Goal: Task Accomplishment & Management: Complete application form

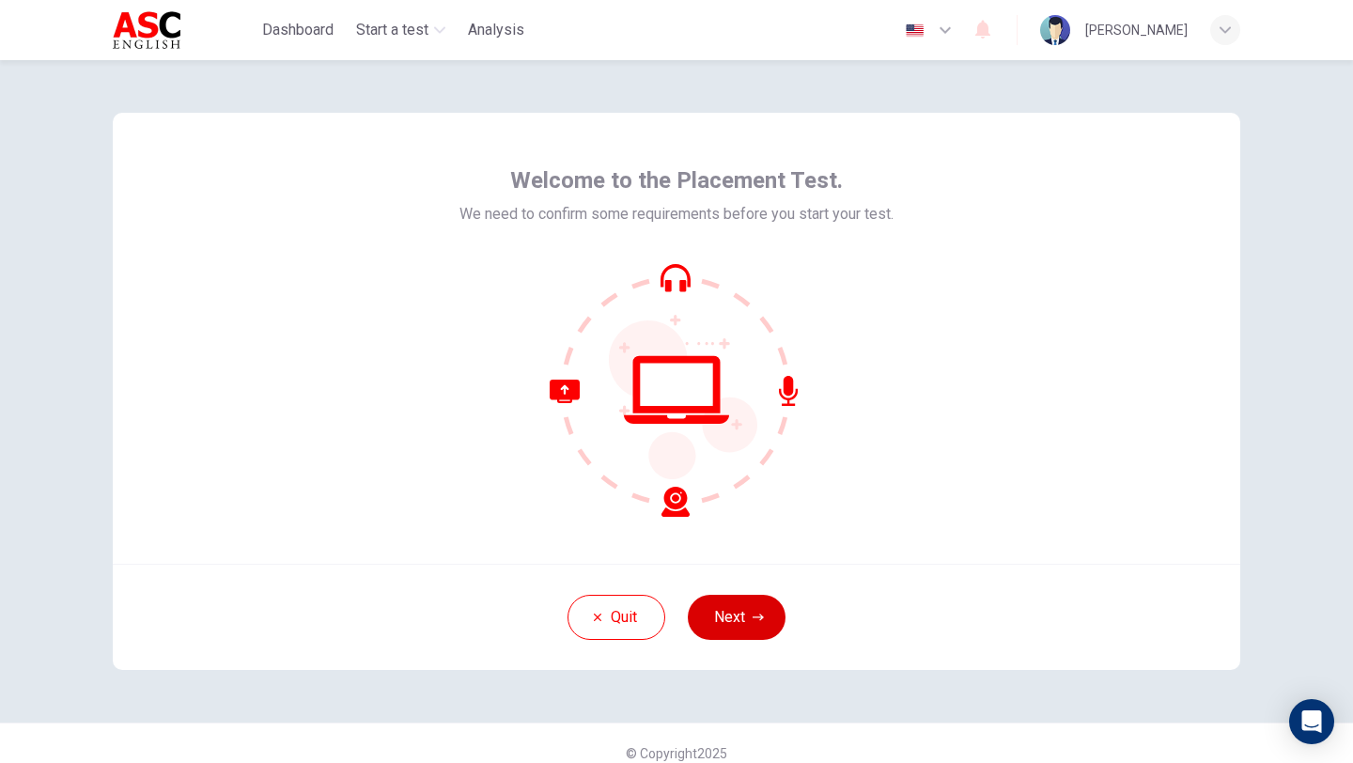
click at [715, 616] on button "Next" at bounding box center [737, 617] width 98 height 45
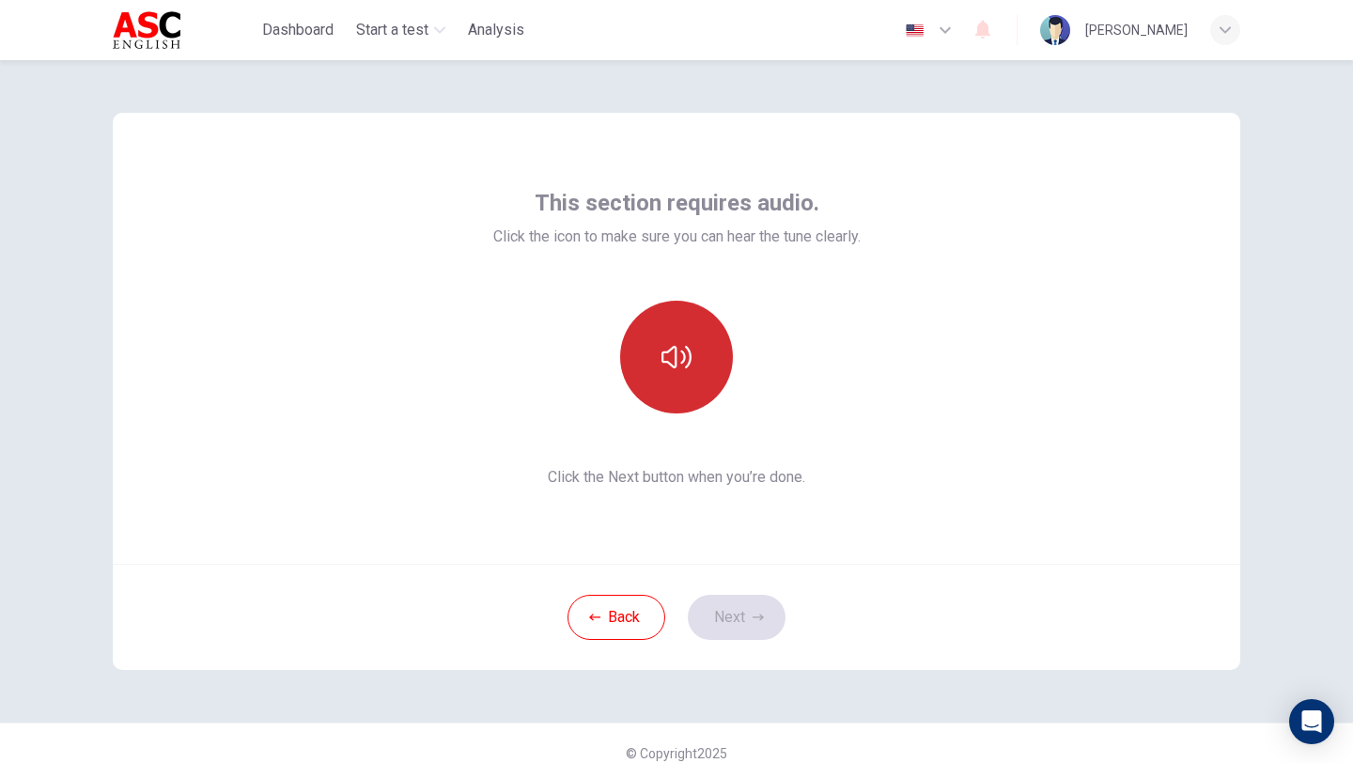
click at [654, 338] on button "button" at bounding box center [676, 357] width 113 height 113
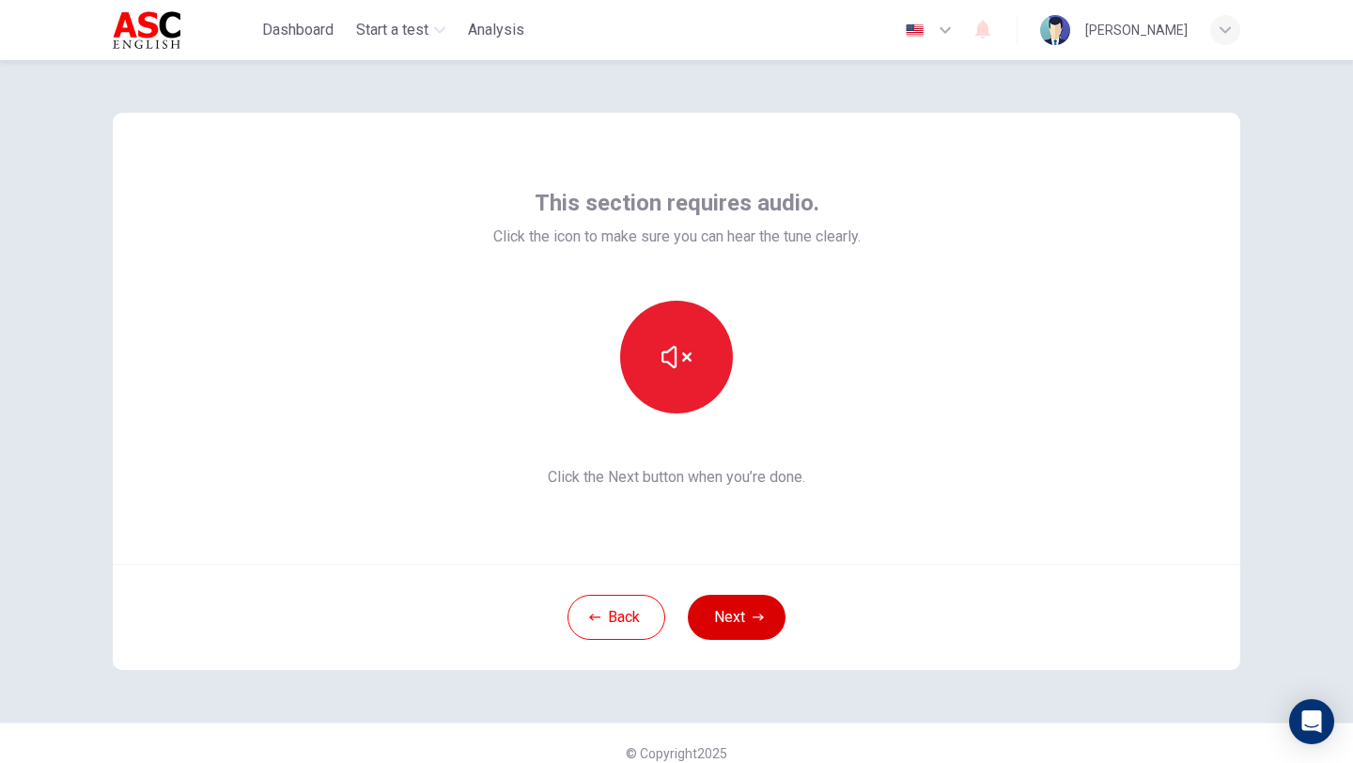
click at [713, 628] on button "Next" at bounding box center [737, 617] width 98 height 45
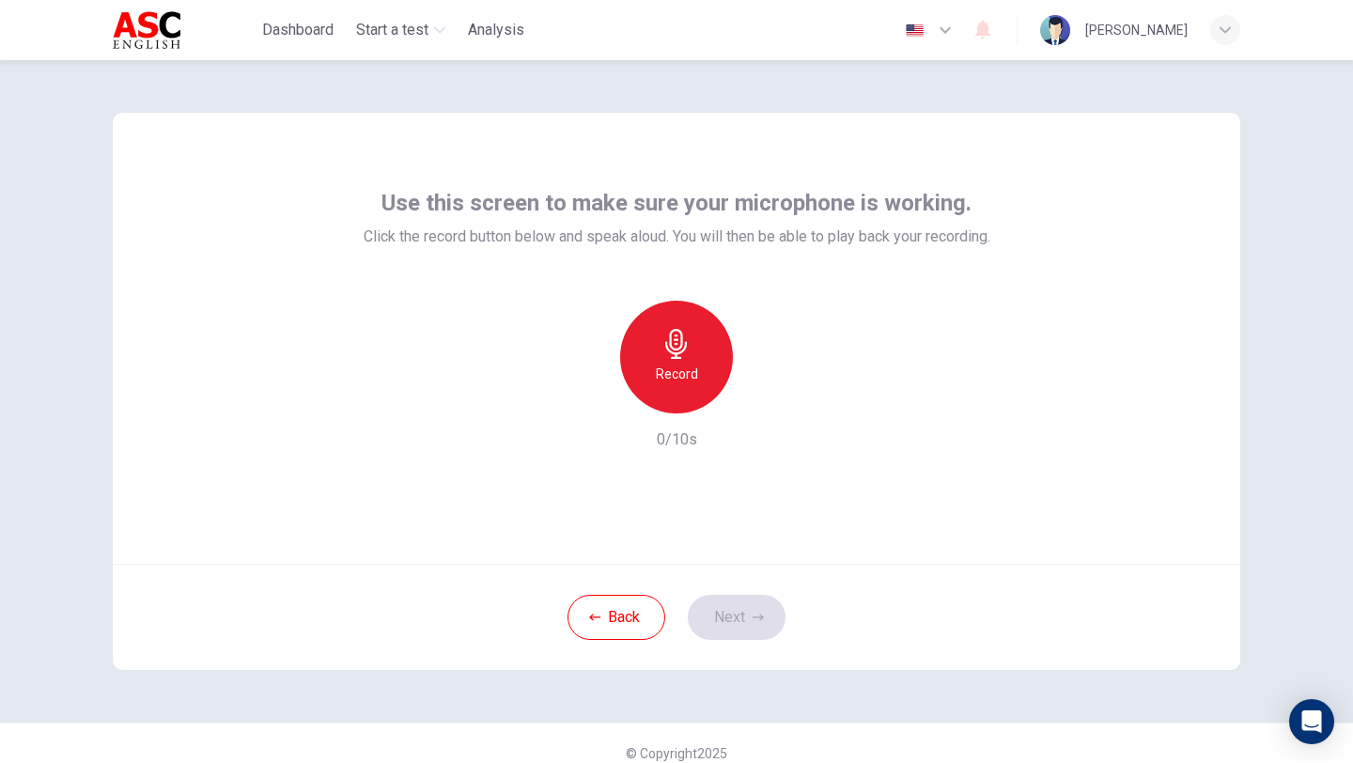
click at [645, 368] on div "Record" at bounding box center [676, 357] width 113 height 113
click at [685, 332] on icon "button" at bounding box center [676, 344] width 30 height 30
click at [758, 400] on icon "button" at bounding box center [763, 398] width 19 height 19
click at [724, 623] on button "Next" at bounding box center [737, 617] width 98 height 45
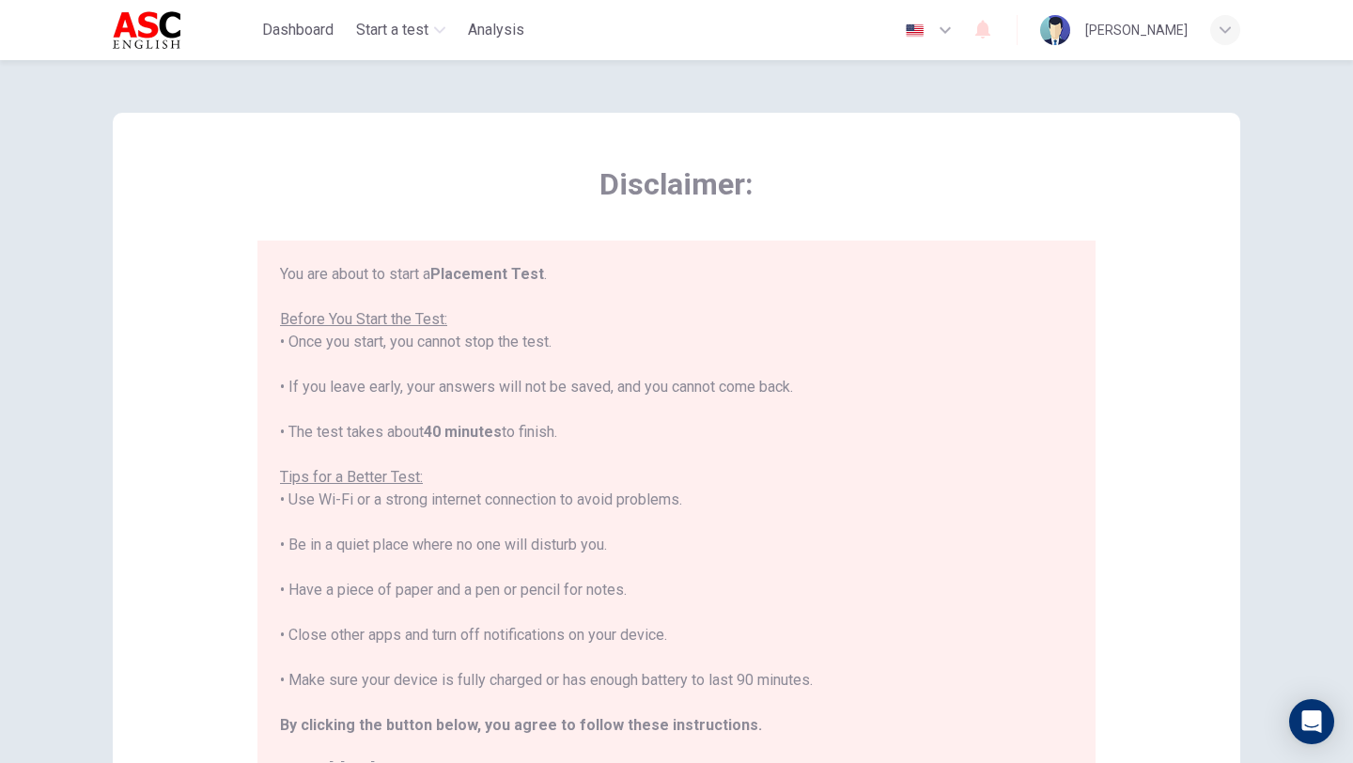
click at [239, 483] on div "Disclaimer: You are about to start a Placement Test . Before You Start the Test…" at bounding box center [676, 469] width 1127 height 713
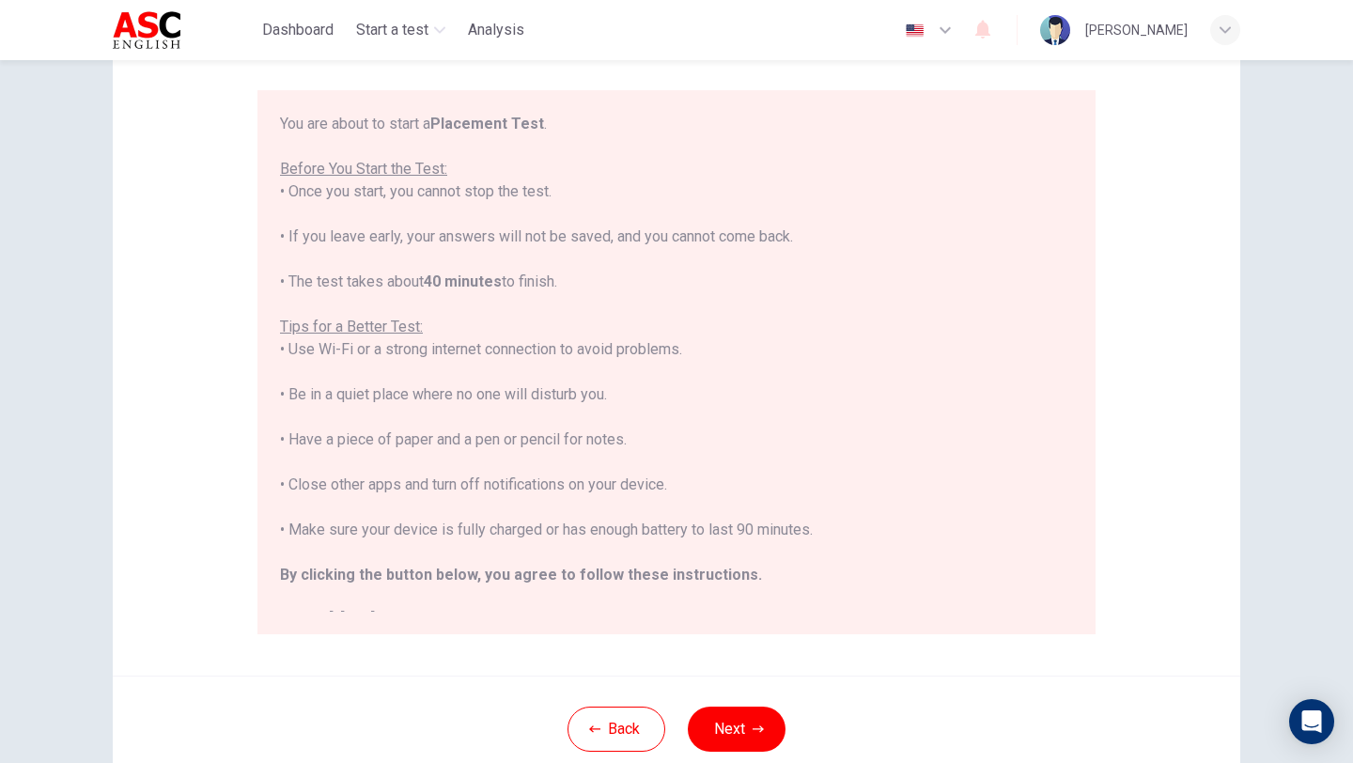
scroll to position [188, 0]
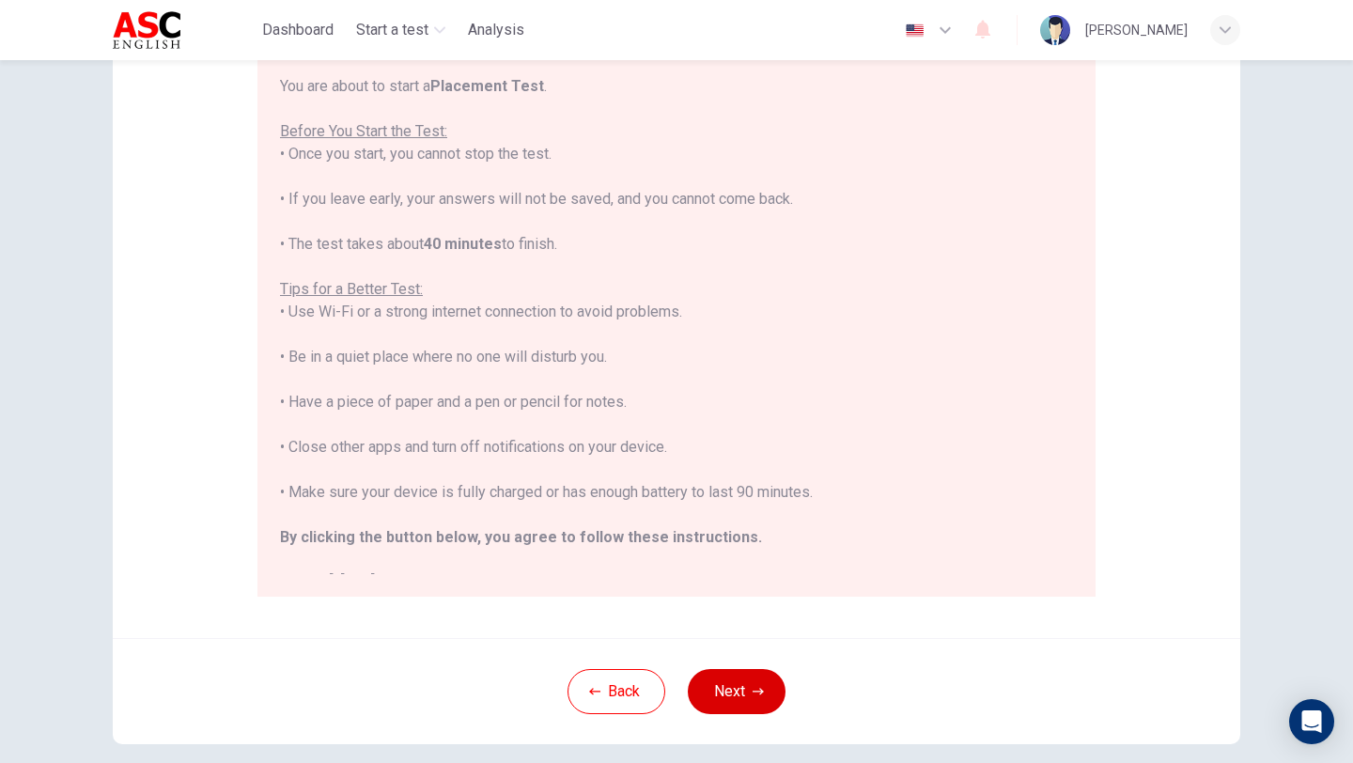
click at [749, 700] on button "Next" at bounding box center [737, 691] width 98 height 45
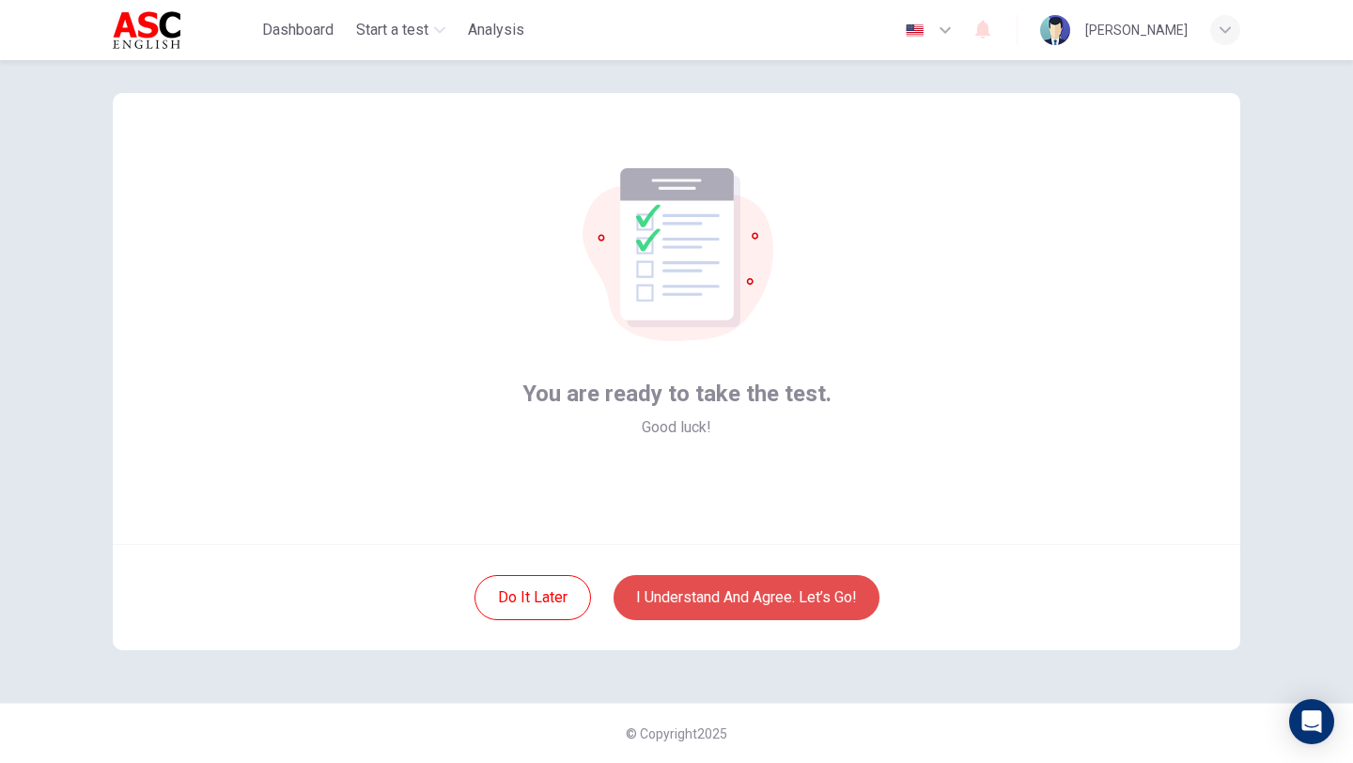
click at [650, 597] on button "I understand and agree. Let’s go!" at bounding box center [747, 597] width 266 height 45
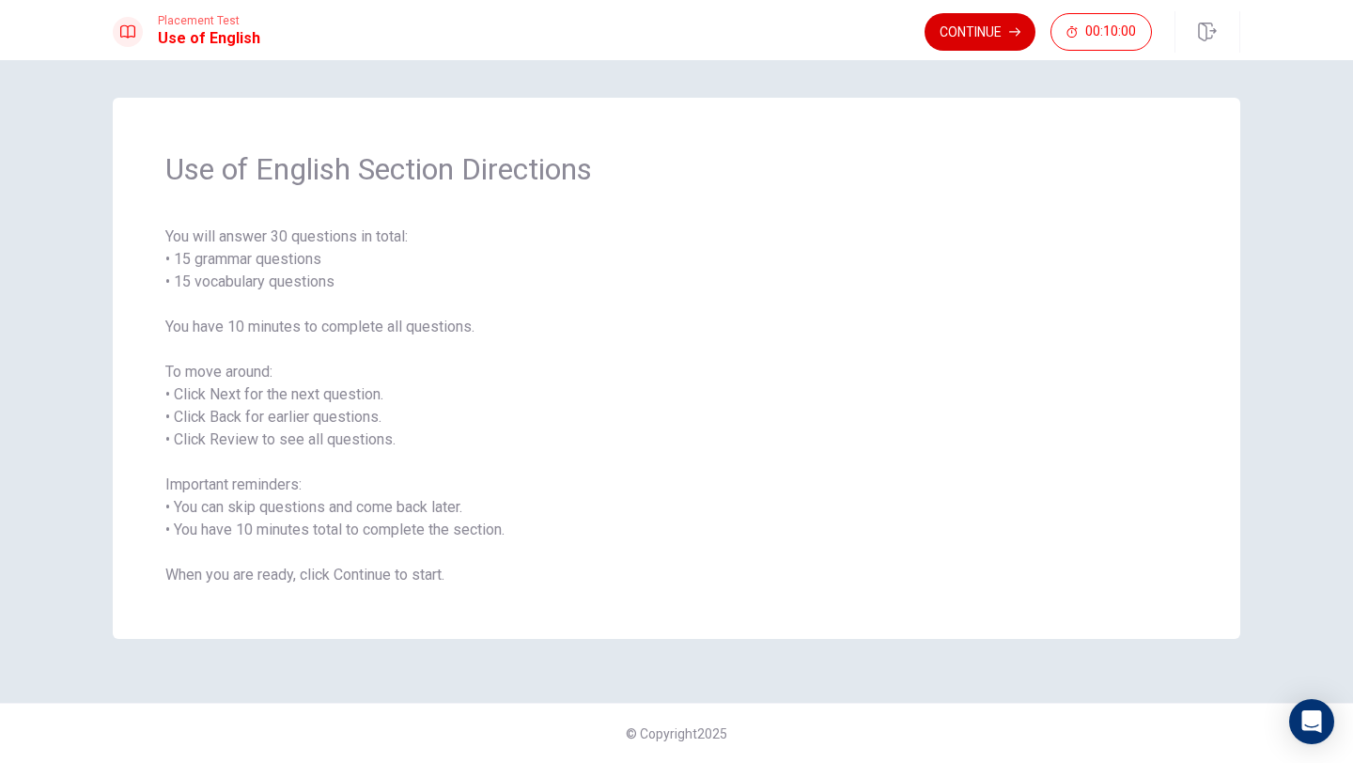
click at [956, 28] on button "Continue" at bounding box center [980, 32] width 111 height 38
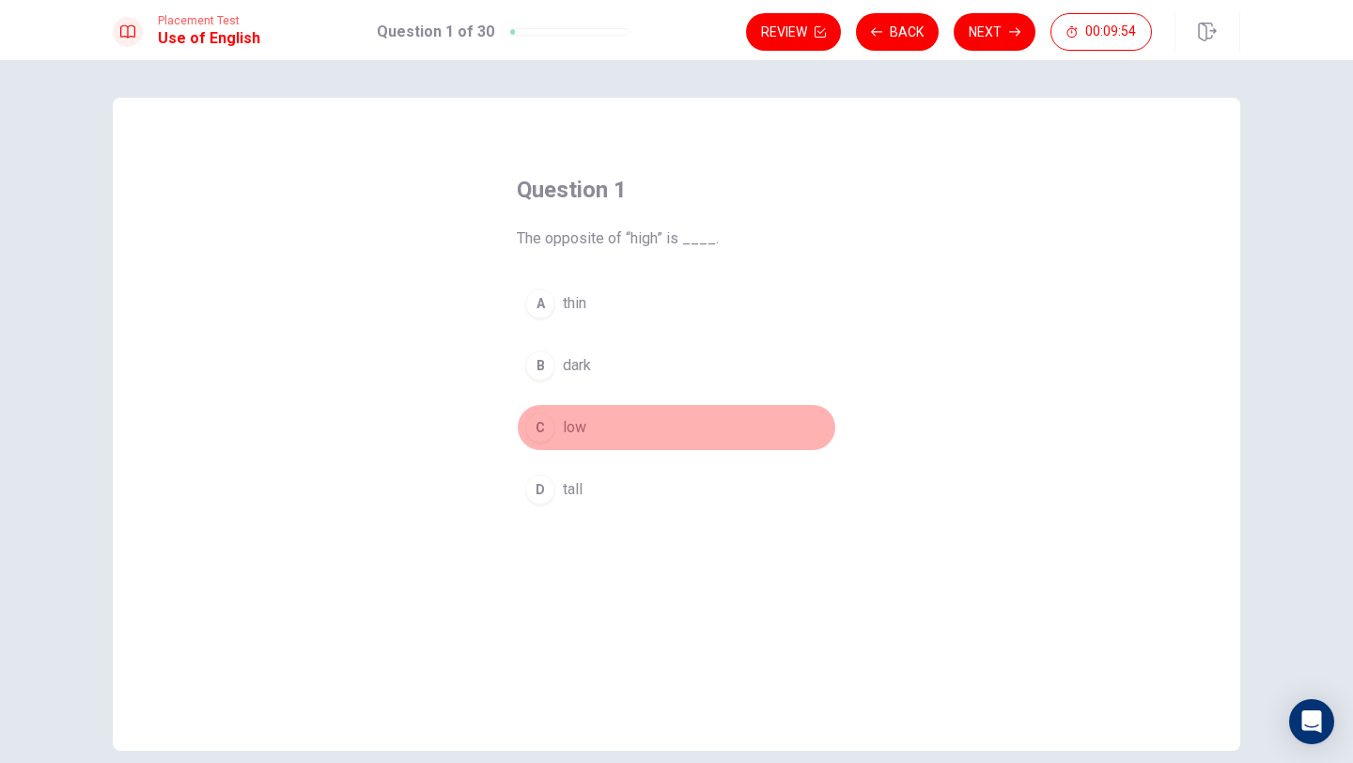
click at [537, 426] on div "C" at bounding box center [540, 427] width 30 height 30
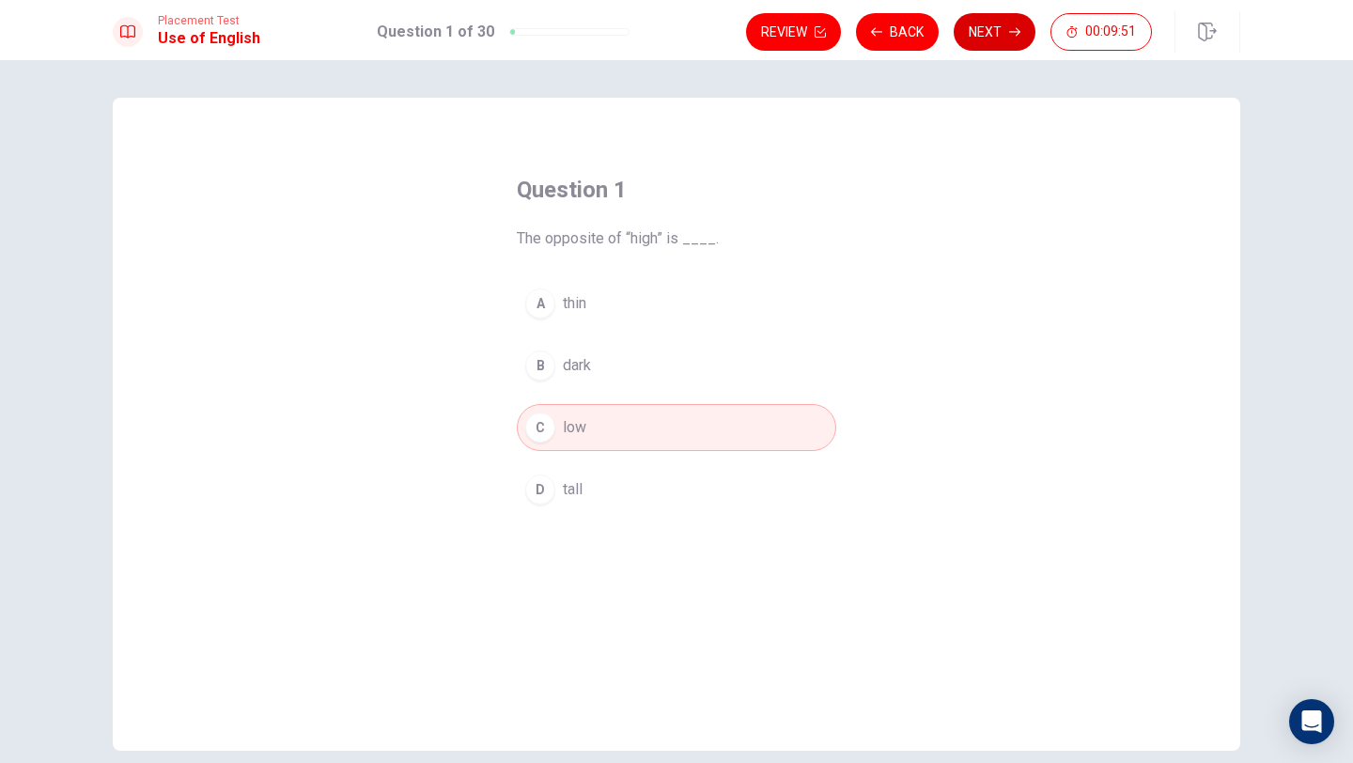
click at [979, 33] on button "Next" at bounding box center [995, 32] width 82 height 38
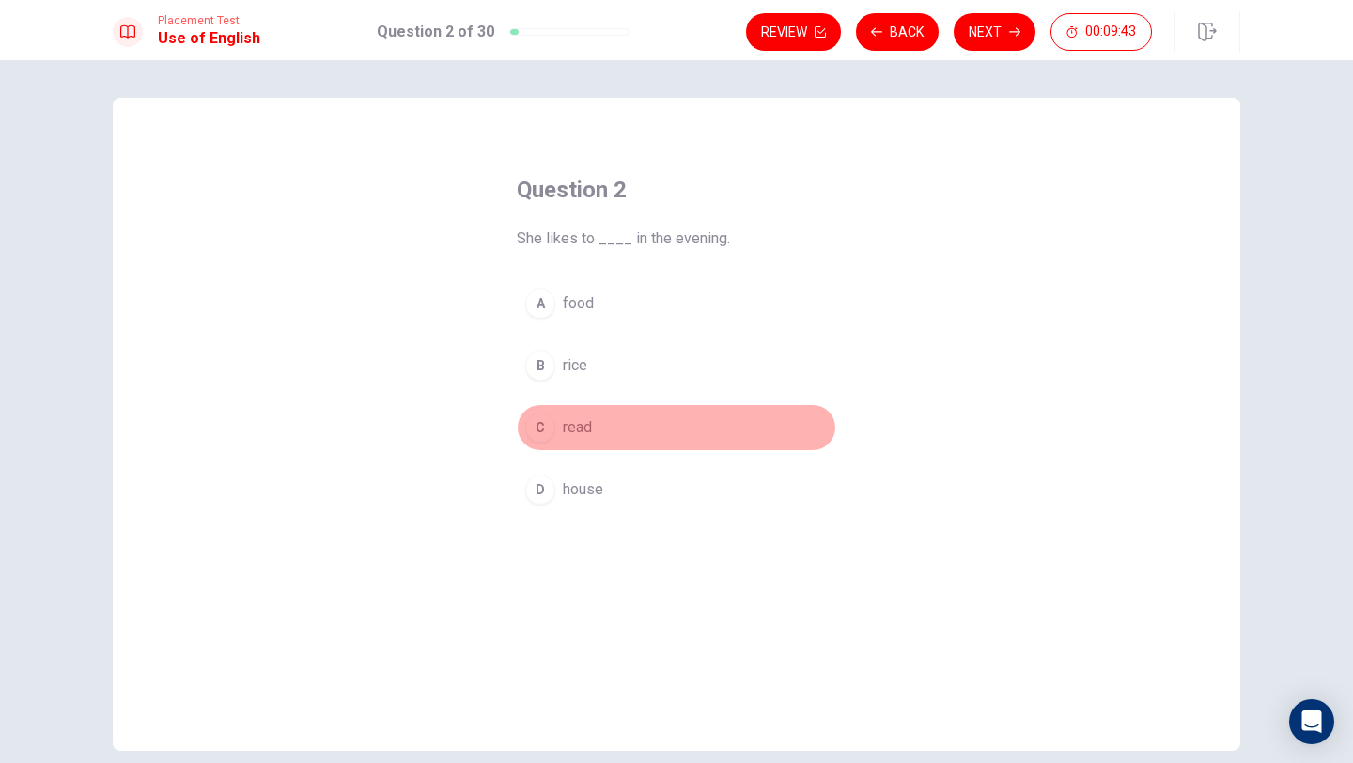
click at [541, 427] on div "C" at bounding box center [540, 427] width 30 height 30
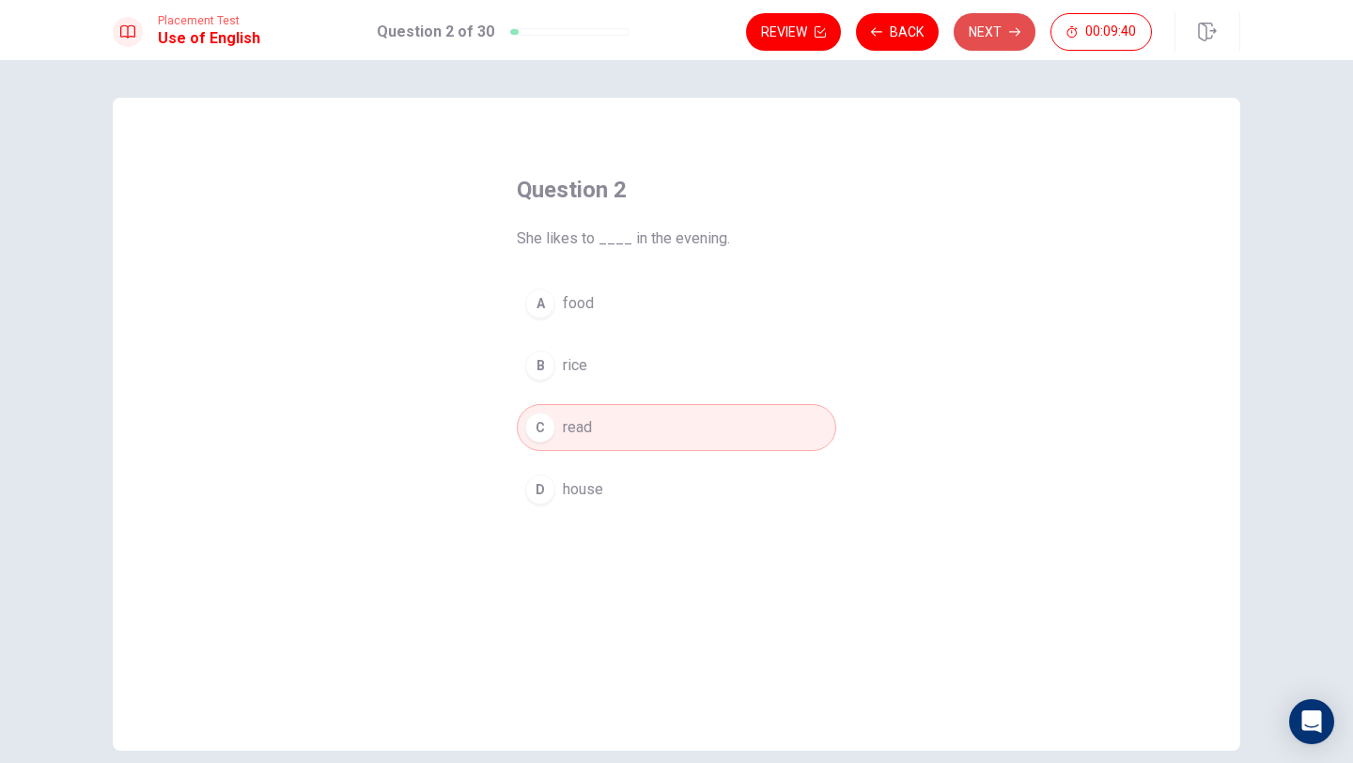
click at [988, 33] on button "Next" at bounding box center [995, 32] width 82 height 38
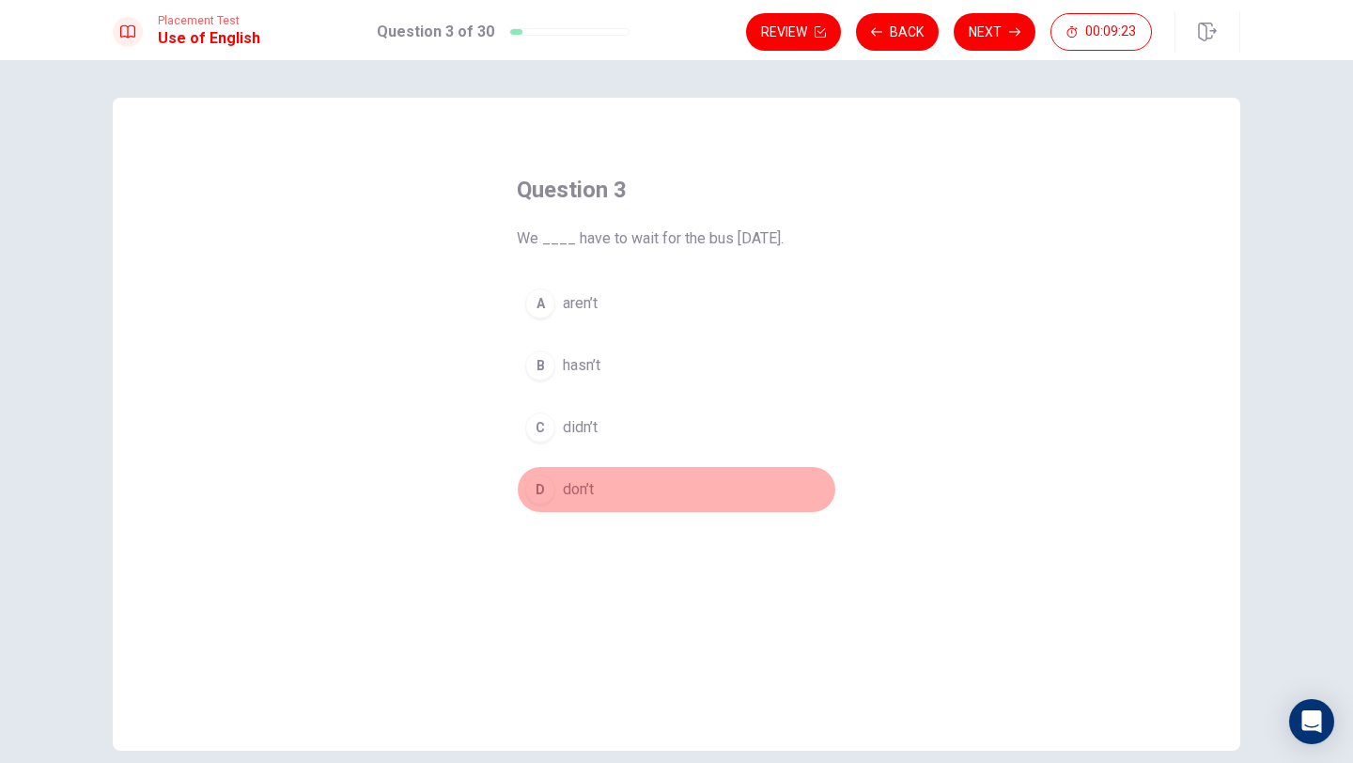
click at [531, 493] on div "D" at bounding box center [540, 489] width 30 height 30
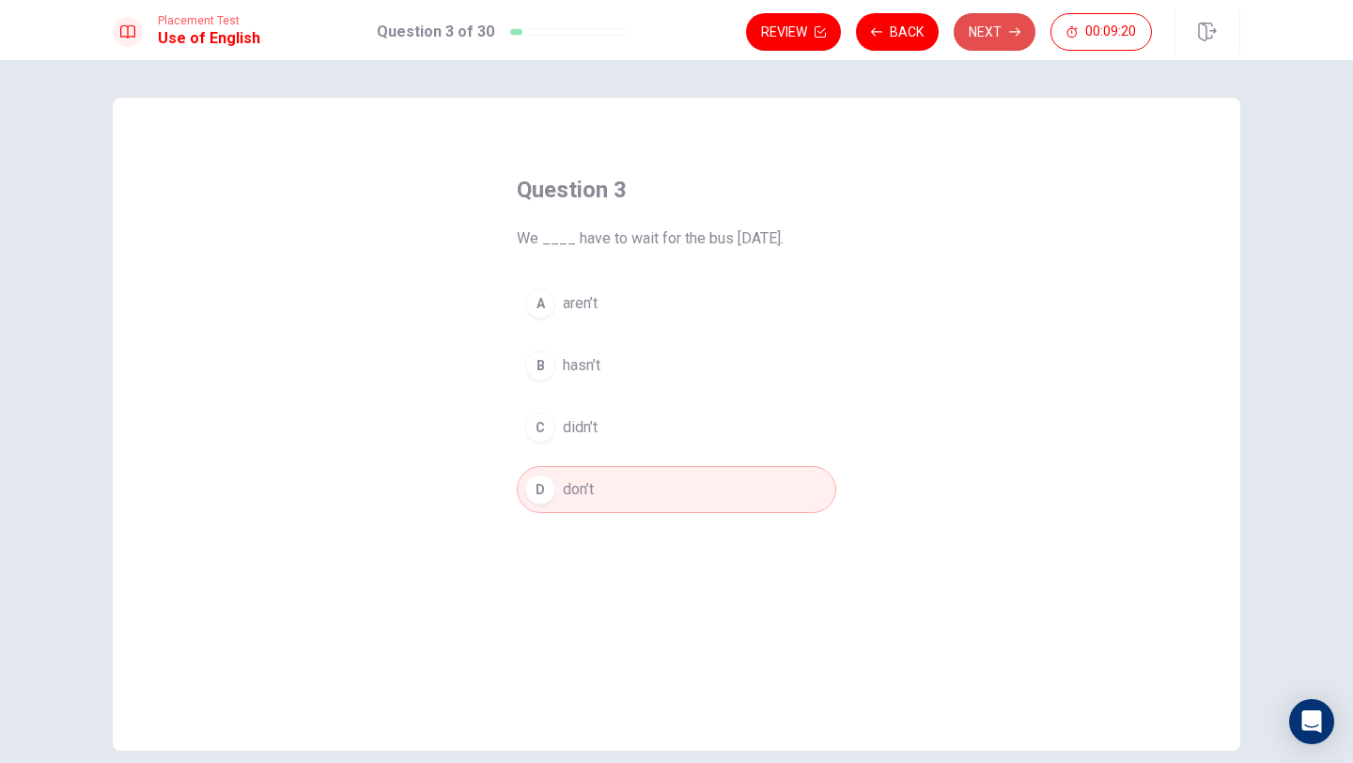
click at [986, 31] on button "Next" at bounding box center [995, 32] width 82 height 38
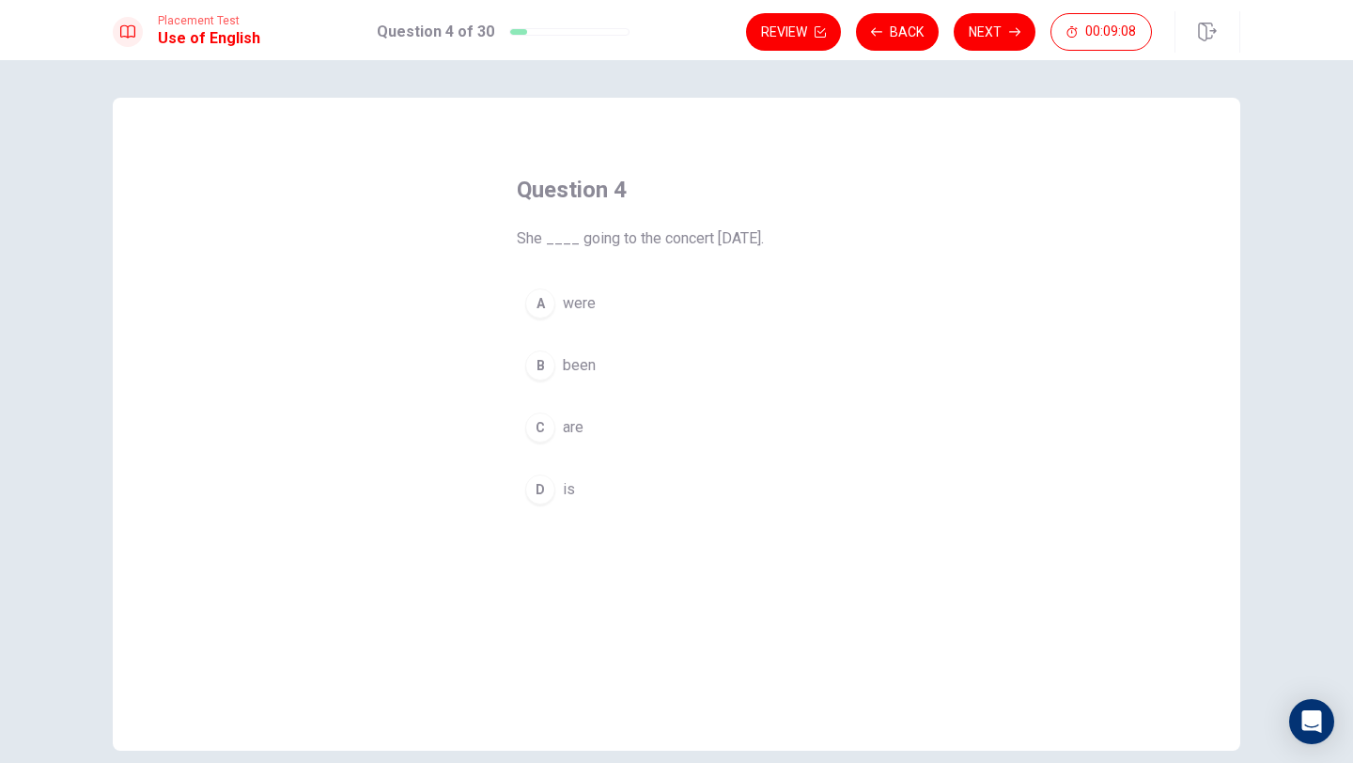
click at [545, 491] on div "D" at bounding box center [540, 489] width 30 height 30
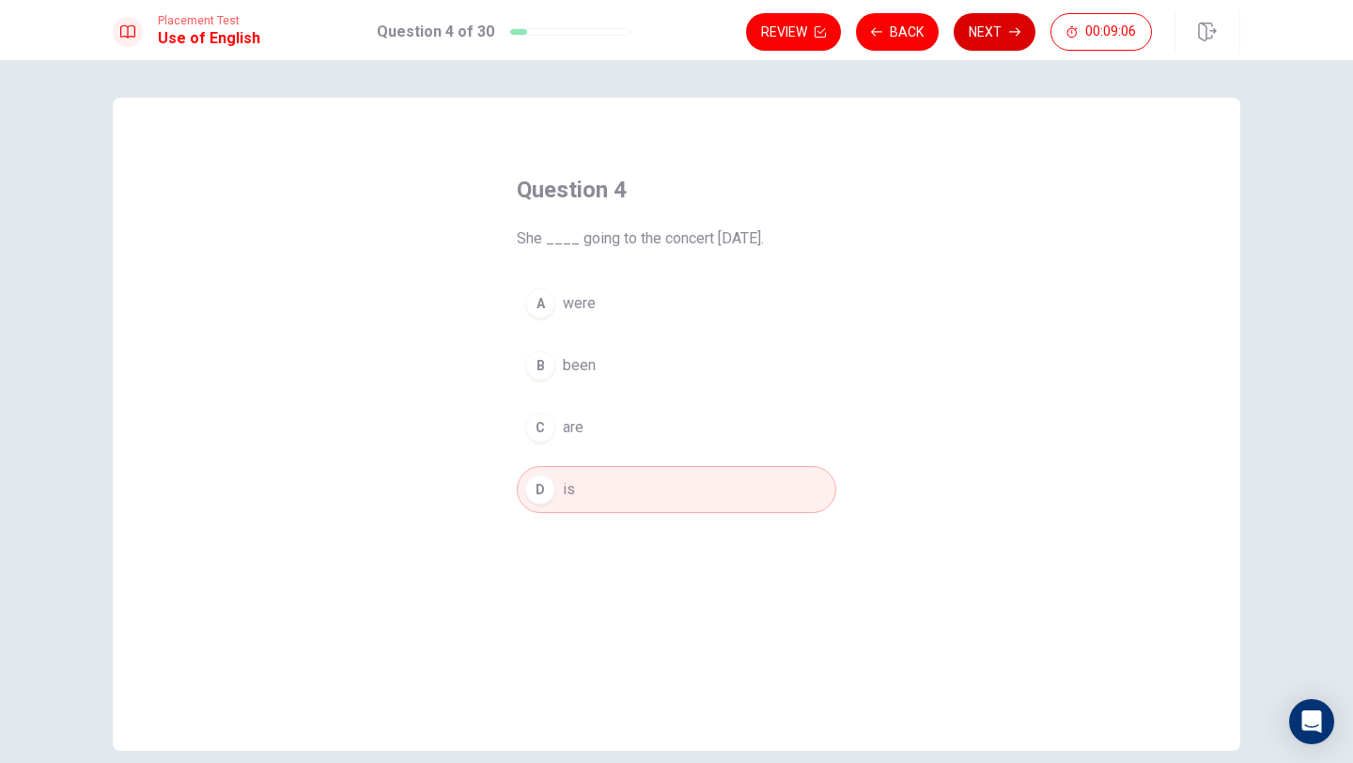
click at [987, 29] on button "Next" at bounding box center [995, 32] width 82 height 38
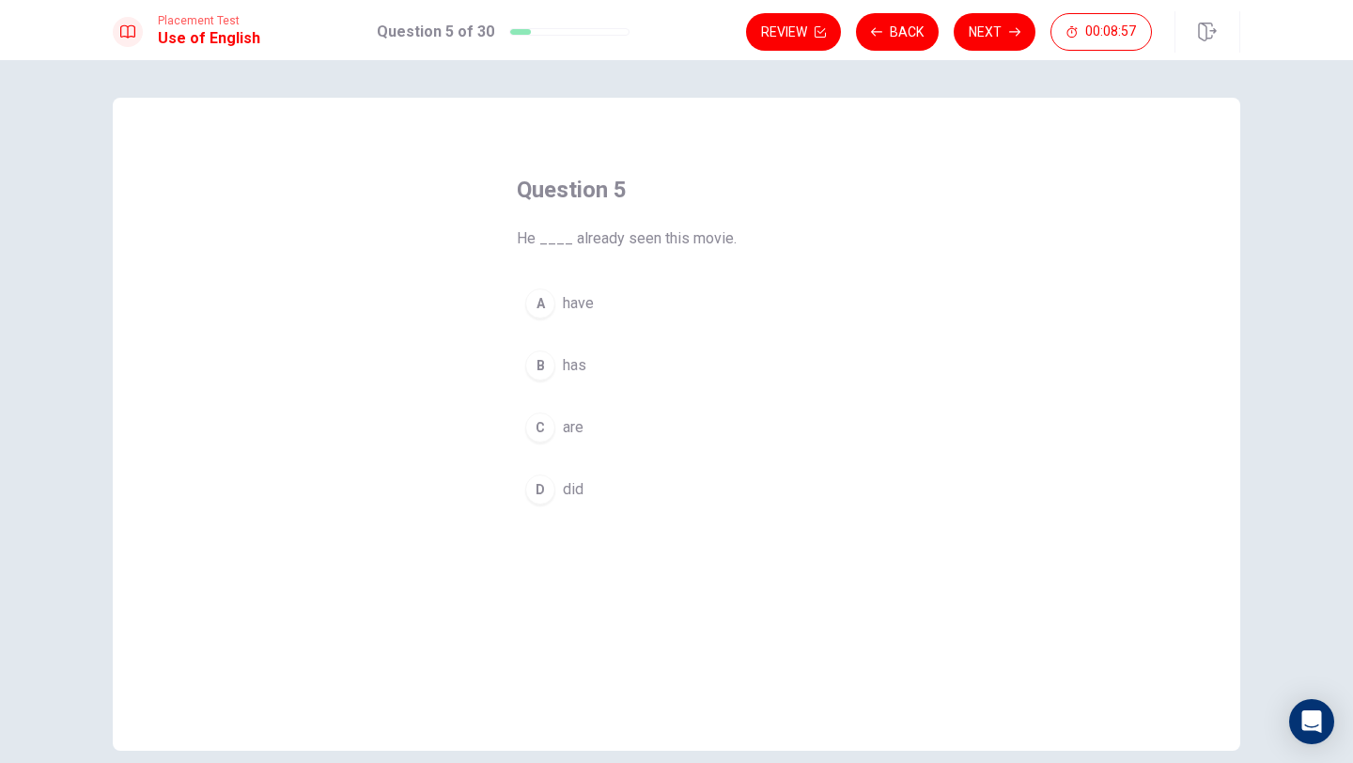
click at [536, 365] on div "B" at bounding box center [540, 365] width 30 height 30
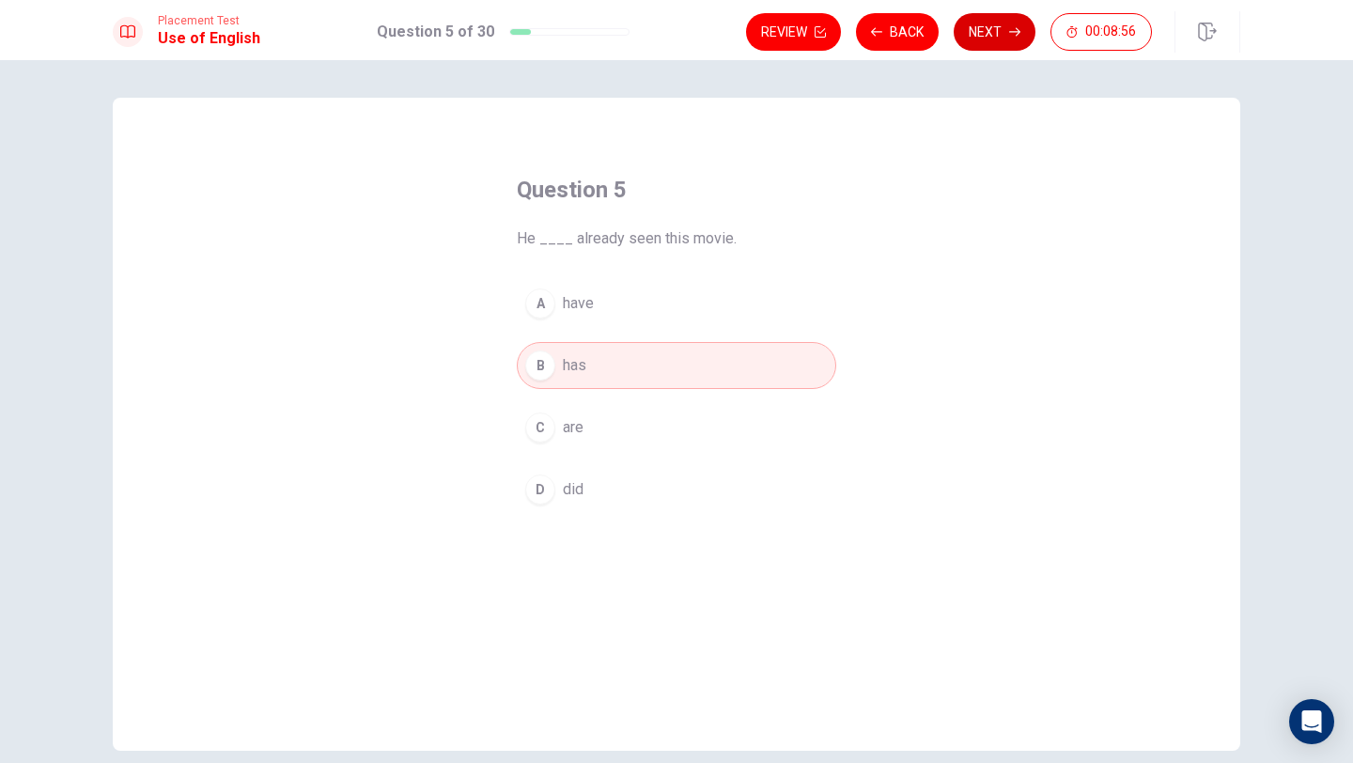
click at [985, 38] on button "Next" at bounding box center [995, 32] width 82 height 38
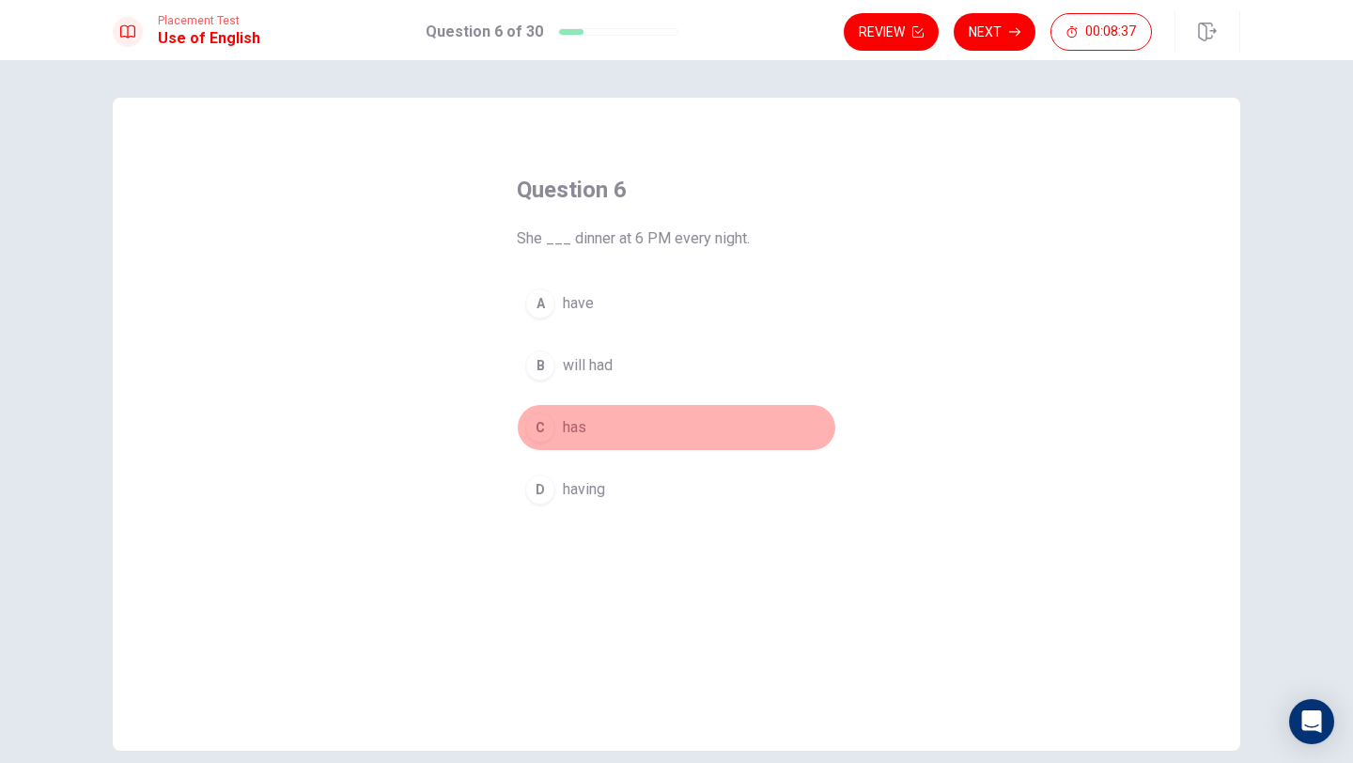
click at [534, 429] on div "C" at bounding box center [540, 427] width 30 height 30
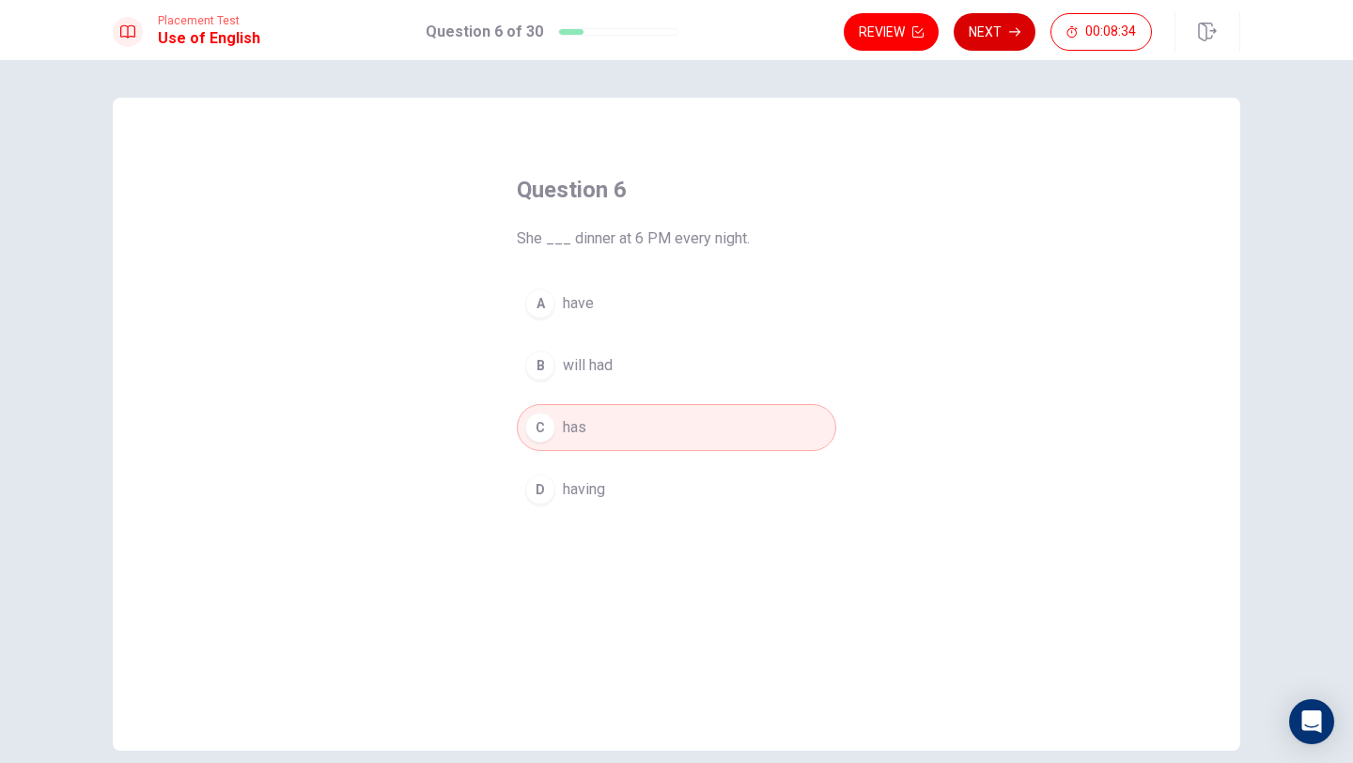
click at [973, 26] on button "Next" at bounding box center [995, 32] width 82 height 38
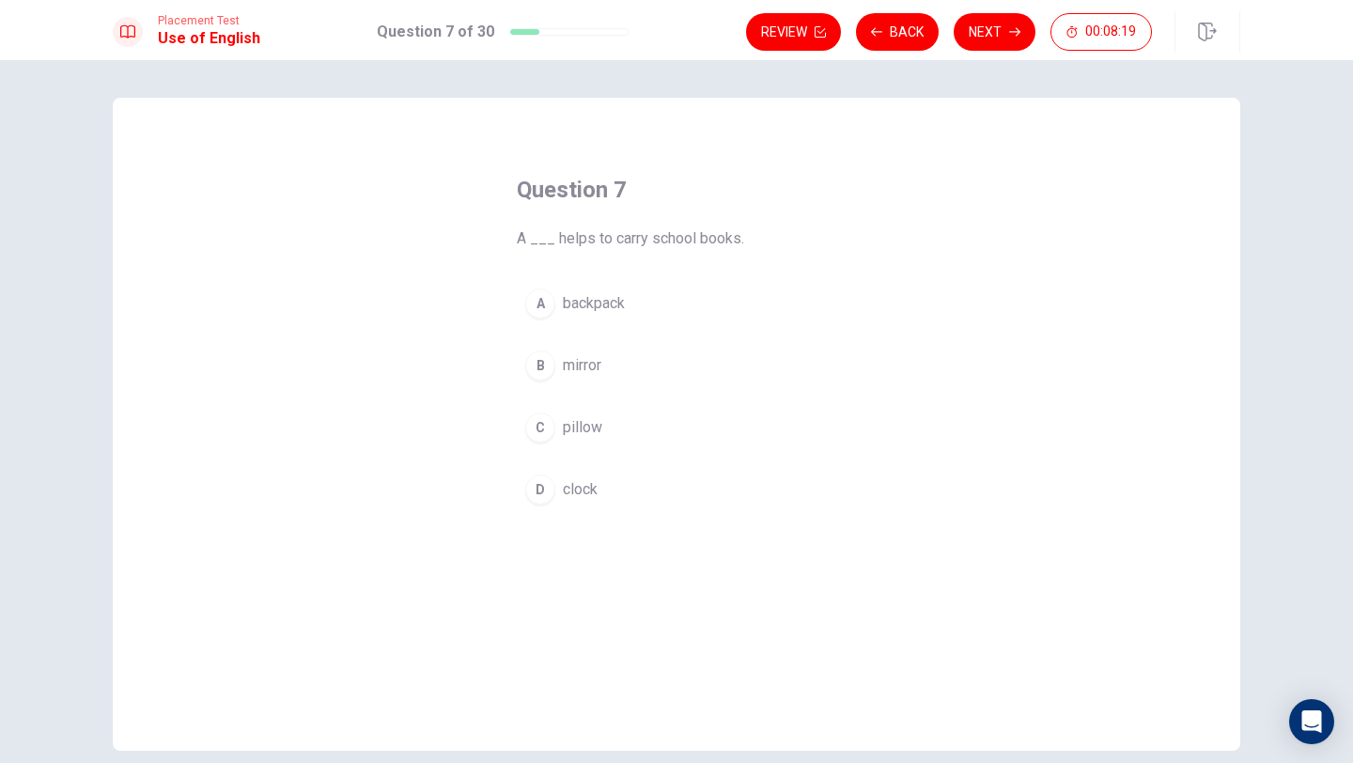
click at [541, 307] on div "A" at bounding box center [540, 303] width 30 height 30
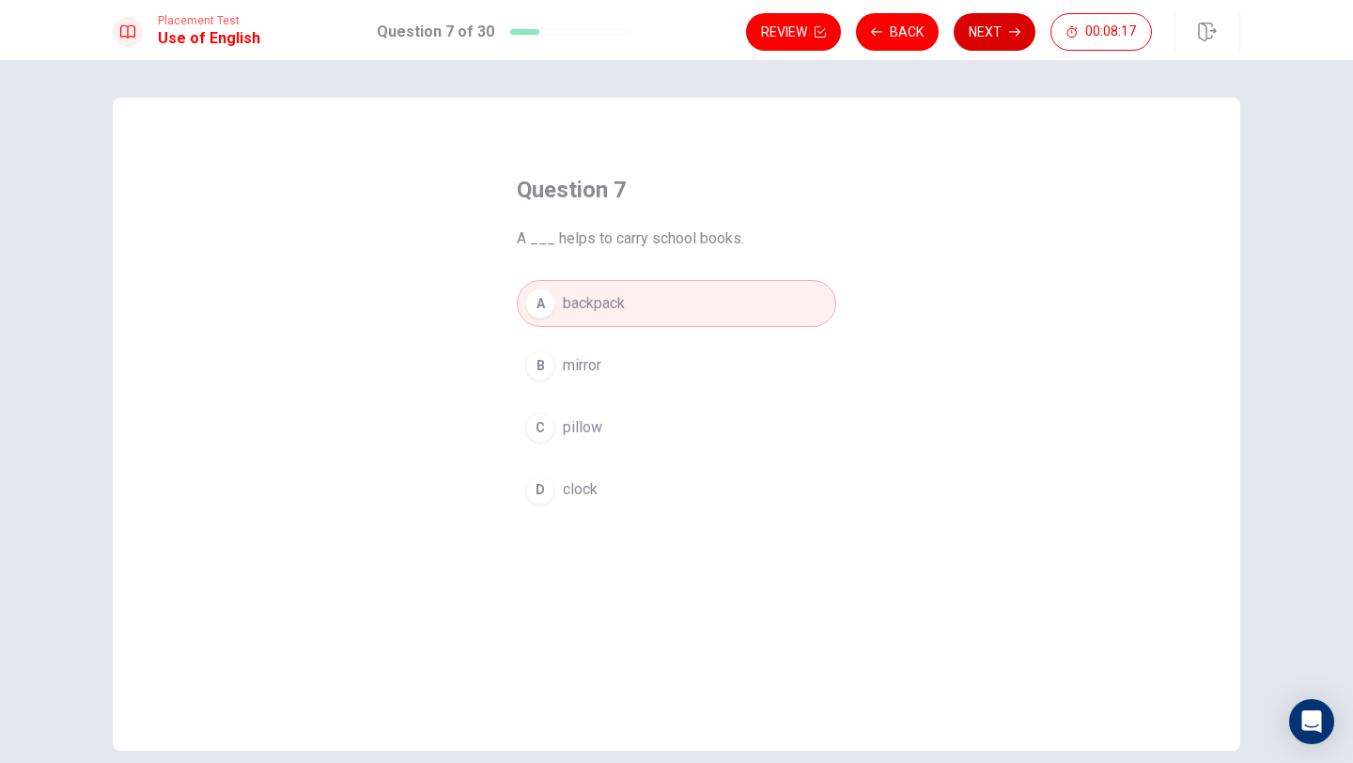
click at [987, 50] on button "Next" at bounding box center [995, 32] width 82 height 38
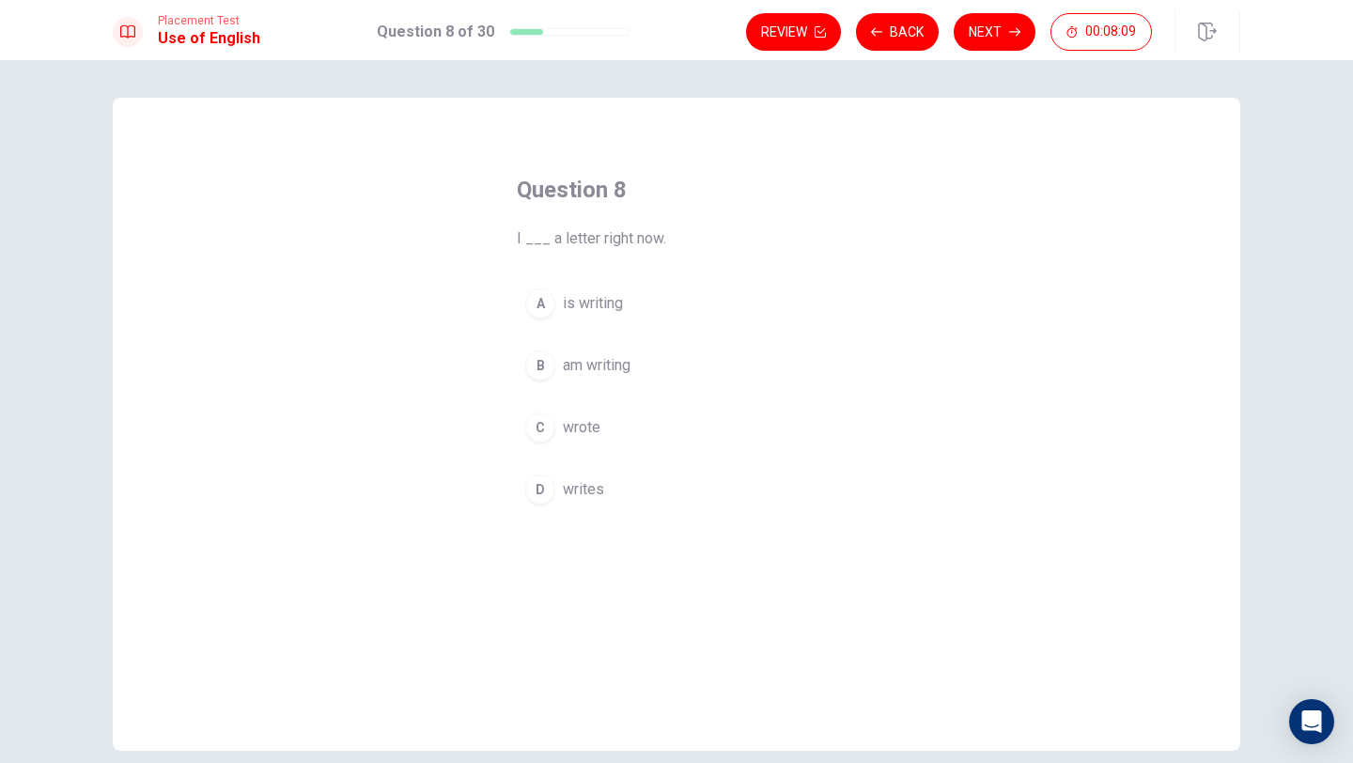
click at [541, 355] on div "B" at bounding box center [540, 365] width 30 height 30
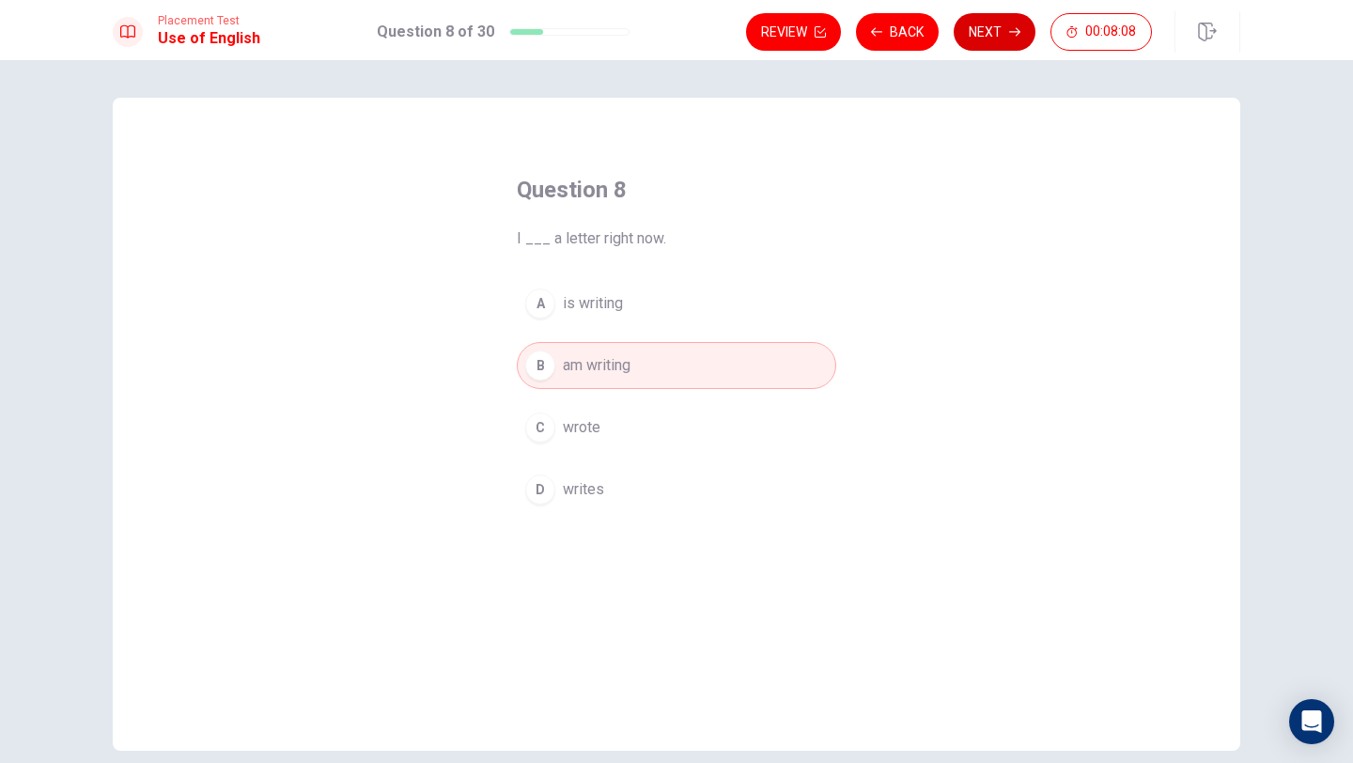
click at [979, 31] on button "Next" at bounding box center [995, 32] width 82 height 38
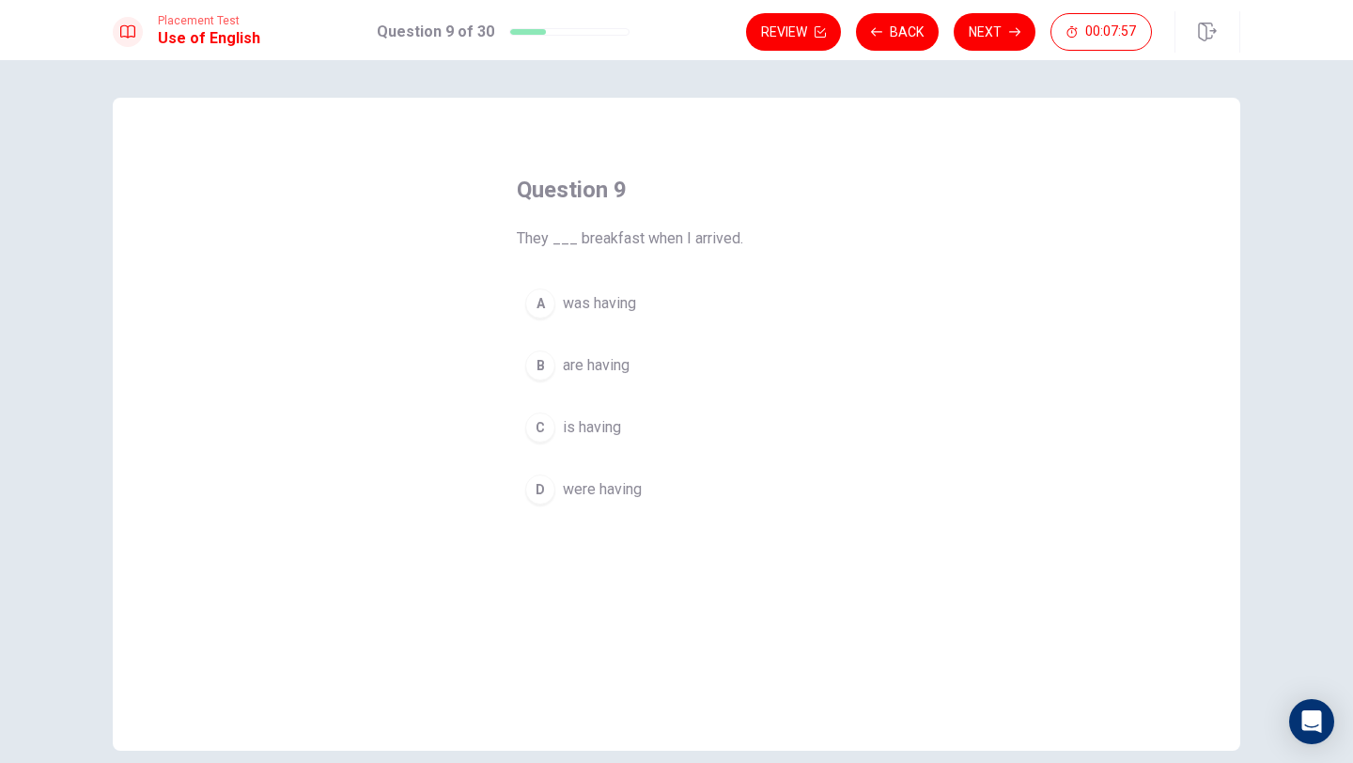
click at [537, 490] on div "D" at bounding box center [540, 489] width 30 height 30
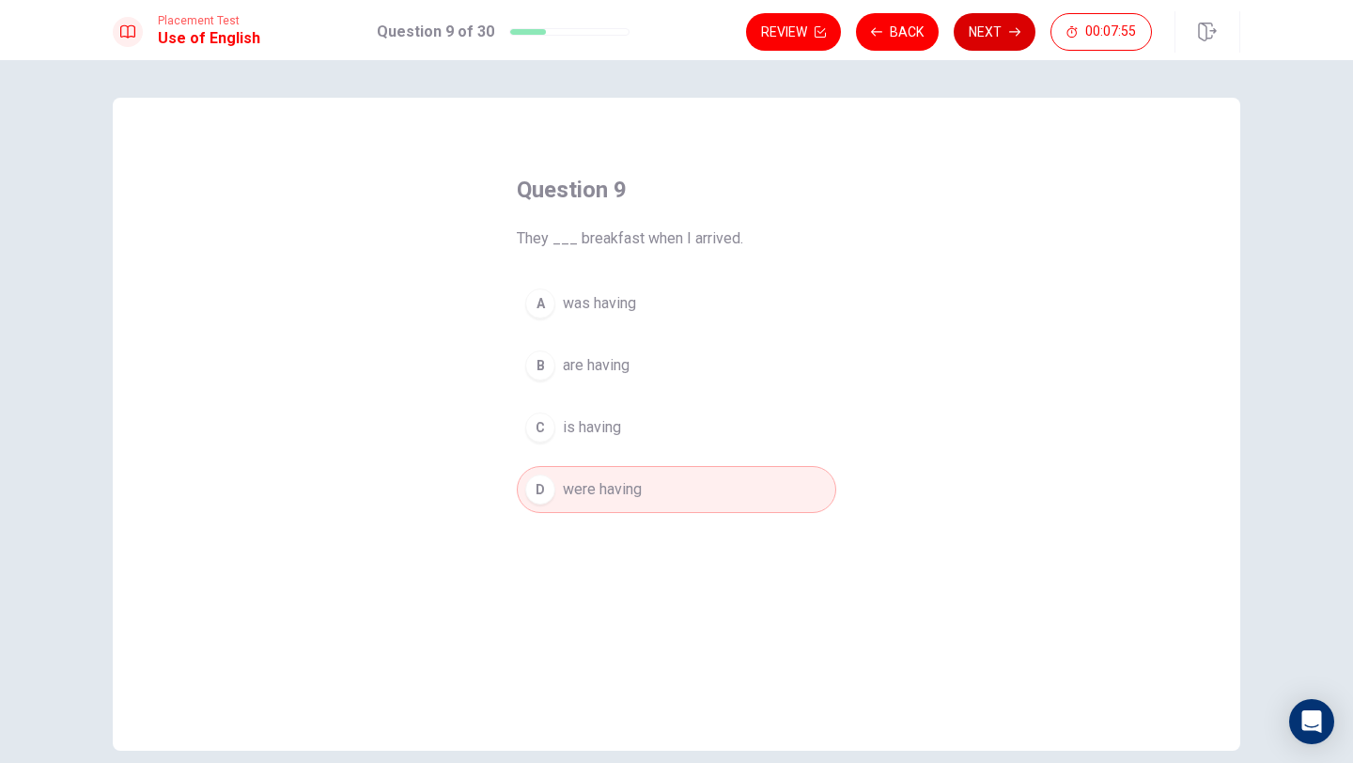
click at [981, 25] on button "Next" at bounding box center [995, 32] width 82 height 38
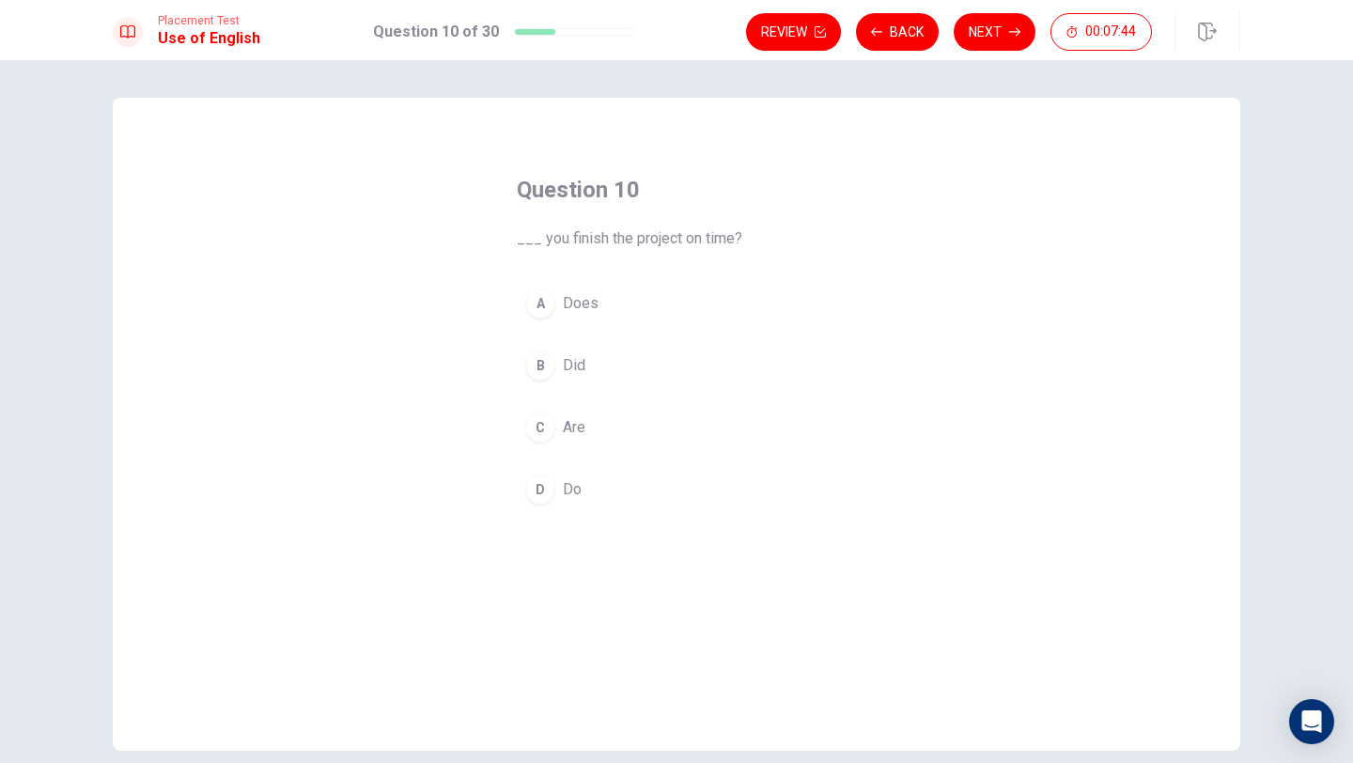
click at [551, 362] on div "B" at bounding box center [540, 365] width 30 height 30
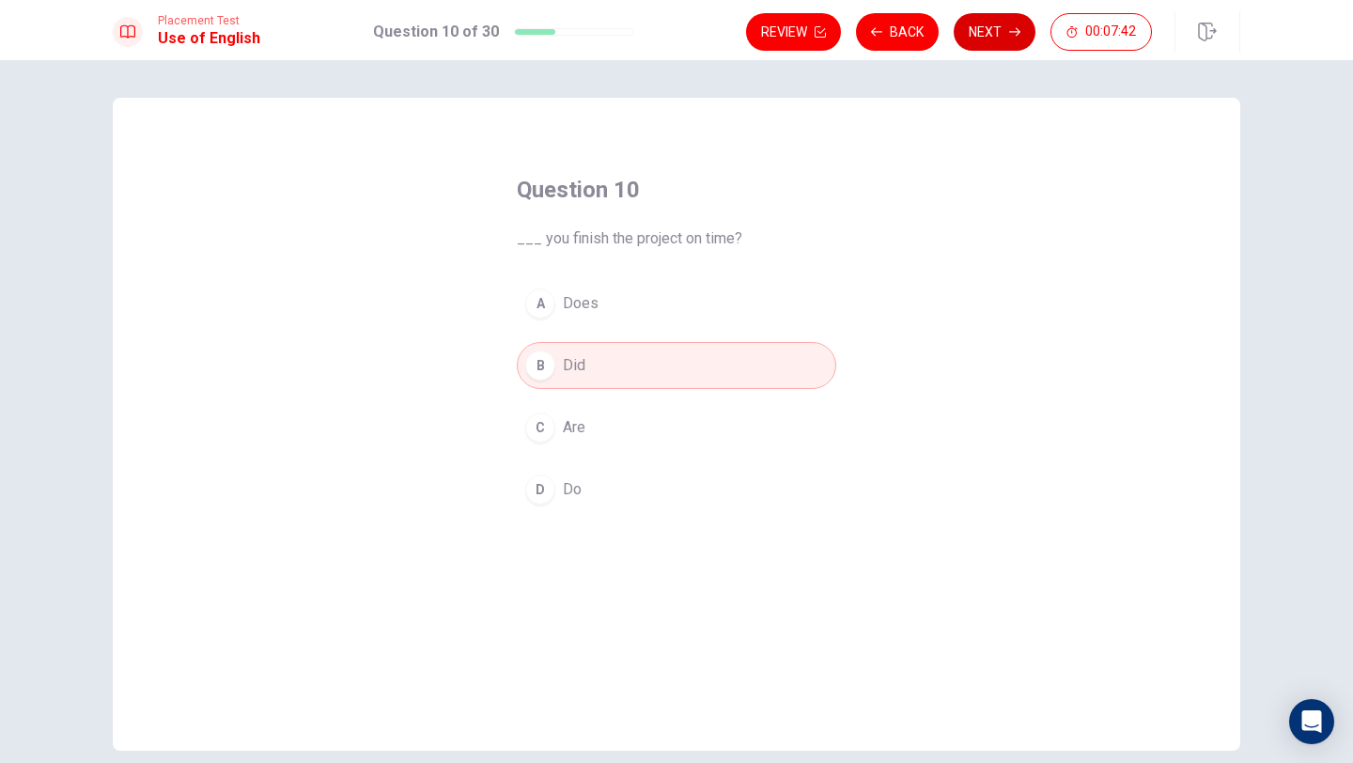
click at [986, 37] on button "Next" at bounding box center [995, 32] width 82 height 38
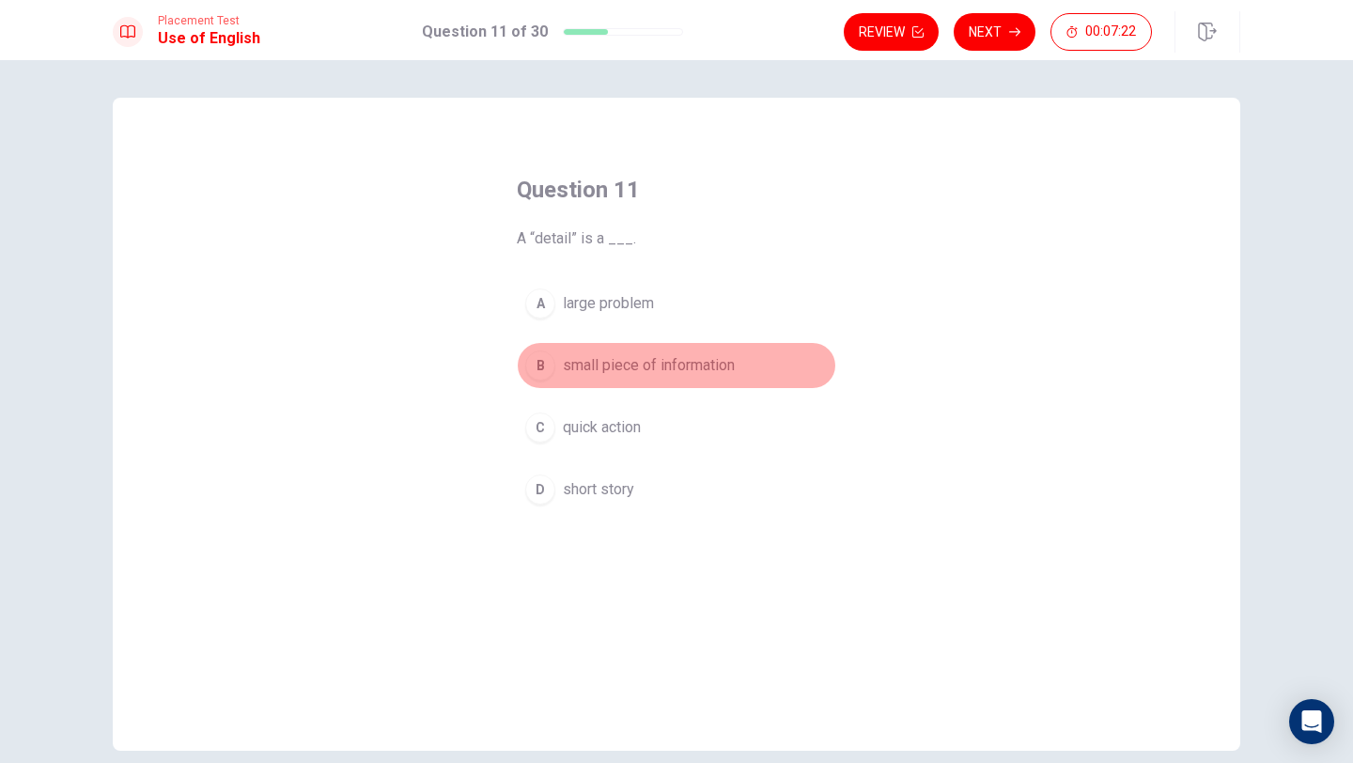
click at [541, 369] on div "B" at bounding box center [540, 365] width 30 height 30
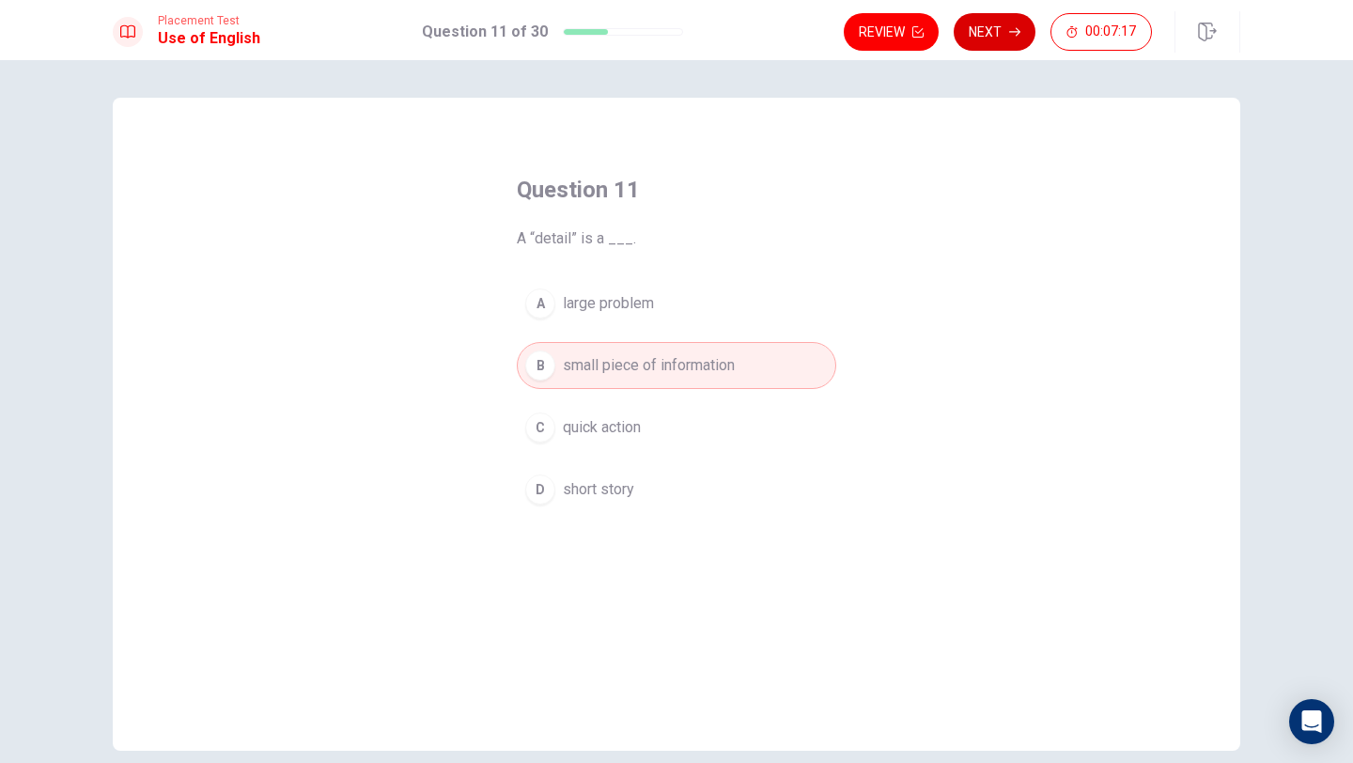
click at [990, 37] on button "Next" at bounding box center [995, 32] width 82 height 38
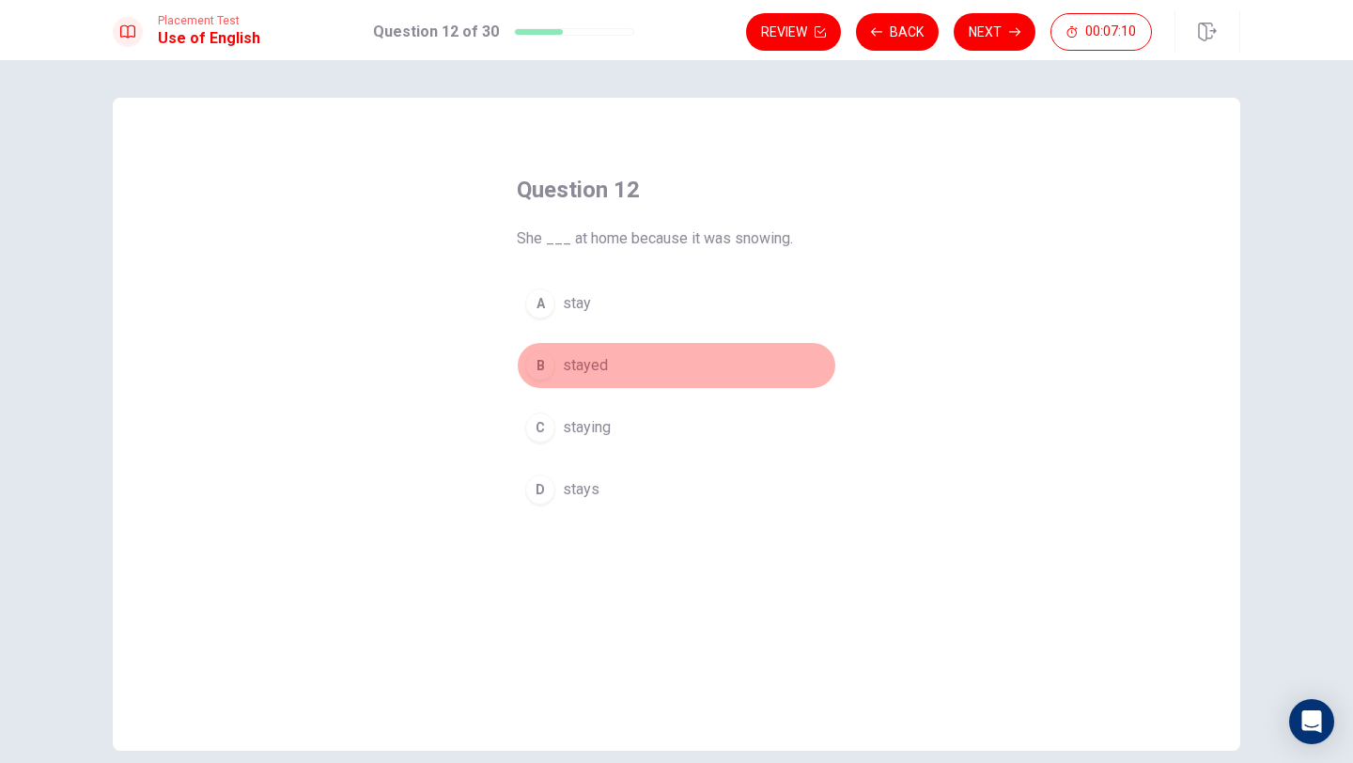
click at [537, 376] on div "B" at bounding box center [540, 365] width 30 height 30
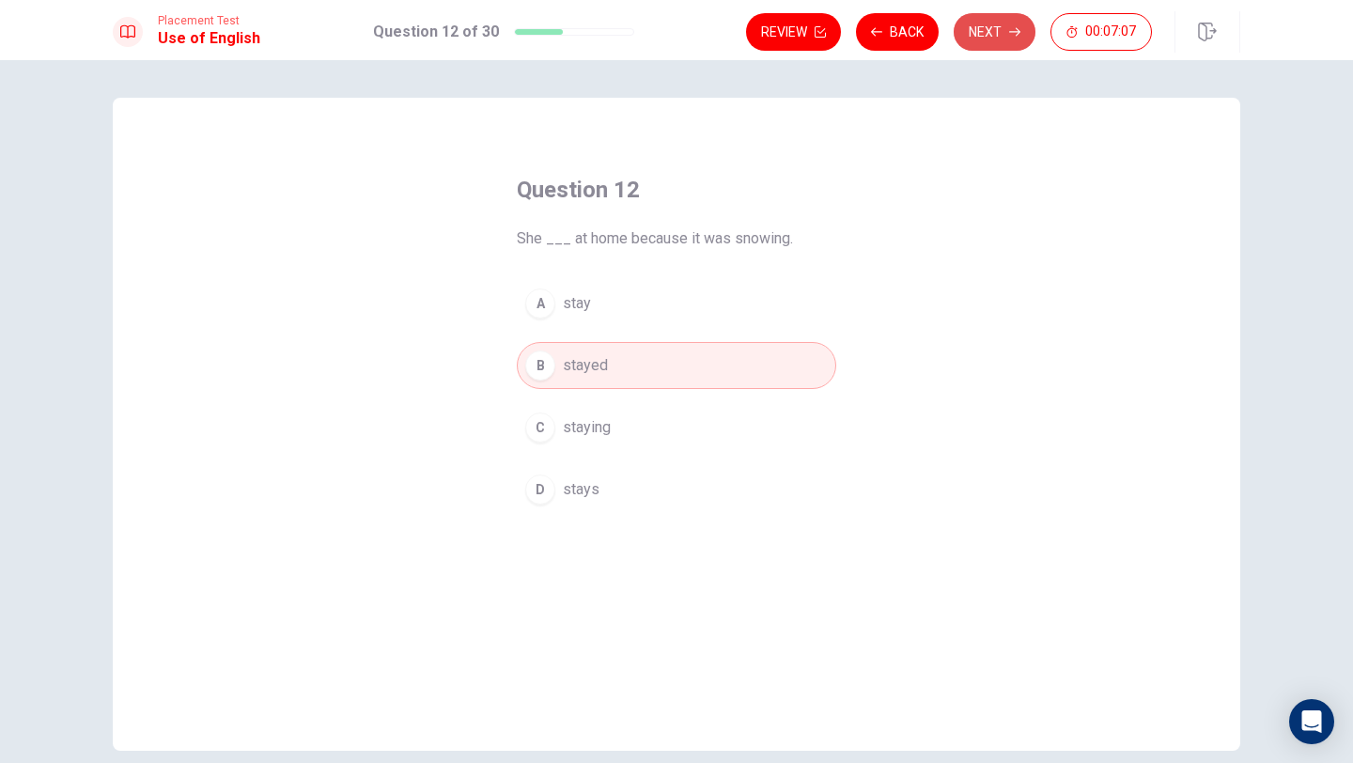
click at [989, 39] on button "Next" at bounding box center [995, 32] width 82 height 38
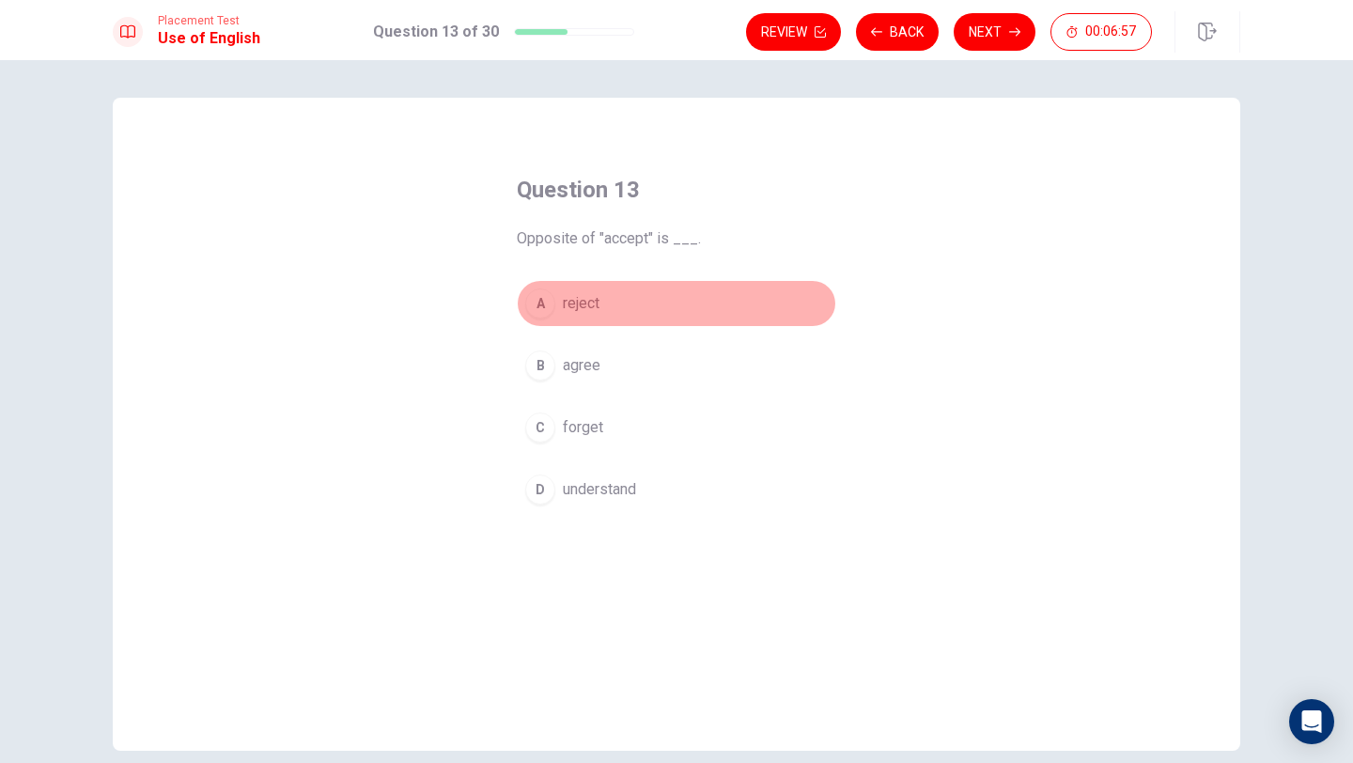
click at [537, 310] on div "A" at bounding box center [540, 303] width 30 height 30
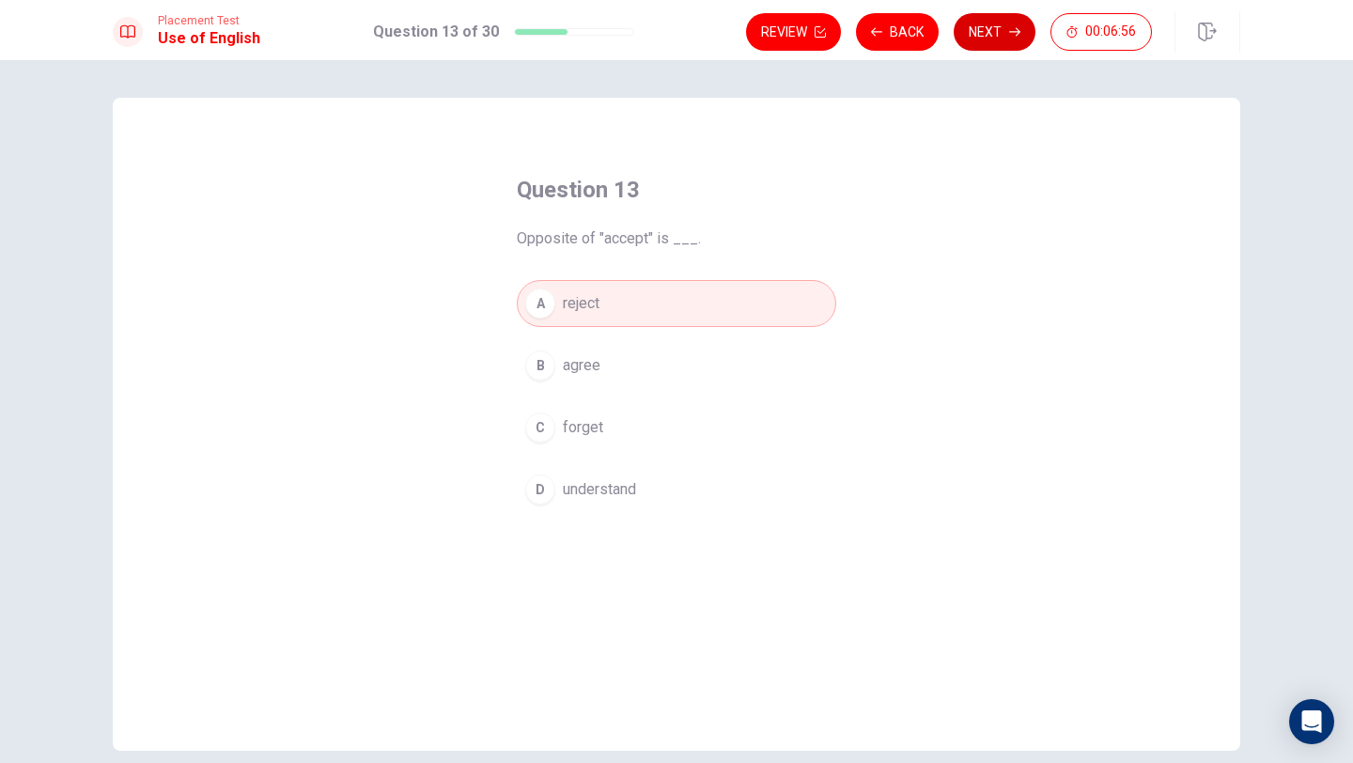
click at [987, 29] on button "Next" at bounding box center [995, 32] width 82 height 38
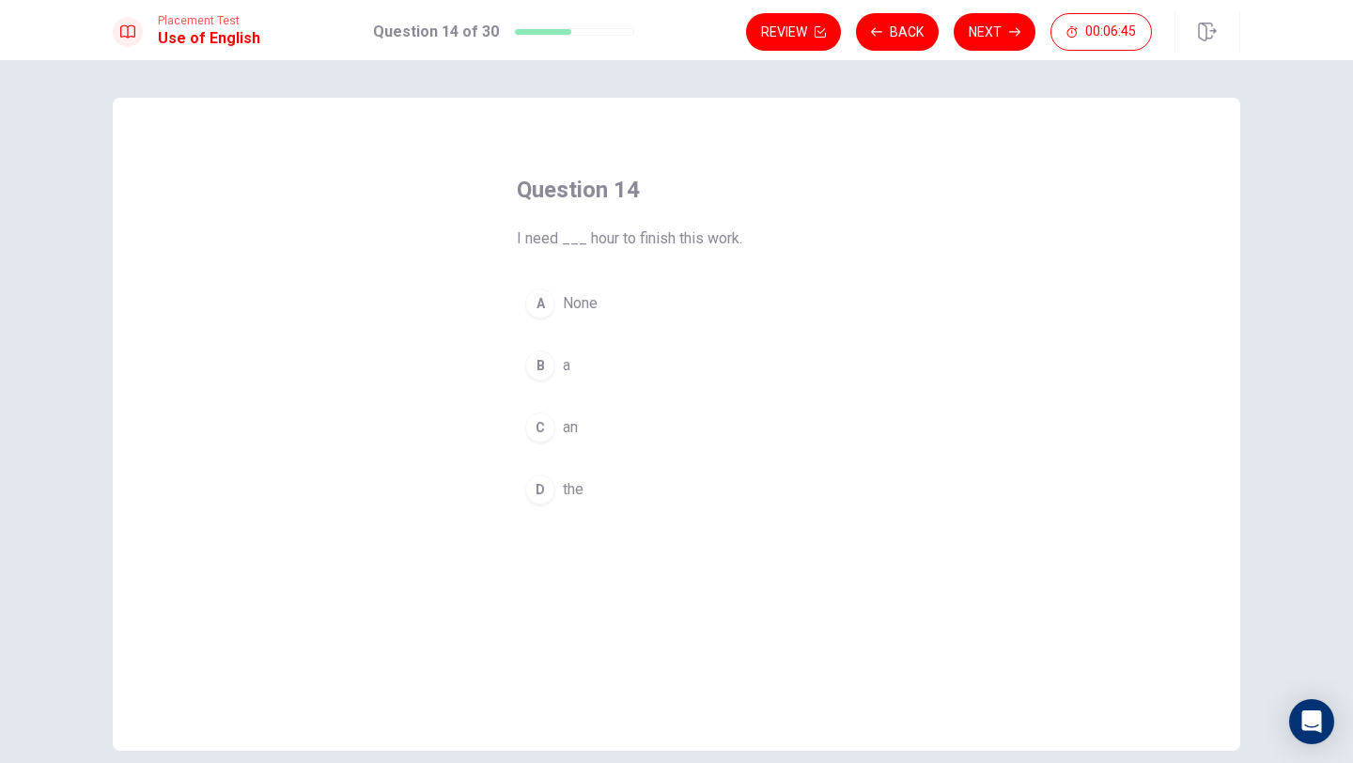
click at [541, 367] on div "B" at bounding box center [540, 365] width 30 height 30
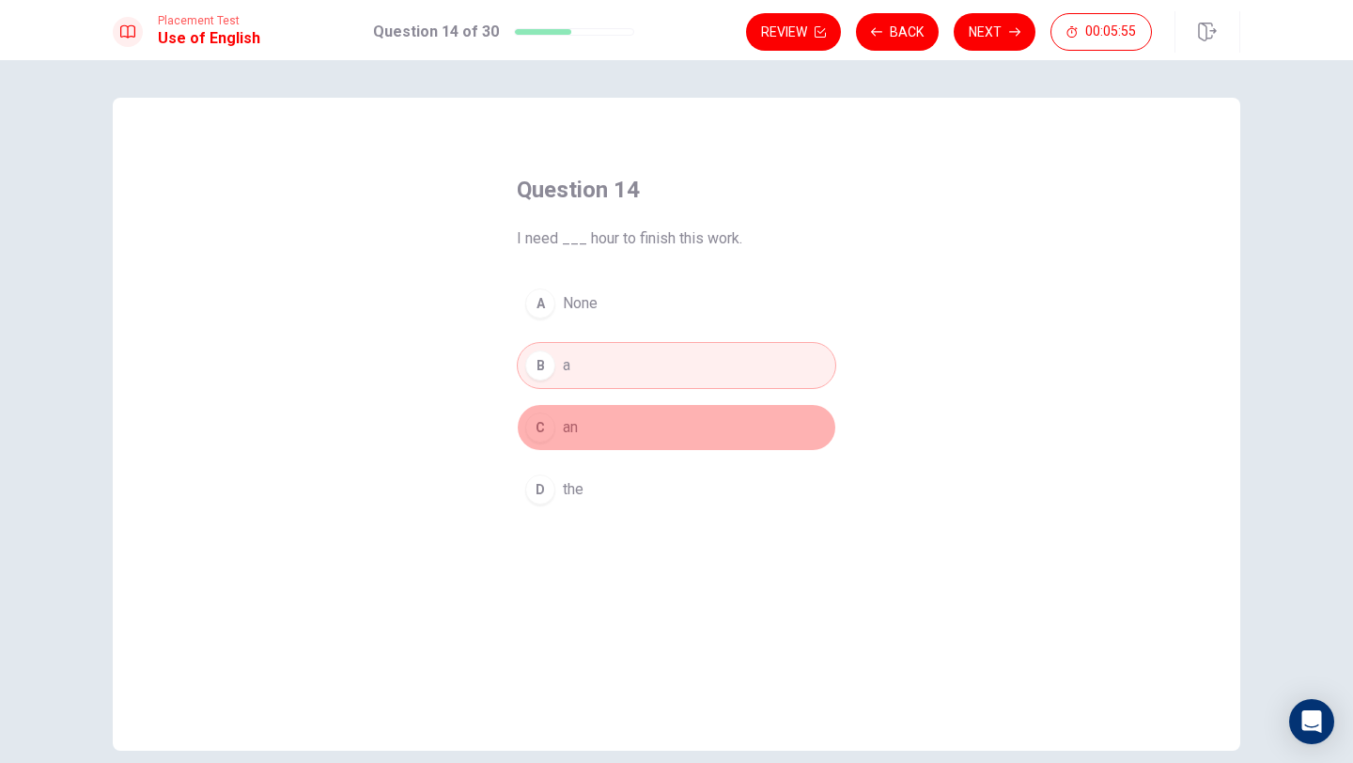
click at [559, 420] on button "C an" at bounding box center [676, 427] width 319 height 47
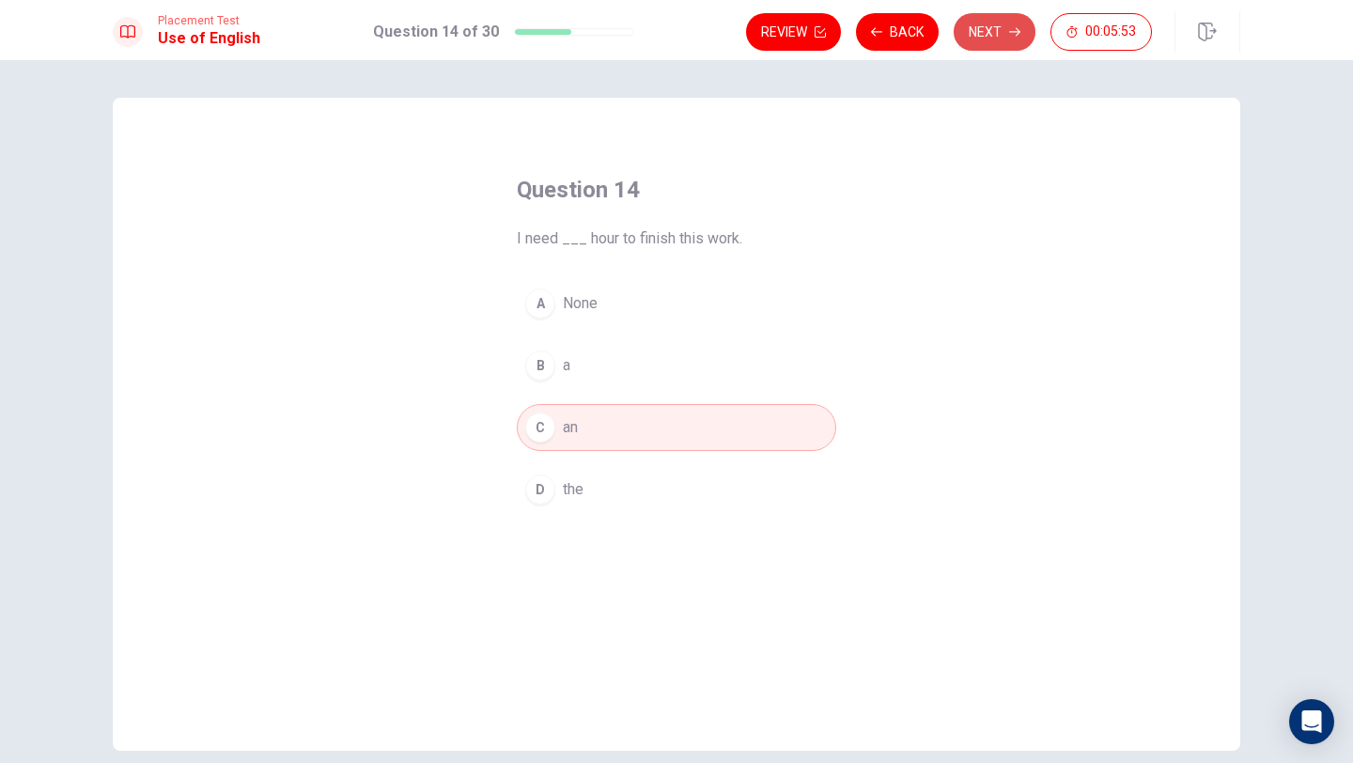
click at [980, 26] on button "Next" at bounding box center [995, 32] width 82 height 38
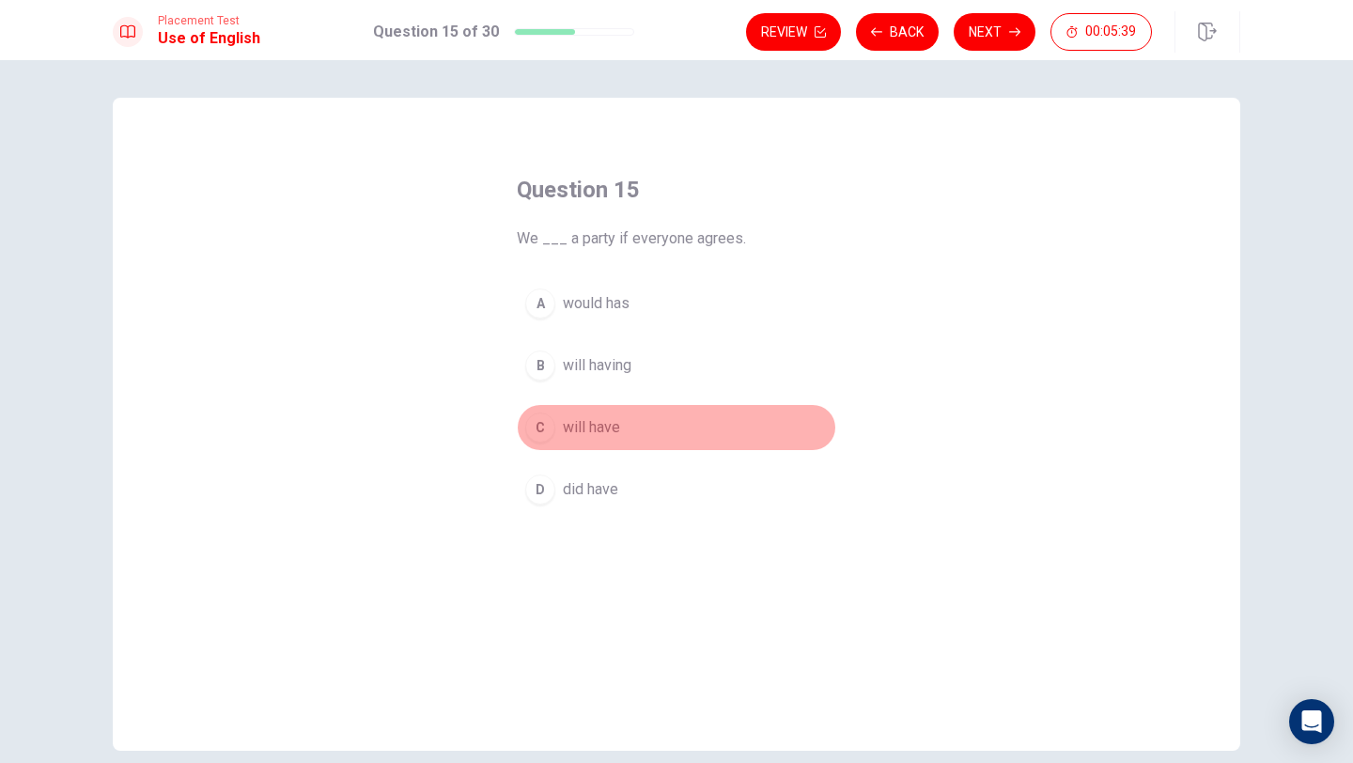
click at [536, 428] on div "C" at bounding box center [540, 427] width 30 height 30
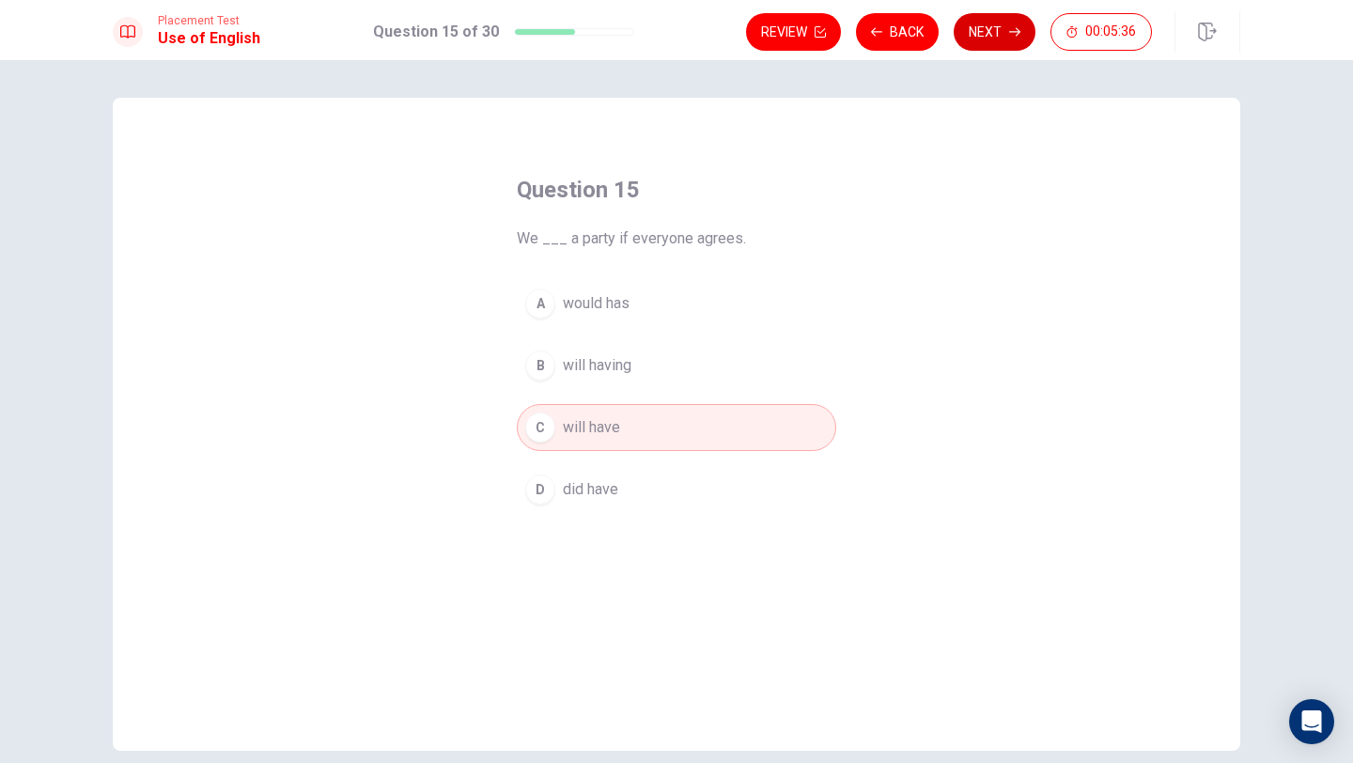
click at [1003, 23] on button "Next" at bounding box center [995, 32] width 82 height 38
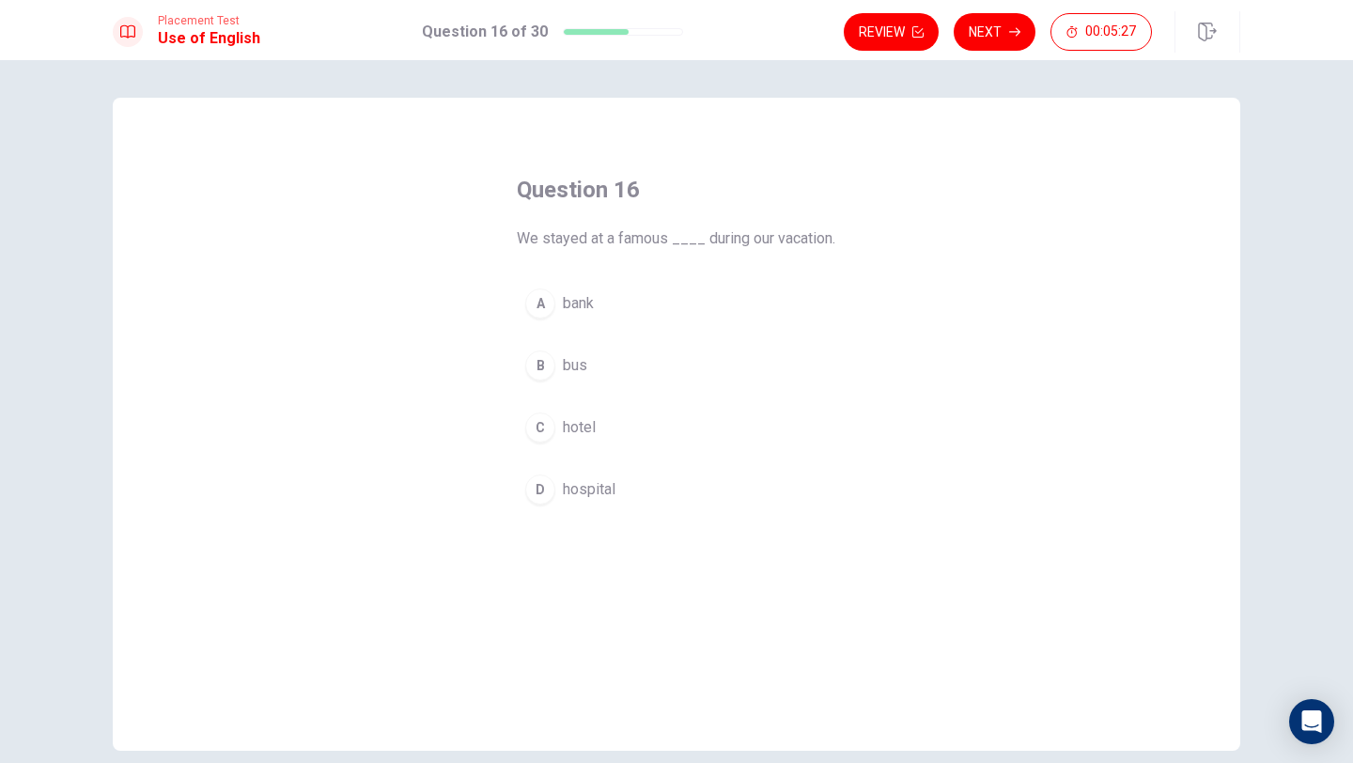
click at [549, 443] on div "C" at bounding box center [540, 427] width 30 height 30
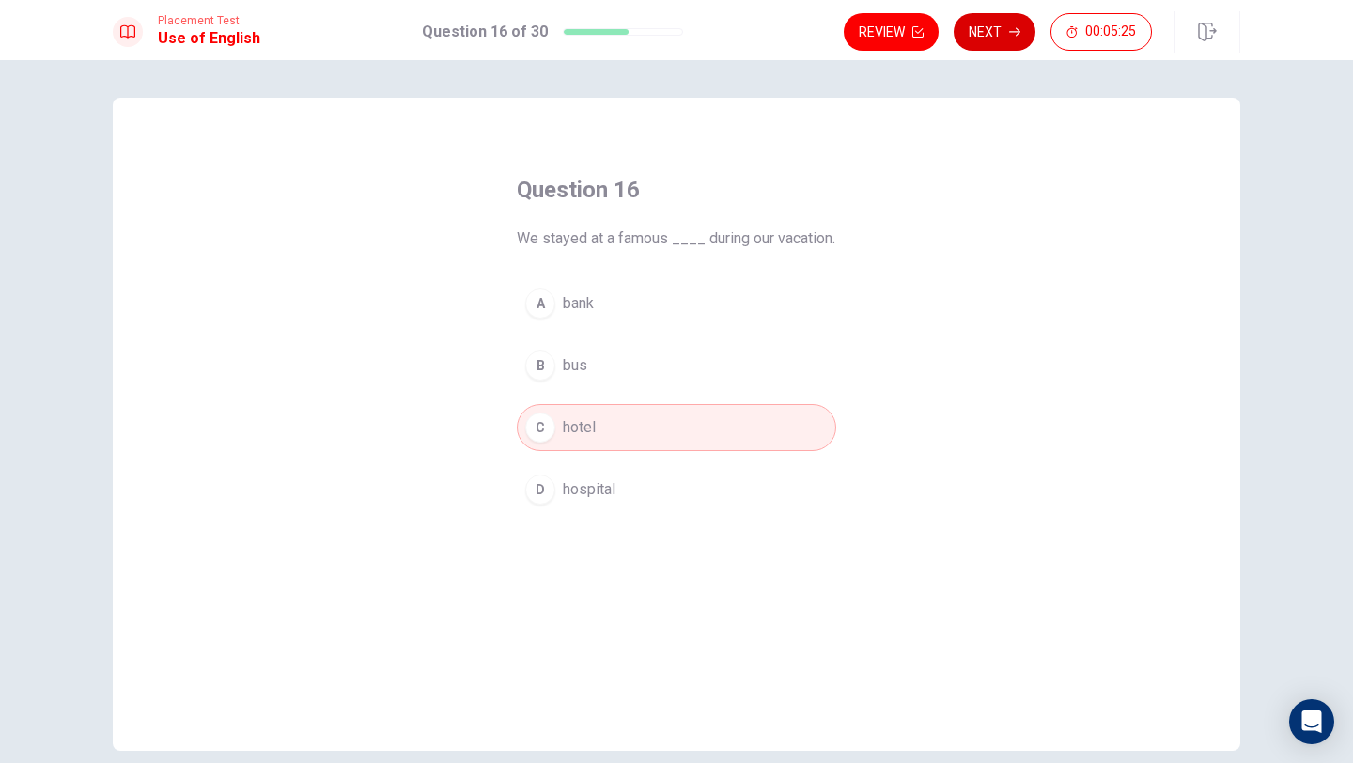
click at [974, 42] on button "Next" at bounding box center [995, 32] width 82 height 38
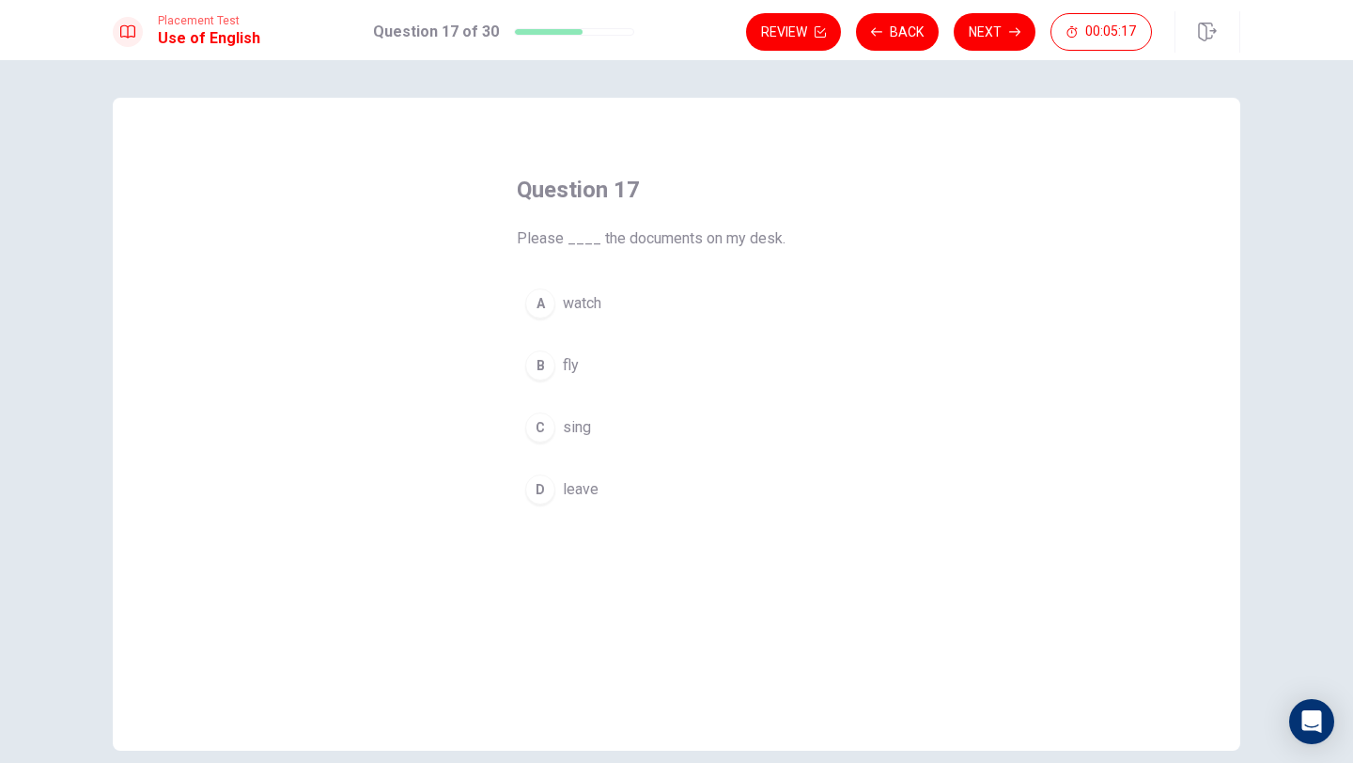
click at [537, 482] on div "D" at bounding box center [540, 489] width 30 height 30
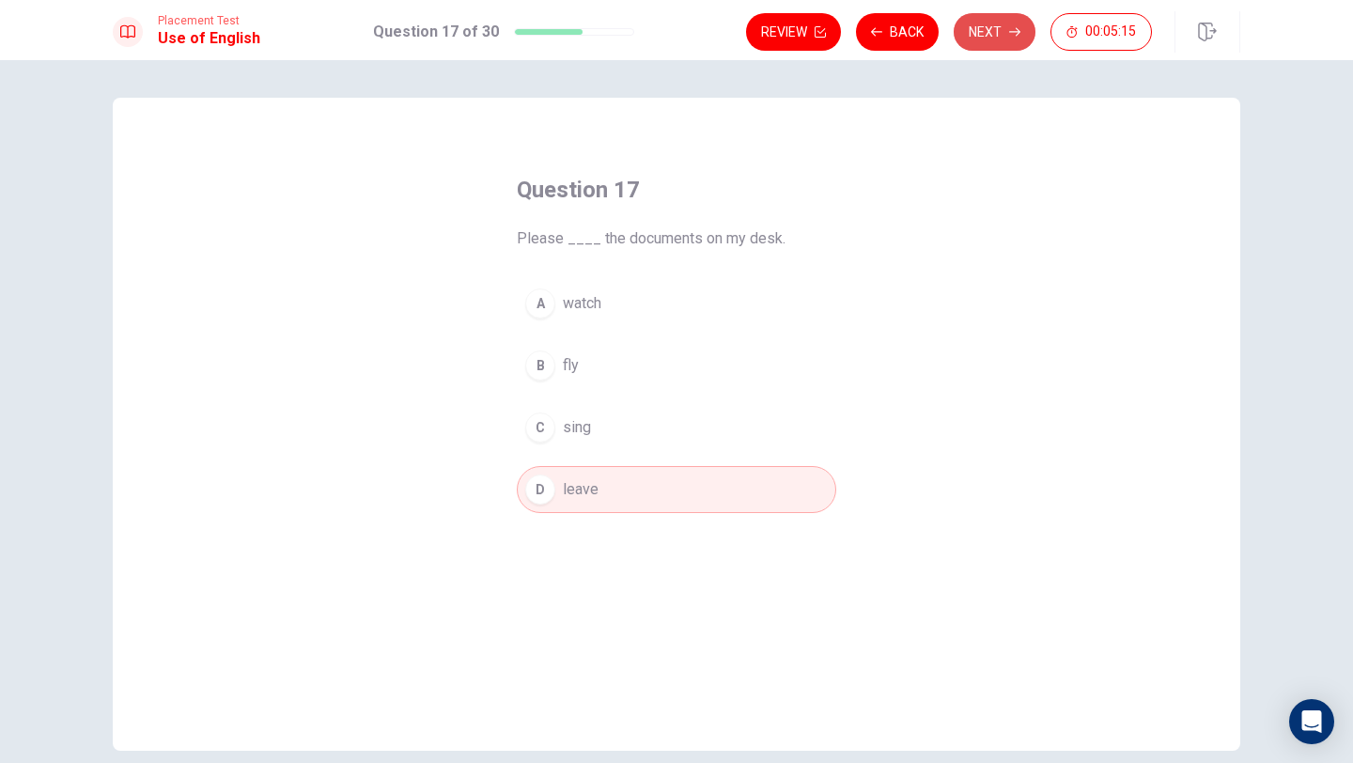
click at [982, 31] on button "Next" at bounding box center [995, 32] width 82 height 38
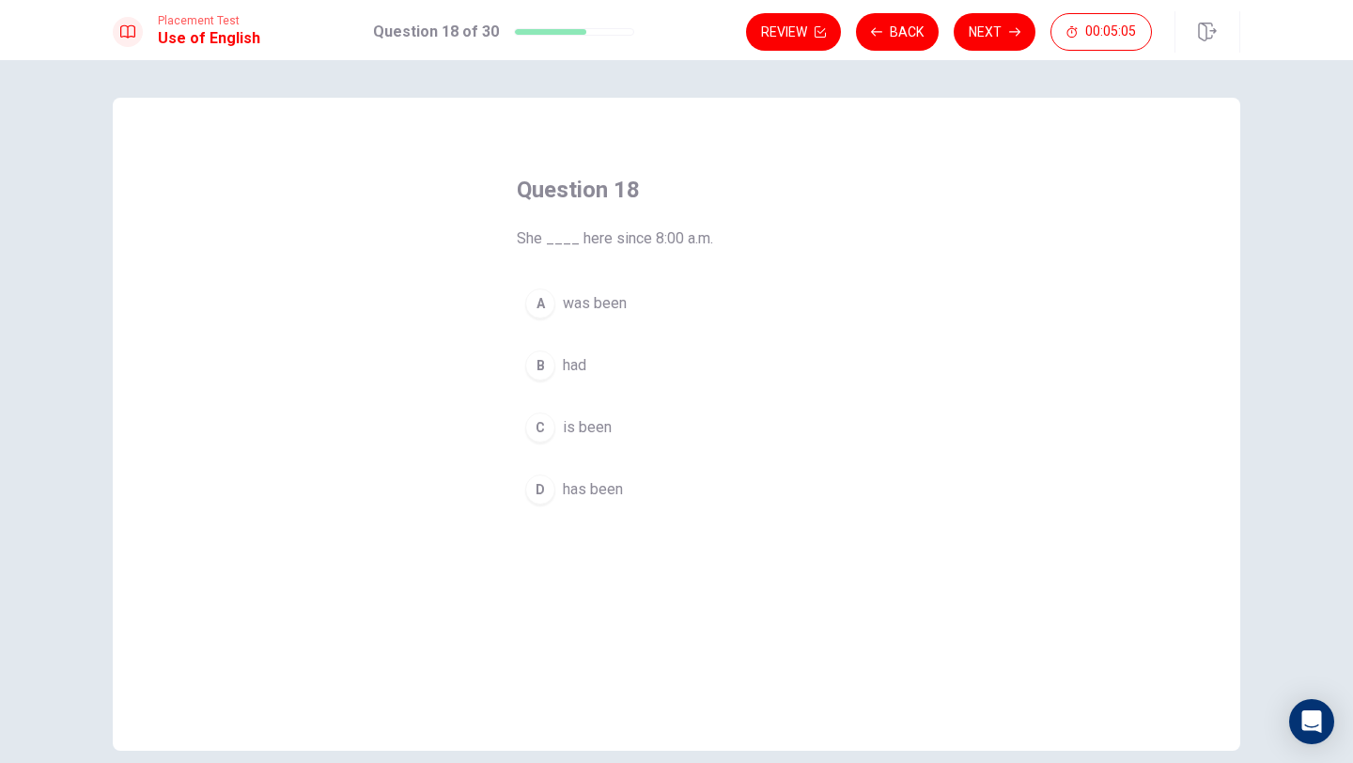
click at [543, 490] on div "D" at bounding box center [540, 489] width 30 height 30
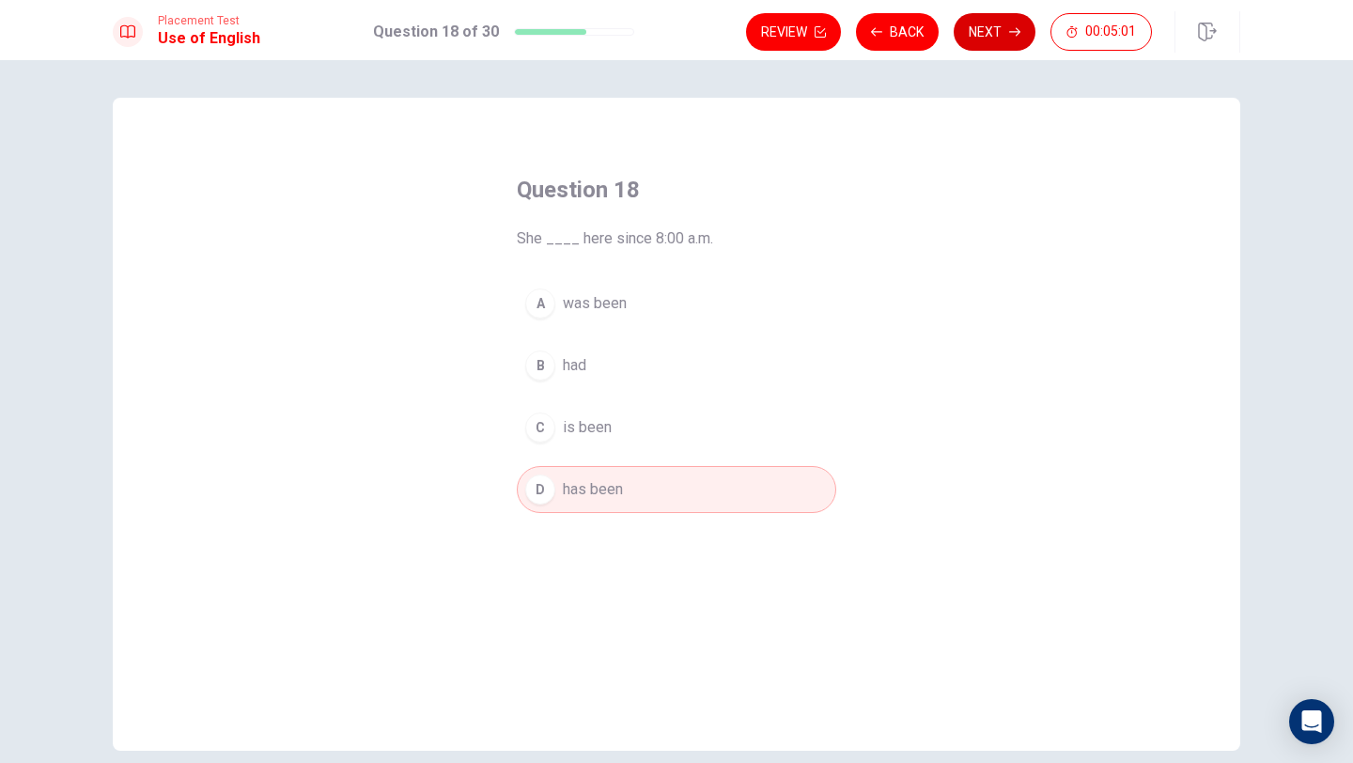
click at [985, 37] on button "Next" at bounding box center [995, 32] width 82 height 38
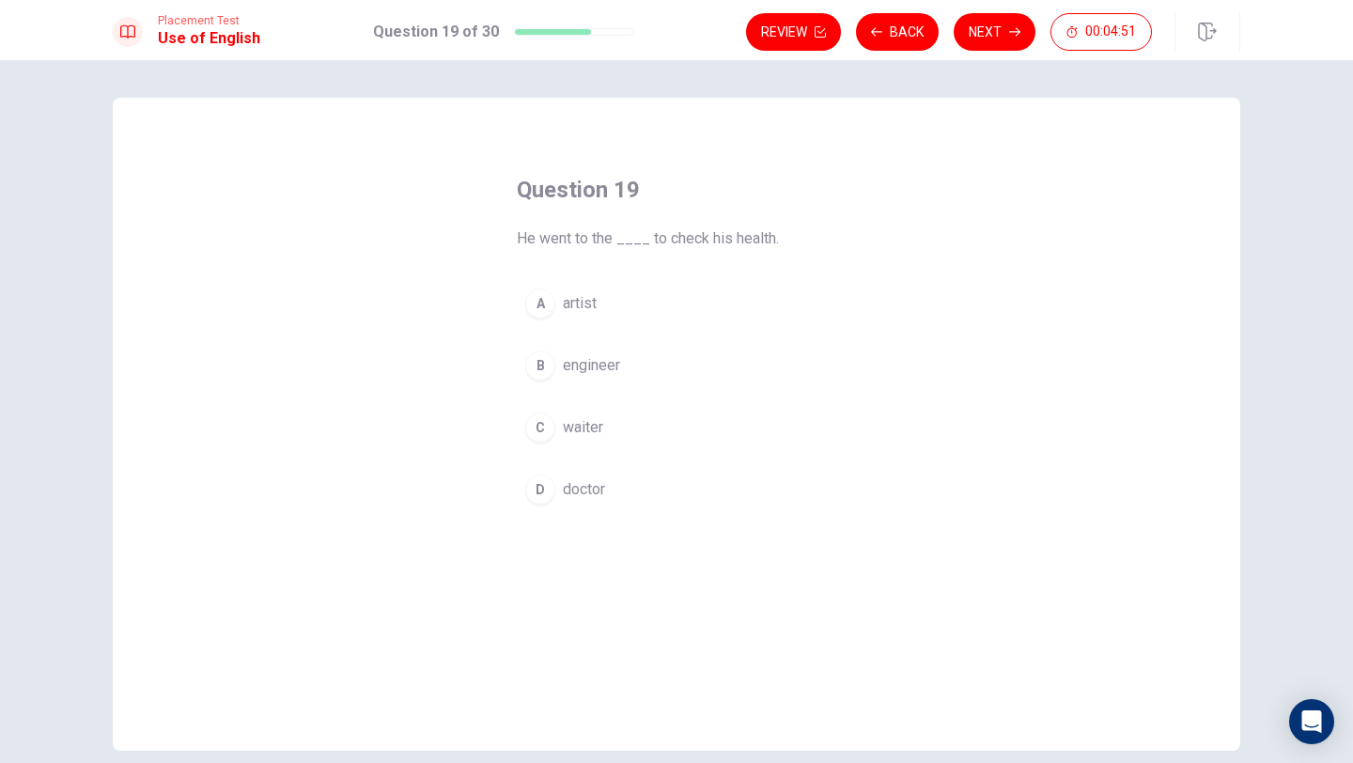
click at [539, 493] on div "D" at bounding box center [540, 489] width 30 height 30
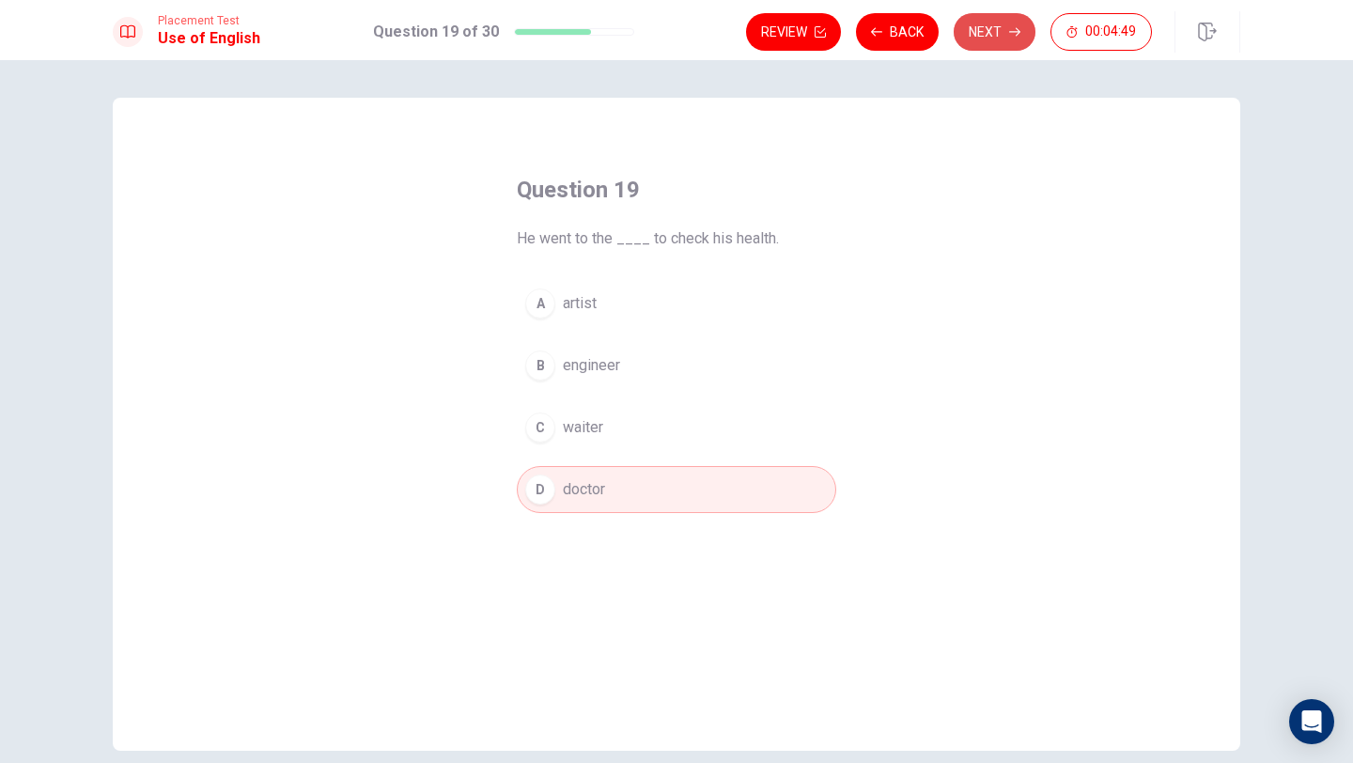
click at [987, 39] on button "Next" at bounding box center [995, 32] width 82 height 38
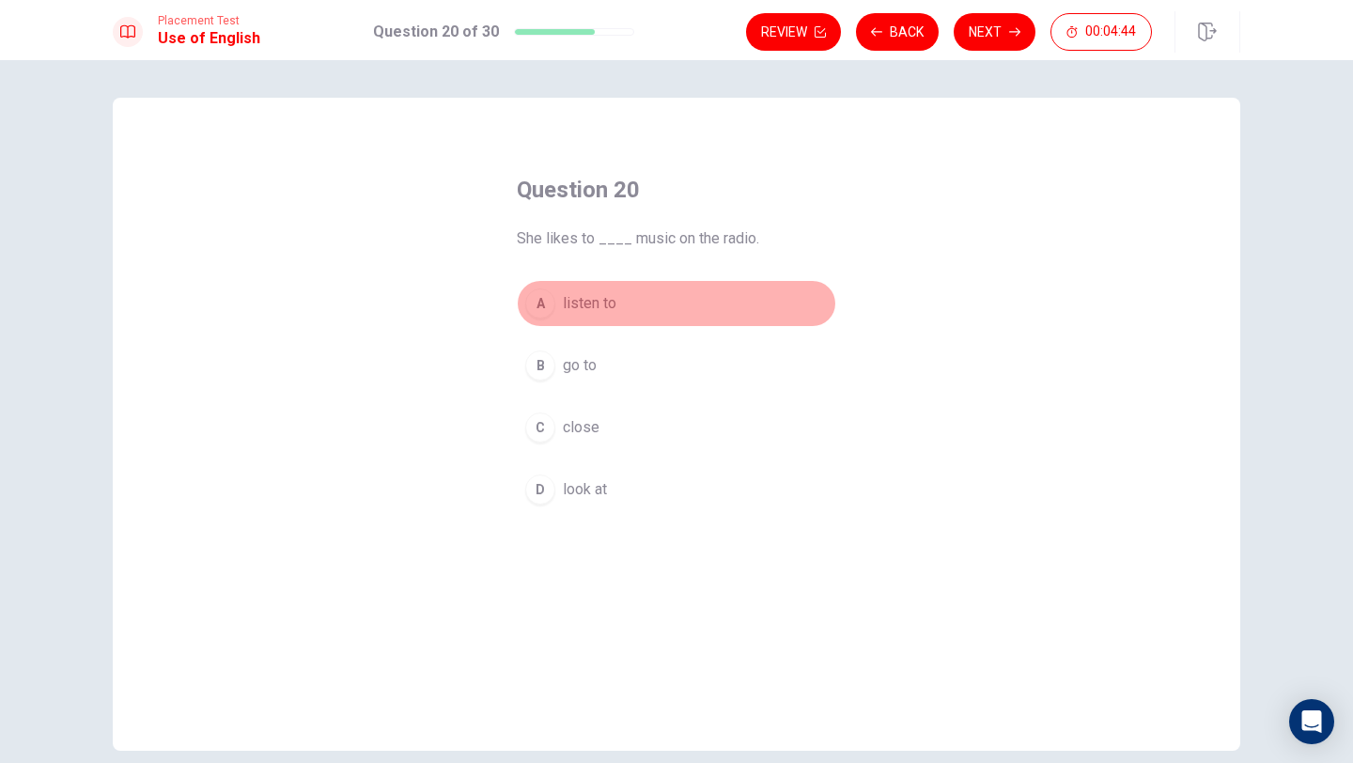
click at [543, 304] on div "A" at bounding box center [540, 303] width 30 height 30
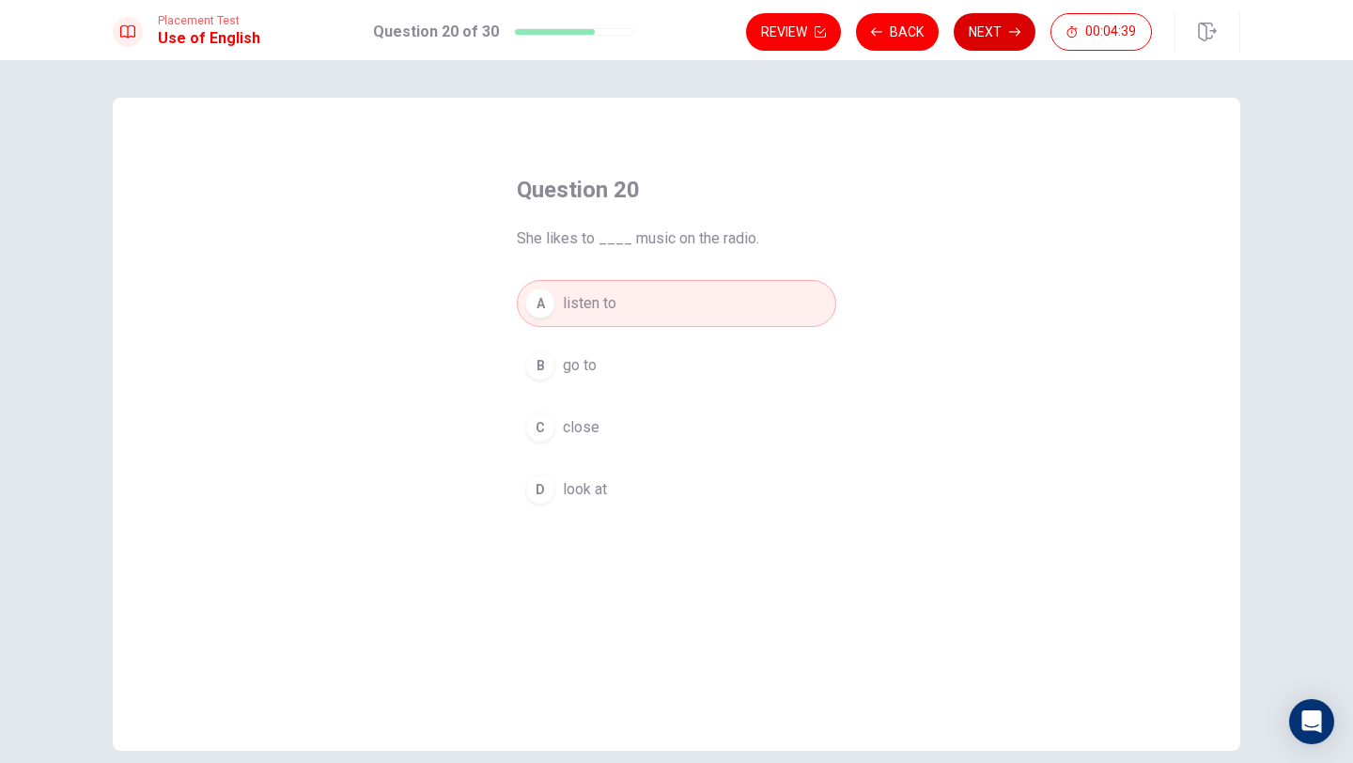
click at [999, 42] on button "Next" at bounding box center [995, 32] width 82 height 38
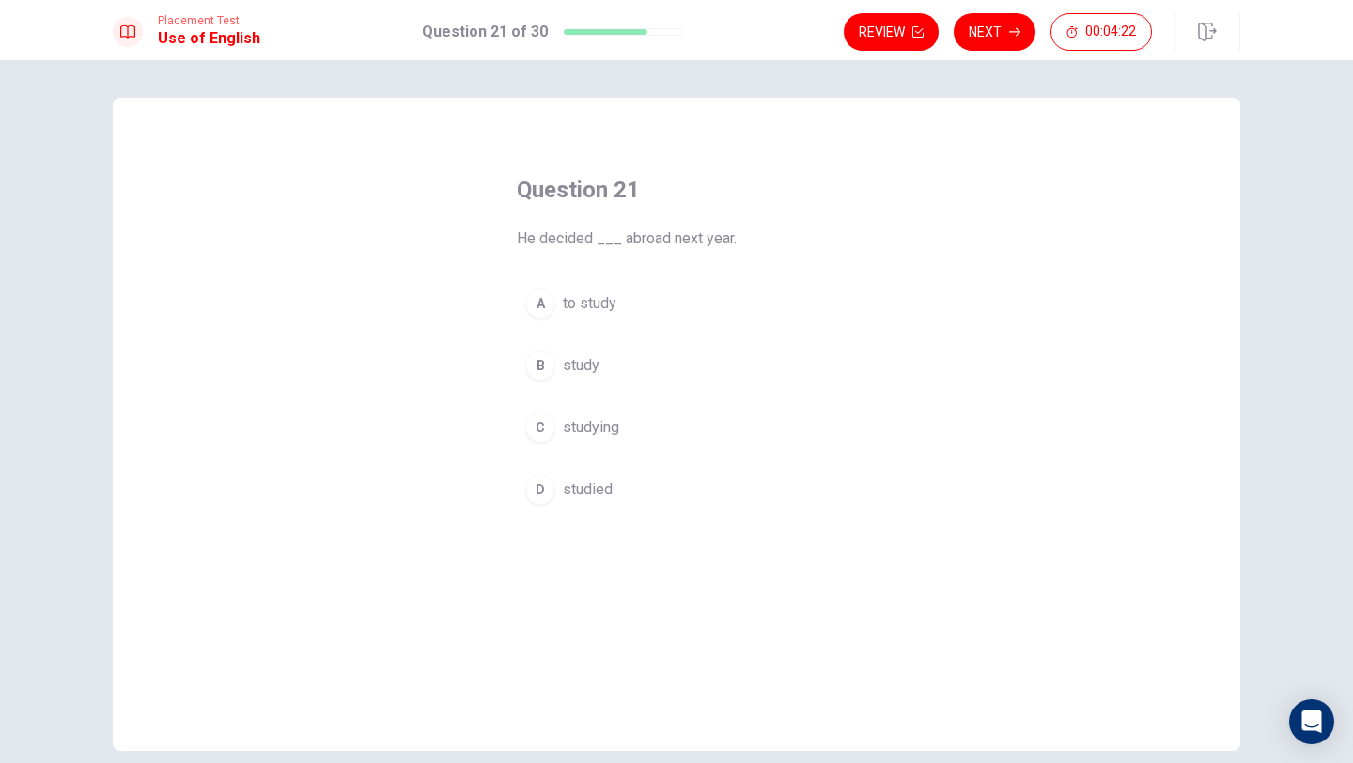
click at [542, 299] on div "A" at bounding box center [540, 303] width 30 height 30
click at [581, 421] on span "studying" at bounding box center [591, 427] width 56 height 23
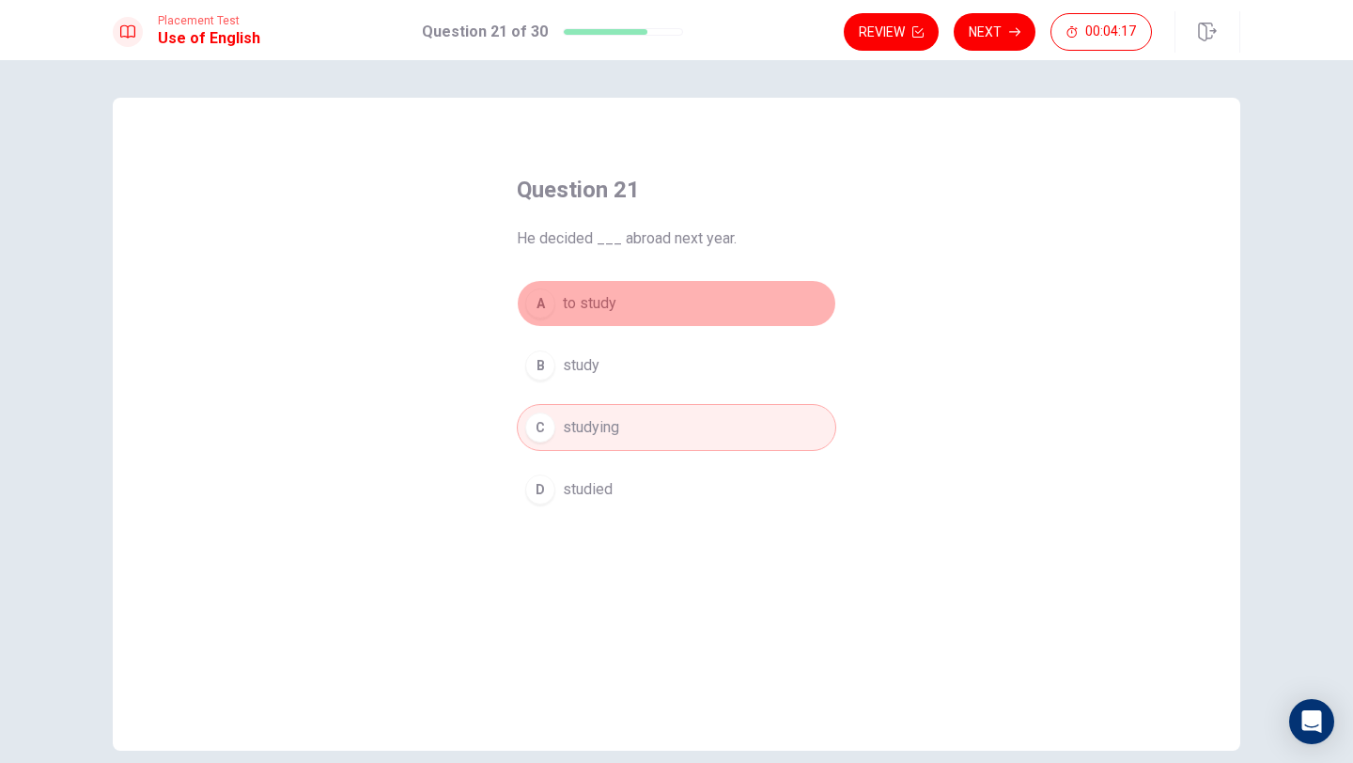
click at [546, 295] on div "A" at bounding box center [540, 303] width 30 height 30
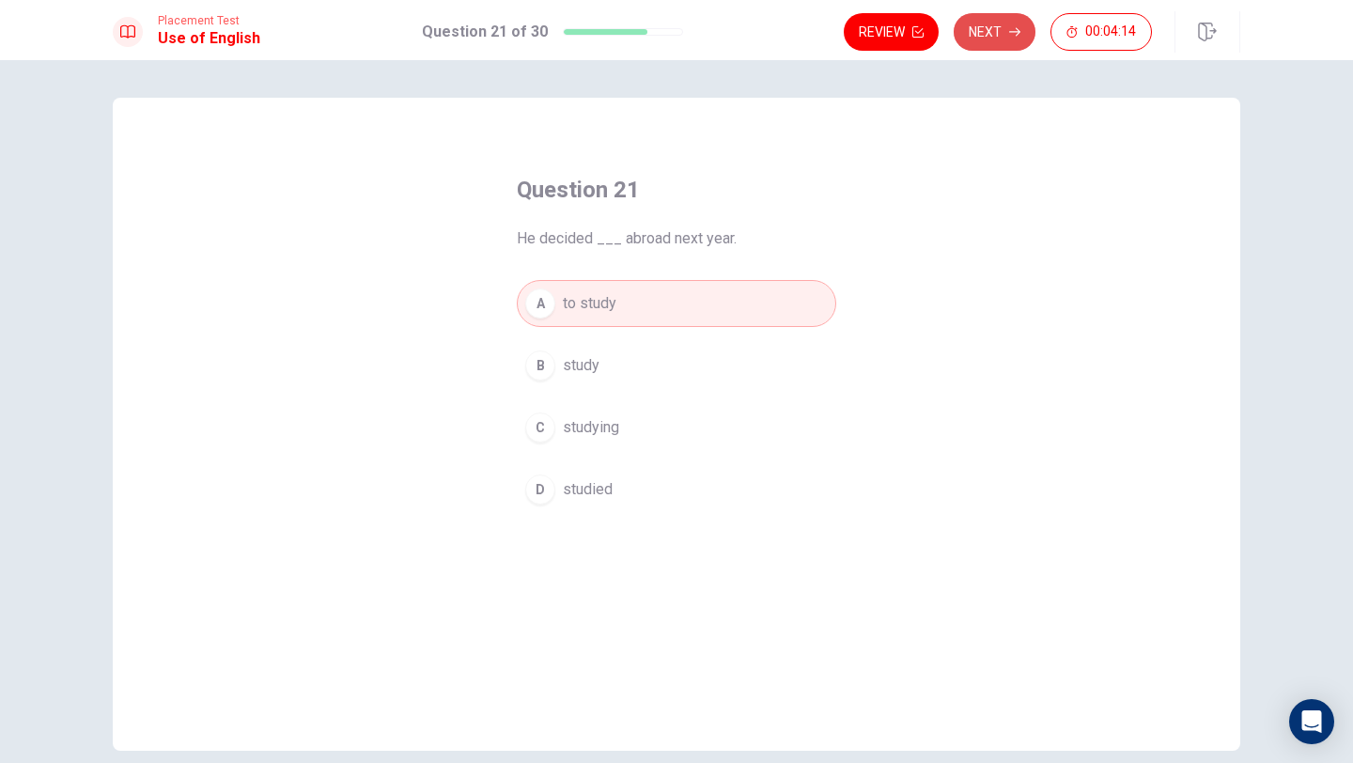
click at [979, 33] on button "Next" at bounding box center [995, 32] width 82 height 38
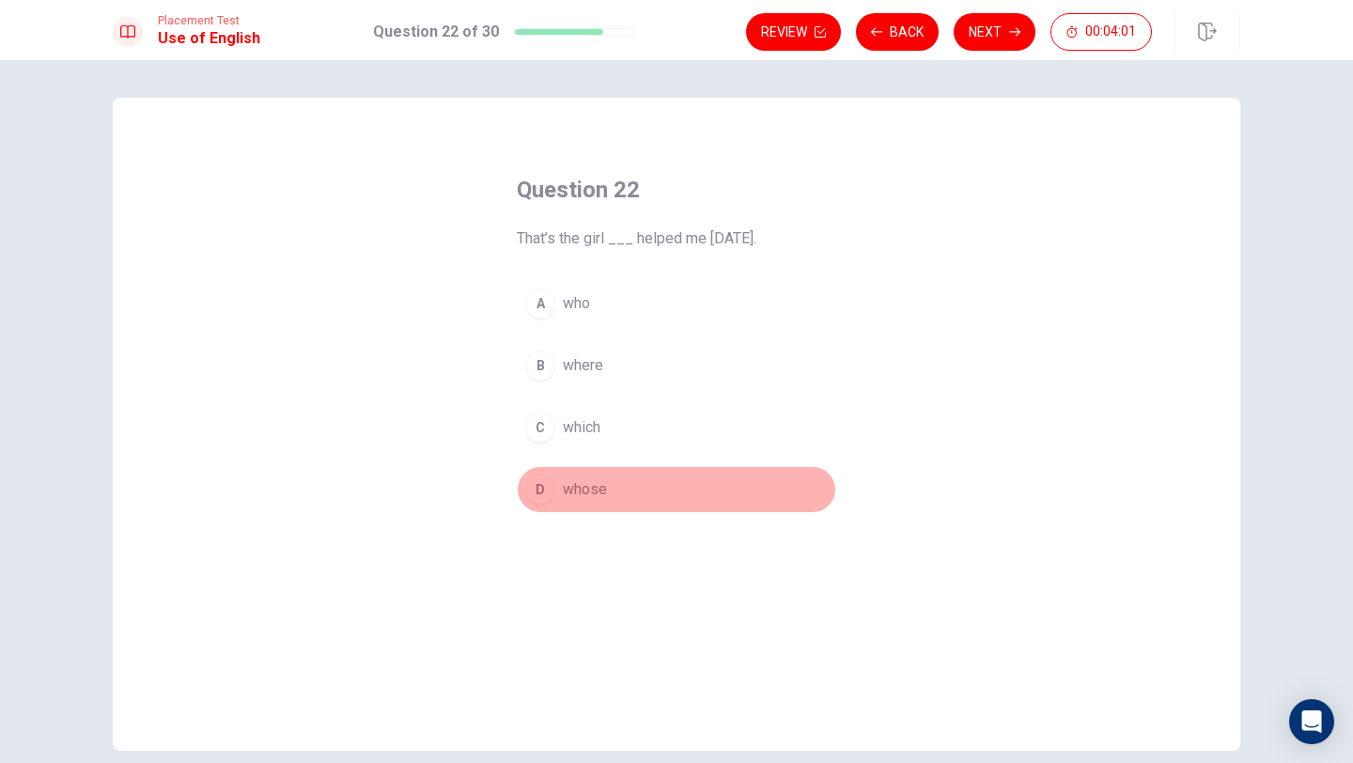
click at [539, 493] on div "D" at bounding box center [540, 489] width 30 height 30
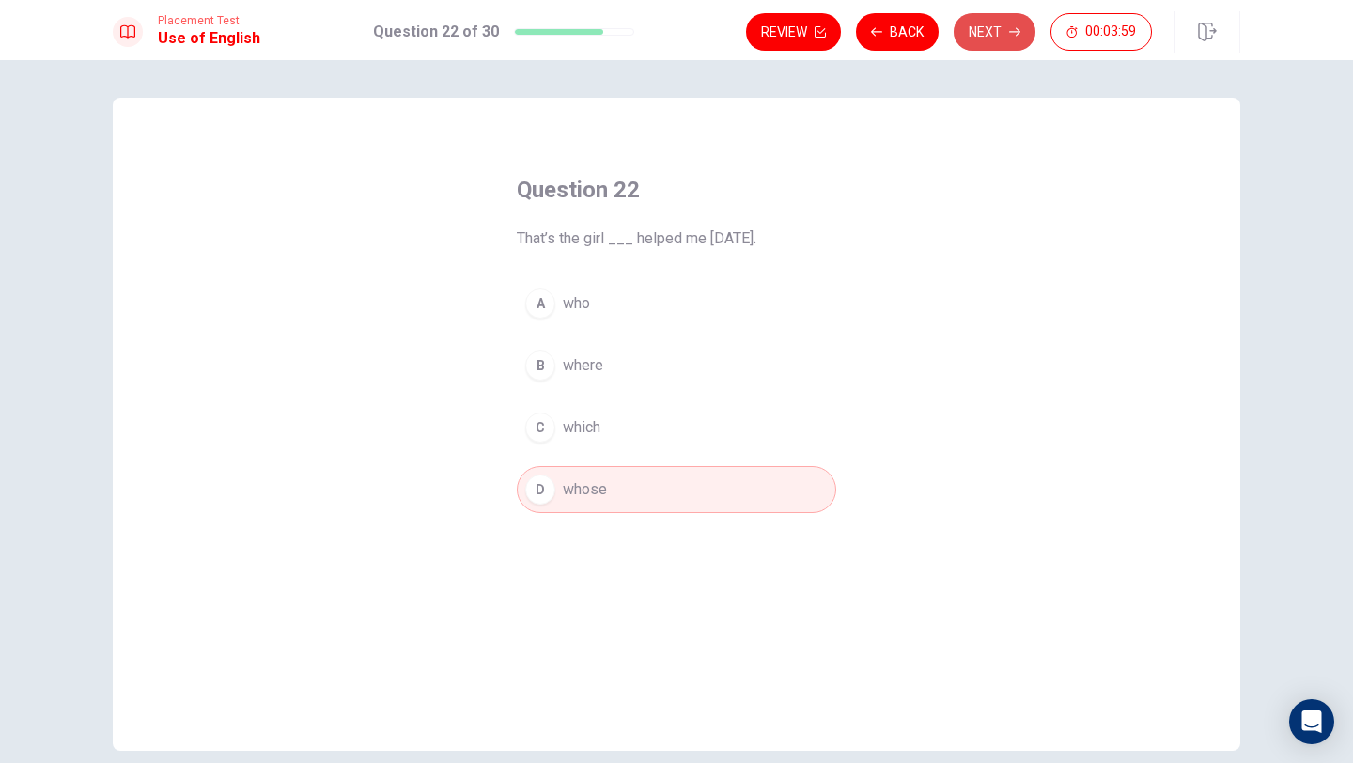
click at [982, 43] on button "Next" at bounding box center [995, 32] width 82 height 38
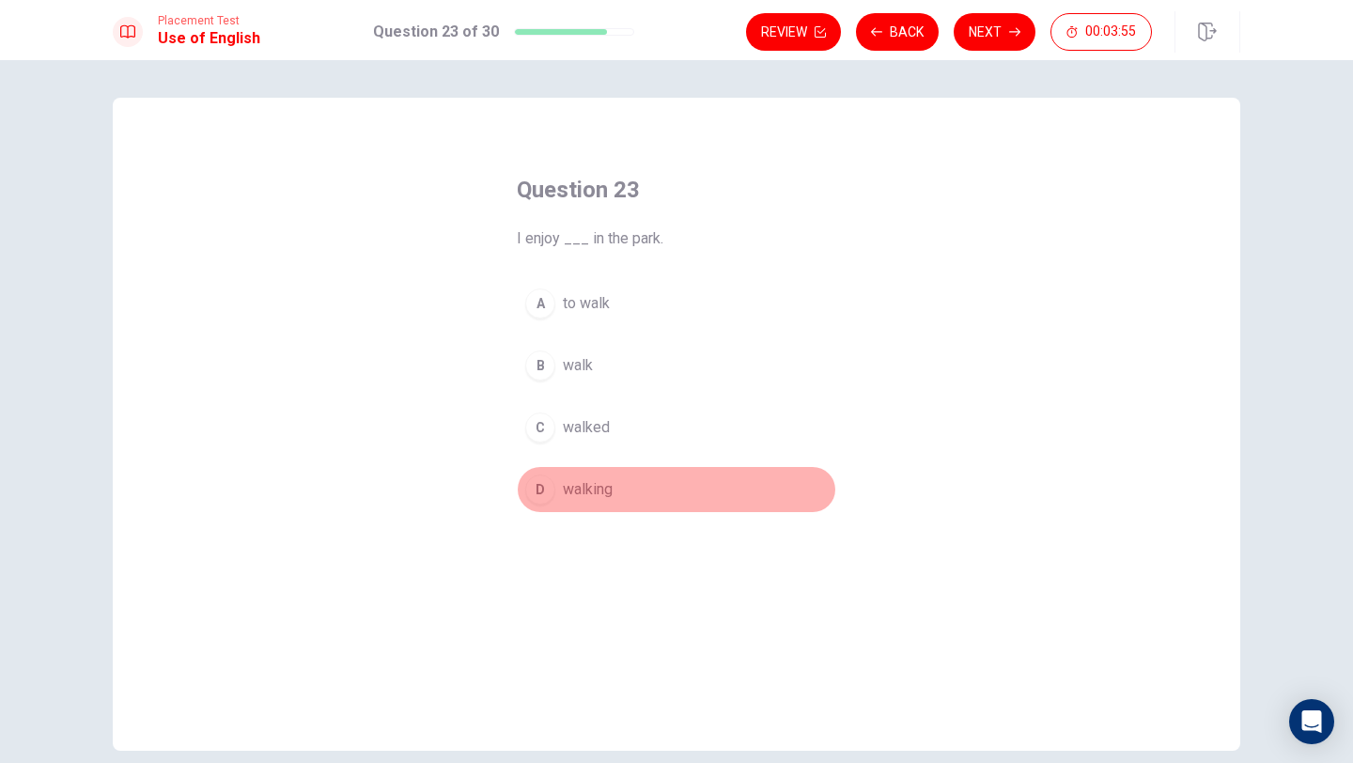
click at [543, 489] on div "D" at bounding box center [540, 489] width 30 height 30
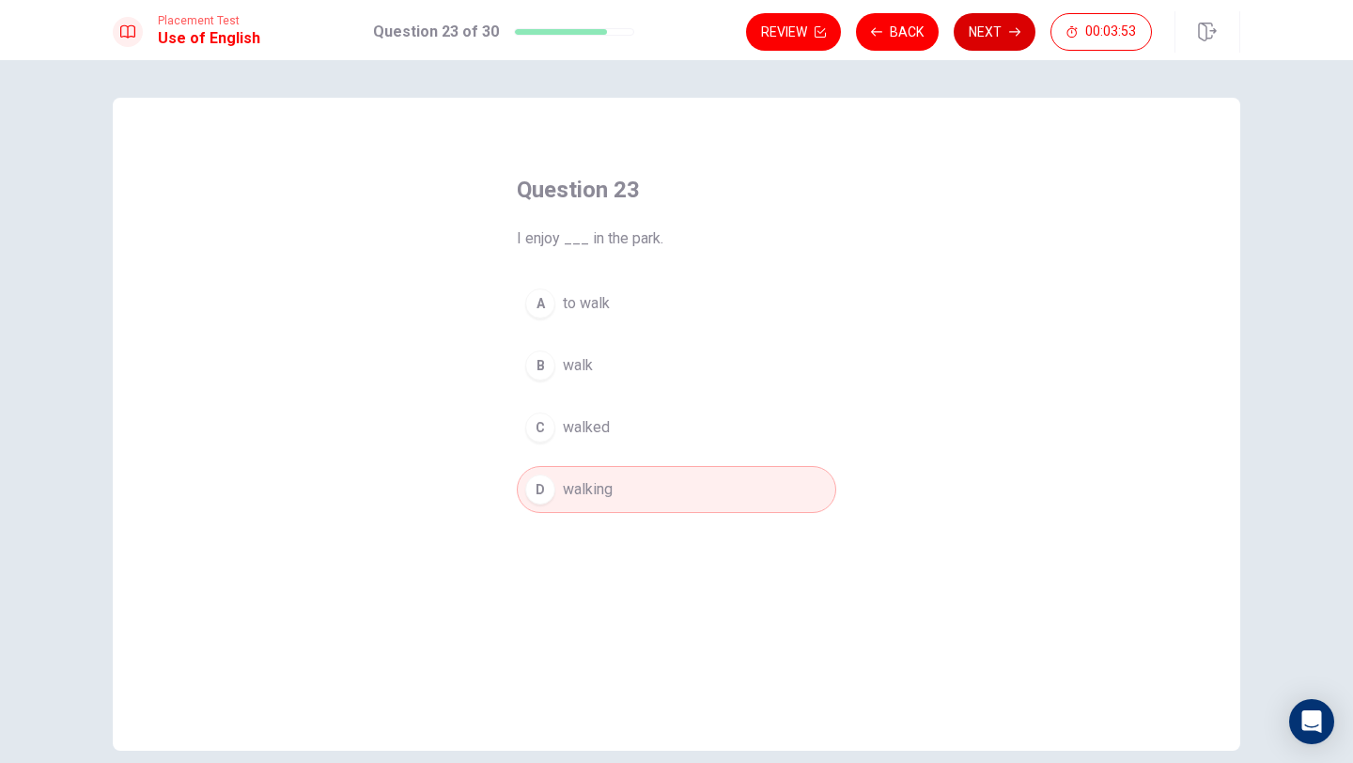
click at [990, 35] on button "Next" at bounding box center [995, 32] width 82 height 38
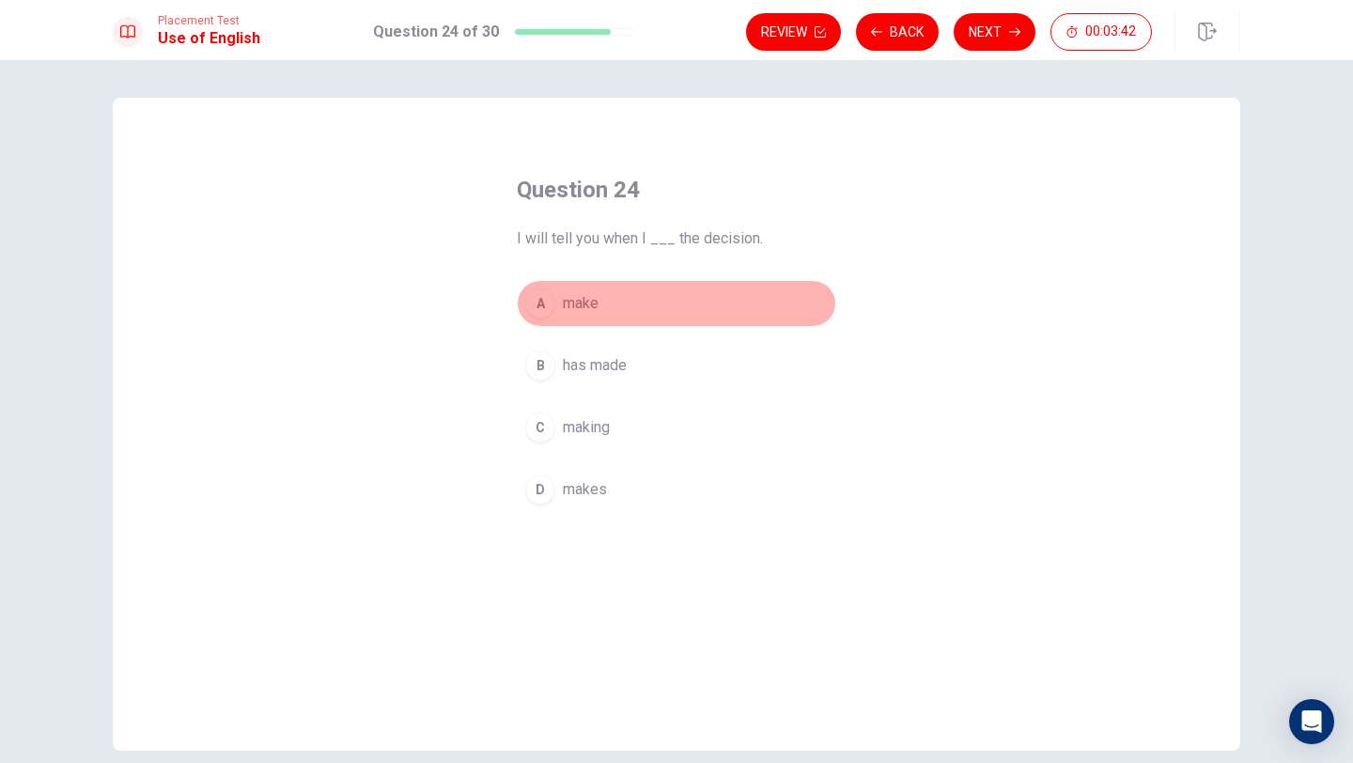
click at [546, 309] on div "A" at bounding box center [540, 303] width 30 height 30
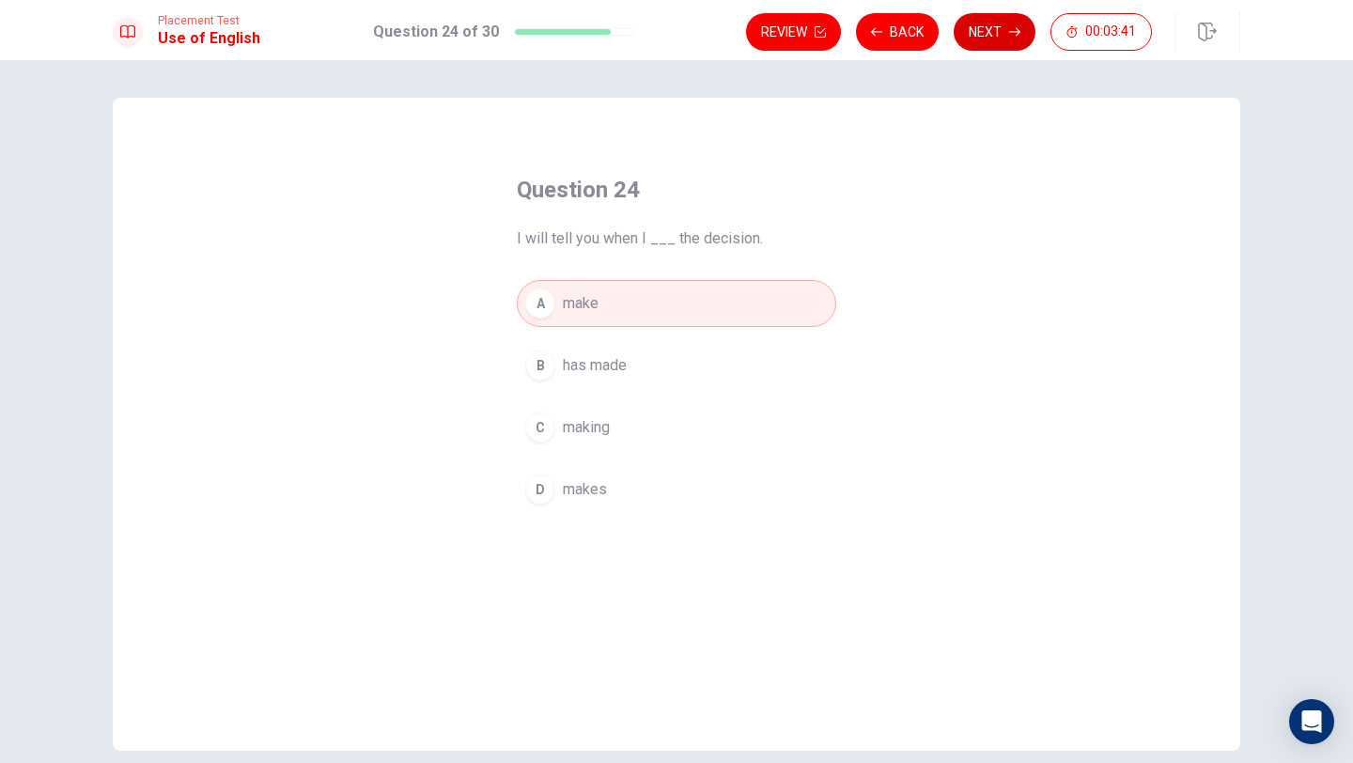
click at [989, 31] on button "Next" at bounding box center [995, 32] width 82 height 38
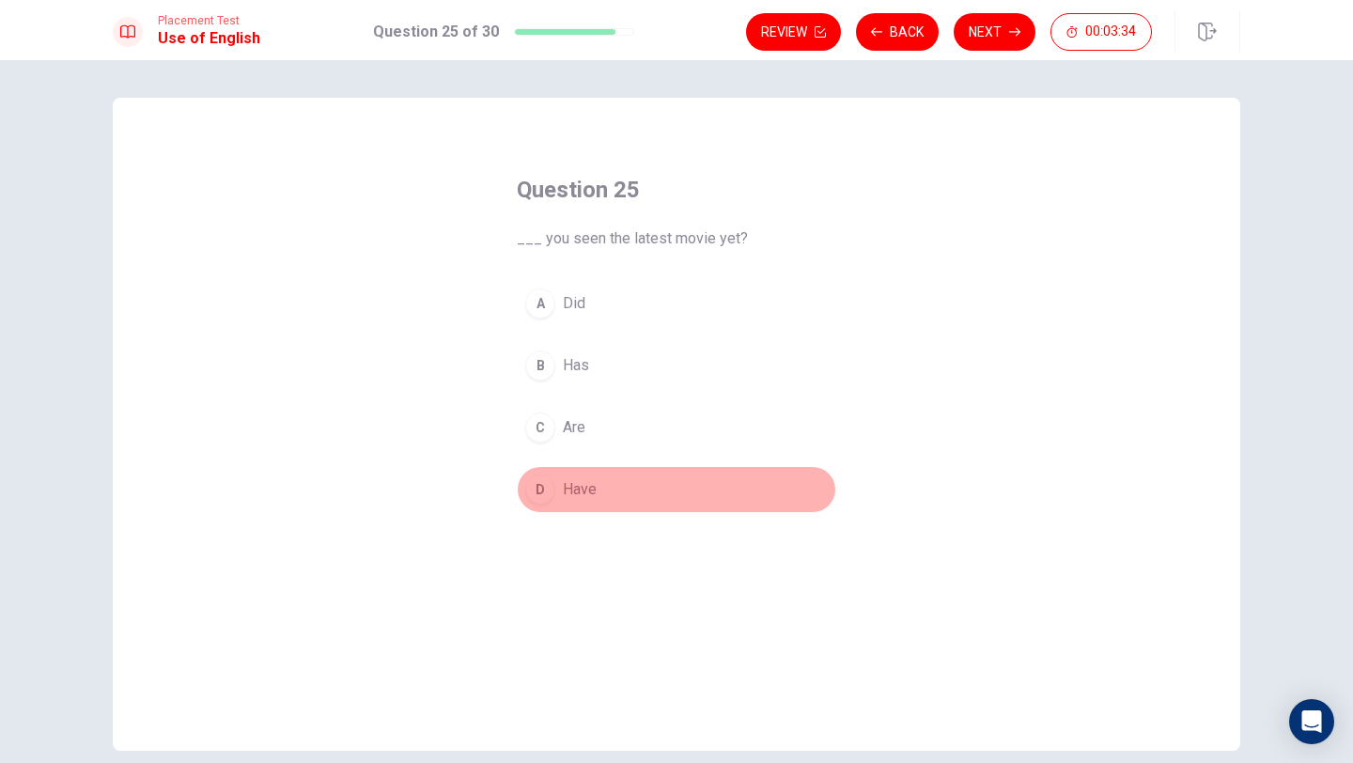
click at [536, 497] on div "D" at bounding box center [540, 489] width 30 height 30
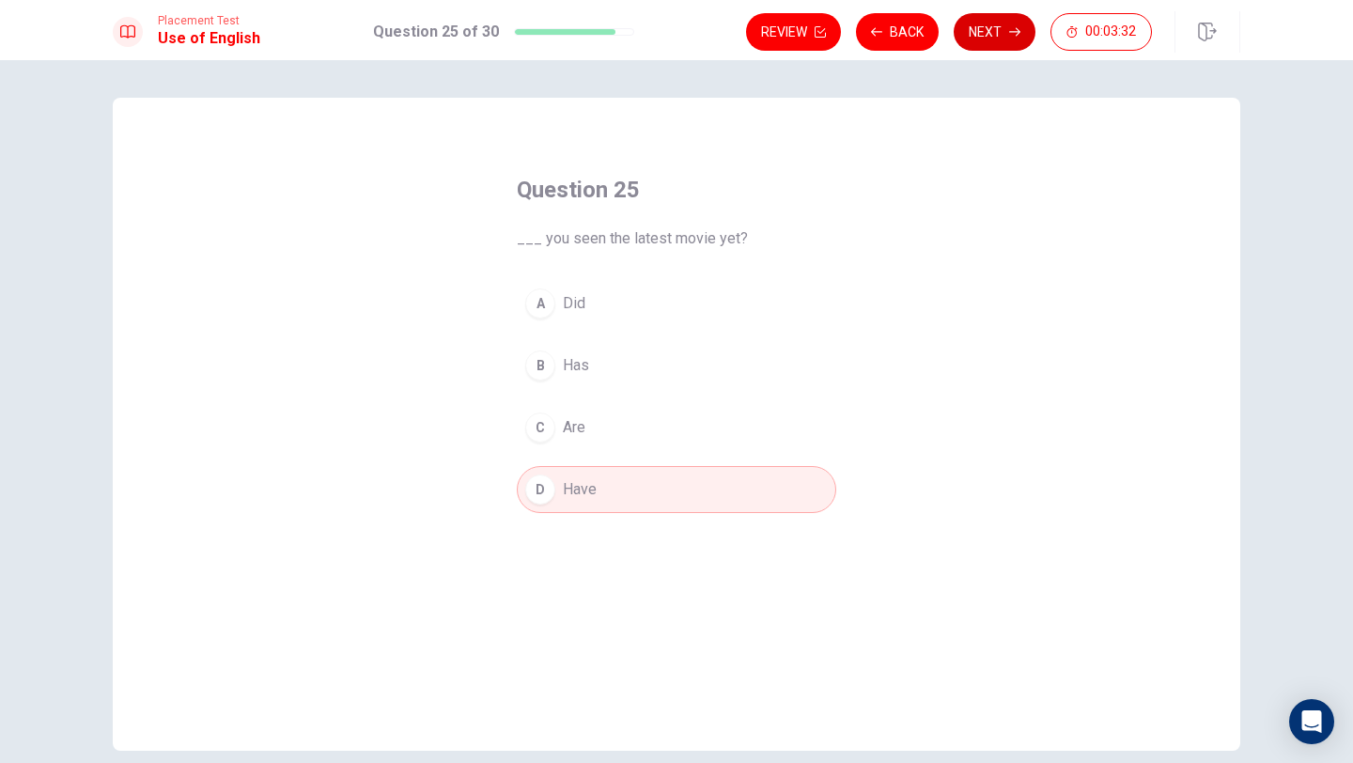
click at [990, 36] on button "Next" at bounding box center [995, 32] width 82 height 38
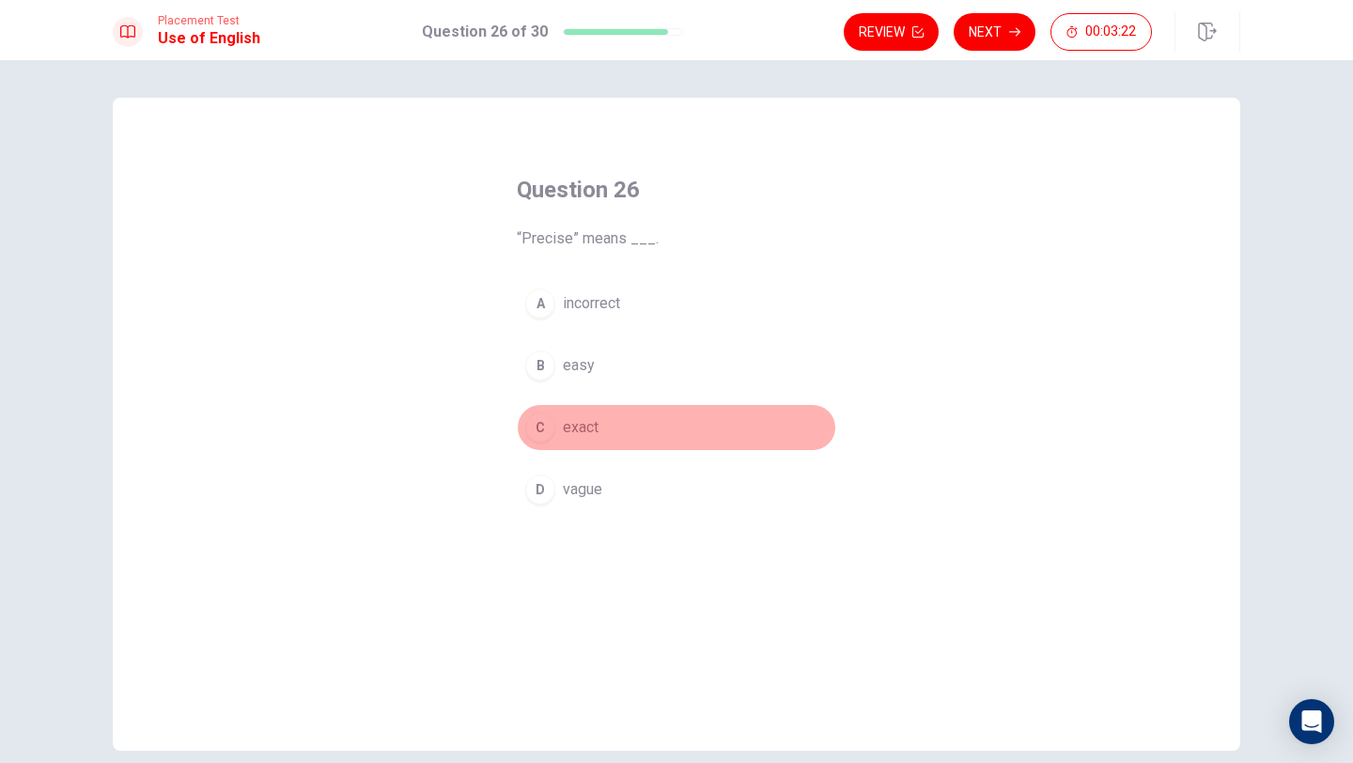
click at [537, 423] on div "C" at bounding box center [540, 427] width 30 height 30
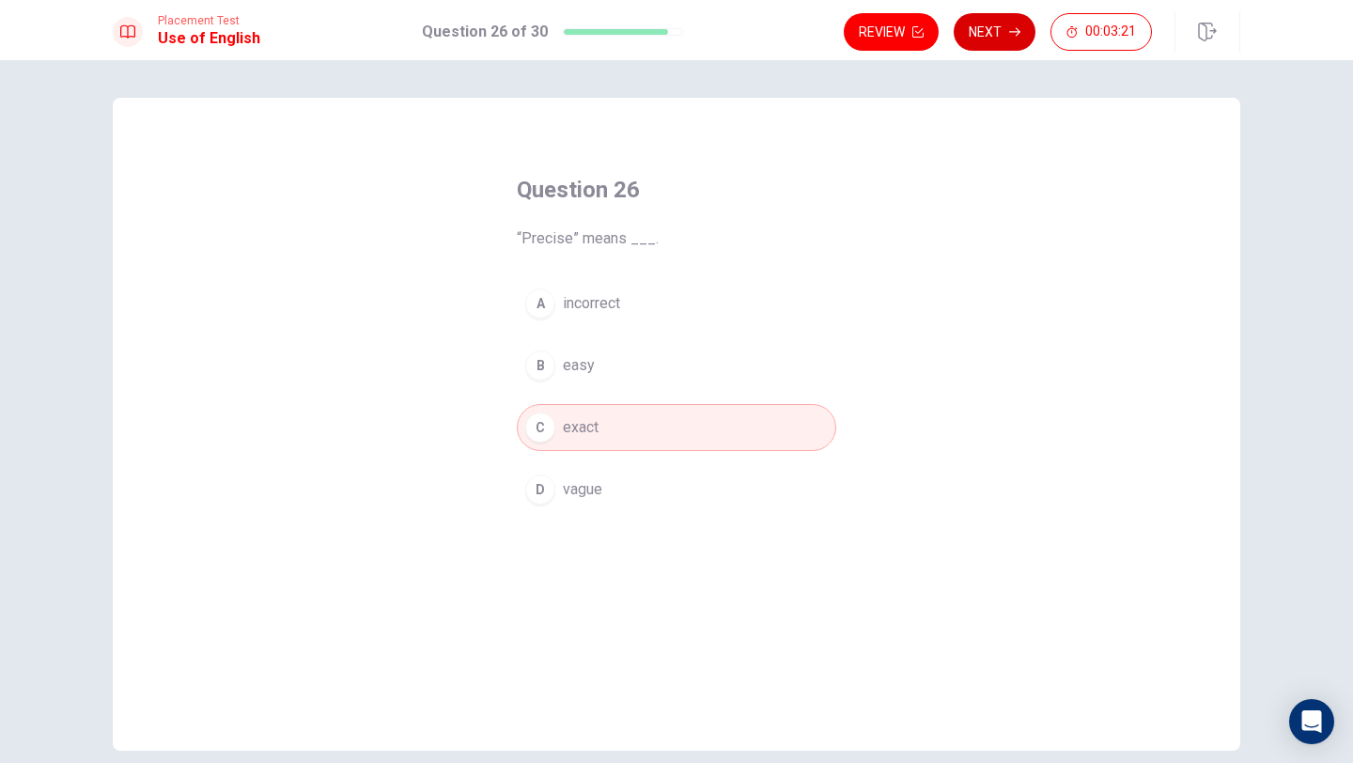
click at [984, 34] on button "Next" at bounding box center [995, 32] width 82 height 38
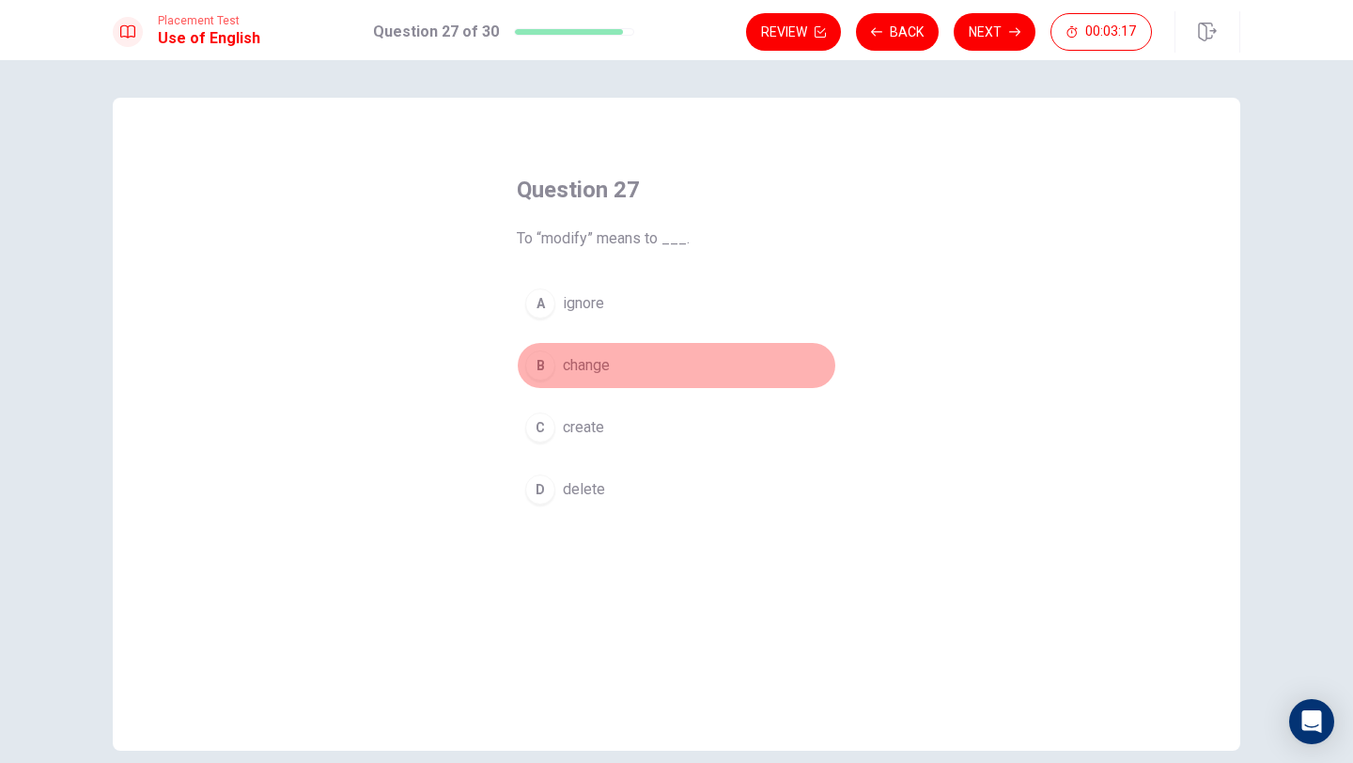
click at [535, 363] on div "B" at bounding box center [540, 365] width 30 height 30
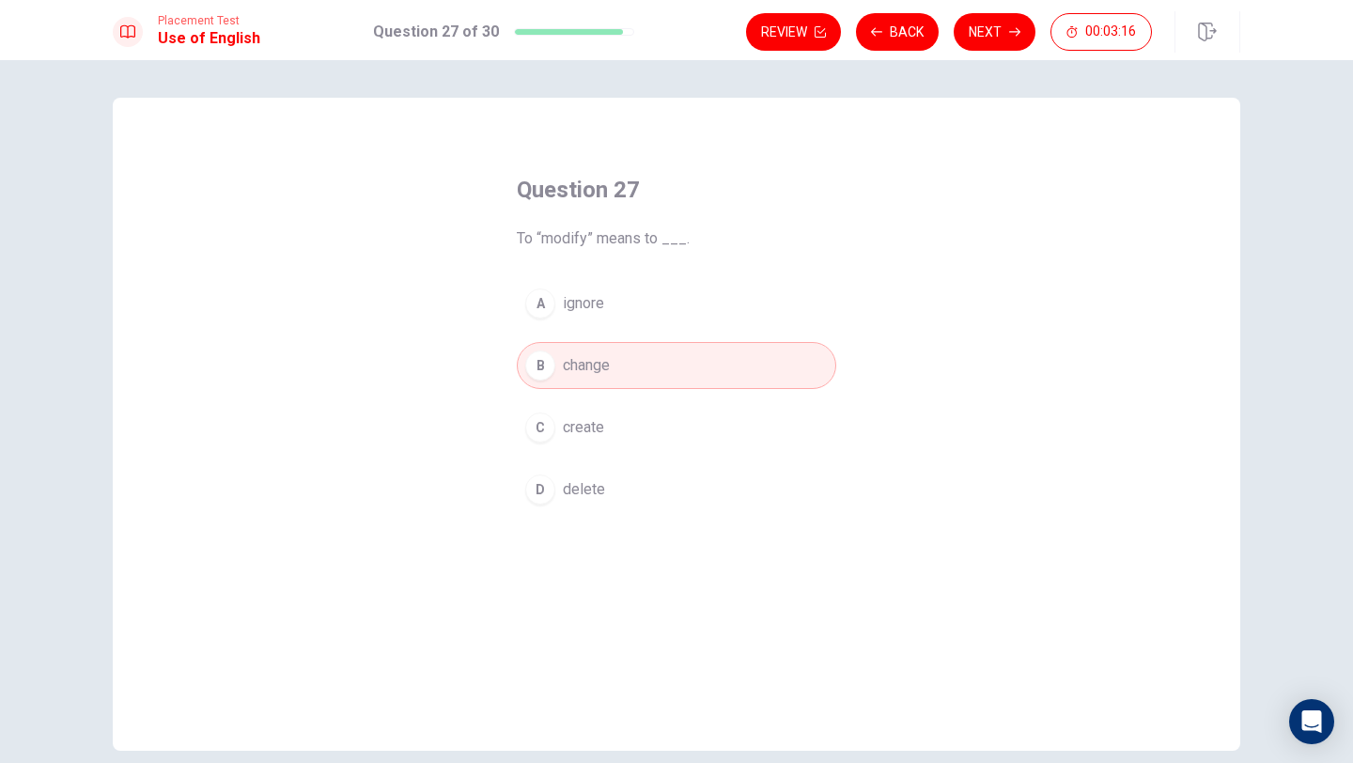
click at [981, 10] on div "Placement Test Use of English Question 27 of 30 Review Back Next 00:03:16" at bounding box center [676, 30] width 1353 height 60
click at [975, 38] on button "Next" at bounding box center [995, 32] width 82 height 38
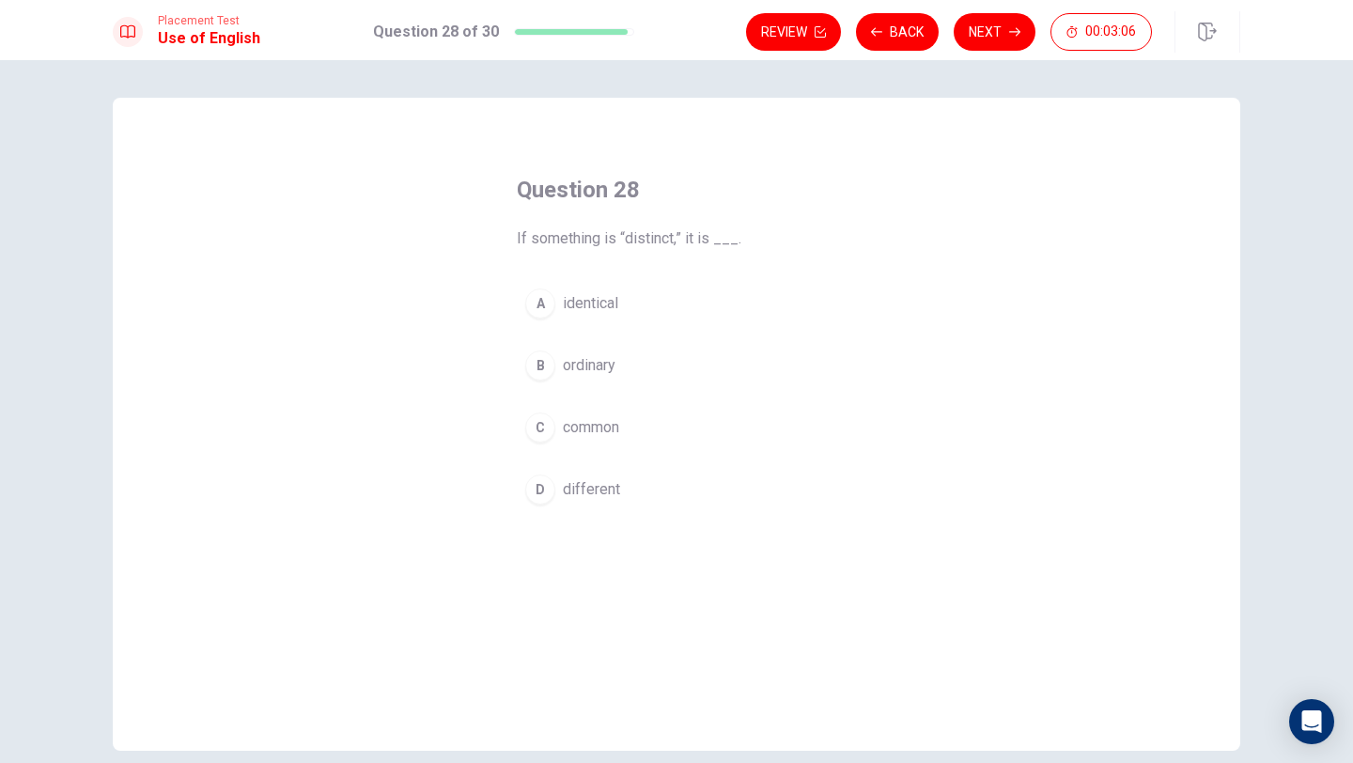
click at [537, 482] on div "D" at bounding box center [540, 489] width 30 height 30
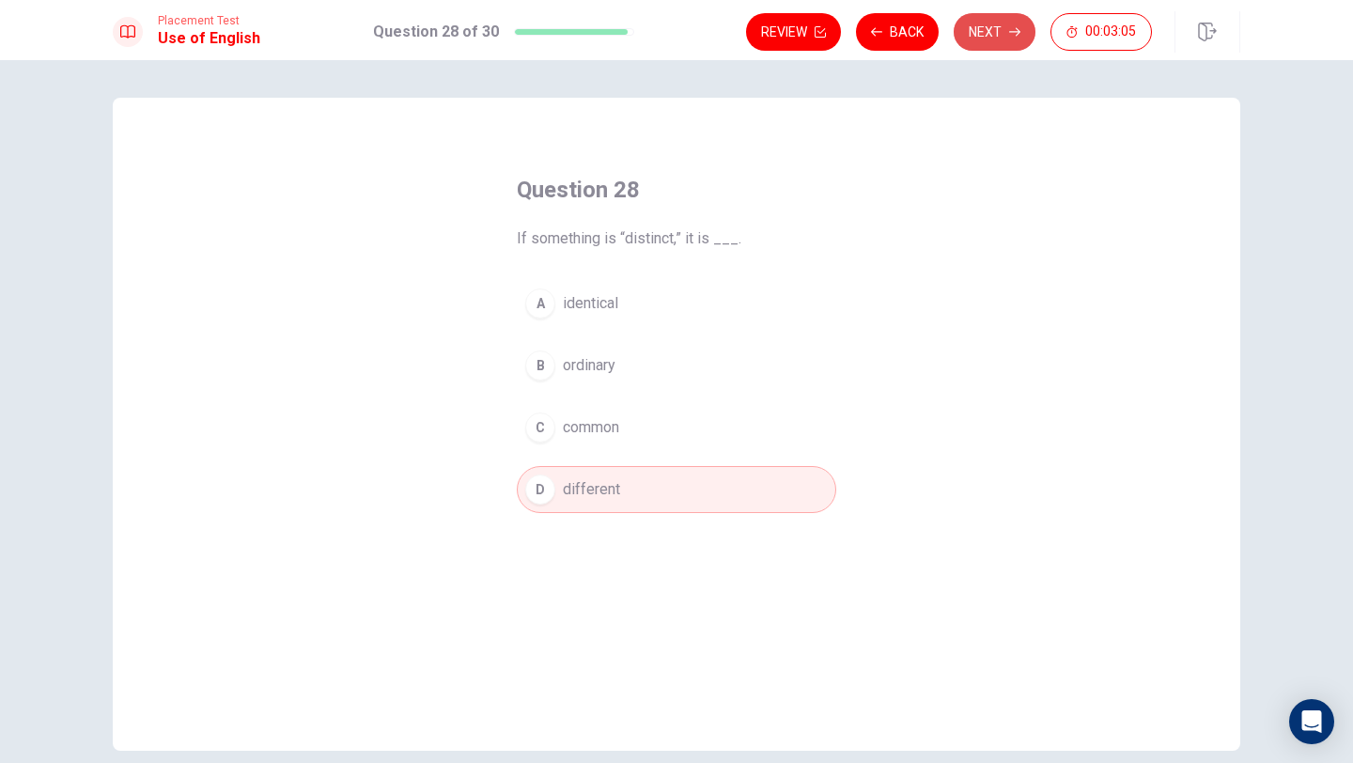
click at [979, 45] on button "Next" at bounding box center [995, 32] width 82 height 38
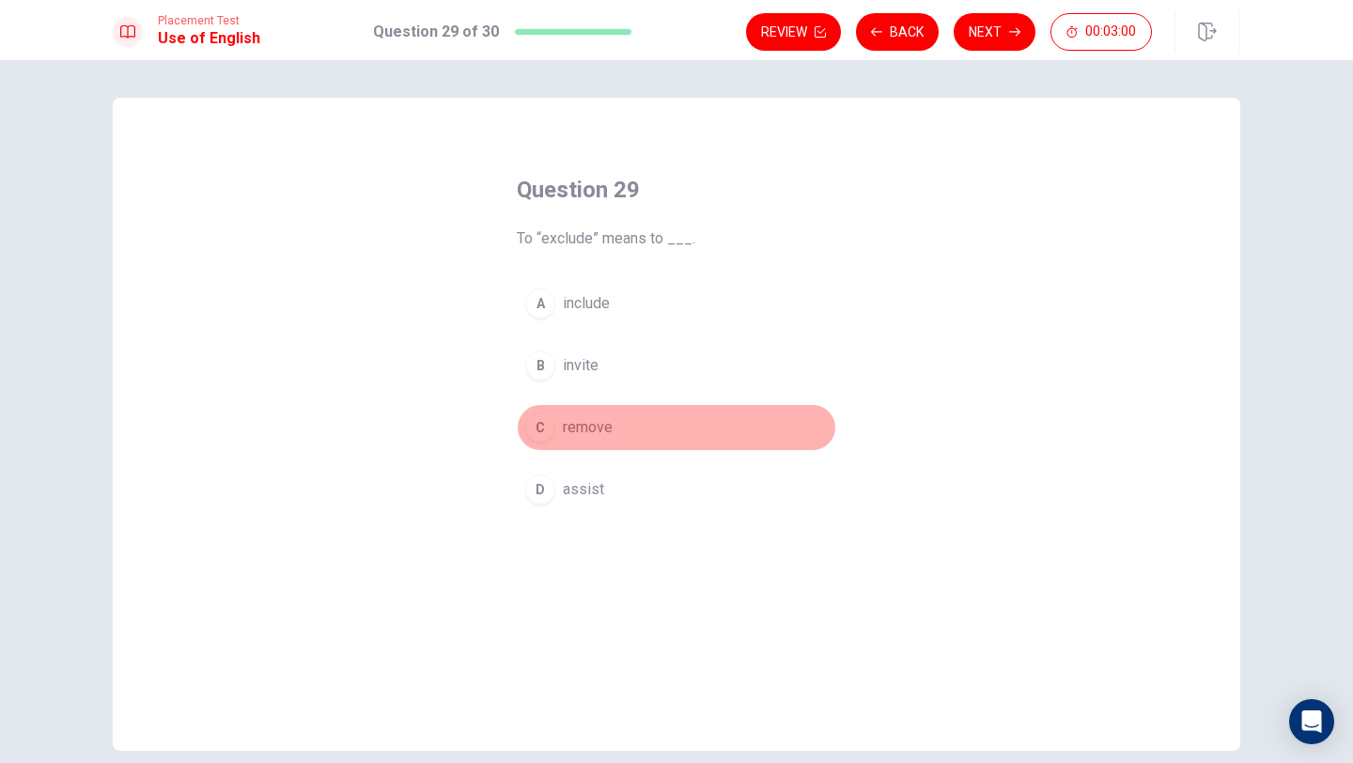
click at [540, 427] on div "C" at bounding box center [540, 427] width 30 height 30
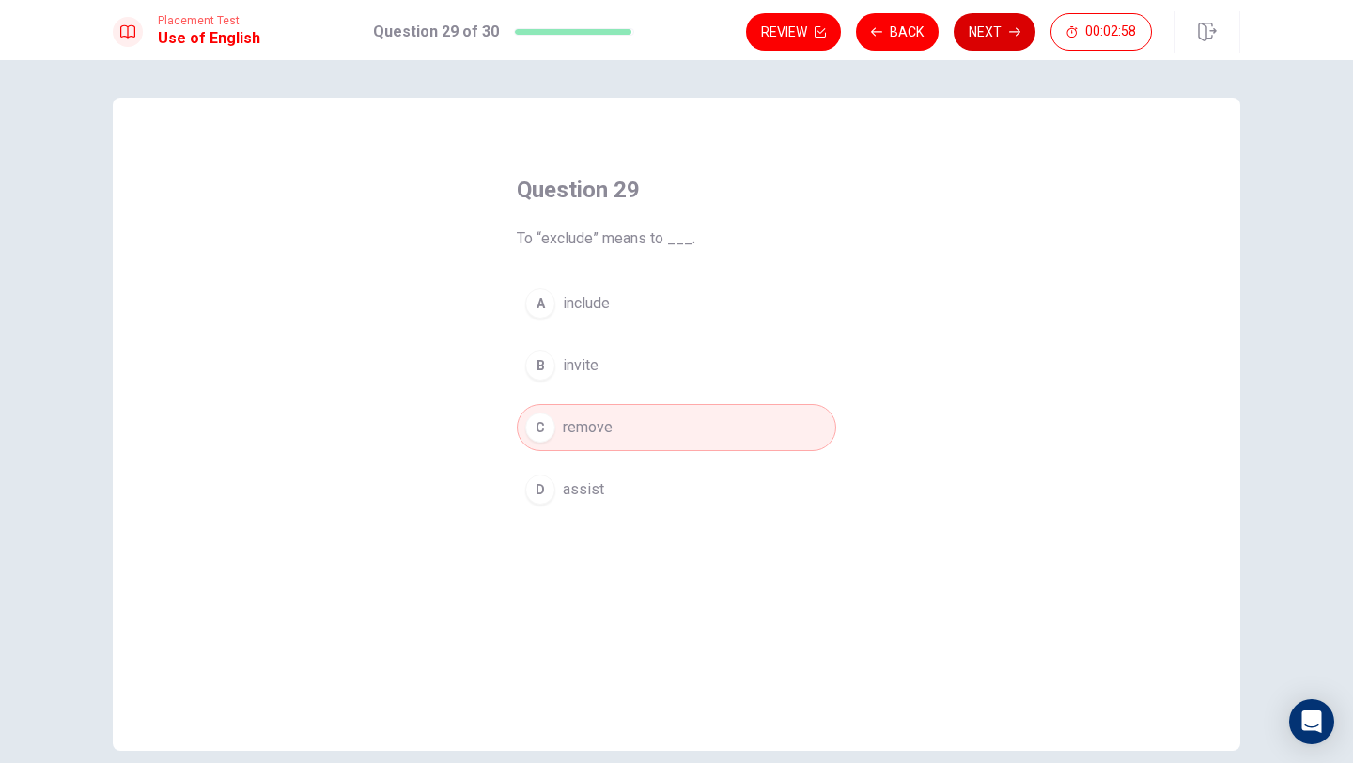
click at [987, 31] on button "Next" at bounding box center [995, 32] width 82 height 38
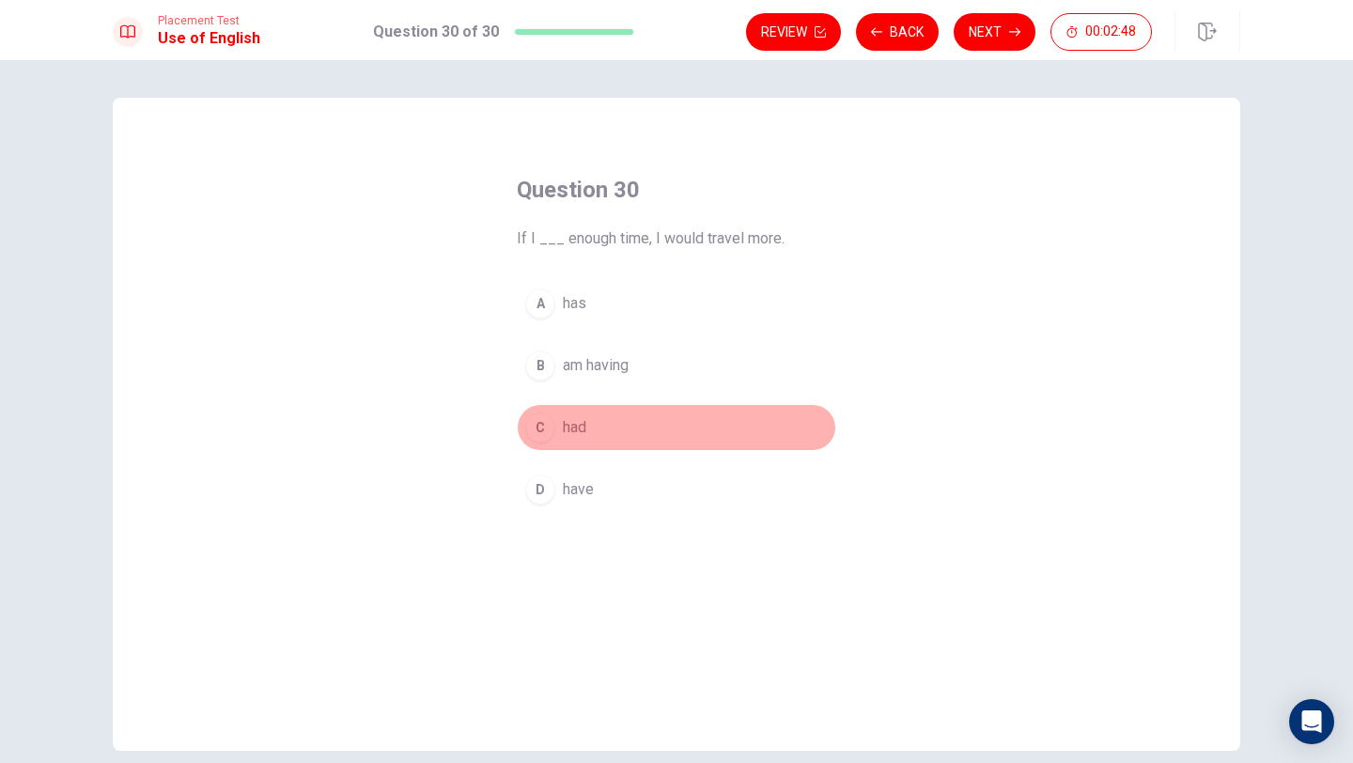
click at [536, 418] on div "C" at bounding box center [540, 427] width 30 height 30
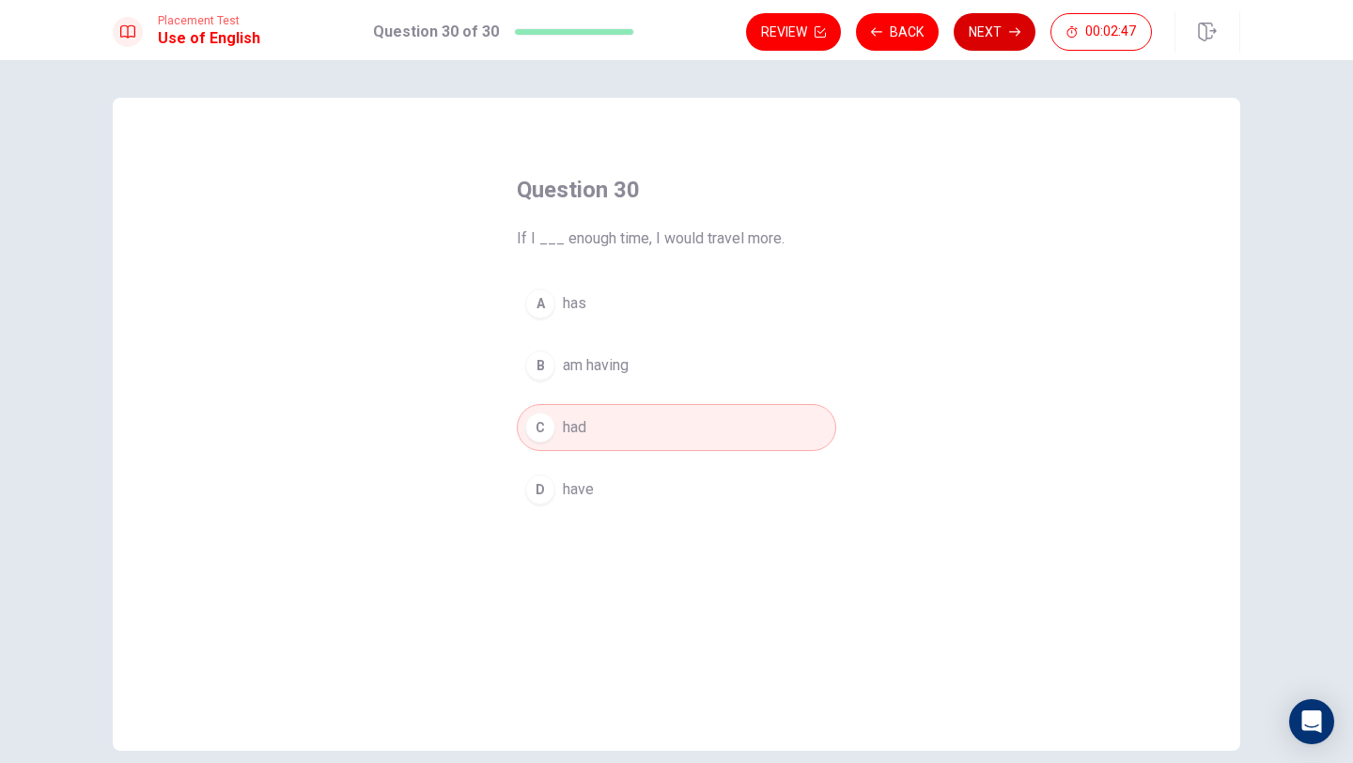
click at [1001, 36] on button "Next" at bounding box center [995, 32] width 82 height 38
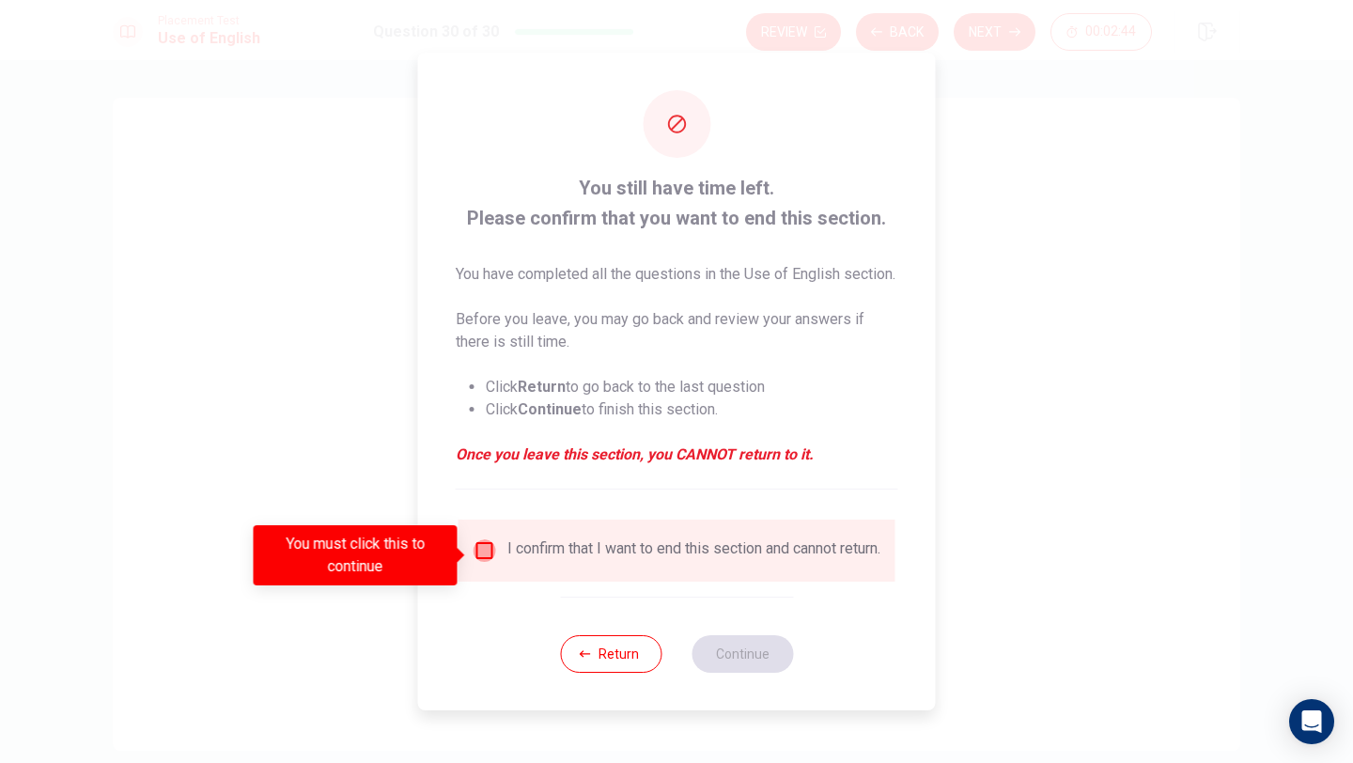
click at [483, 555] on input "You must click this to continue" at bounding box center [485, 550] width 23 height 23
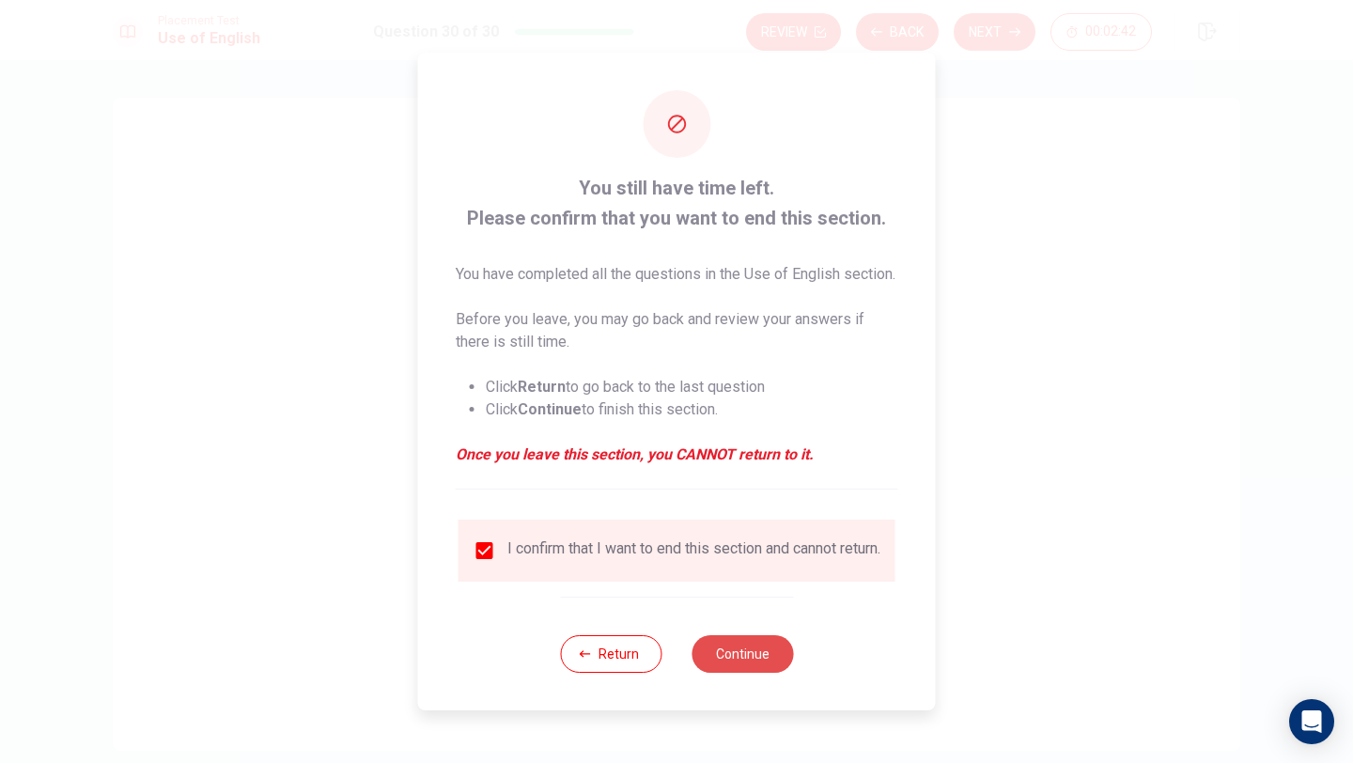
click at [730, 673] on button "Continue" at bounding box center [742, 654] width 101 height 38
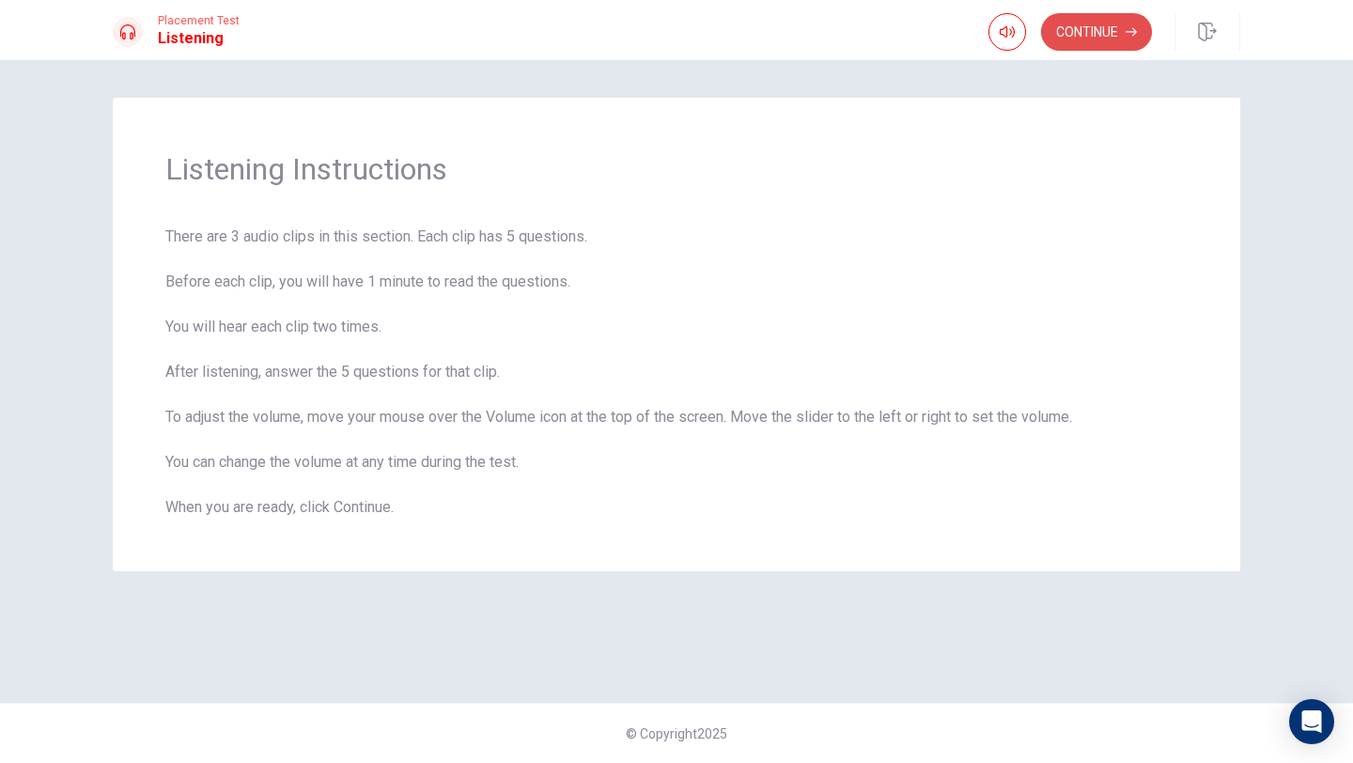
click at [1070, 30] on button "Continue" at bounding box center [1096, 32] width 111 height 38
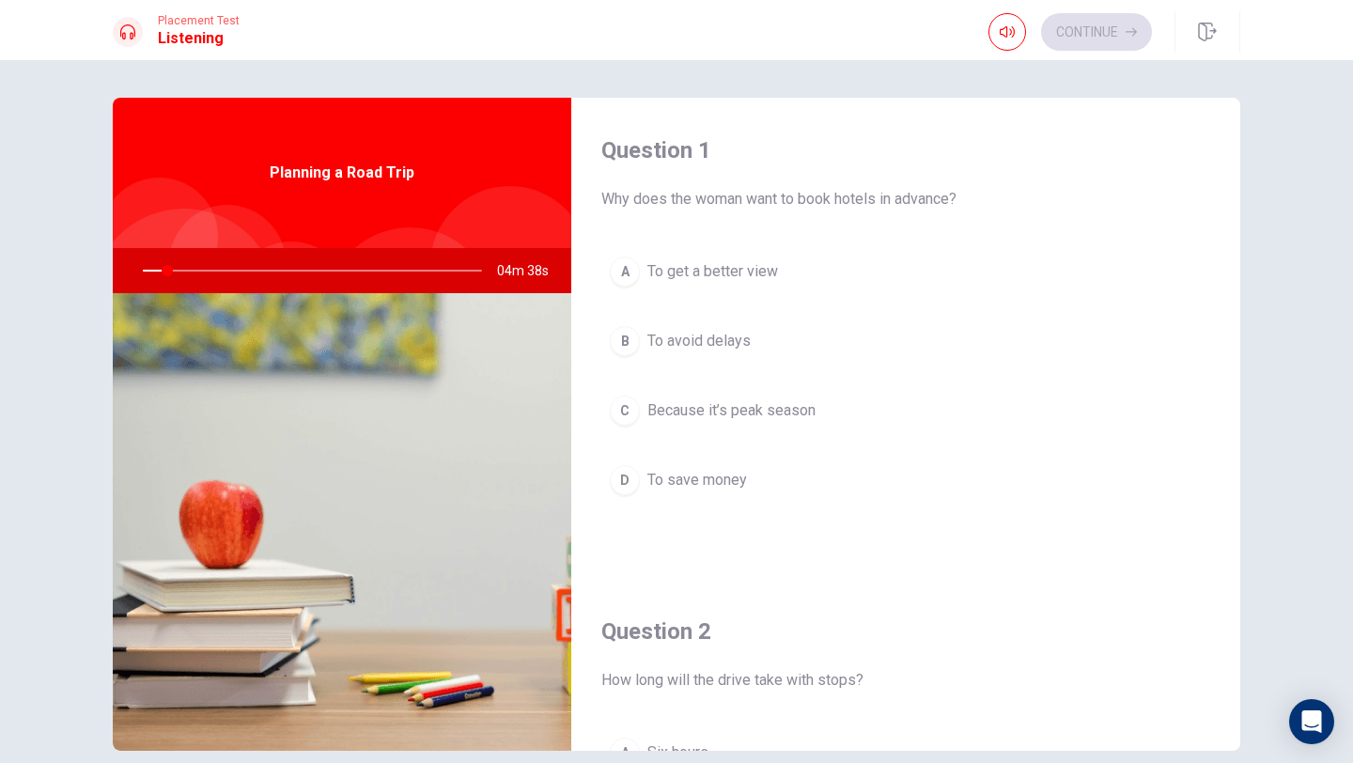
click at [864, 385] on div "A To get a better view B To avoid delays C Because it’s peak season D To save m…" at bounding box center [905, 394] width 609 height 293
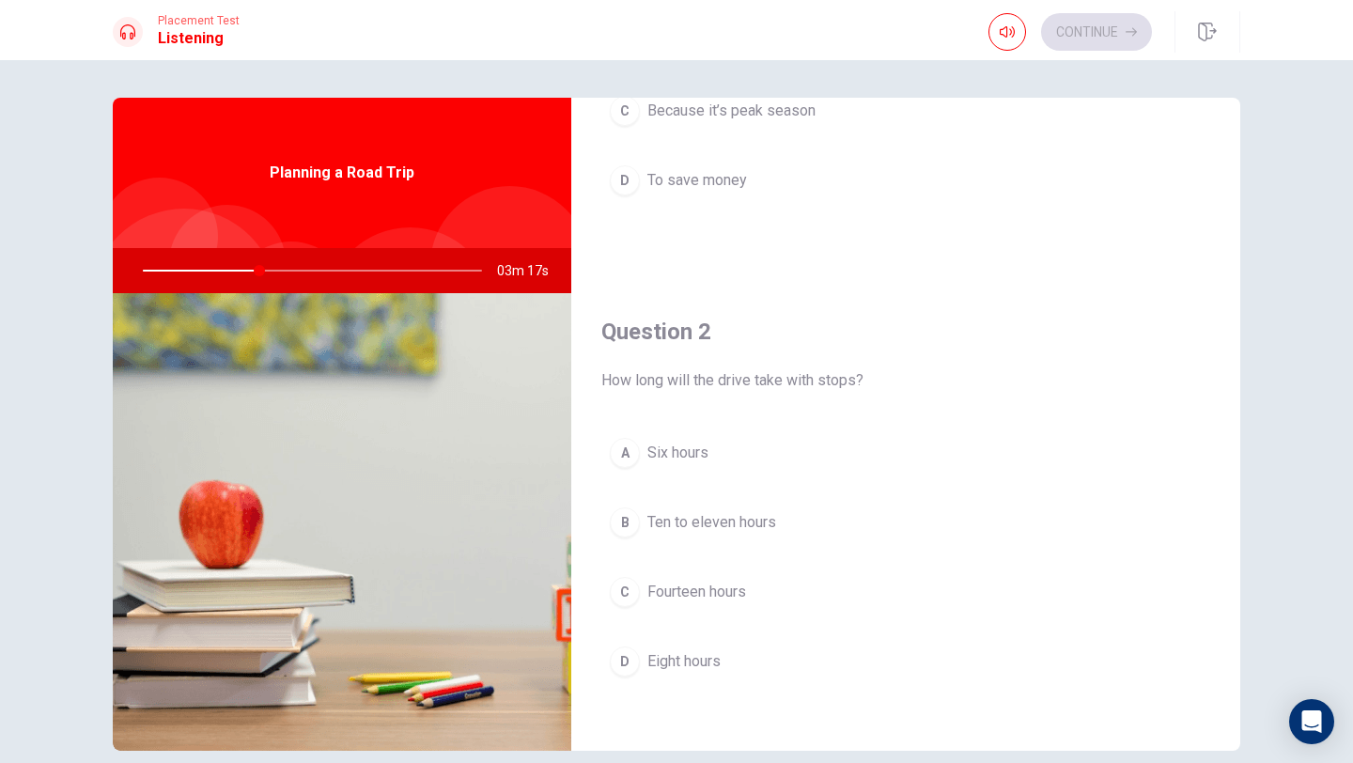
scroll to position [301, 0]
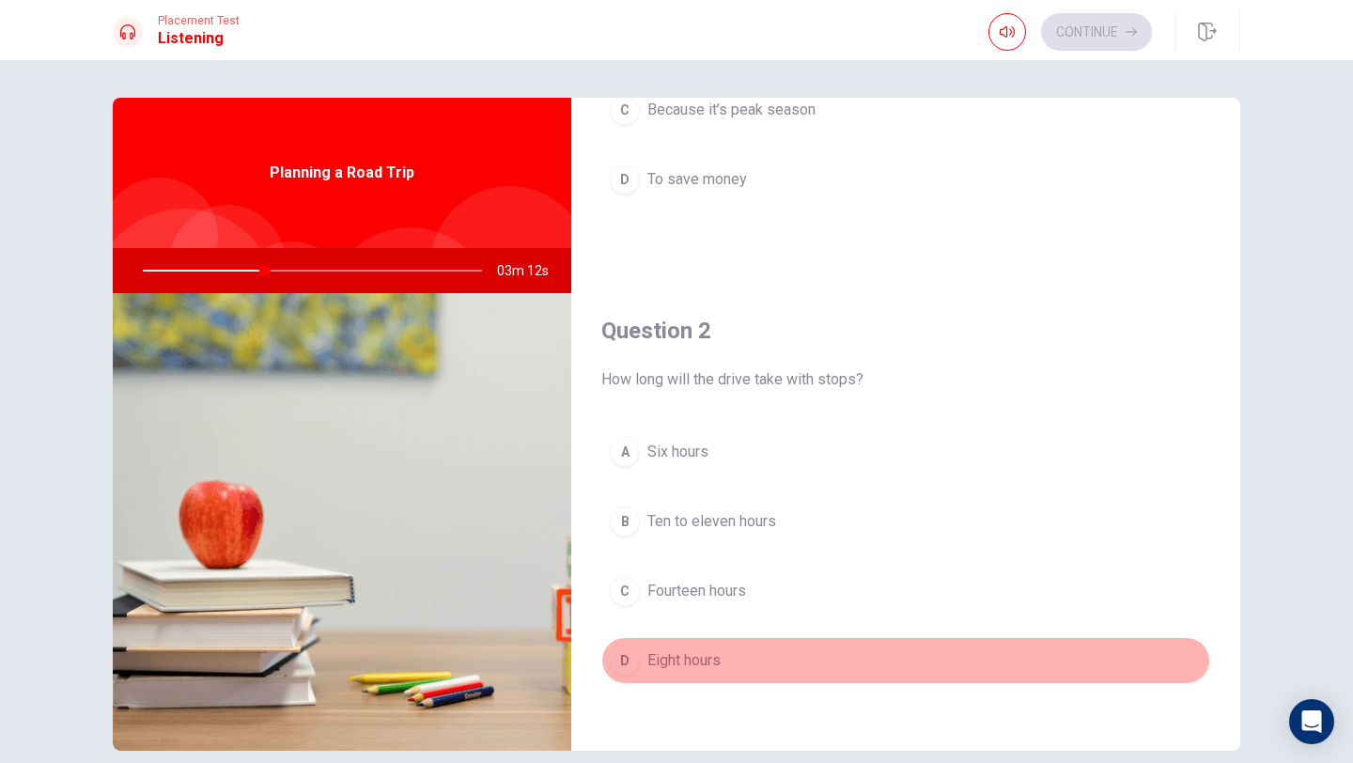
click at [620, 659] on div "D" at bounding box center [625, 660] width 30 height 30
type input "36"
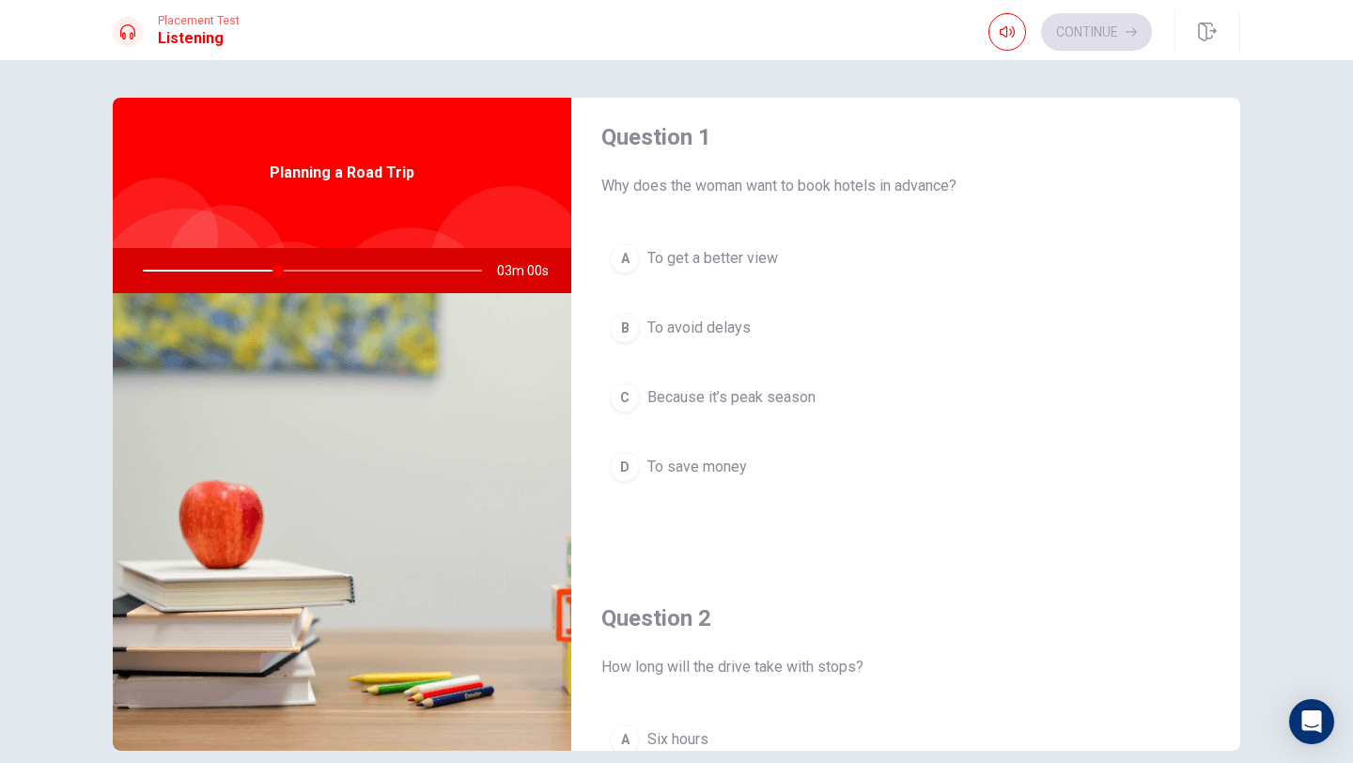
scroll to position [0, 0]
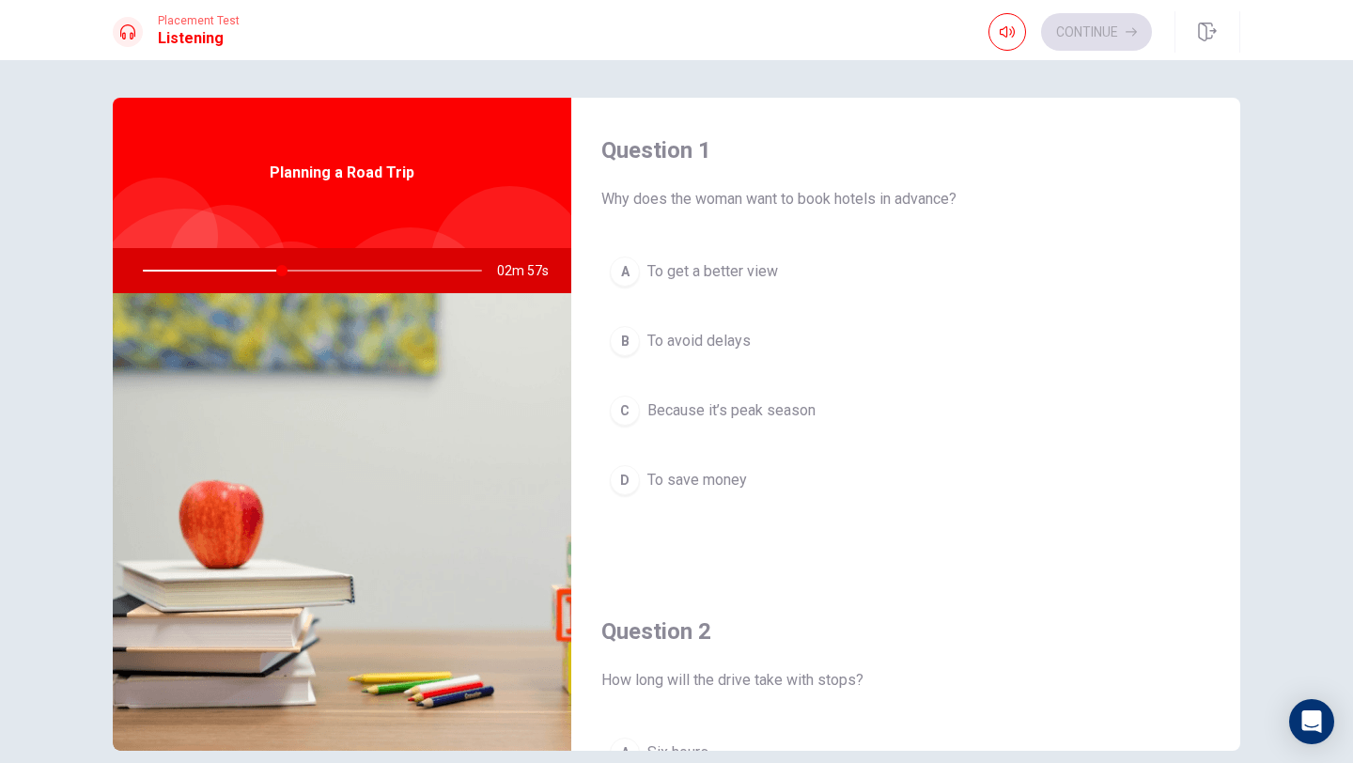
click at [625, 411] on div "C" at bounding box center [625, 411] width 30 height 30
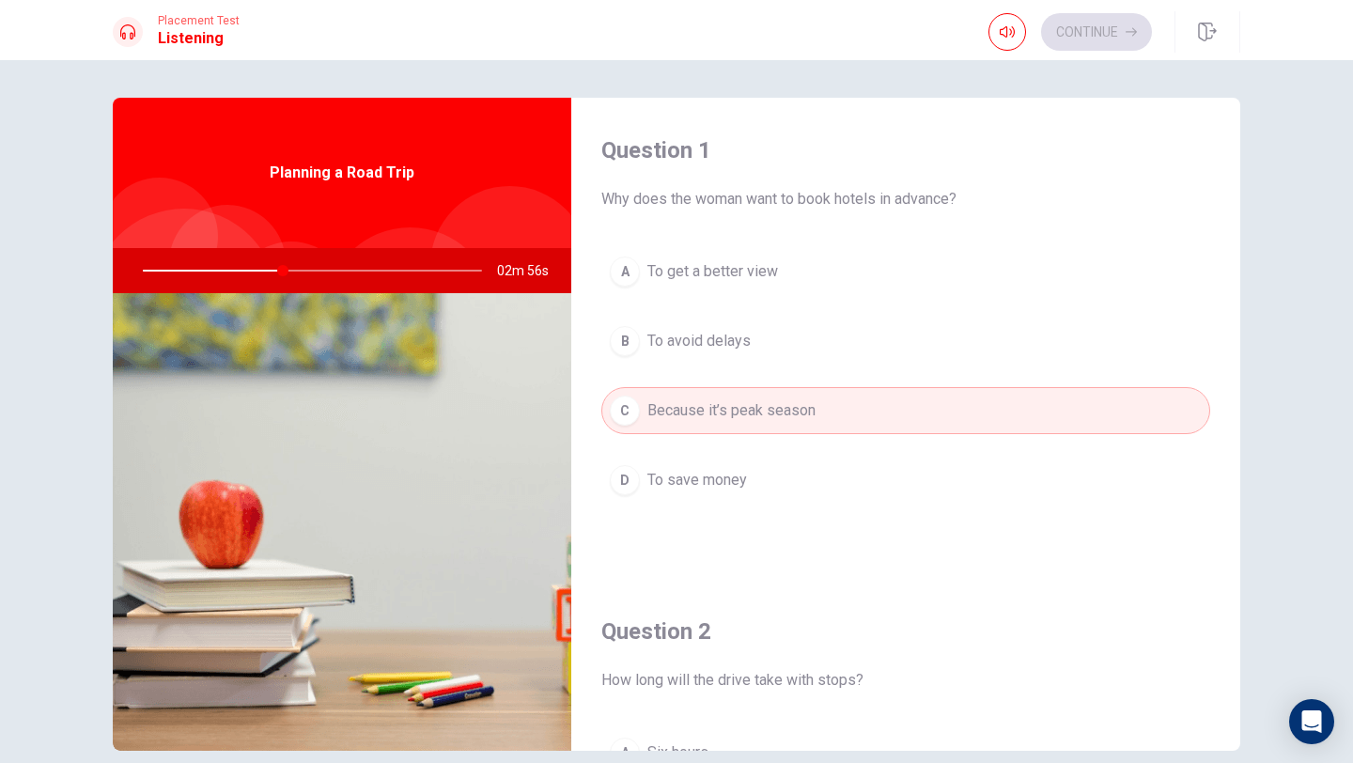
click at [986, 511] on div "A To get a better view B To avoid delays C Because it’s peak season D To save m…" at bounding box center [905, 394] width 609 height 293
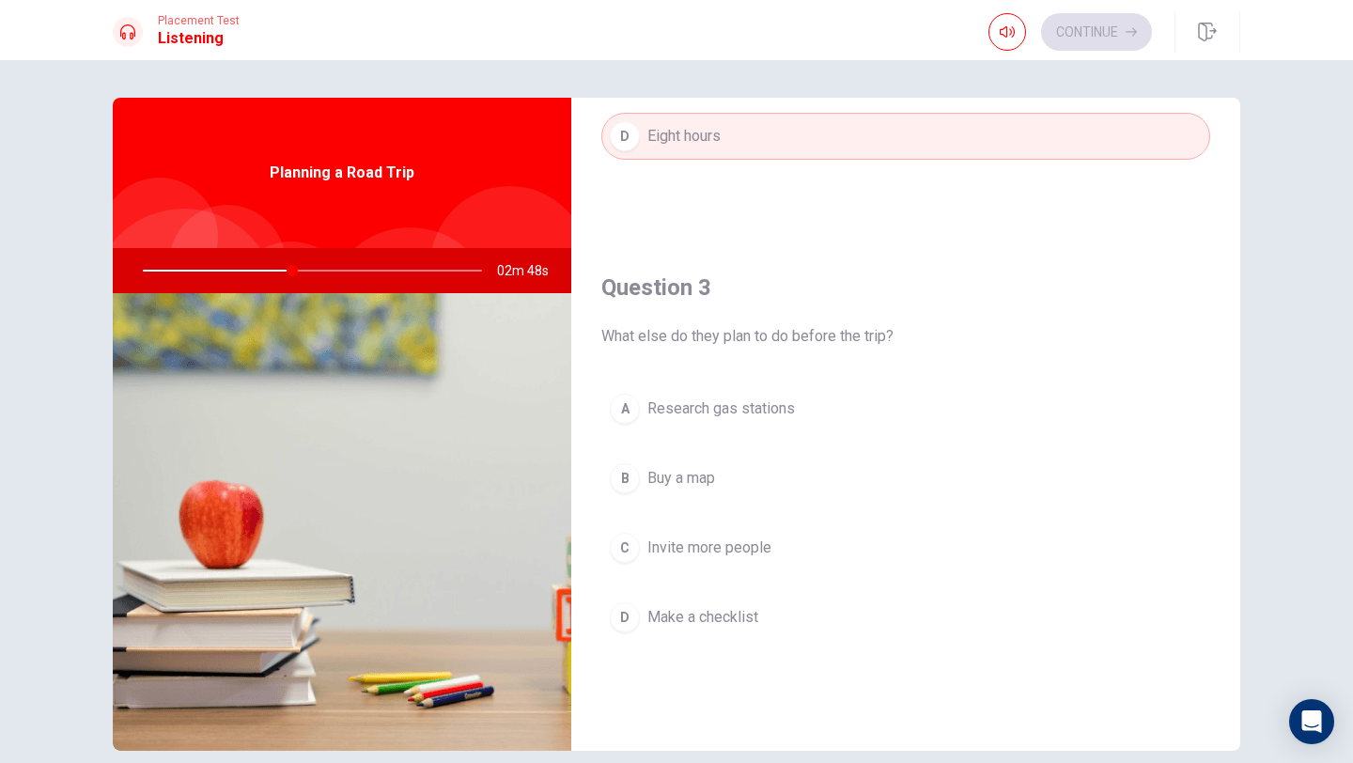
scroll to position [827, 0]
click at [617, 616] on div "D" at bounding box center [625, 615] width 30 height 30
type input "45"
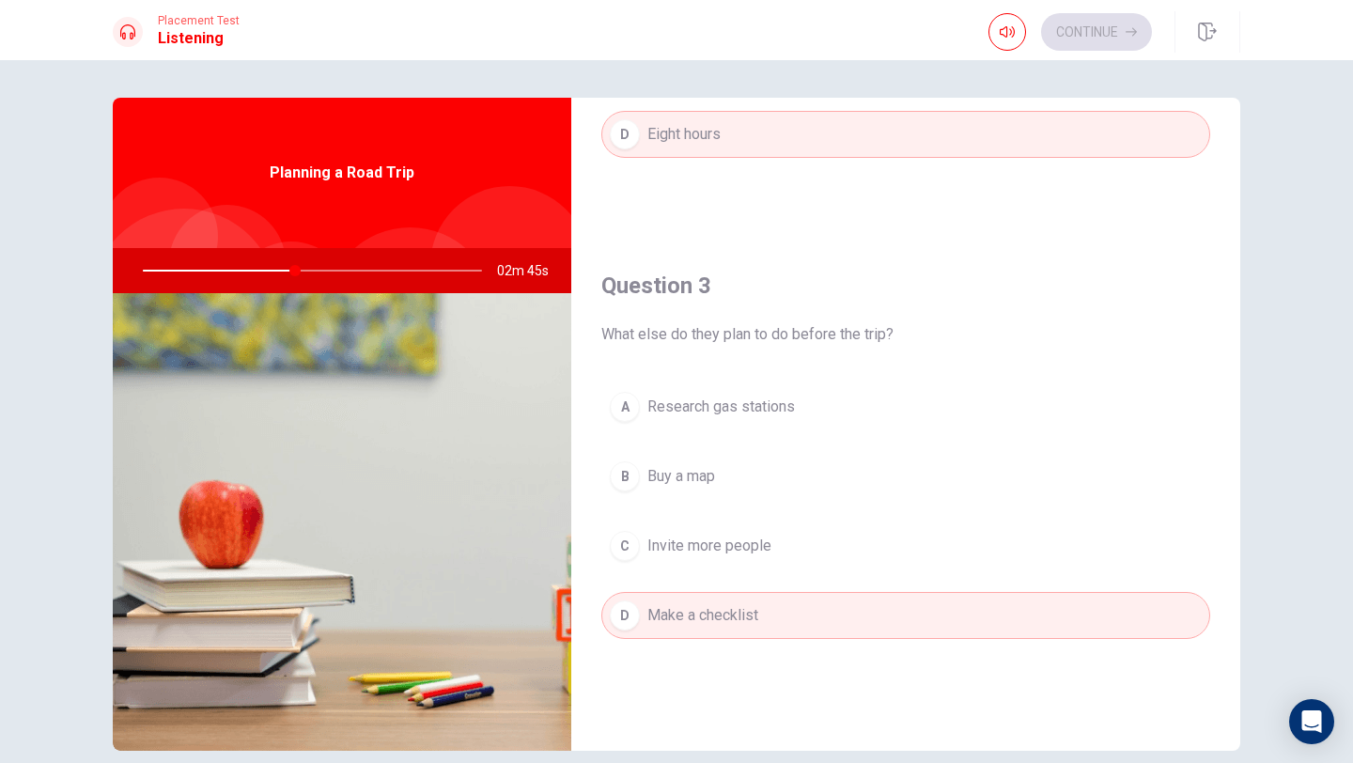
click at [1133, 484] on button "B Buy a map" at bounding box center [905, 476] width 609 height 47
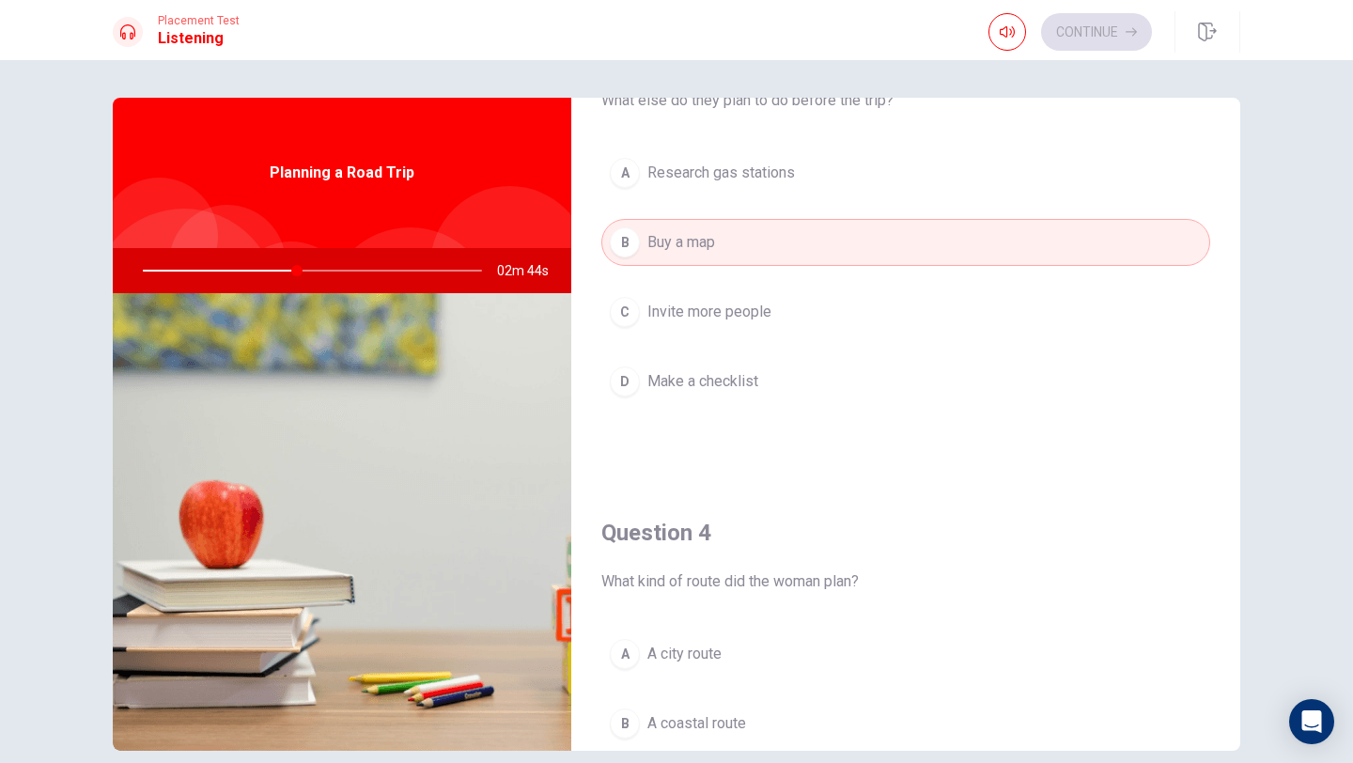
scroll to position [1090, 0]
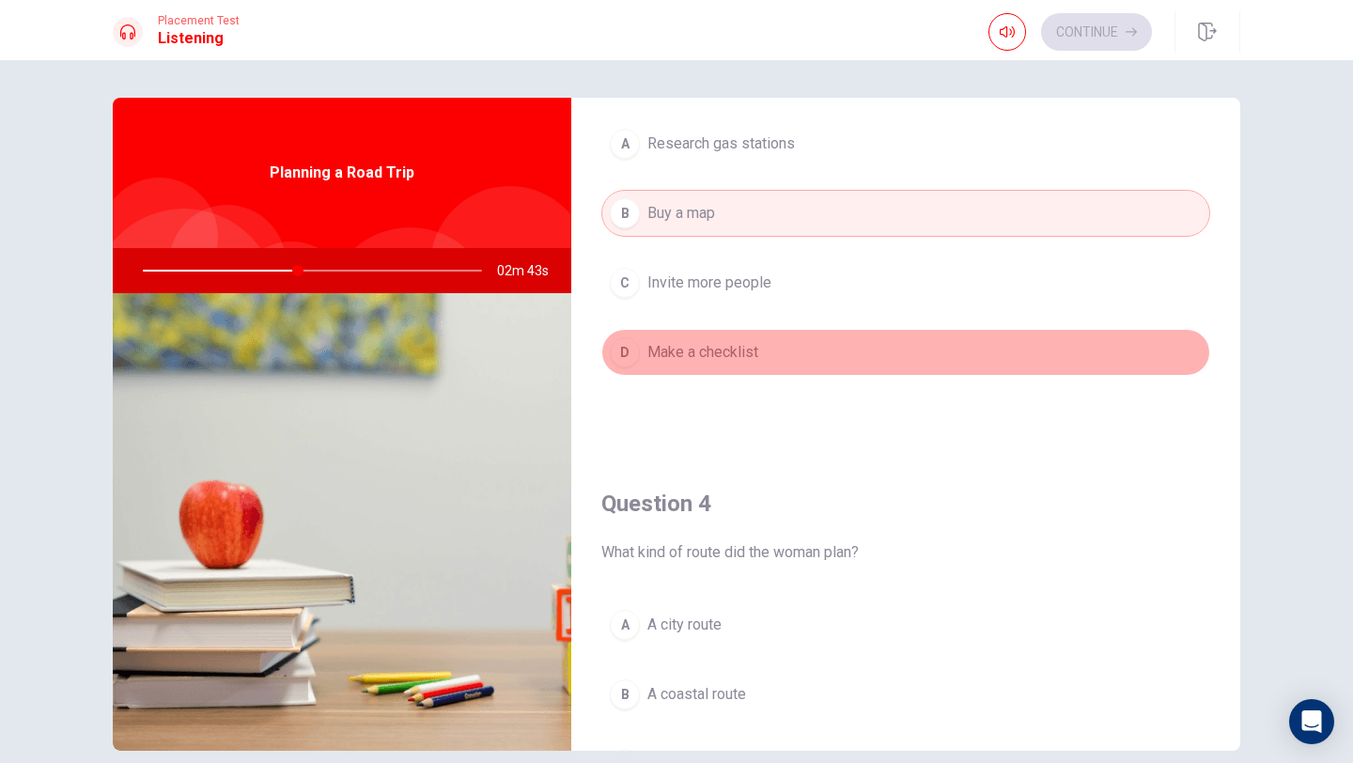
click at [693, 345] on span "Make a checklist" at bounding box center [702, 352] width 111 height 23
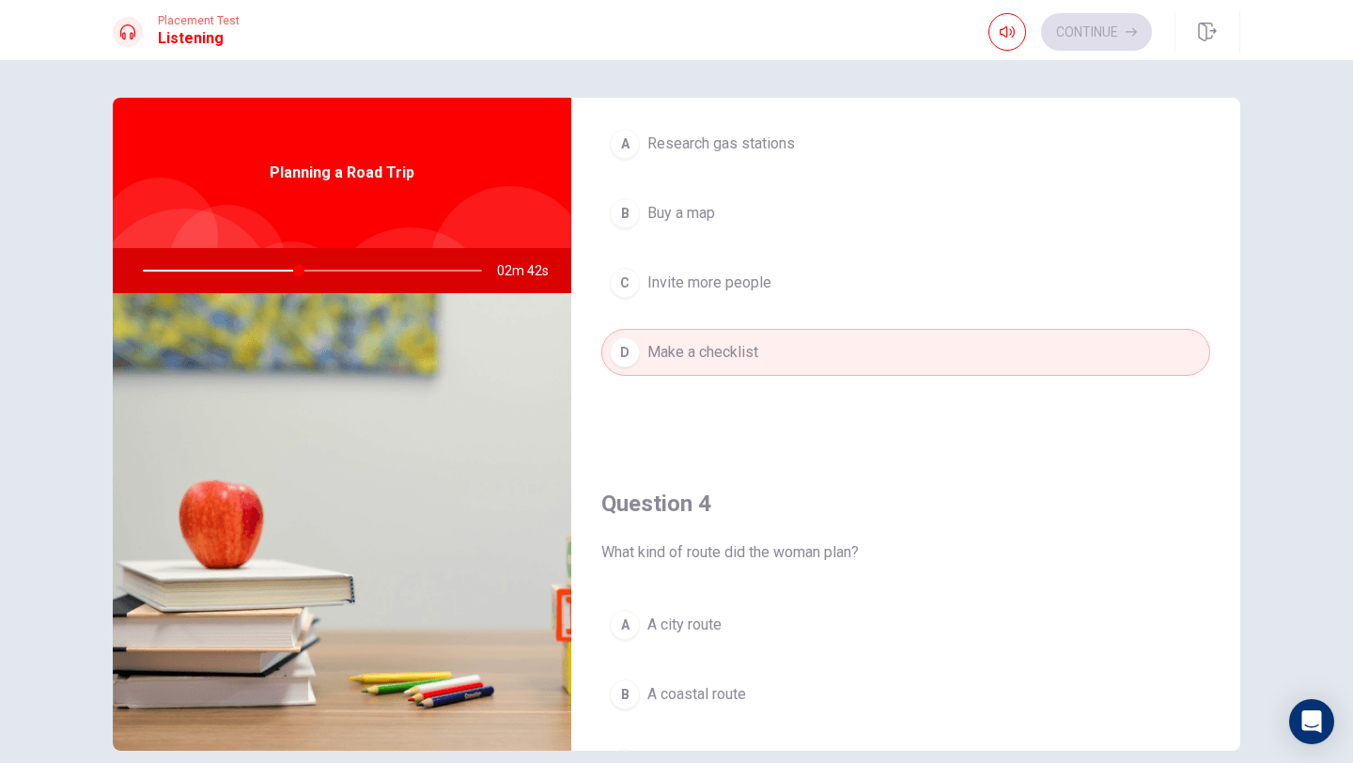
type input "46"
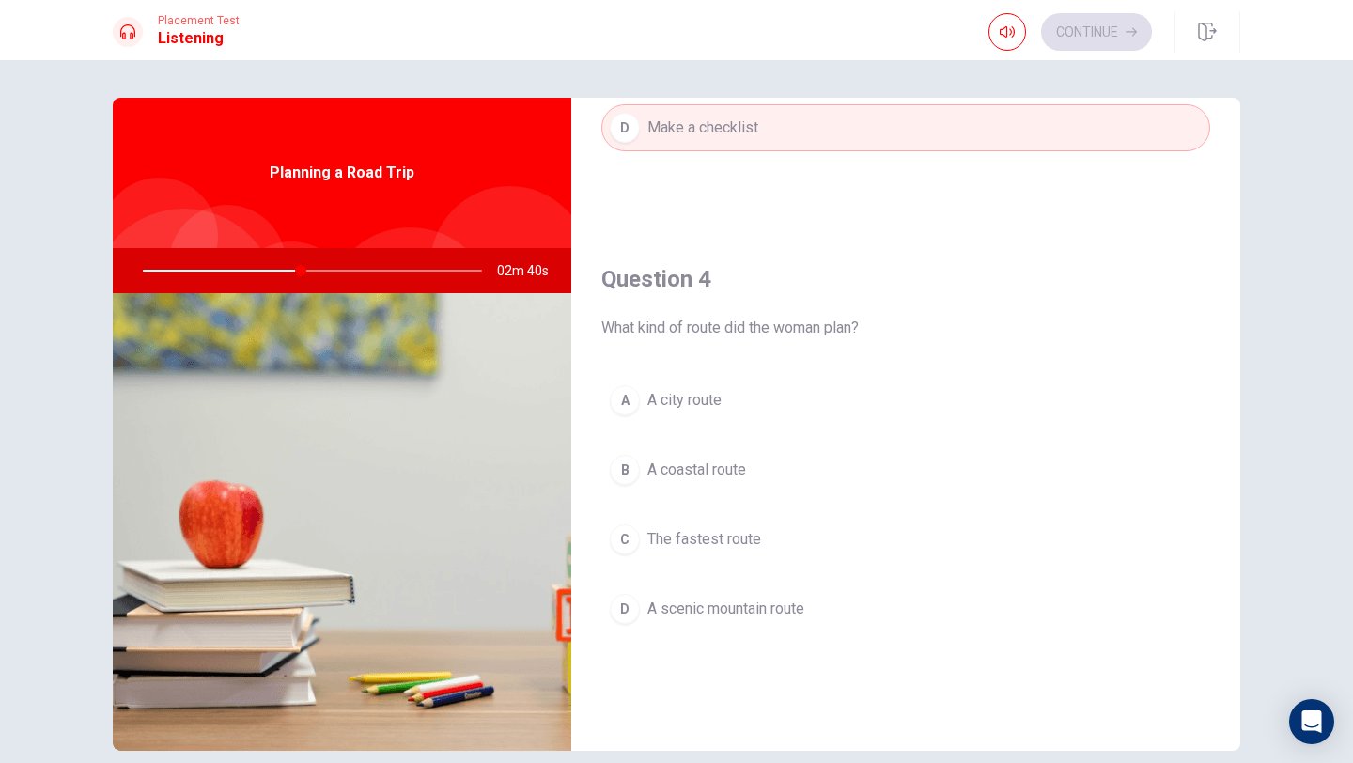
scroll to position [1315, 0]
click at [617, 612] on div "D" at bounding box center [625, 608] width 30 height 30
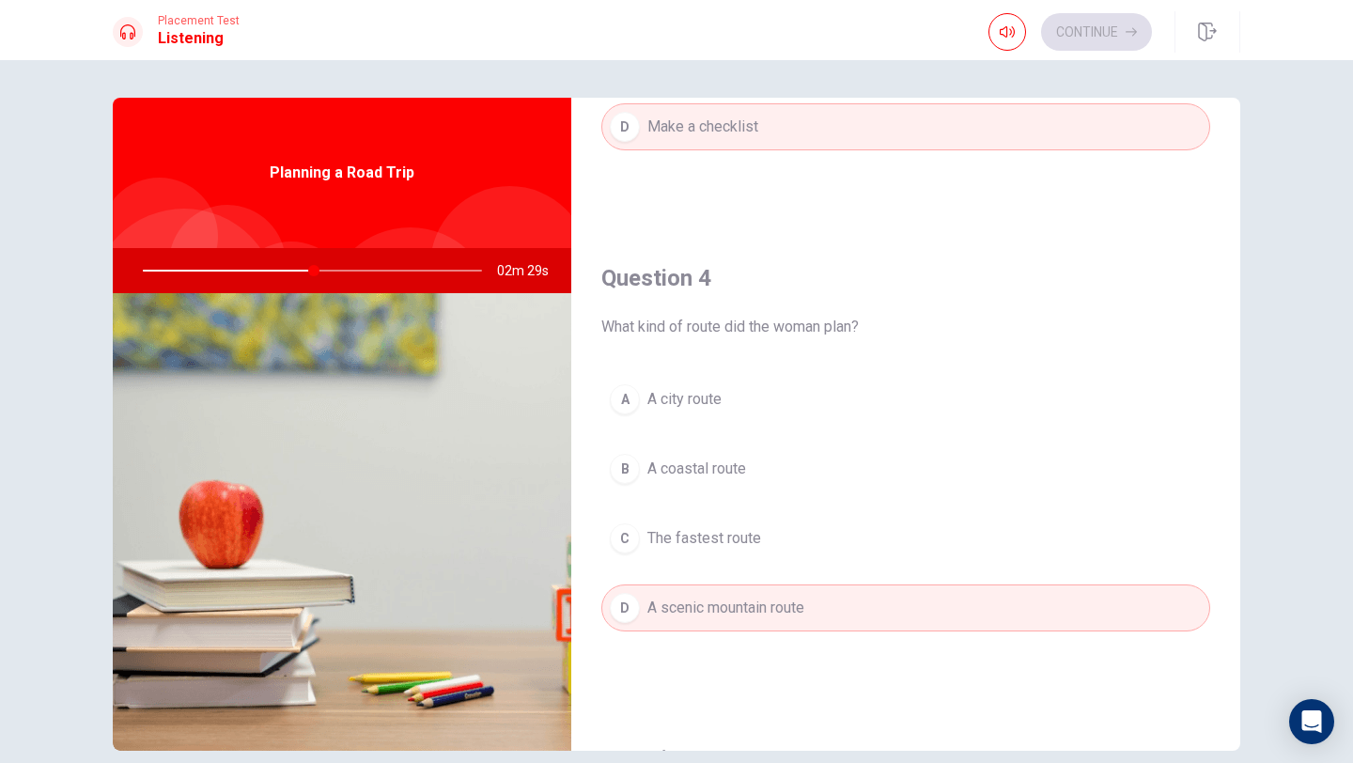
click at [1300, 493] on div "Question 1 Why does the woman want to book hotels in advance? A To get a better…" at bounding box center [676, 411] width 1353 height 703
click at [1199, 509] on div "A A city route B A coastal route C The fastest route D A scenic mountain route" at bounding box center [905, 522] width 609 height 293
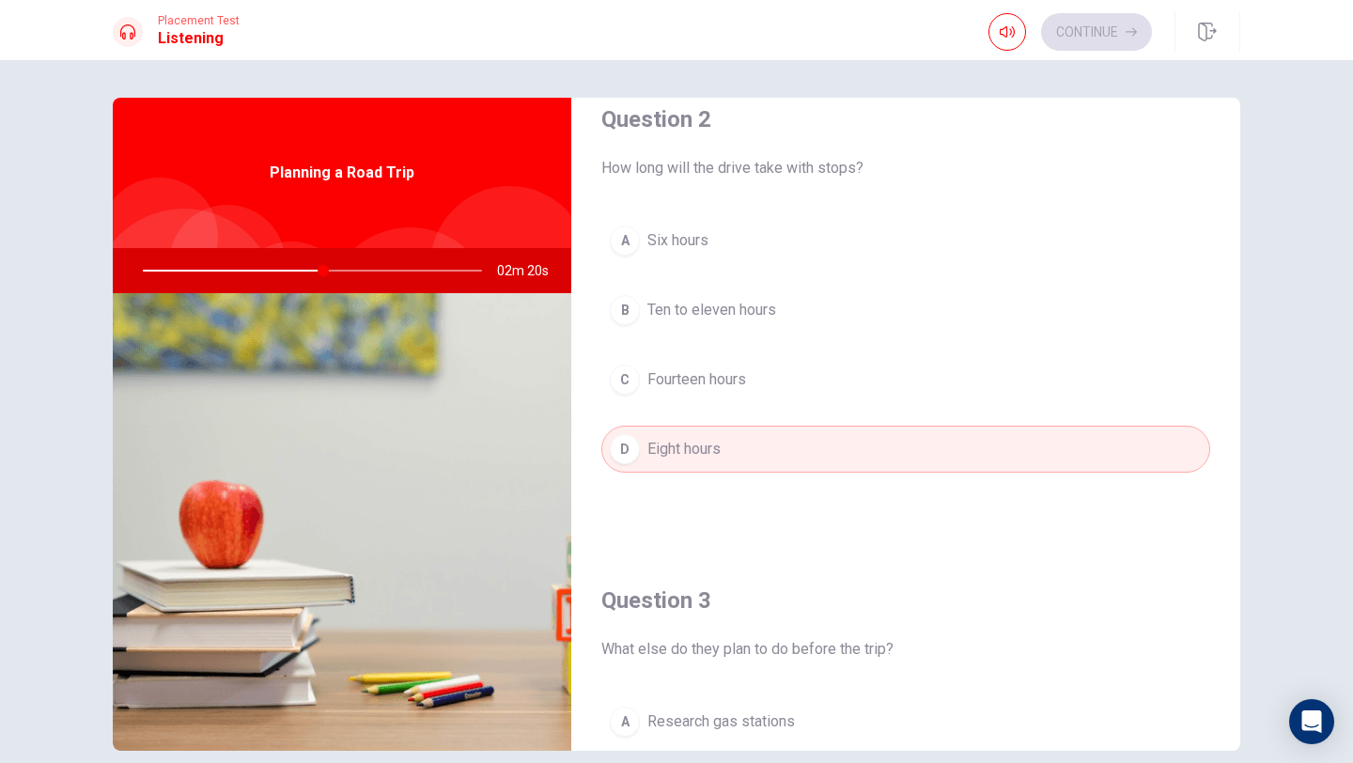
scroll to position [489, 0]
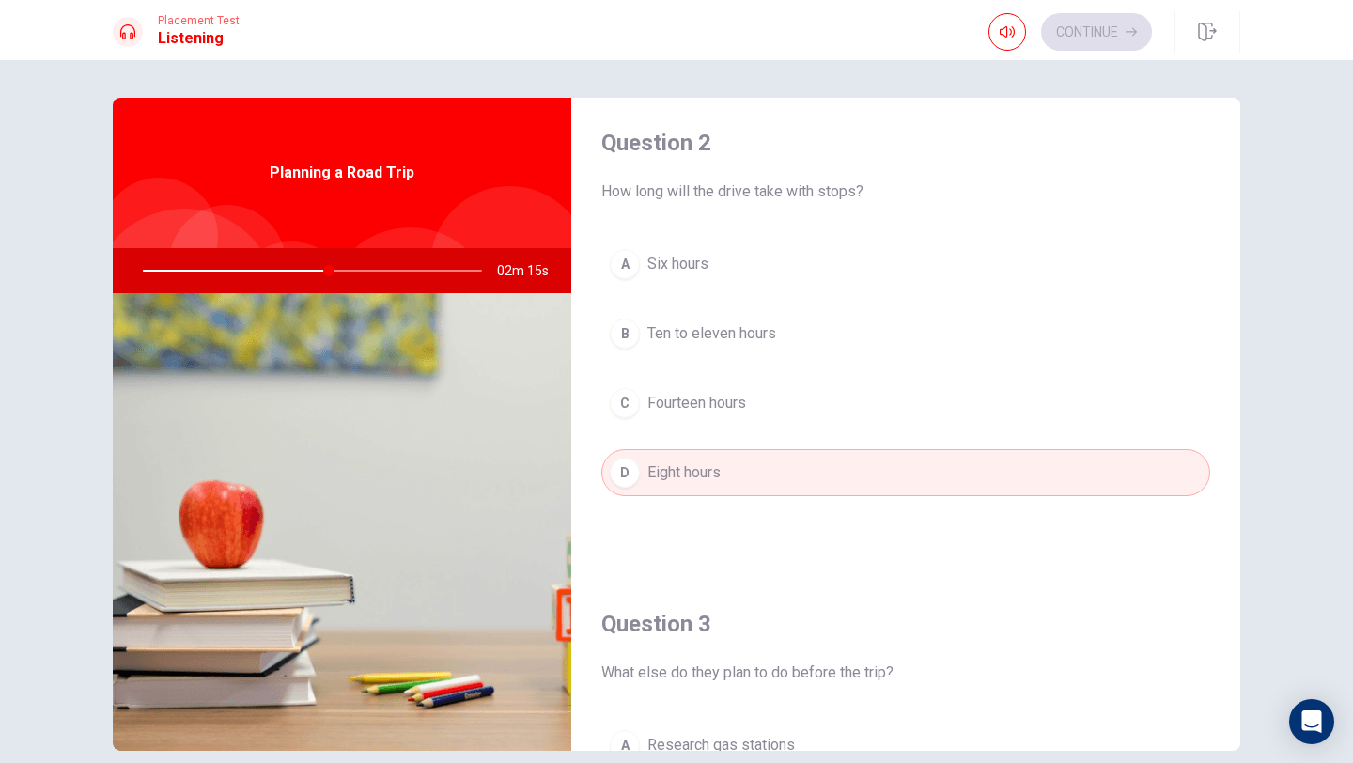
click at [632, 333] on div "B" at bounding box center [625, 334] width 30 height 30
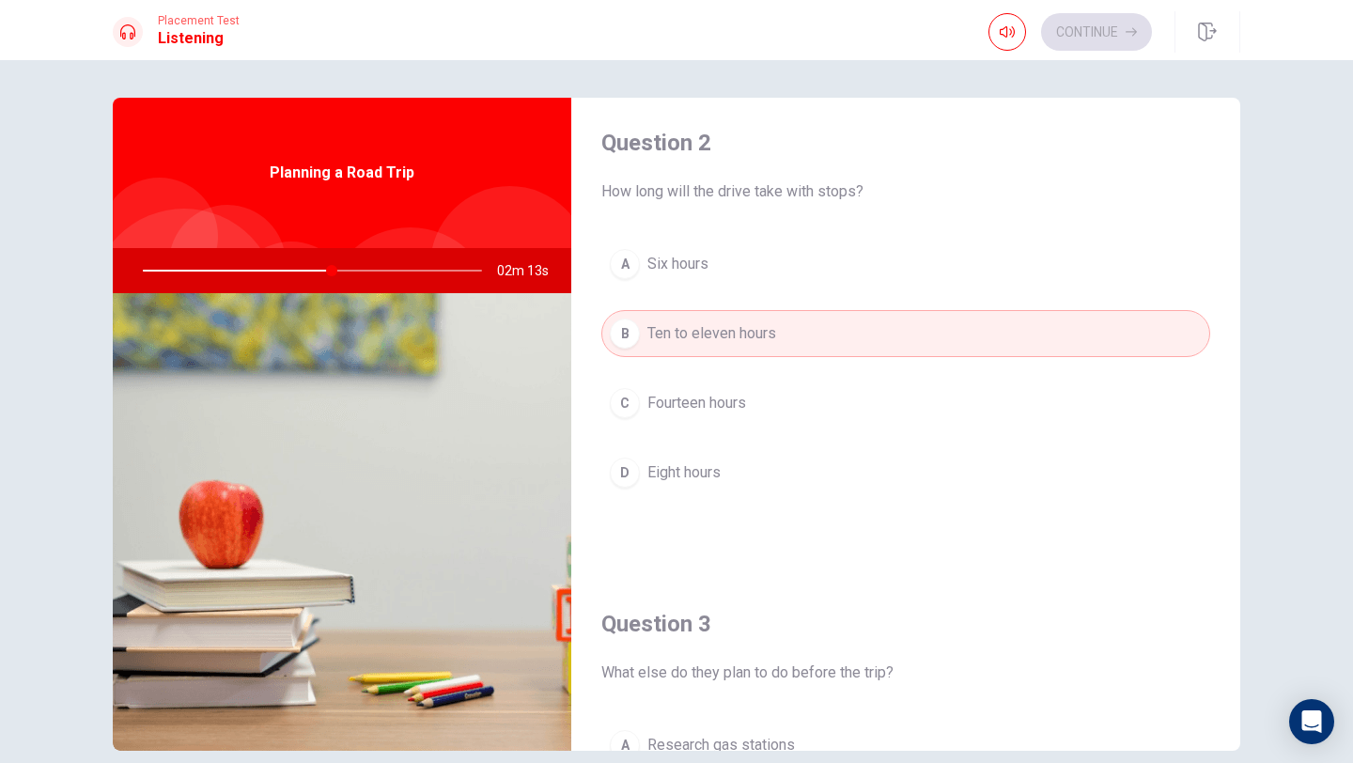
click at [1127, 152] on h4 "Question 2" at bounding box center [905, 143] width 609 height 30
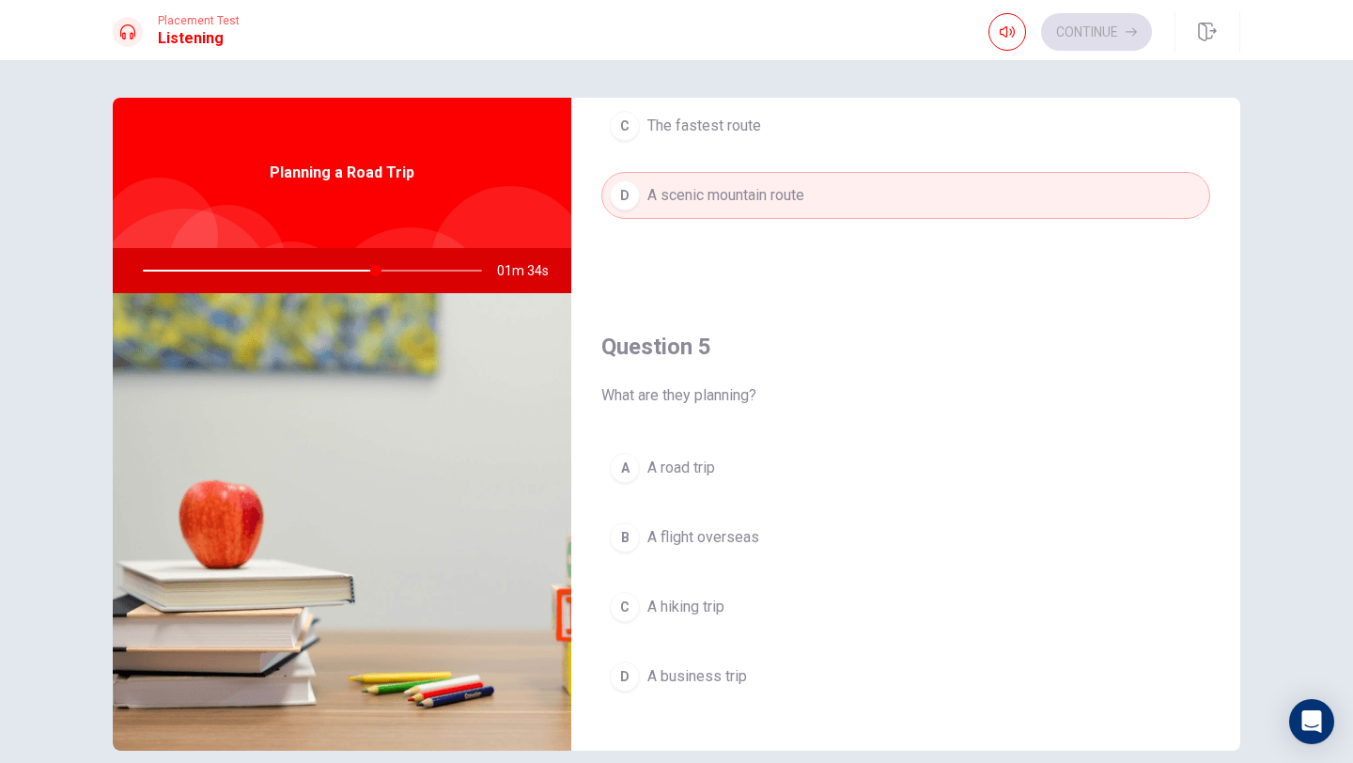
scroll to position [1729, 0]
click at [620, 461] on div "A" at bounding box center [625, 467] width 30 height 30
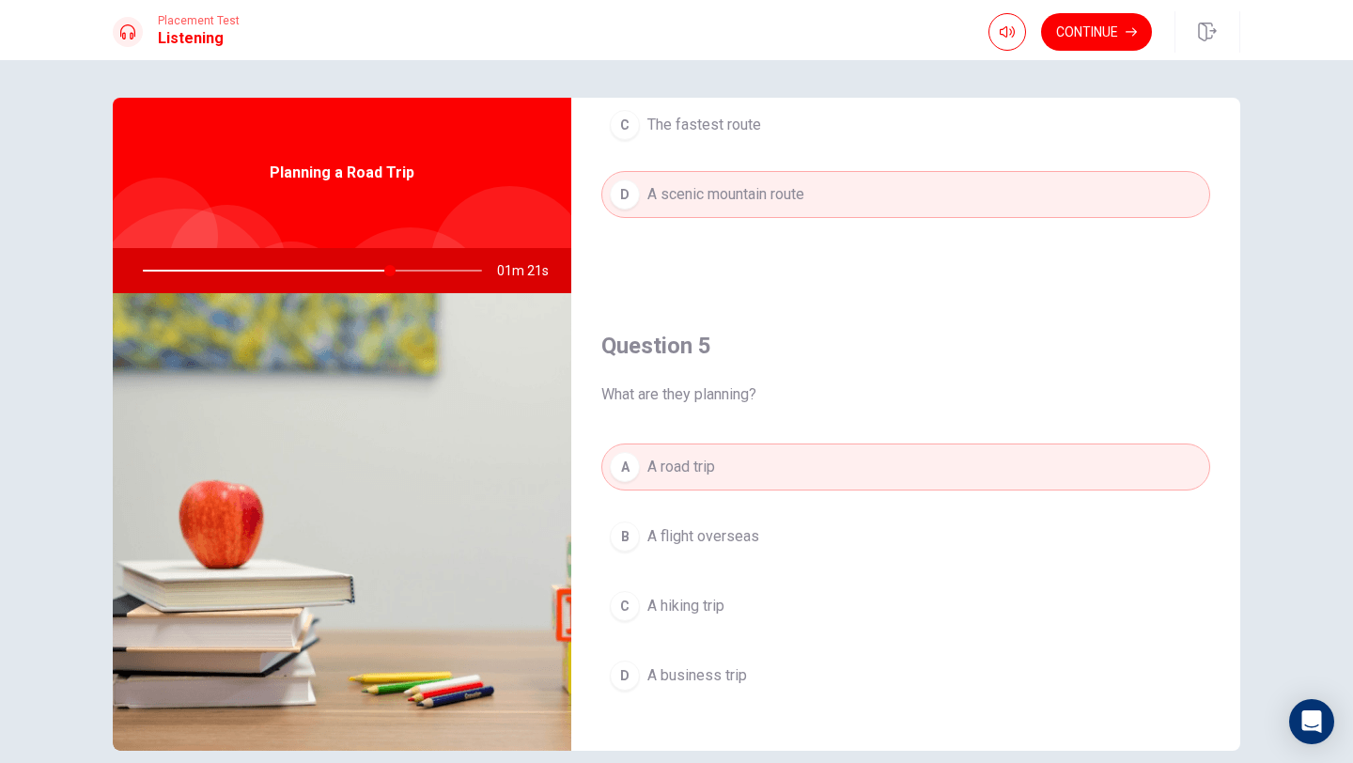
type input "73"
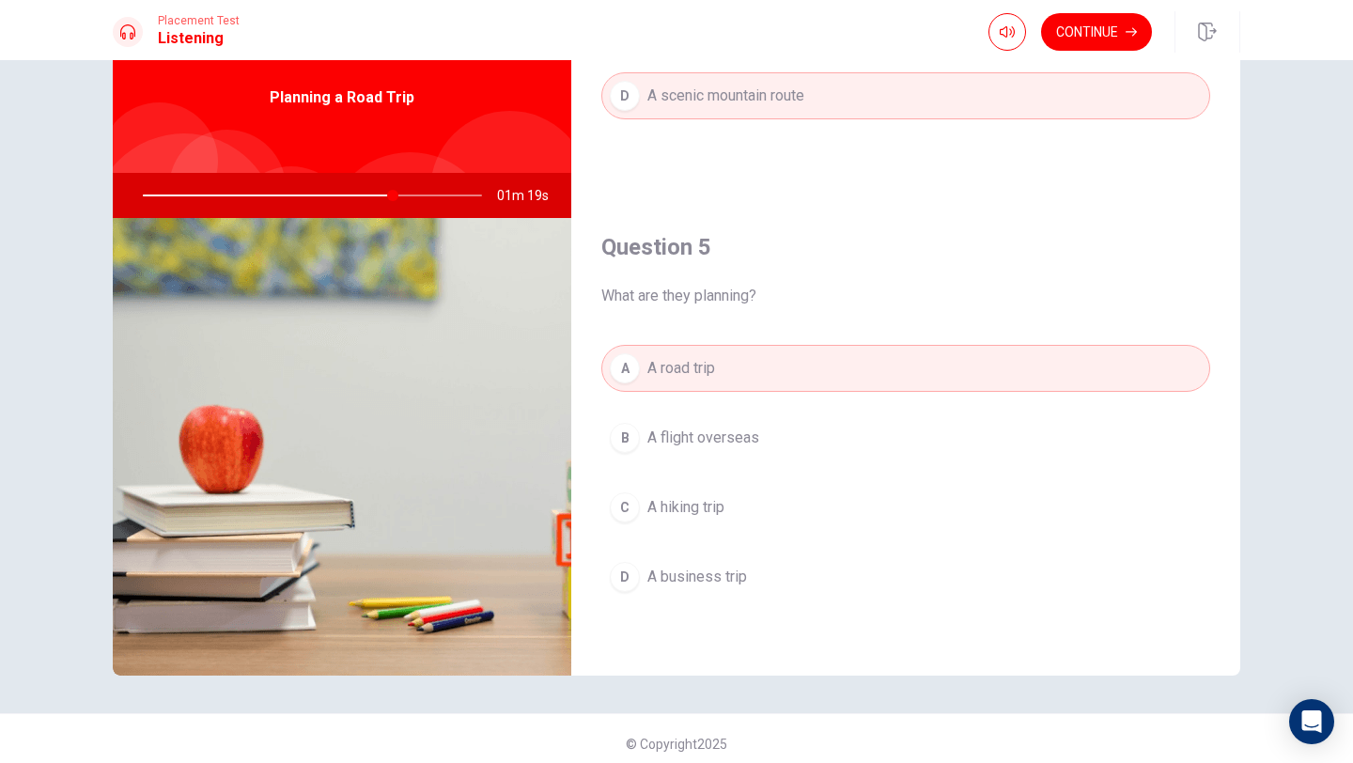
scroll to position [85, 0]
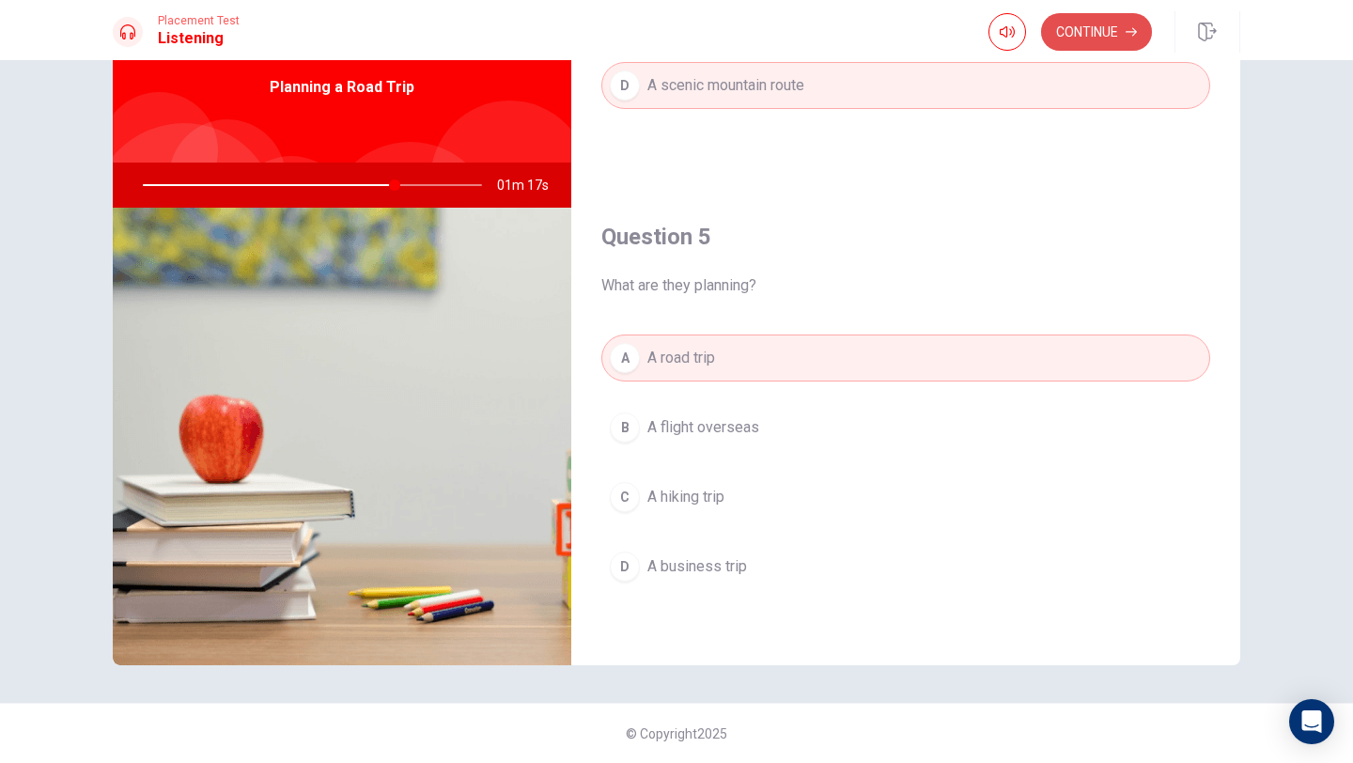
click at [1065, 30] on button "Continue" at bounding box center [1096, 32] width 111 height 38
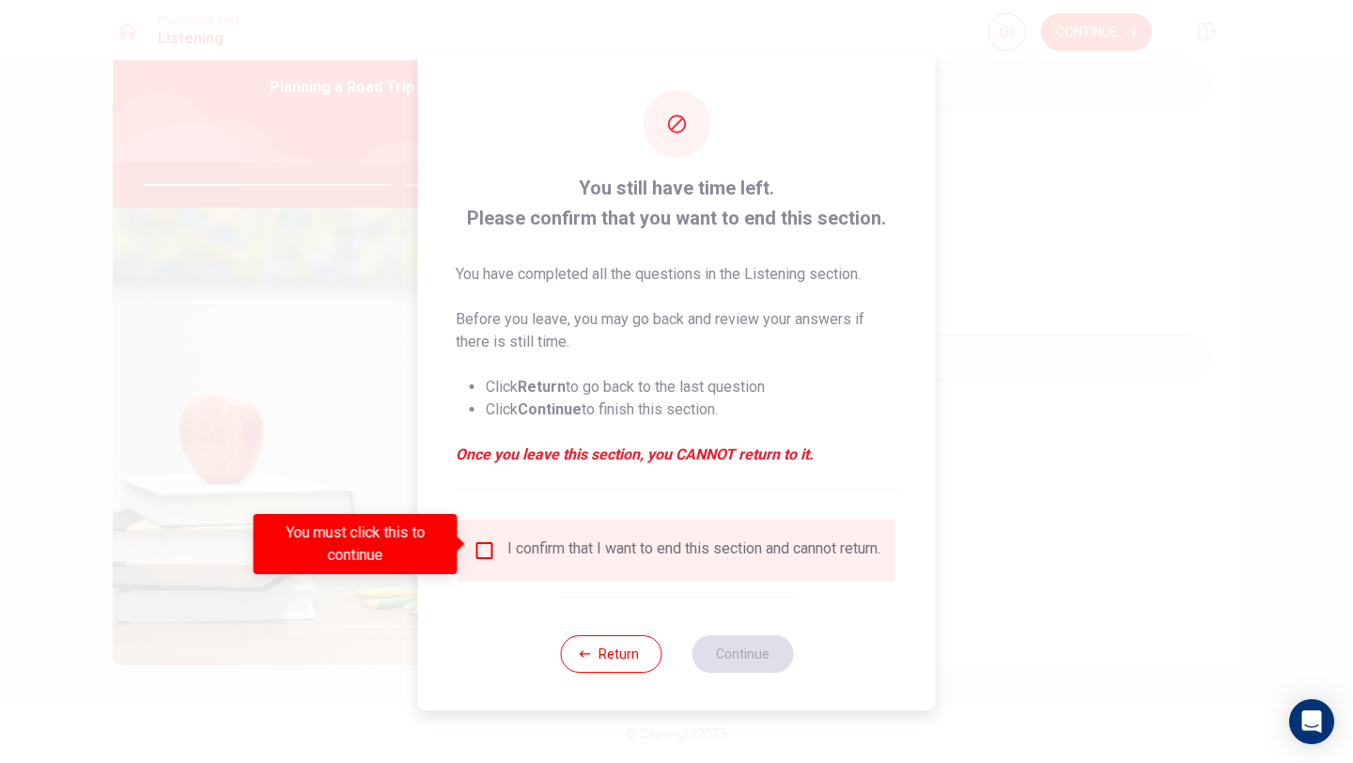
click at [482, 545] on input "You must click this to continue" at bounding box center [485, 550] width 23 height 23
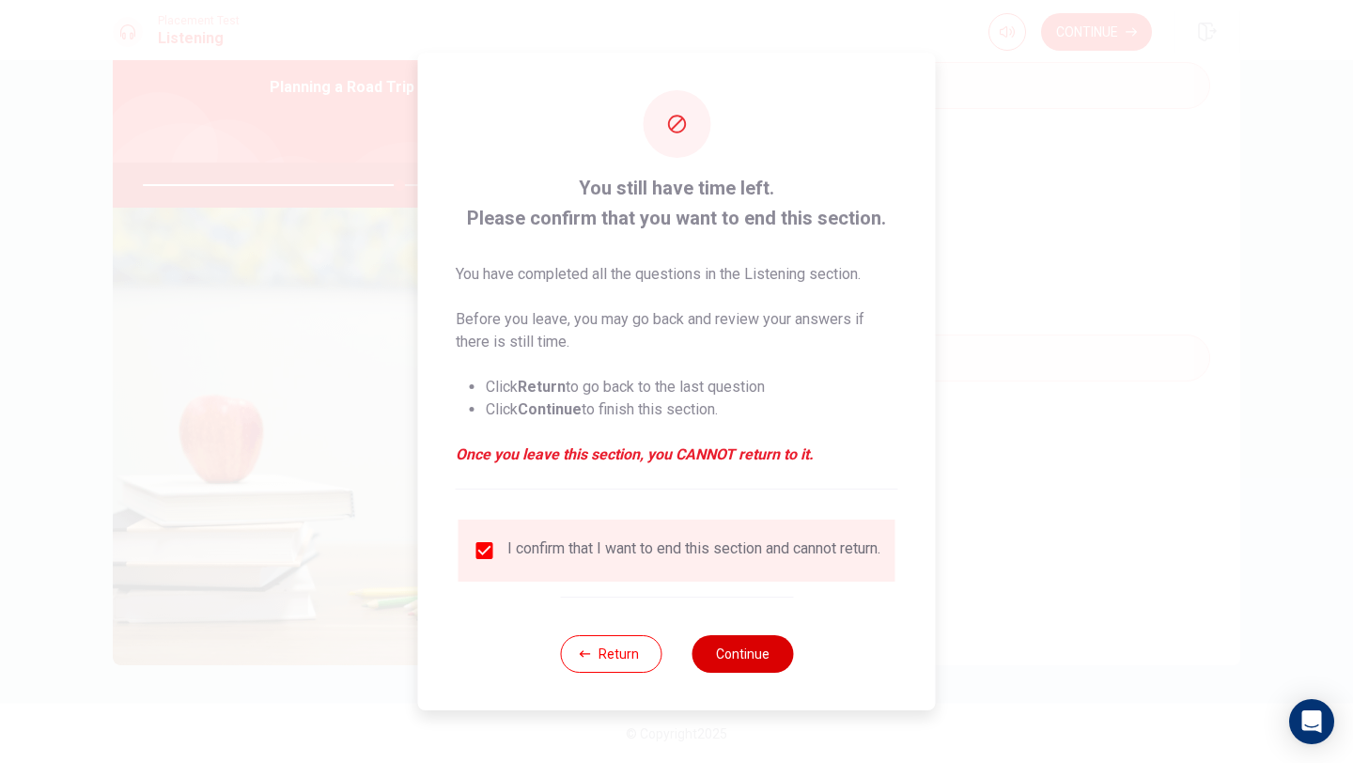
click at [748, 662] on button "Continue" at bounding box center [742, 654] width 101 height 38
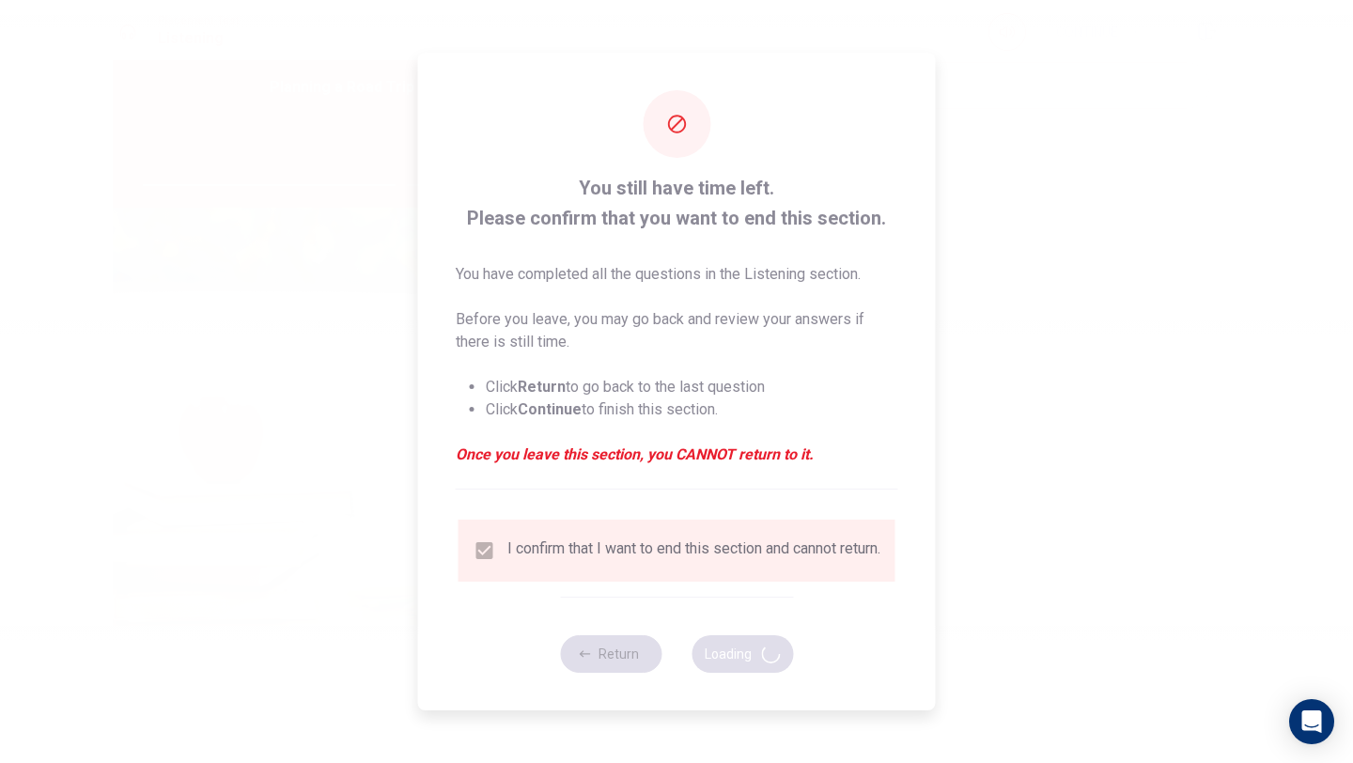
type input "77"
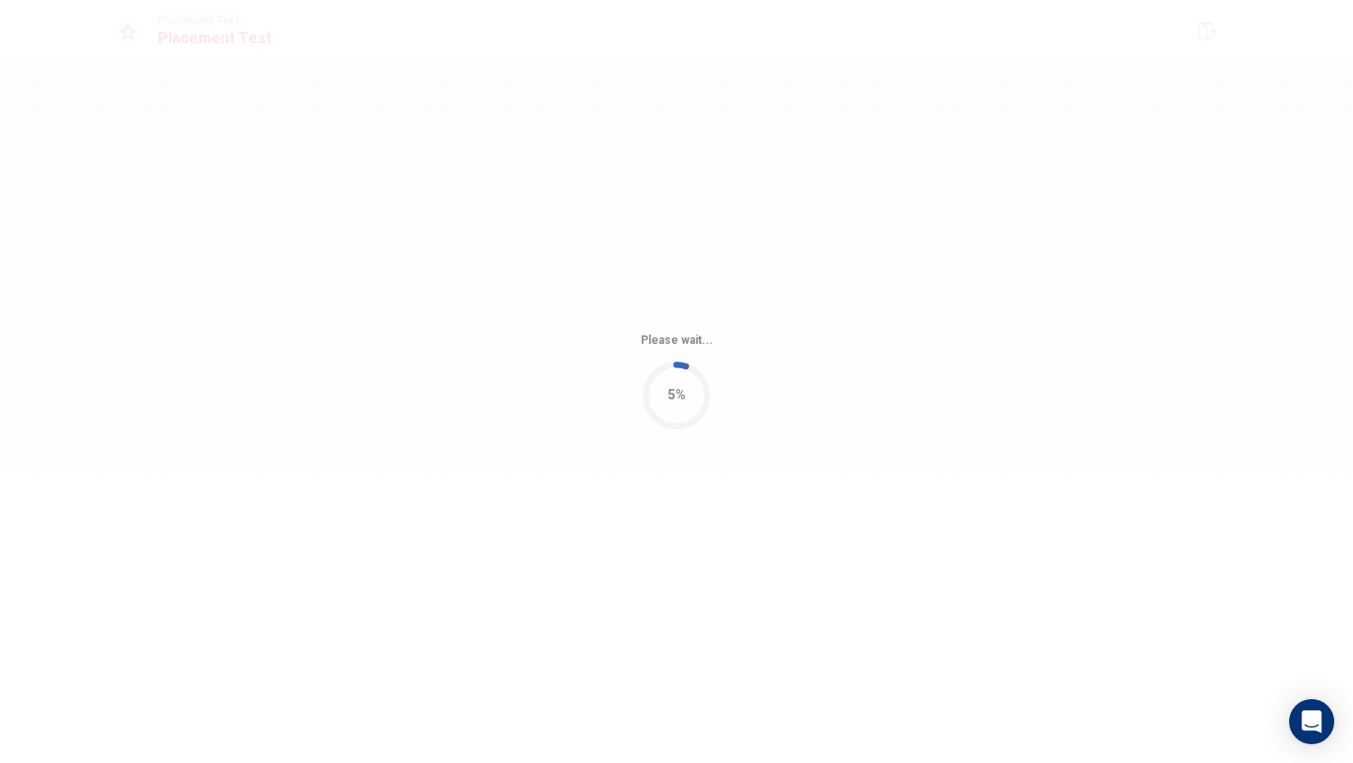
scroll to position [0, 0]
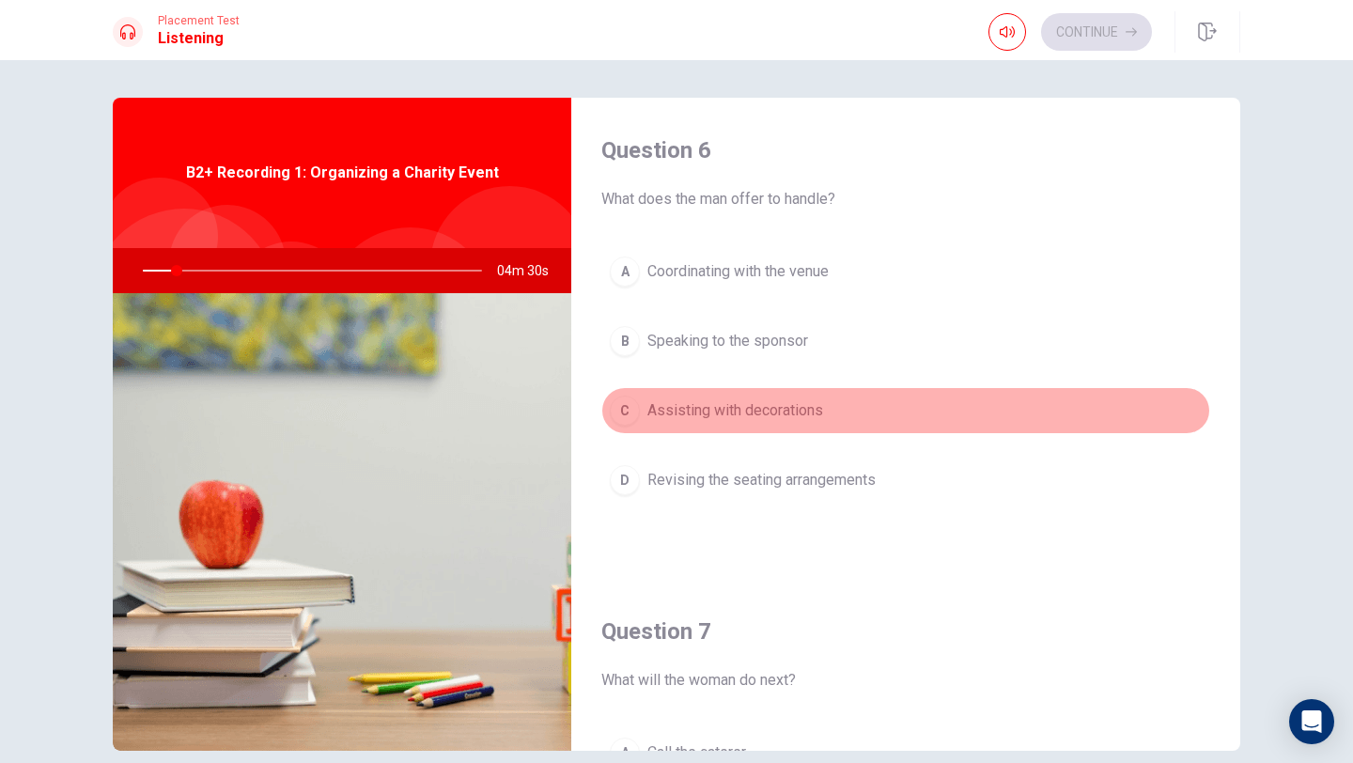
click at [1007, 411] on button "C Assisting with decorations" at bounding box center [905, 410] width 609 height 47
type input "10"
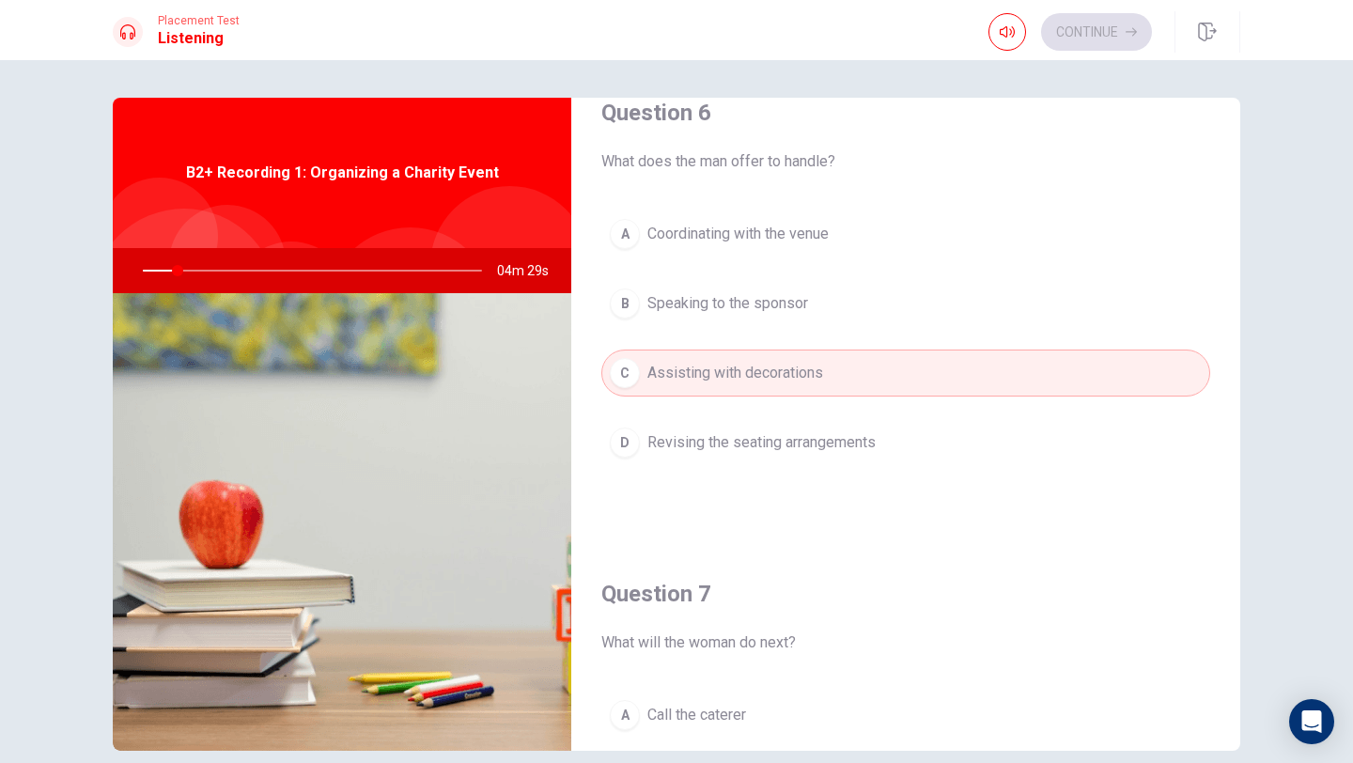
scroll to position [75, 0]
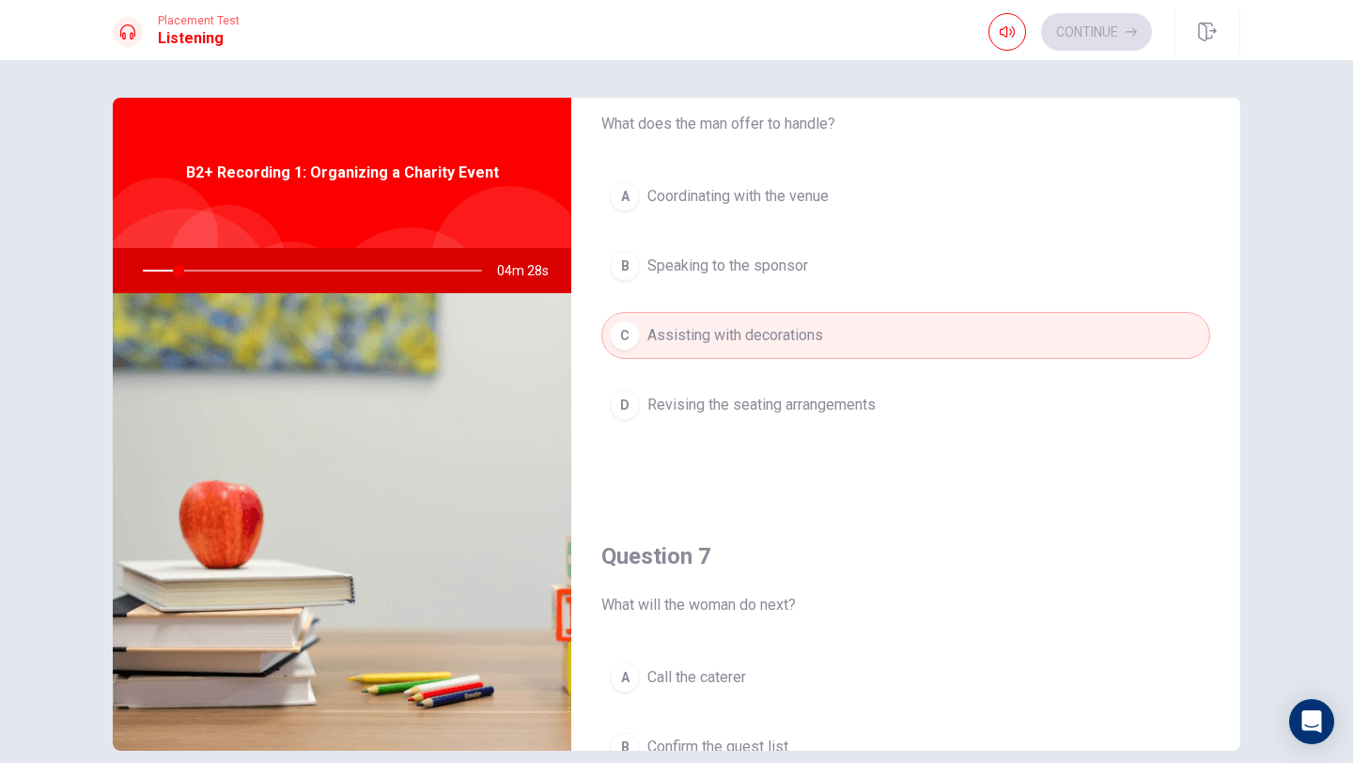
click at [967, 348] on button "C Assisting with decorations" at bounding box center [905, 335] width 609 height 47
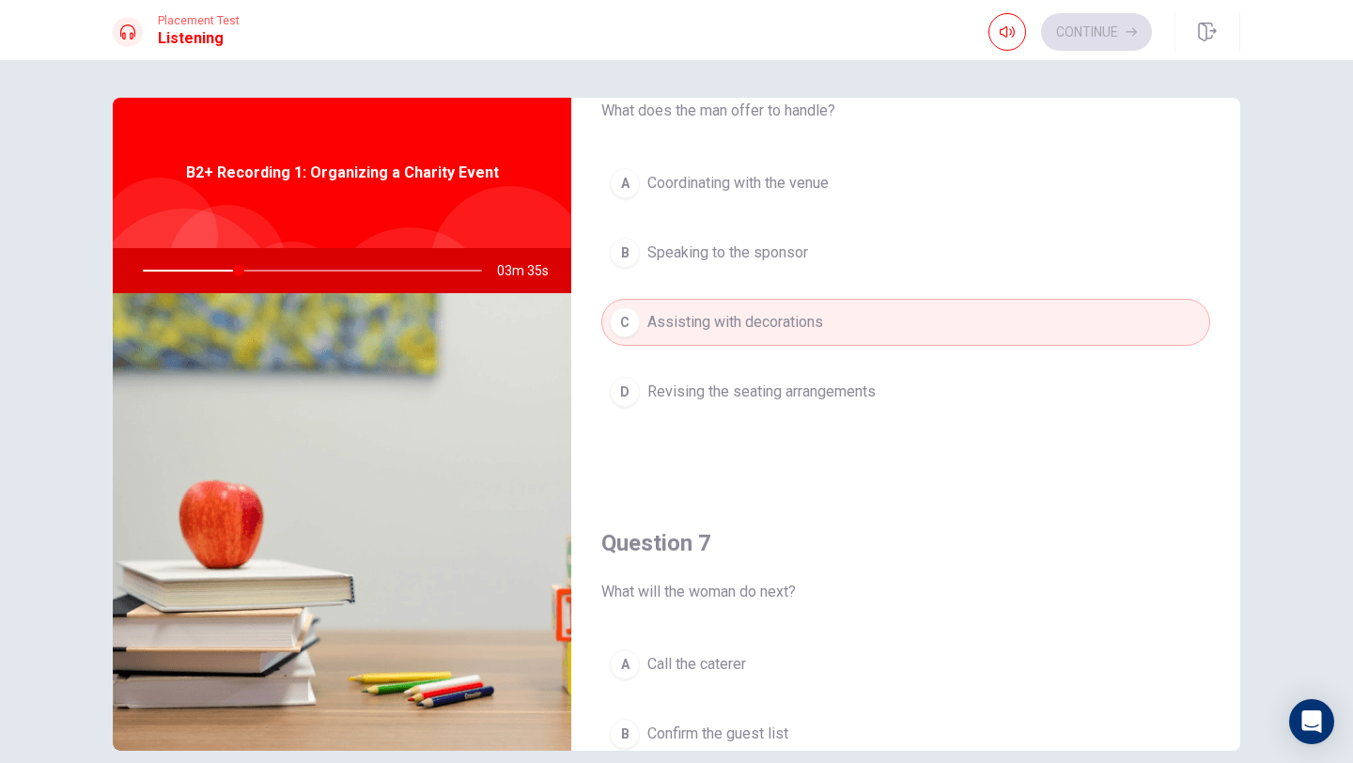
scroll to position [0, 0]
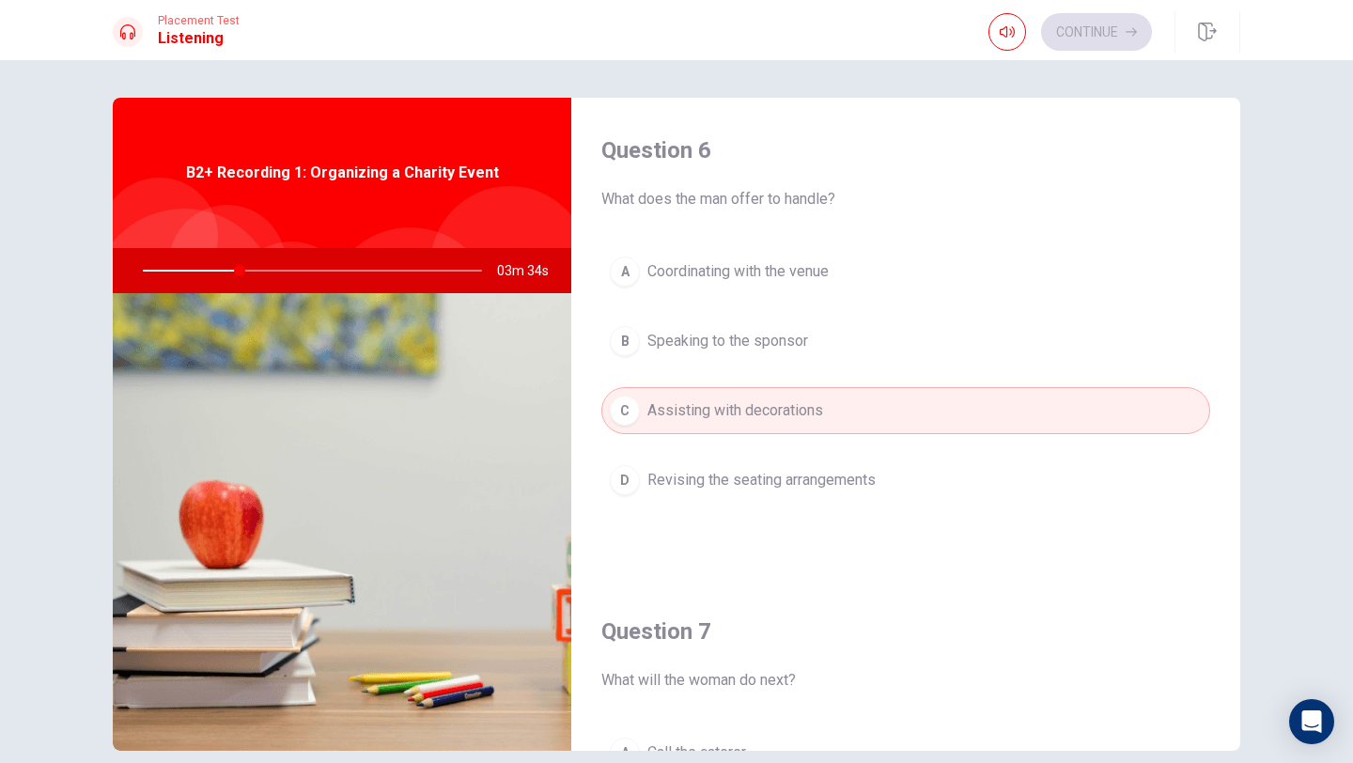
click at [1307, 279] on div "Question 6 What does the man offer to handle? A Coordinating with the venue B S…" at bounding box center [676, 411] width 1353 height 703
click at [1055, 427] on button "C Assisting with decorations" at bounding box center [905, 410] width 609 height 47
click at [1140, 561] on div "Question 6 What does the man offer to handle? A Coordinating with the venue B S…" at bounding box center [905, 338] width 669 height 481
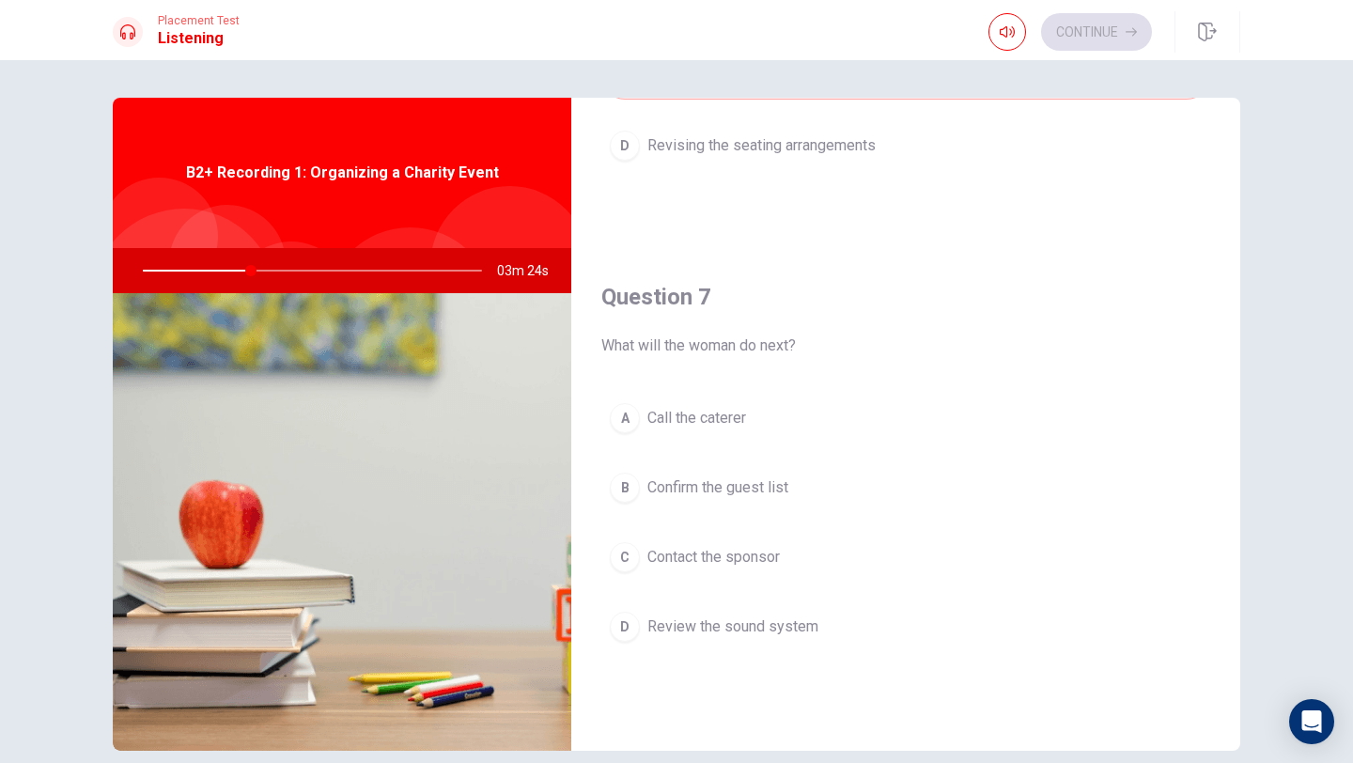
scroll to position [338, 0]
type input "36"
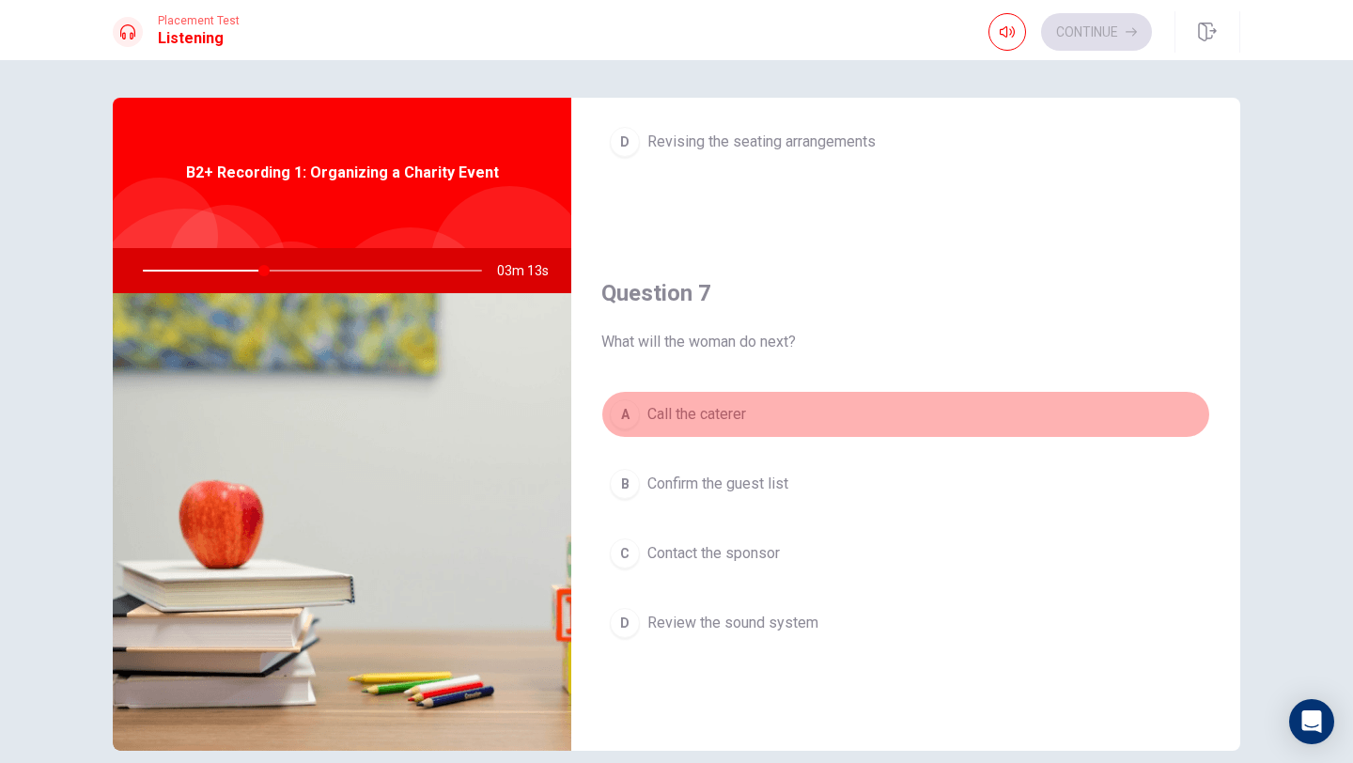
click at [742, 408] on span "Call the caterer" at bounding box center [696, 414] width 99 height 23
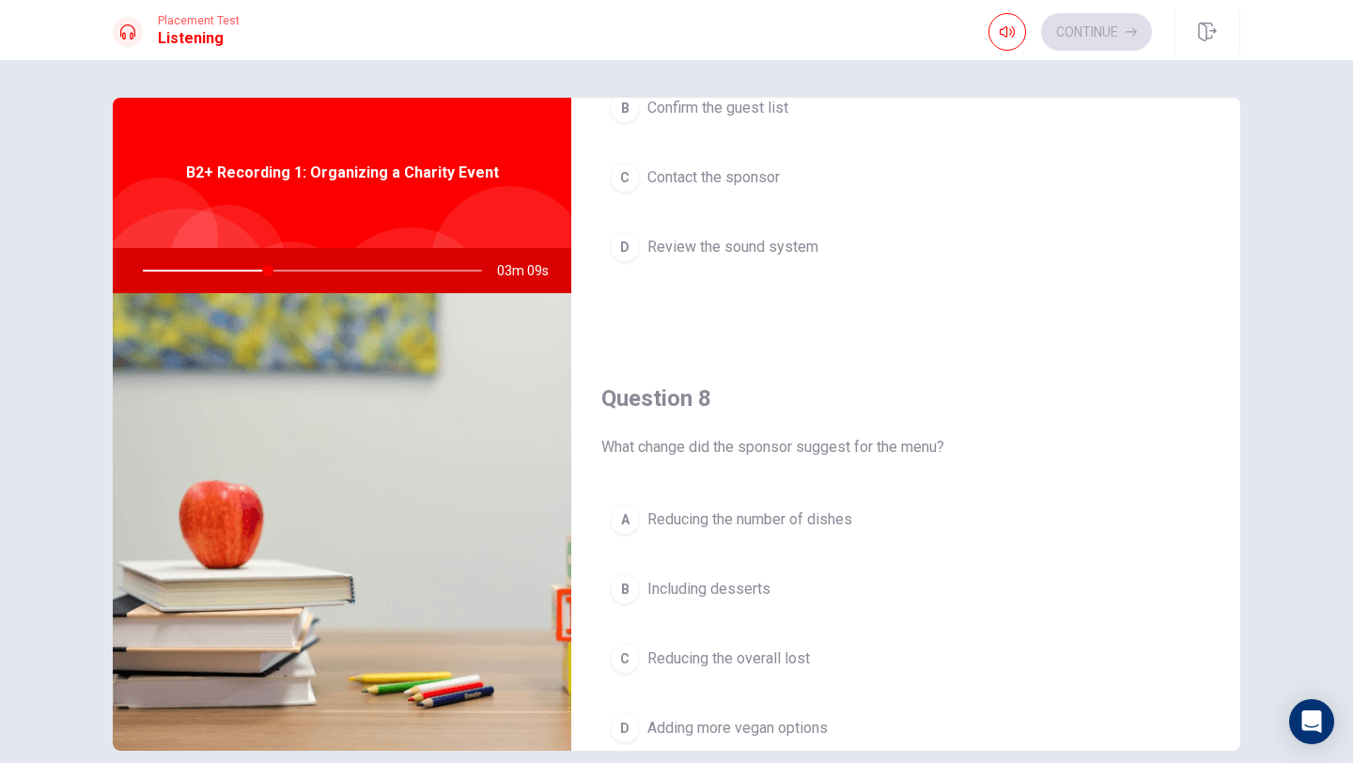
scroll to position [752, 0]
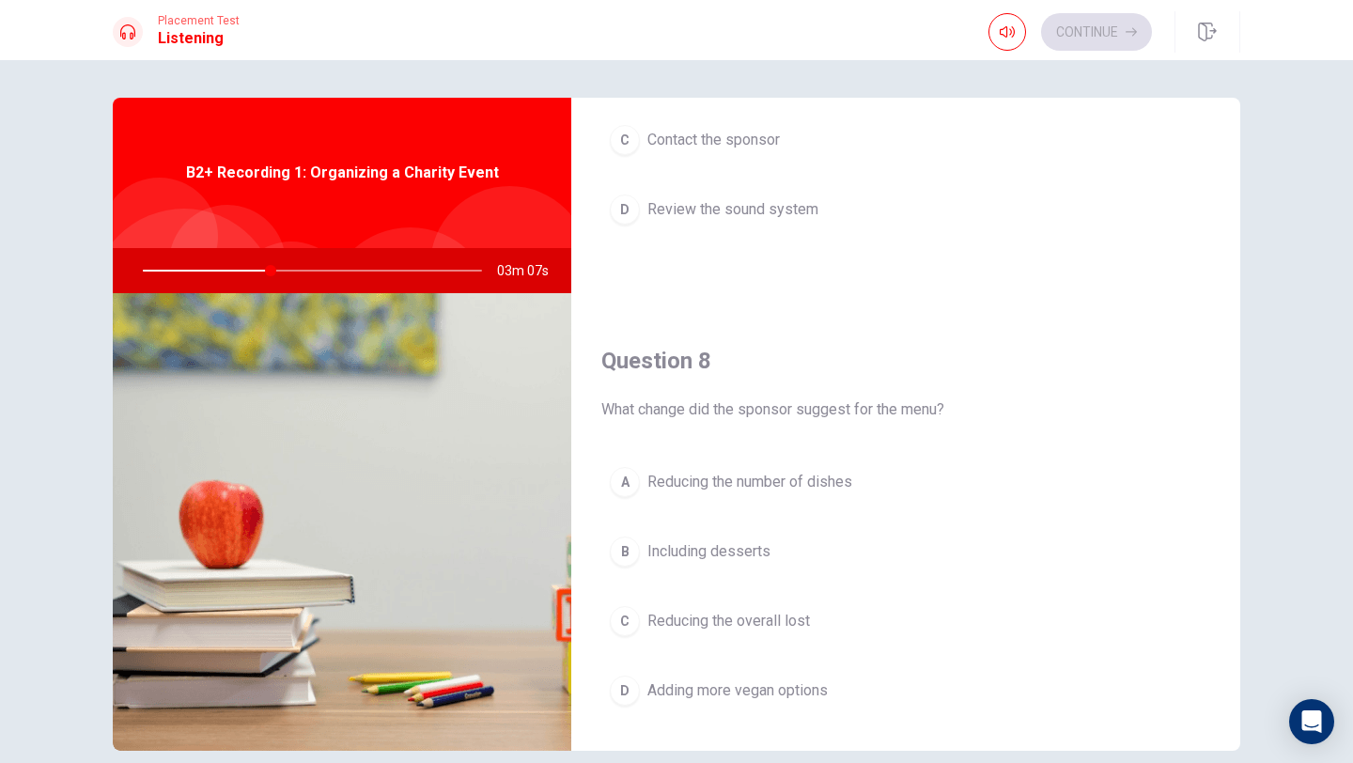
click at [686, 623] on span "Reducing the overall lost" at bounding box center [728, 621] width 163 height 23
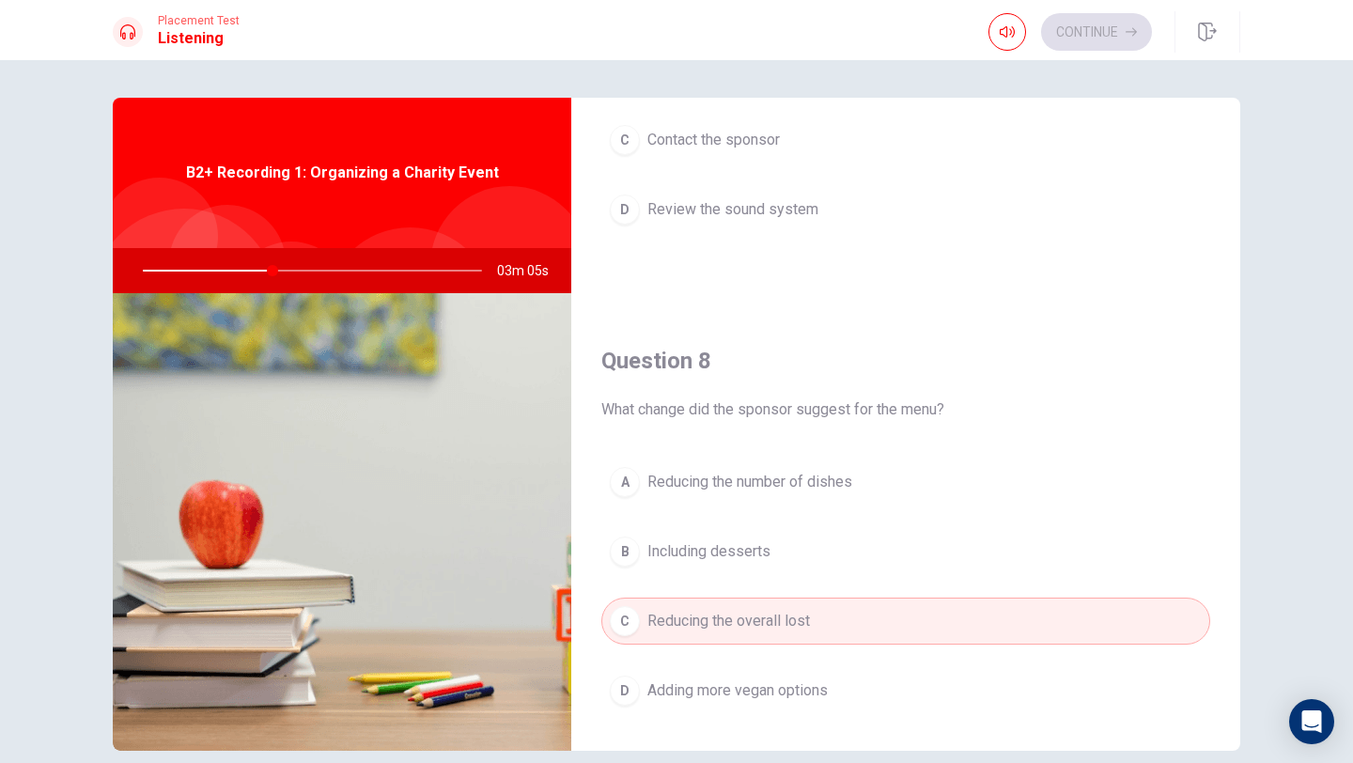
click at [1284, 567] on div "Question 6 What does the man offer to handle? A Coordinating with the venue B S…" at bounding box center [676, 411] width 1353 height 703
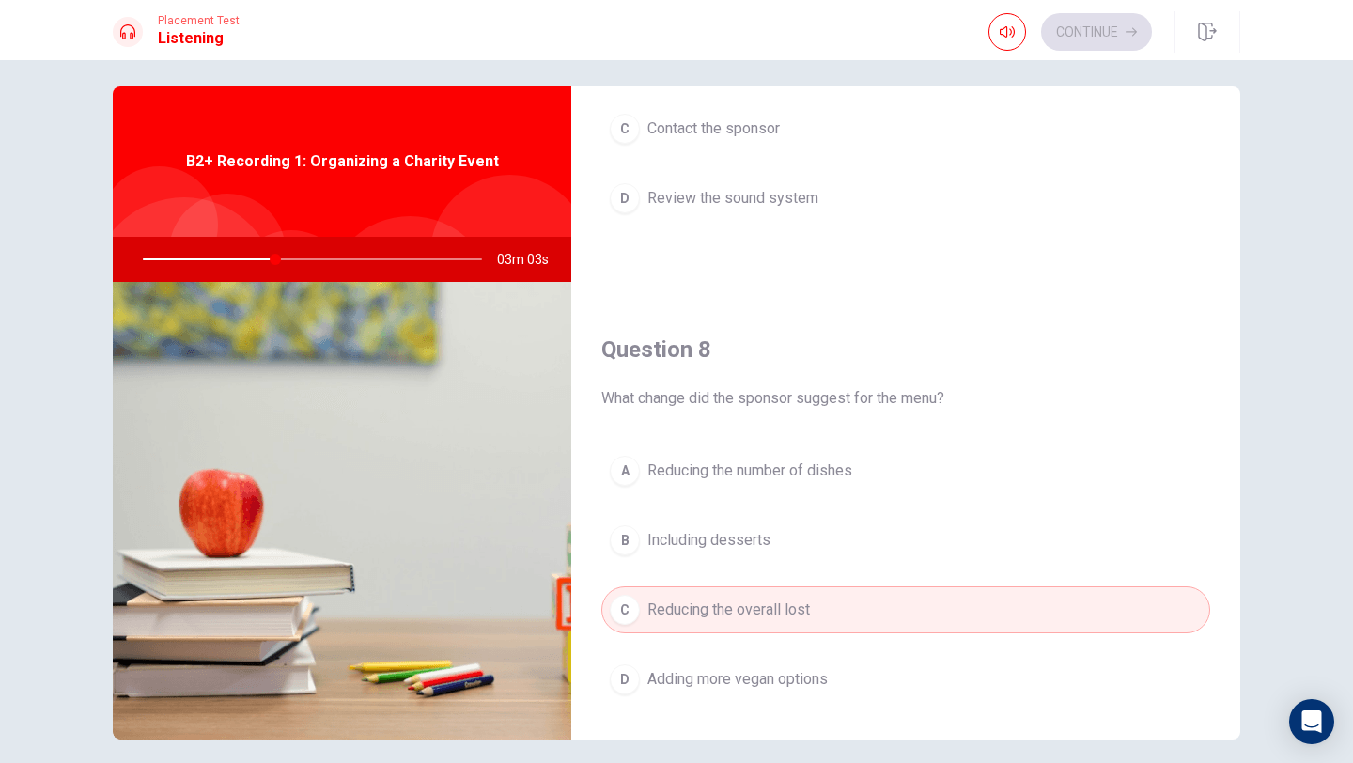
scroll to position [0, 0]
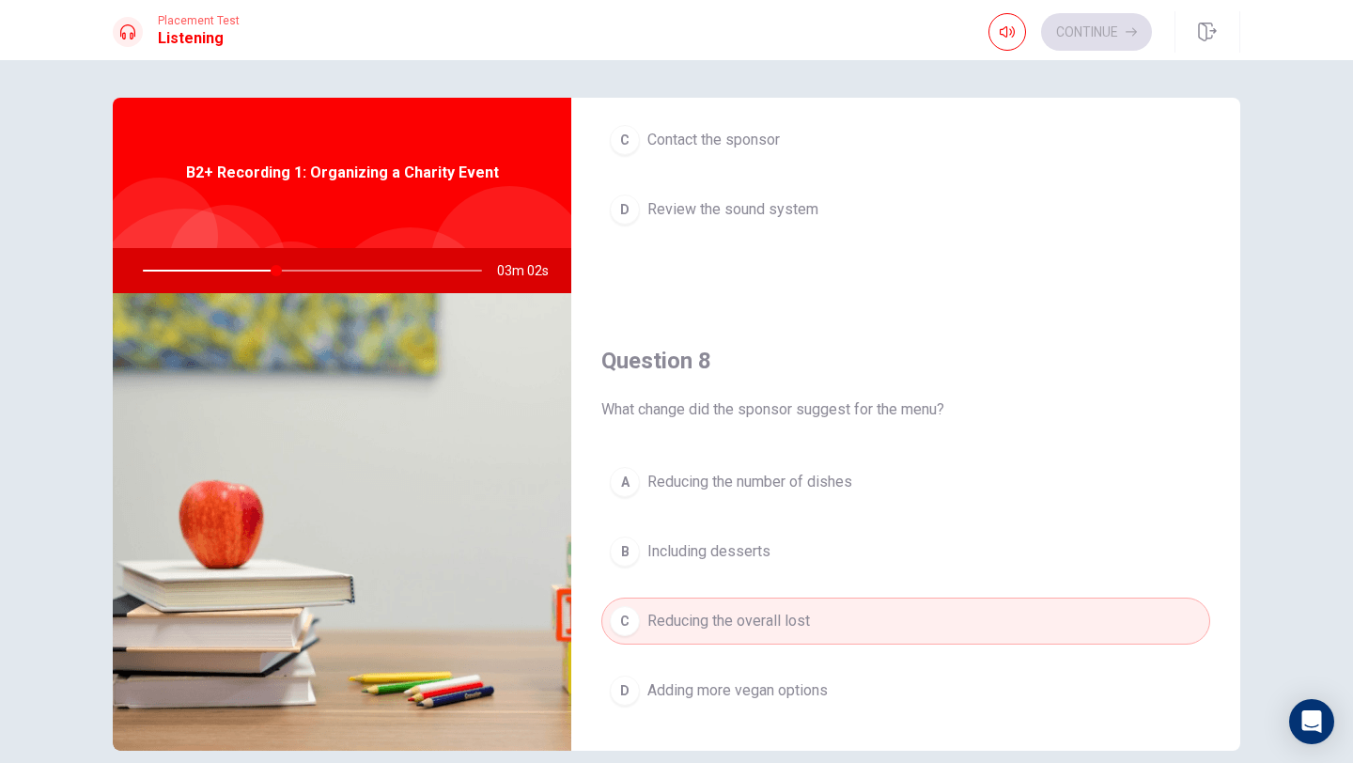
click at [1280, 464] on div "Question 6 What does the man offer to handle? A Coordinating with the venue B S…" at bounding box center [676, 411] width 1353 height 703
click at [1255, 438] on div "Question 6 What does the man offer to handle? A Coordinating with the venue B S…" at bounding box center [677, 424] width 1188 height 653
click at [1160, 391] on div "Question 8 What change did the sponsor suggest for the menu?" at bounding box center [905, 383] width 609 height 75
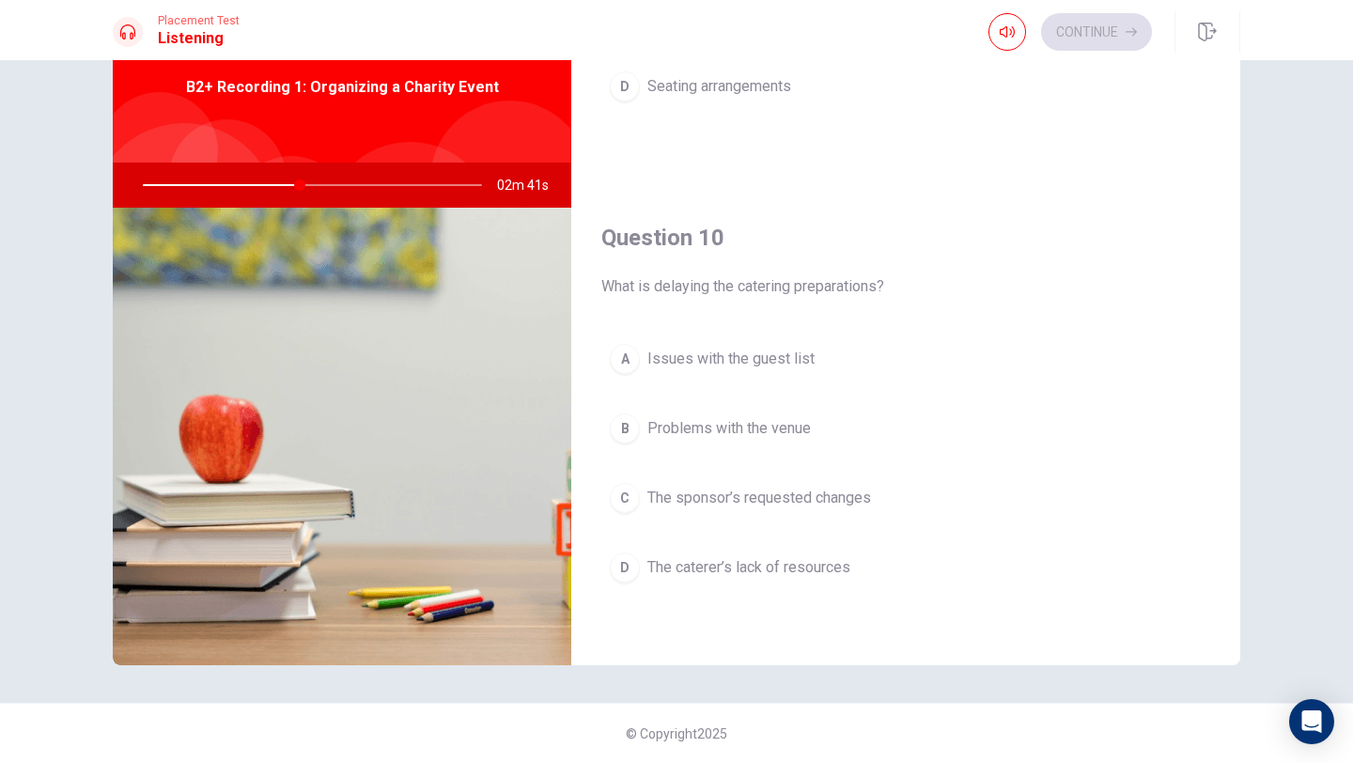
scroll to position [1752, 0]
click at [1143, 464] on div "A Issues with the guest list B Problems with the venue C The sponsor’s requeste…" at bounding box center [905, 480] width 609 height 293
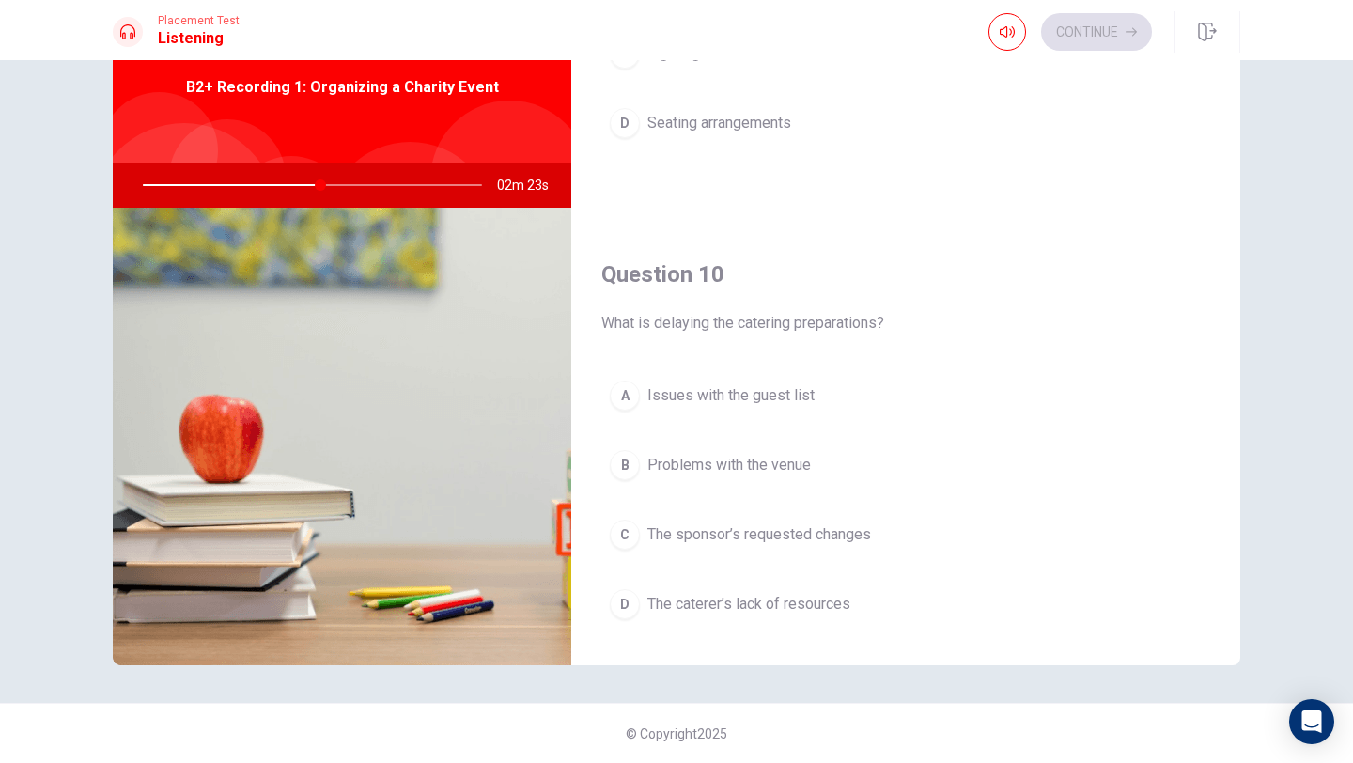
click at [738, 536] on span "The sponsor’s requested changes" at bounding box center [759, 534] width 224 height 23
type input "53"
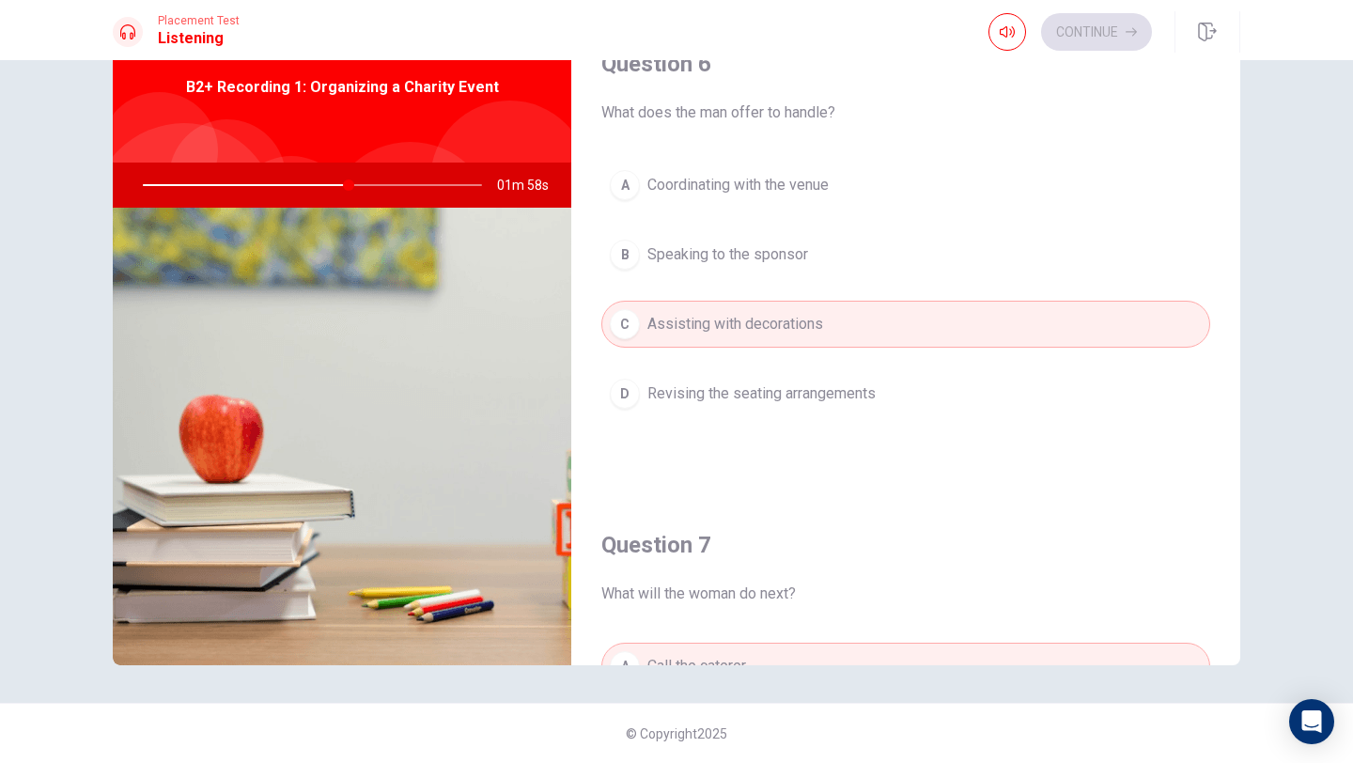
scroll to position [0, 0]
click at [599, 295] on div "Question 6 What does the man offer to handle? A Coordinating with the venue B S…" at bounding box center [905, 252] width 669 height 481
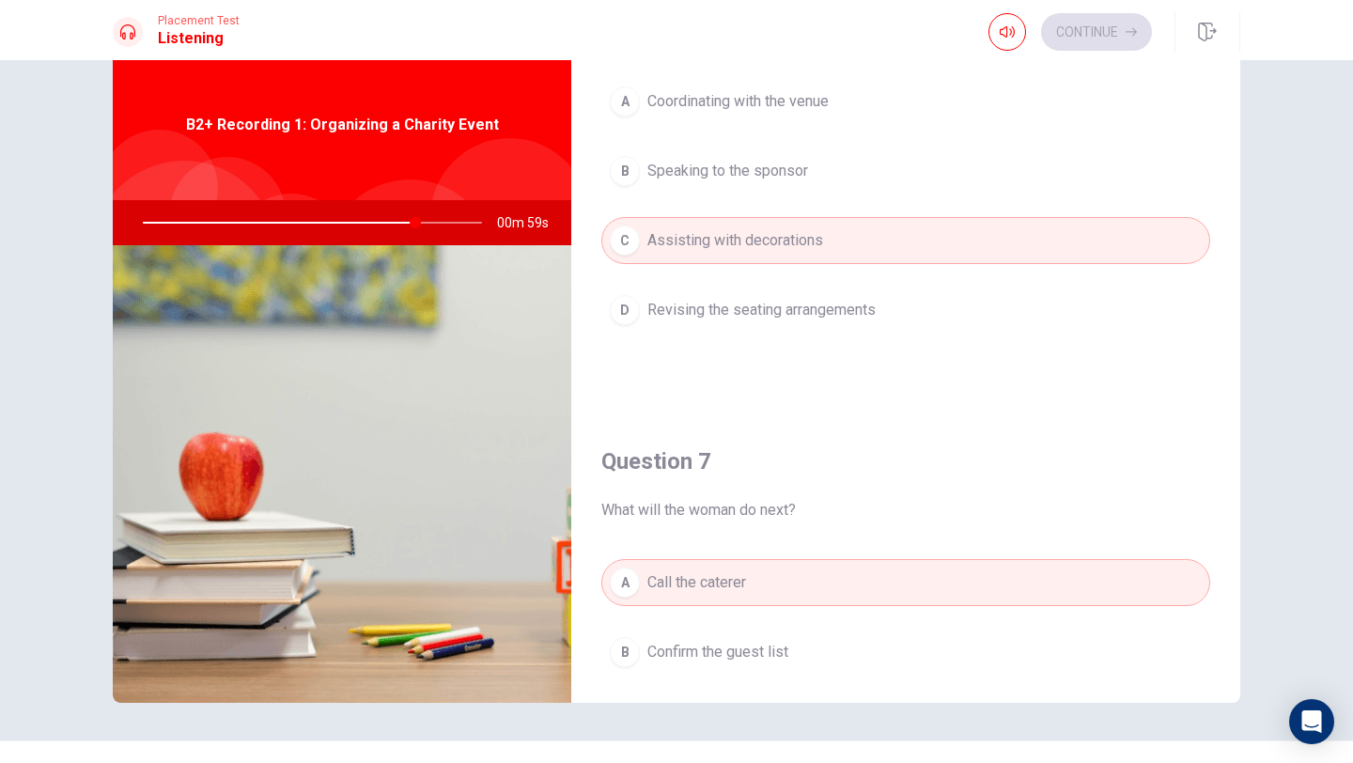
scroll to position [150, 0]
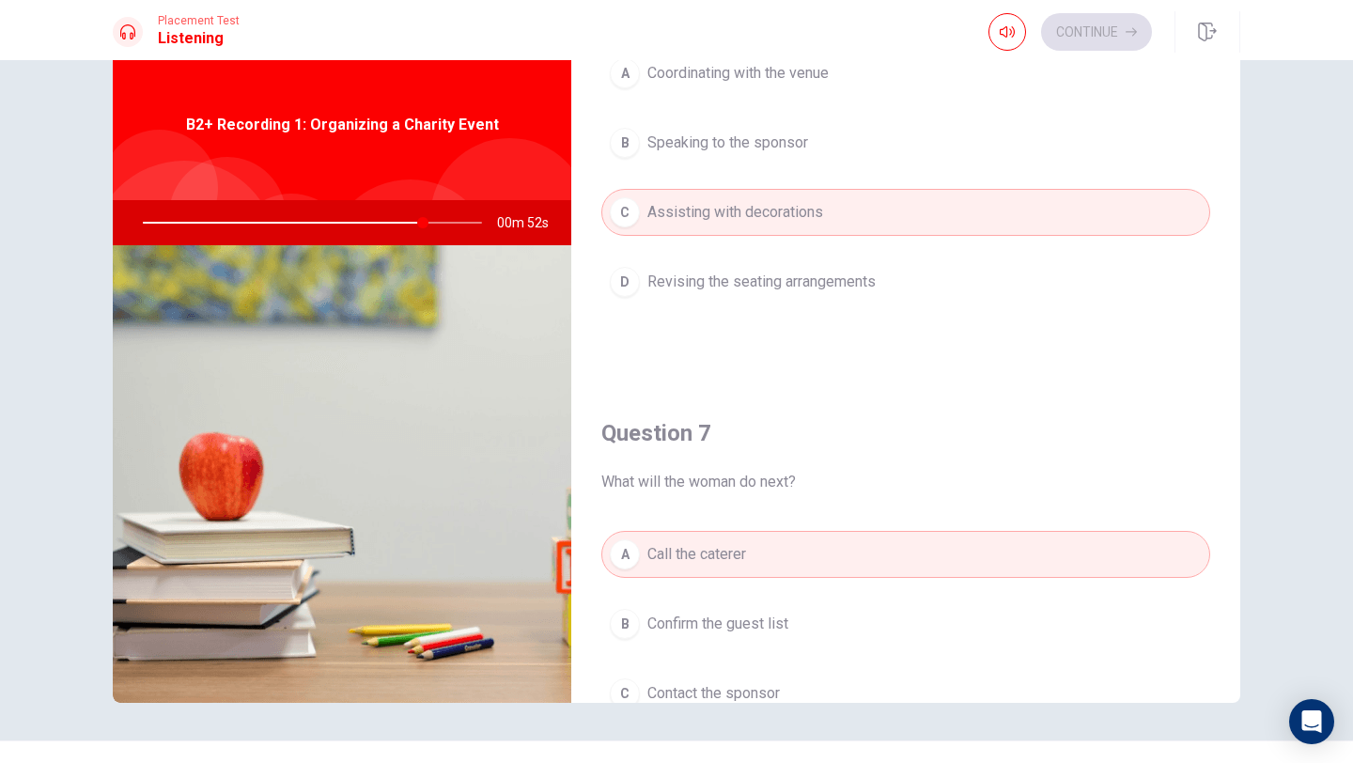
drag, startPoint x: 423, startPoint y: 224, endPoint x: 392, endPoint y: 218, distance: 31.5
click at [392, 219] on div at bounding box center [308, 222] width 377 height 45
click at [598, 378] on div "Question 6 What does the man offer to handle? A Coordinating with the venue B S…" at bounding box center [905, 139] width 669 height 481
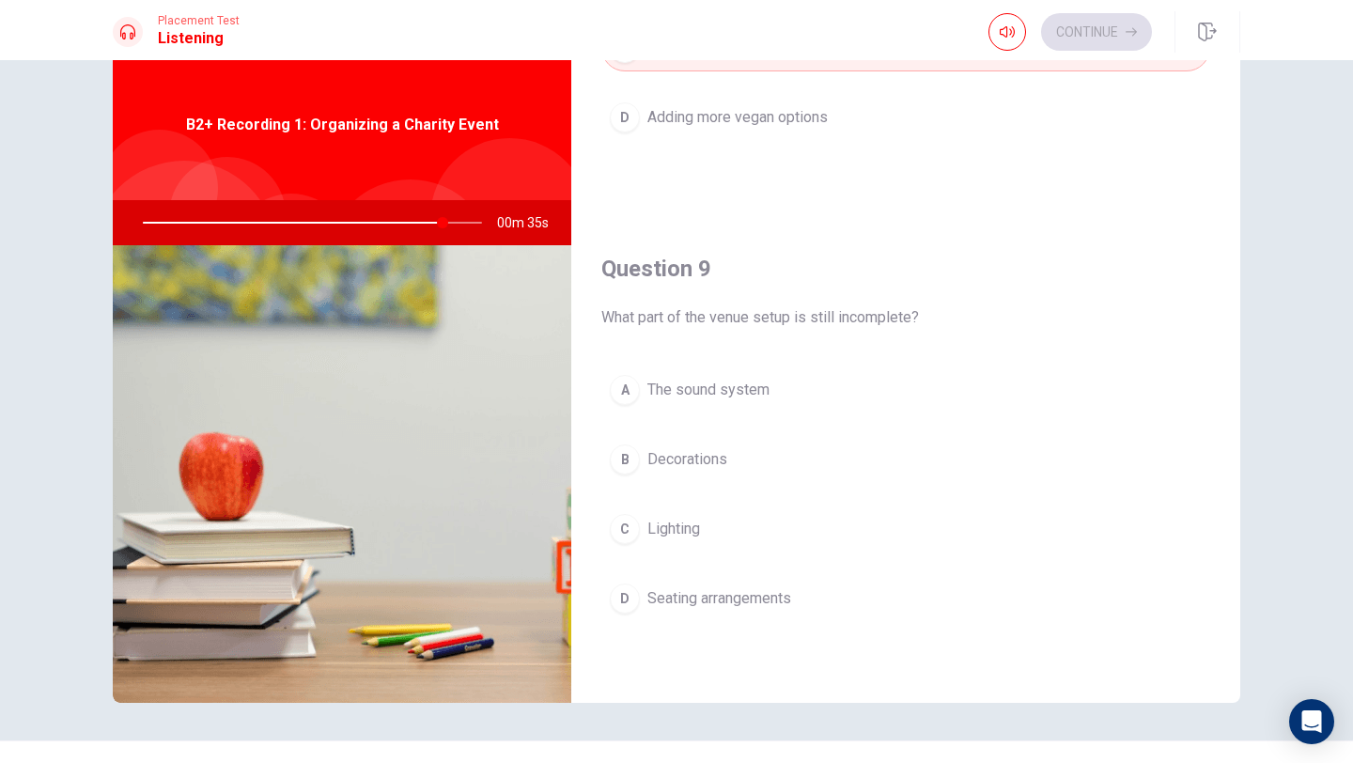
scroll to position [1278, 0]
click at [627, 598] on div "D" at bounding box center [625, 598] width 30 height 30
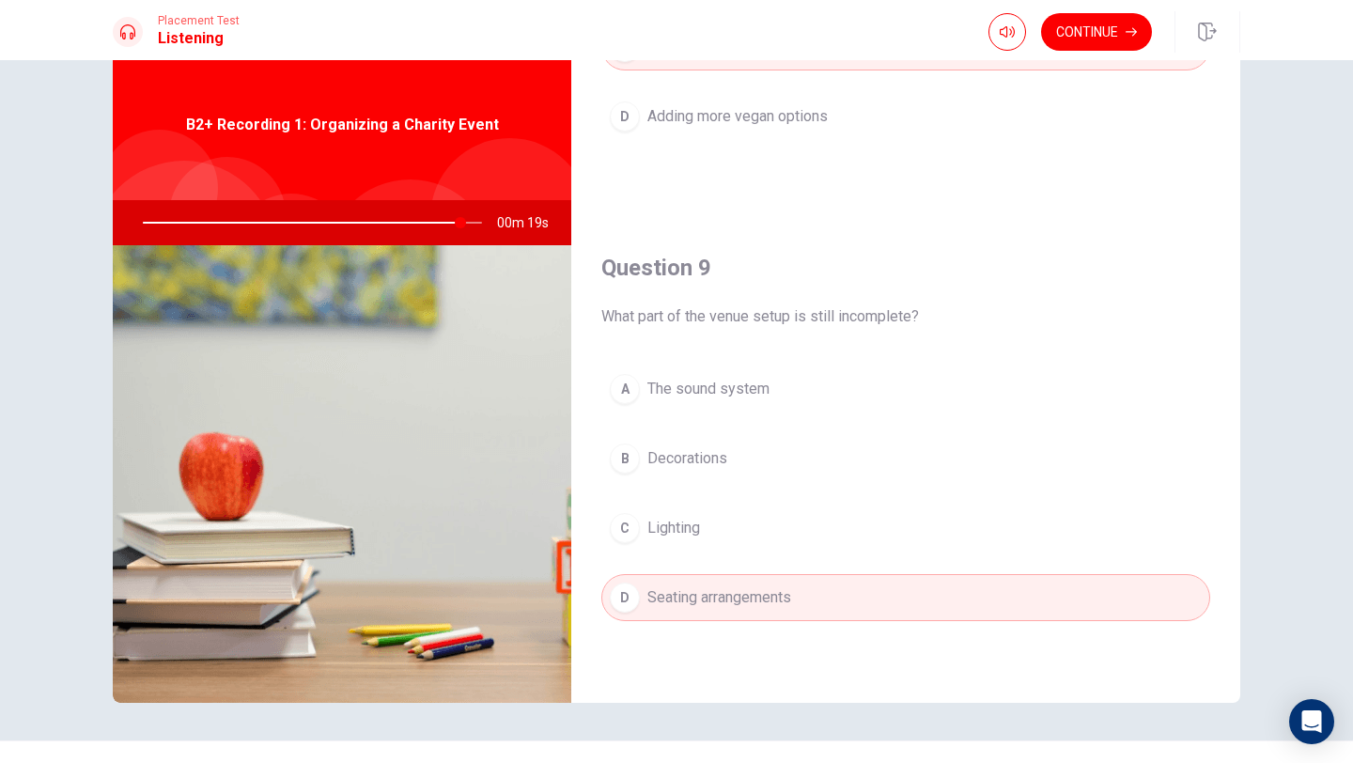
type input "94"
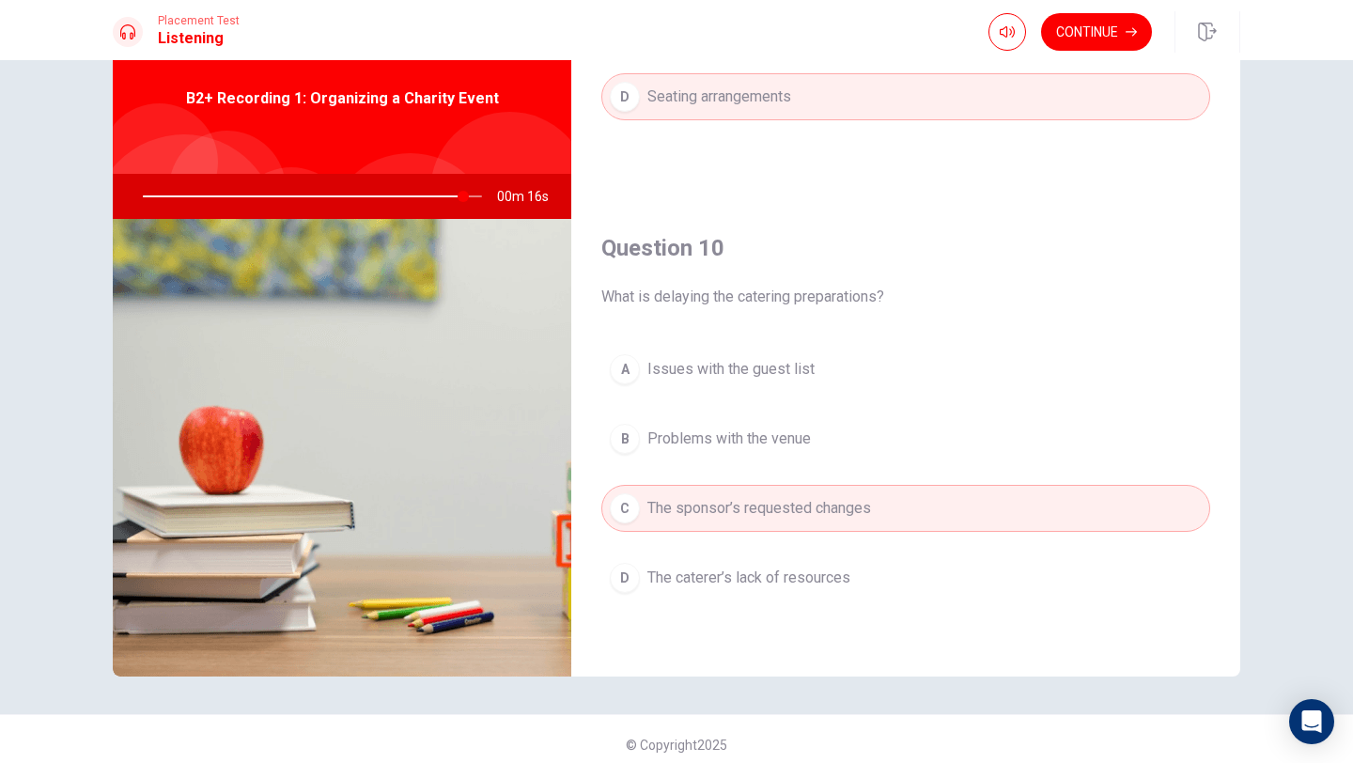
scroll to position [85, 0]
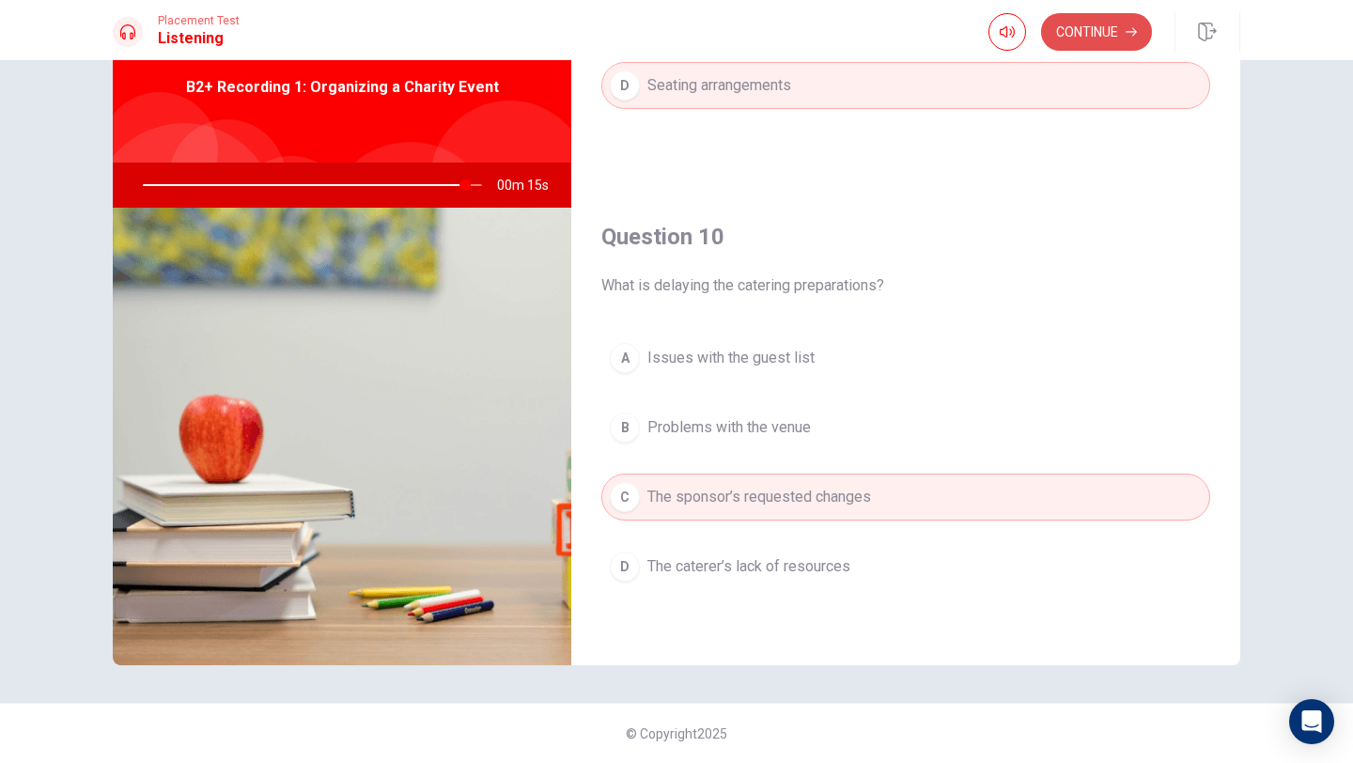
click at [1083, 23] on button "Continue" at bounding box center [1096, 32] width 111 height 38
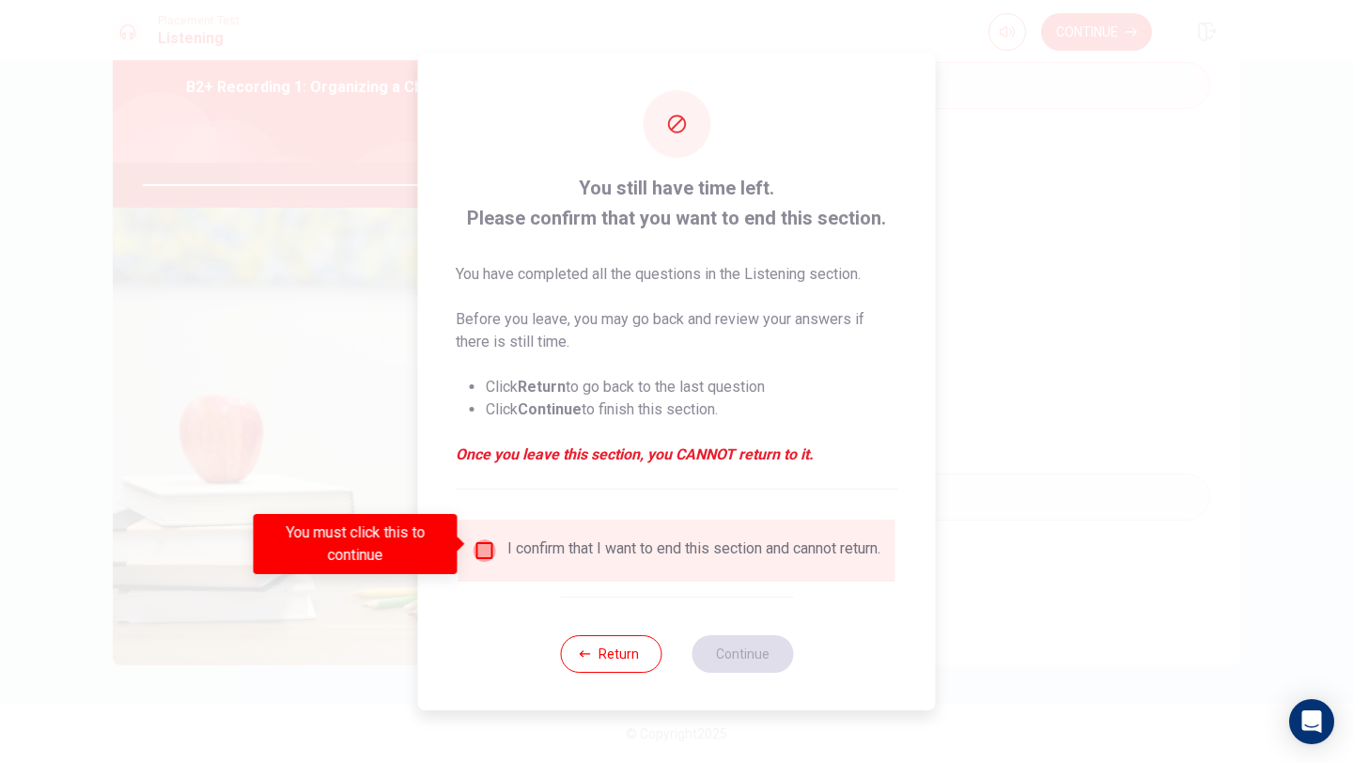
click at [484, 543] on input "You must click this to continue" at bounding box center [485, 550] width 23 height 23
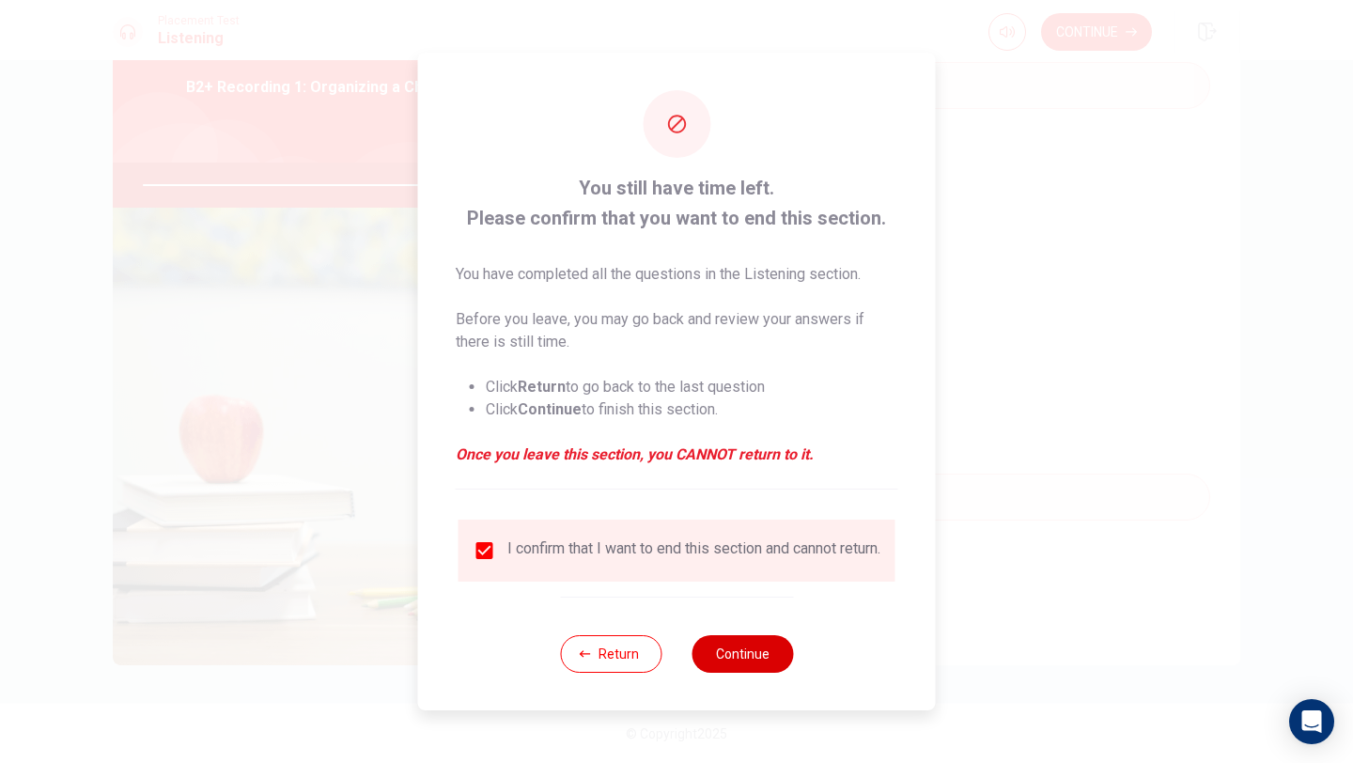
click at [743, 665] on button "Continue" at bounding box center [742, 654] width 101 height 38
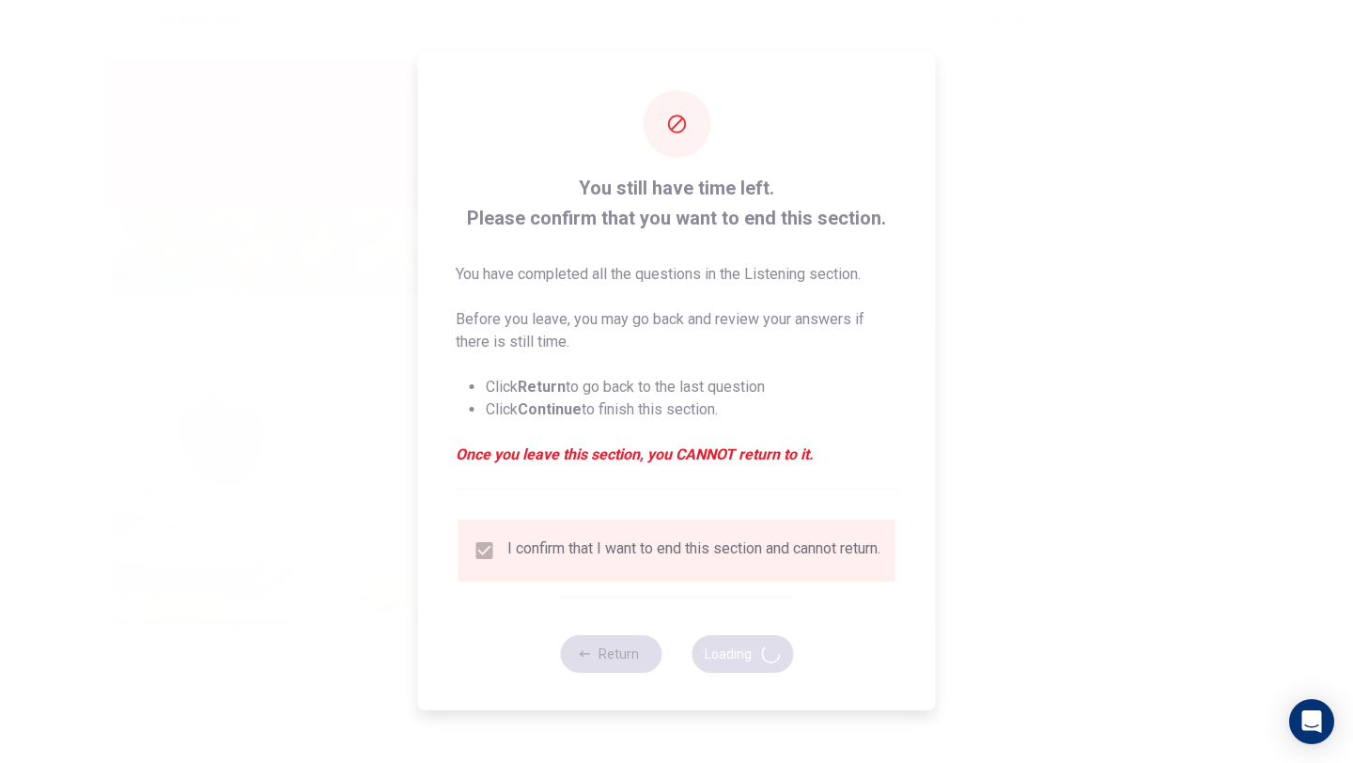
type input "98"
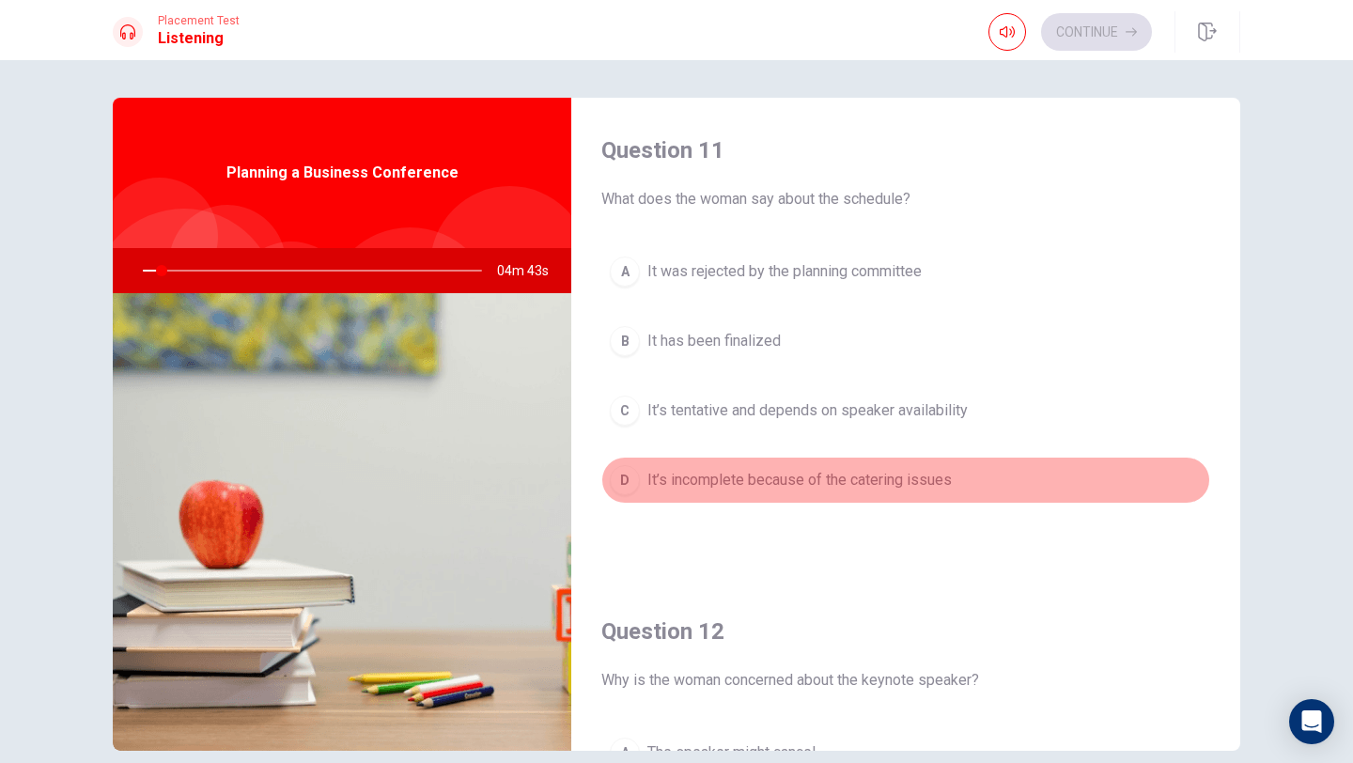
click at [1143, 474] on button "D It’s incomplete because of the catering issues" at bounding box center [905, 480] width 609 height 47
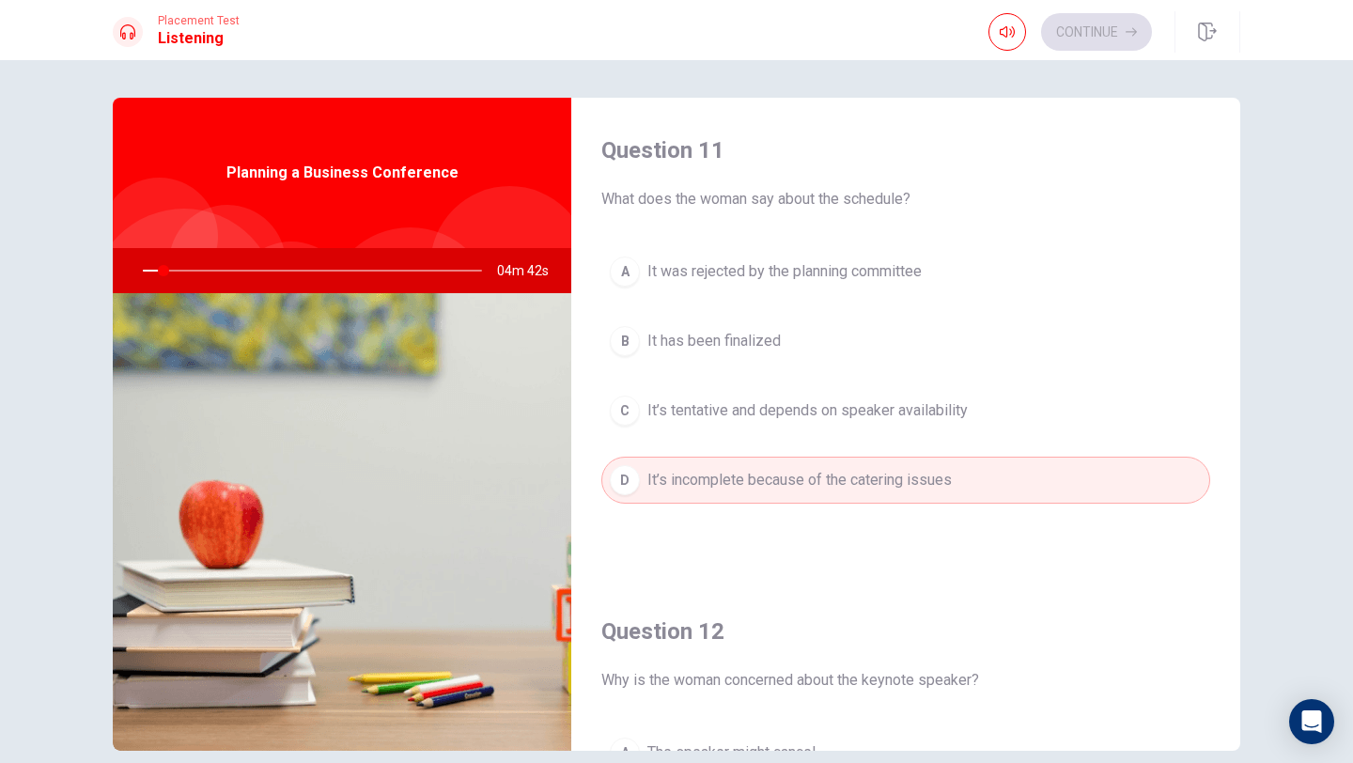
type input "6"
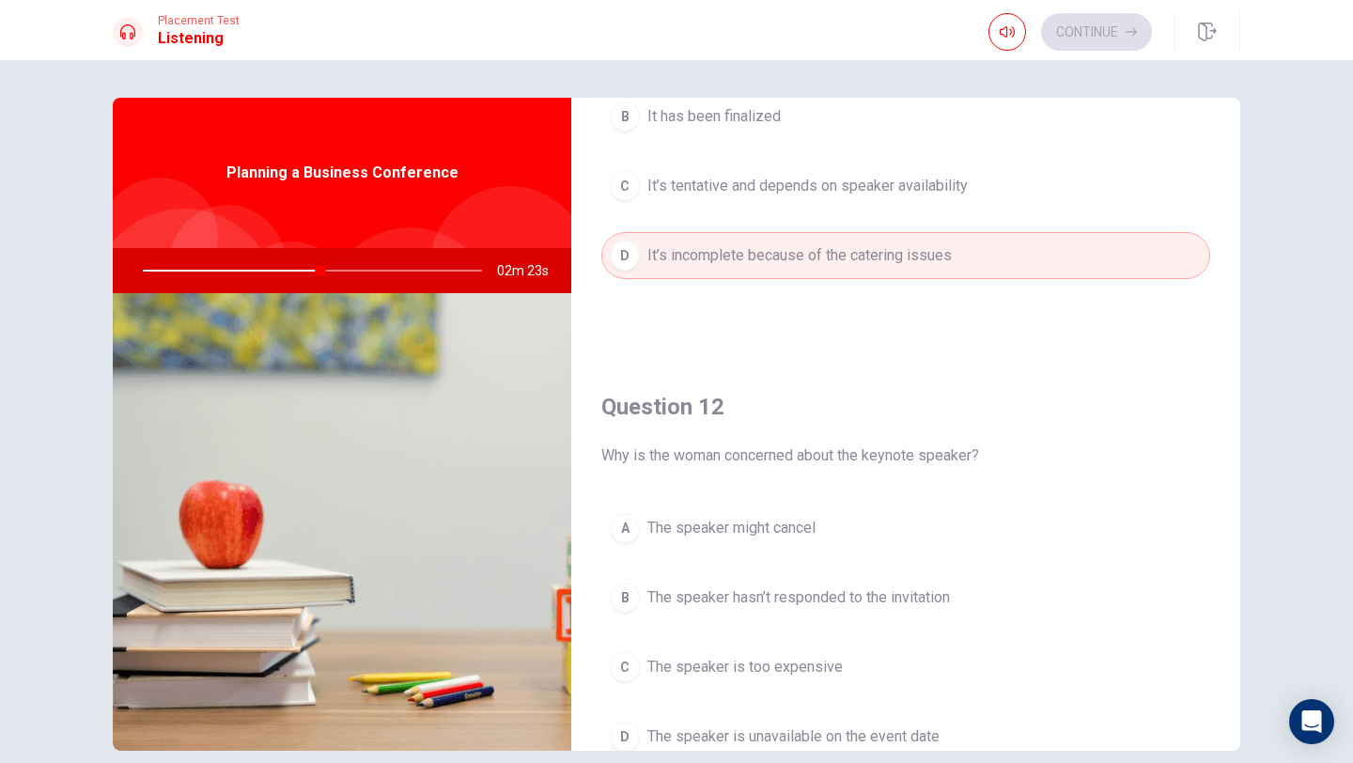
scroll to position [225, 0]
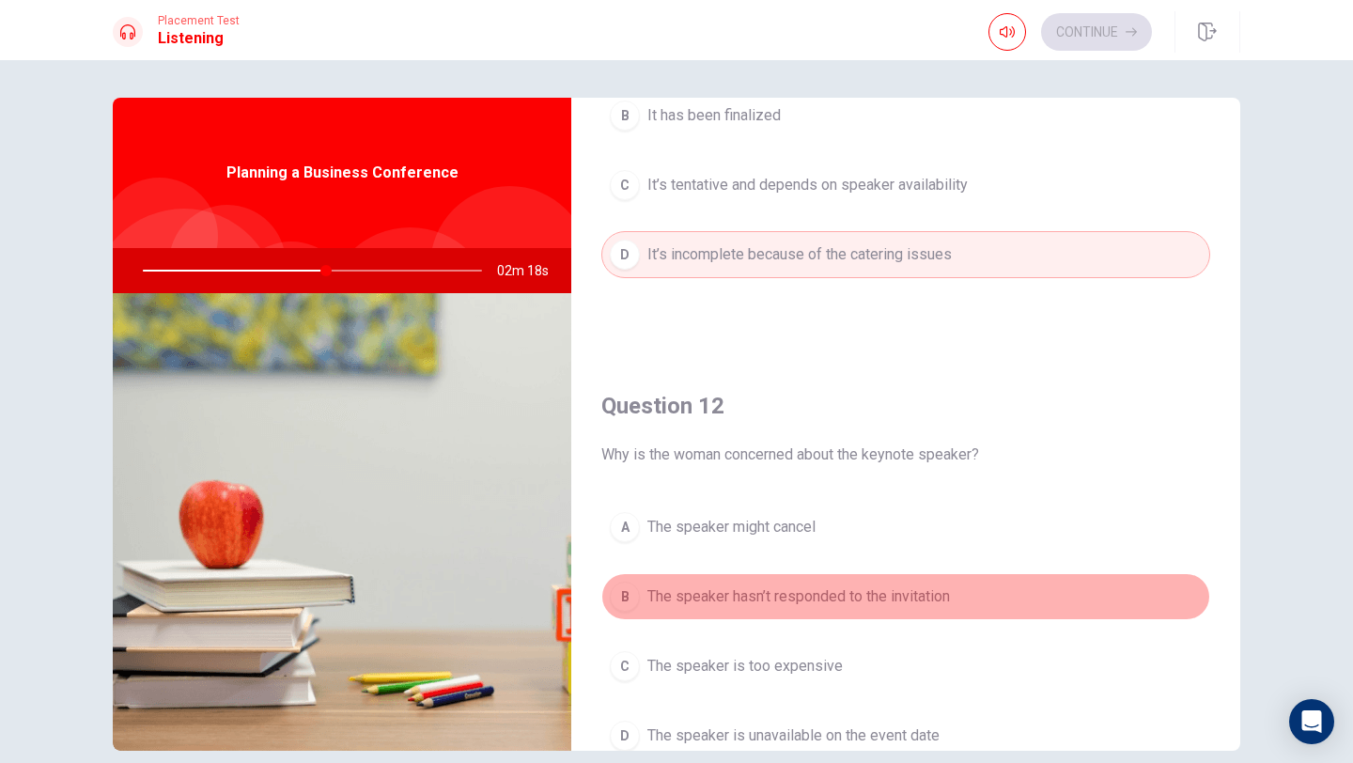
click at [661, 591] on span "The speaker hasn’t responded to the invitation" at bounding box center [798, 596] width 303 height 23
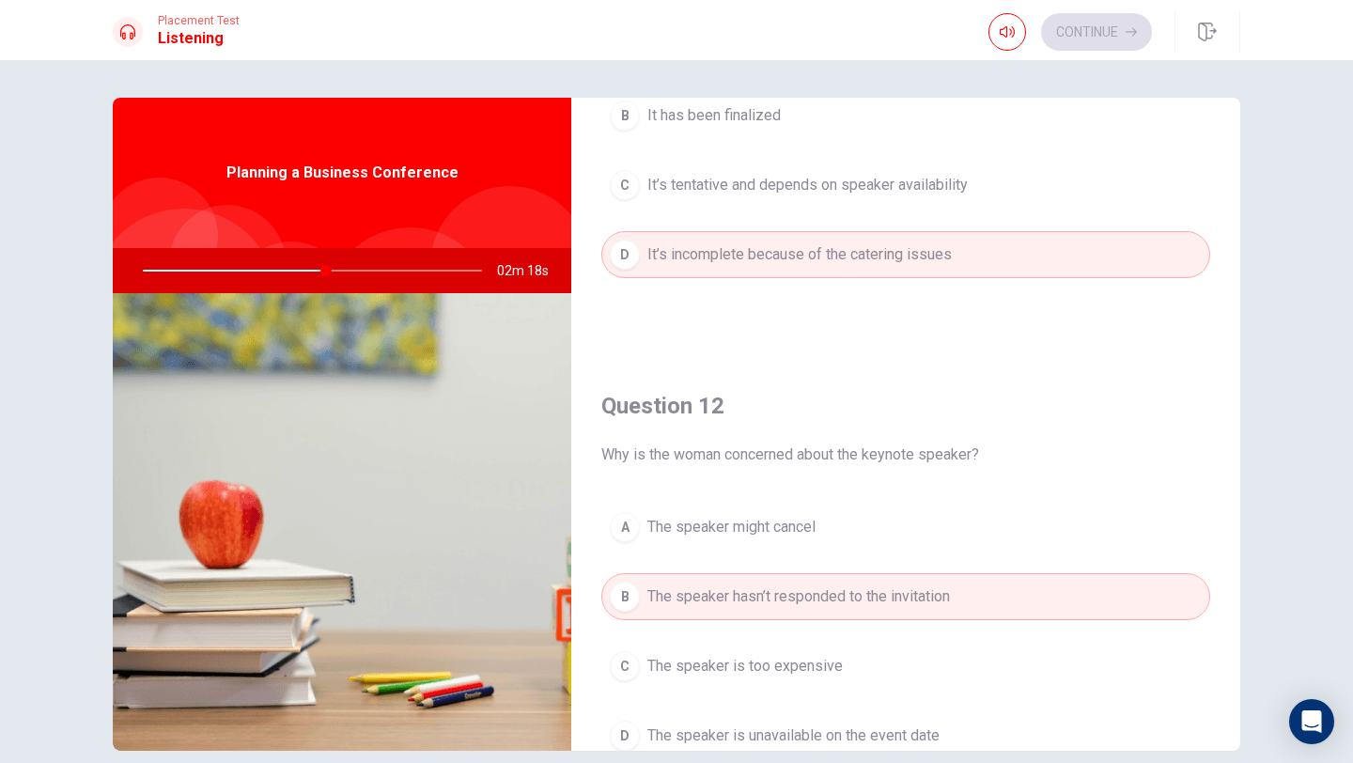
type input "54"
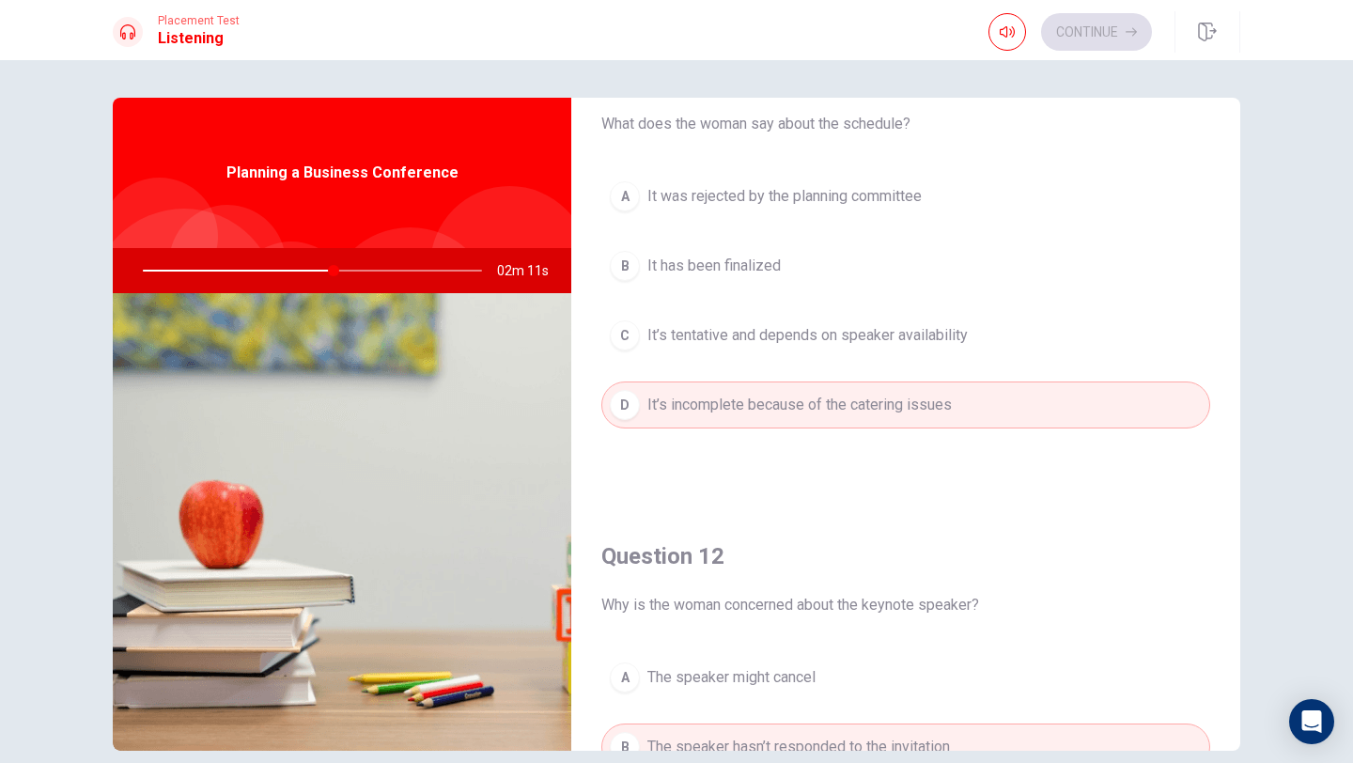
scroll to position [38, 0]
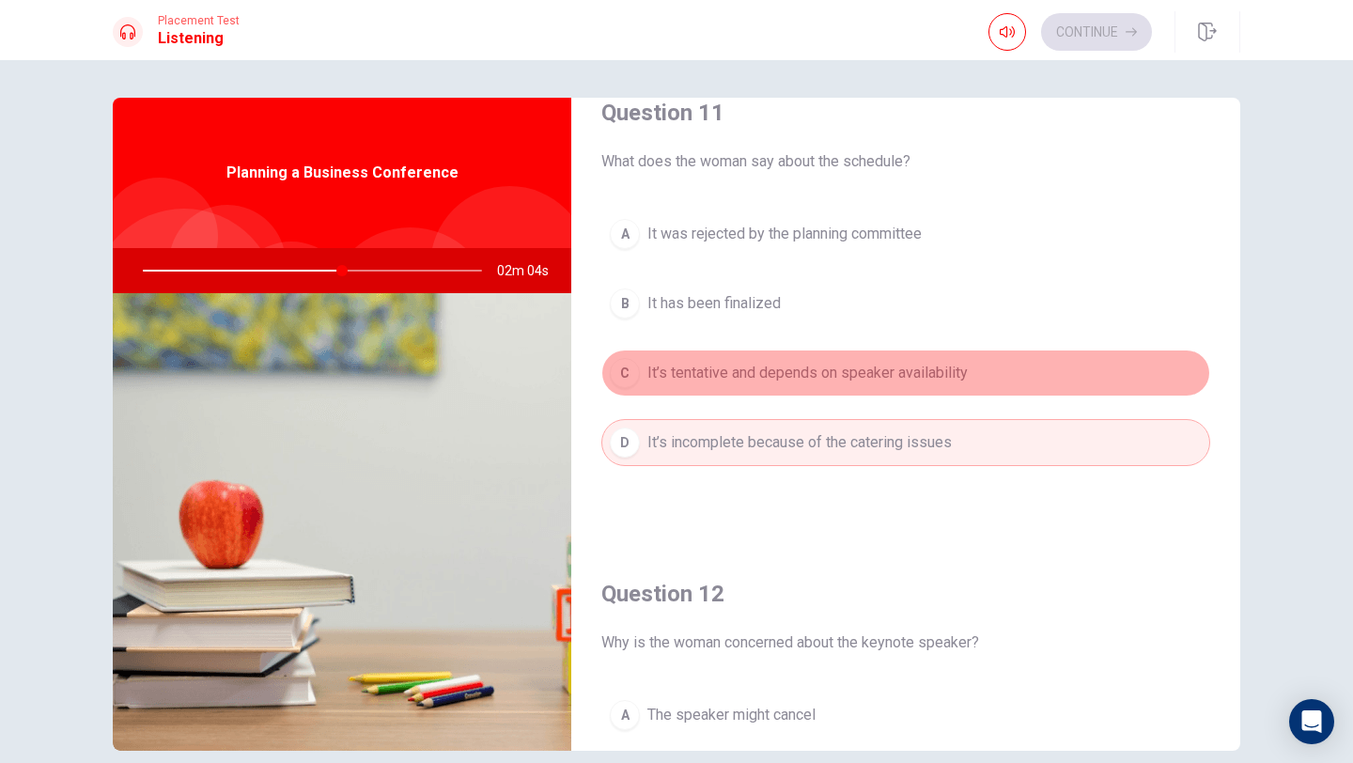
click at [847, 377] on span "It’s tentative and depends on speaker availability" at bounding box center [807, 373] width 320 height 23
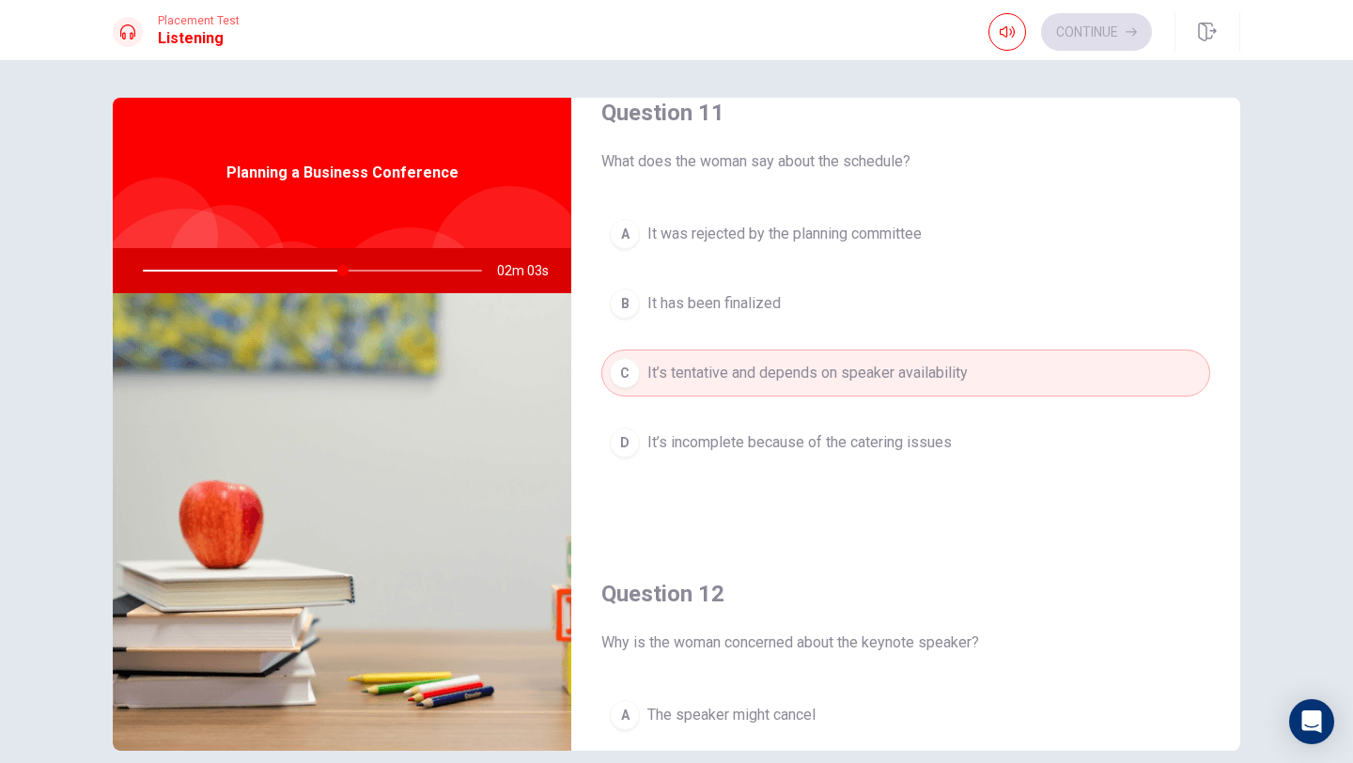
type input "59"
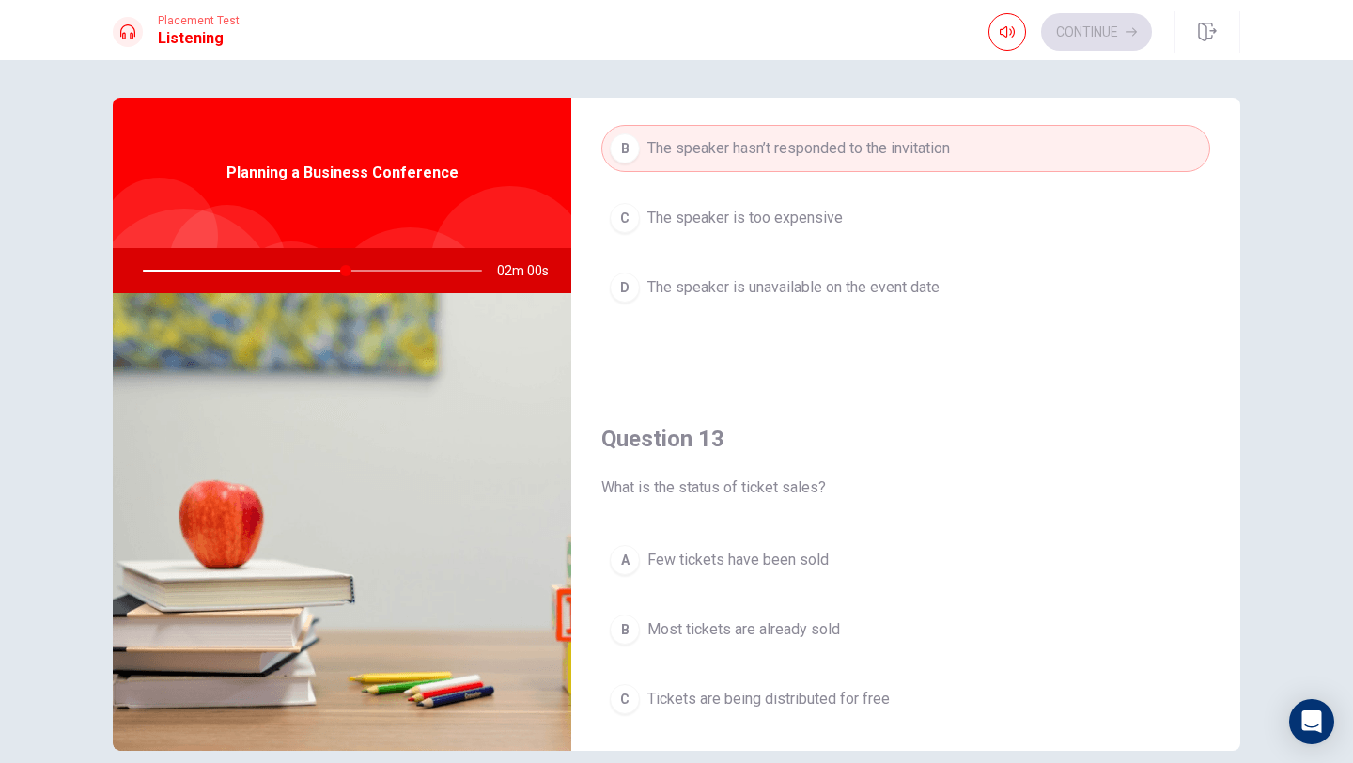
scroll to position [676, 0]
click at [801, 626] on span "Most tickets are already sold" at bounding box center [743, 626] width 193 height 23
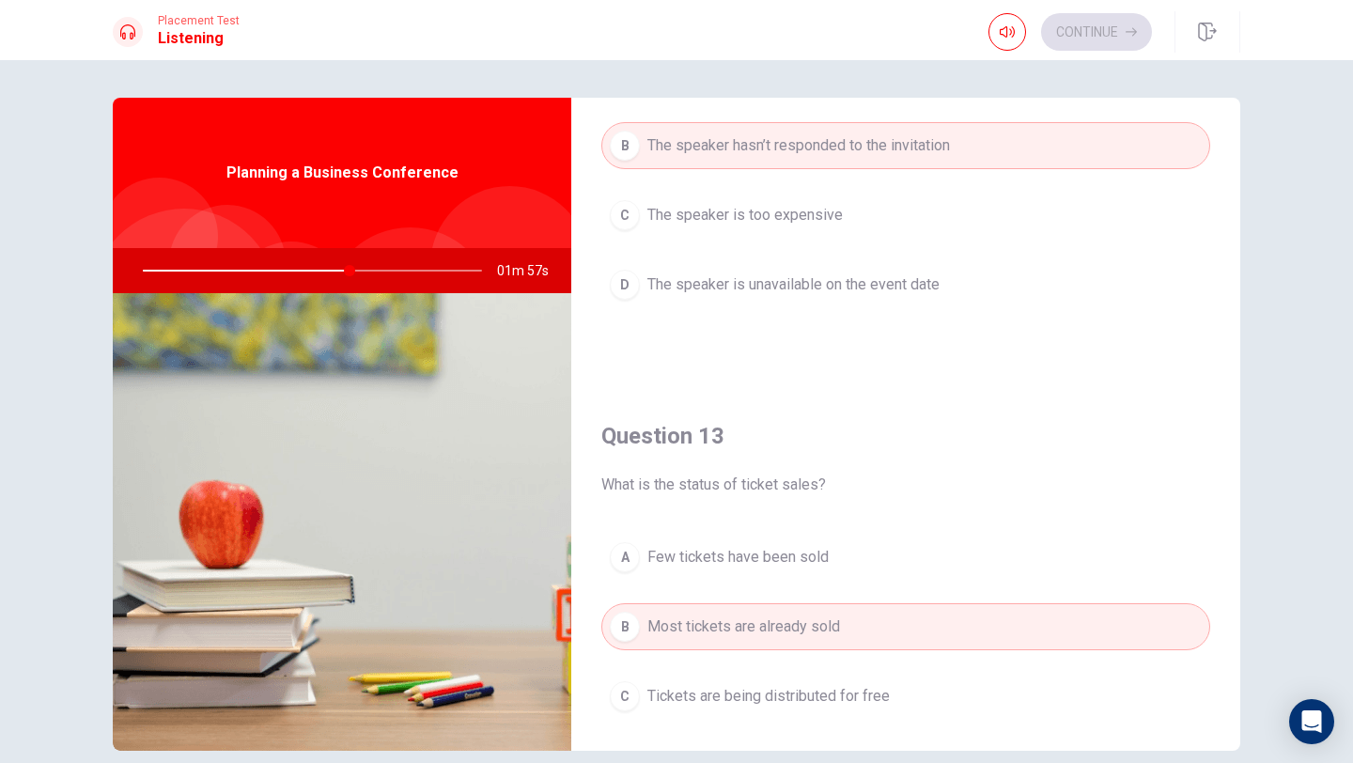
type input "61"
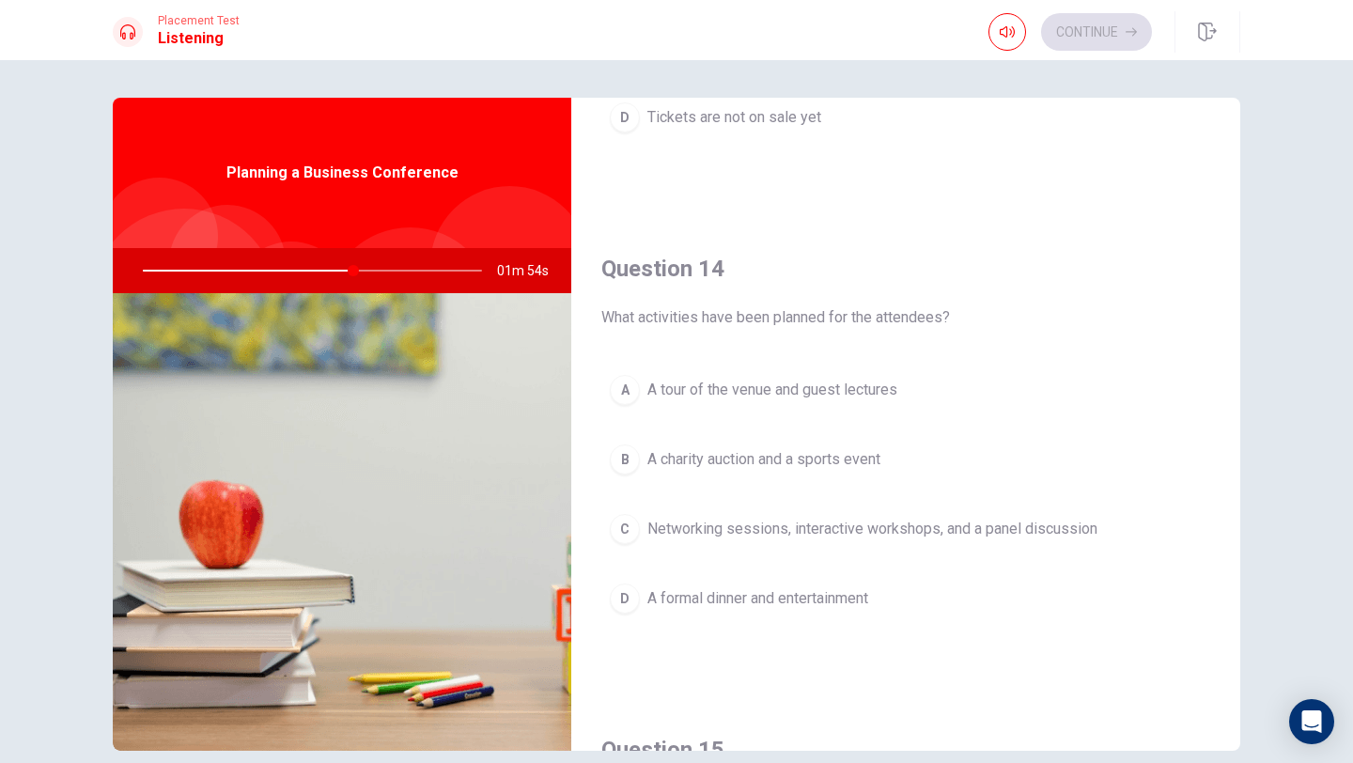
scroll to position [1353, 0]
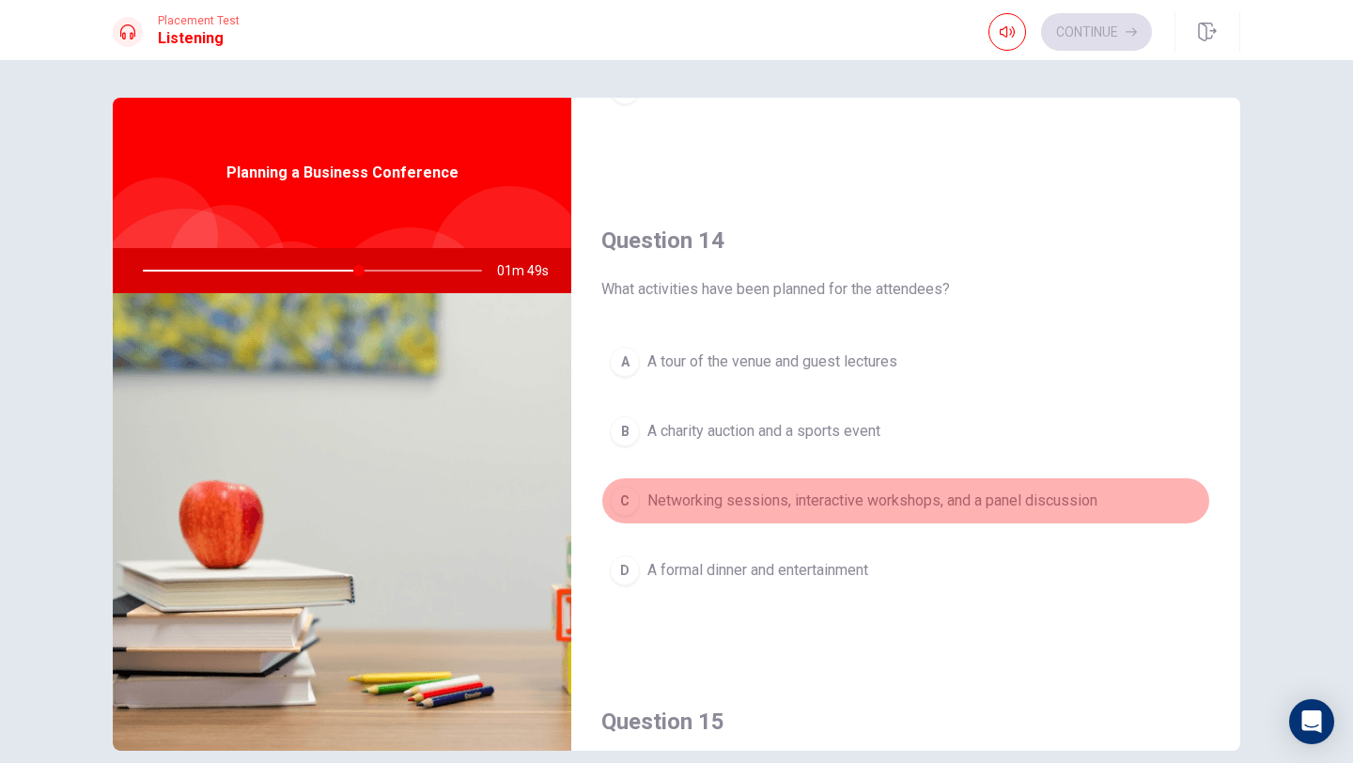
click at [860, 497] on span "Networking sessions, interactive workshops, and a panel discussion" at bounding box center [872, 501] width 450 height 23
type input "64"
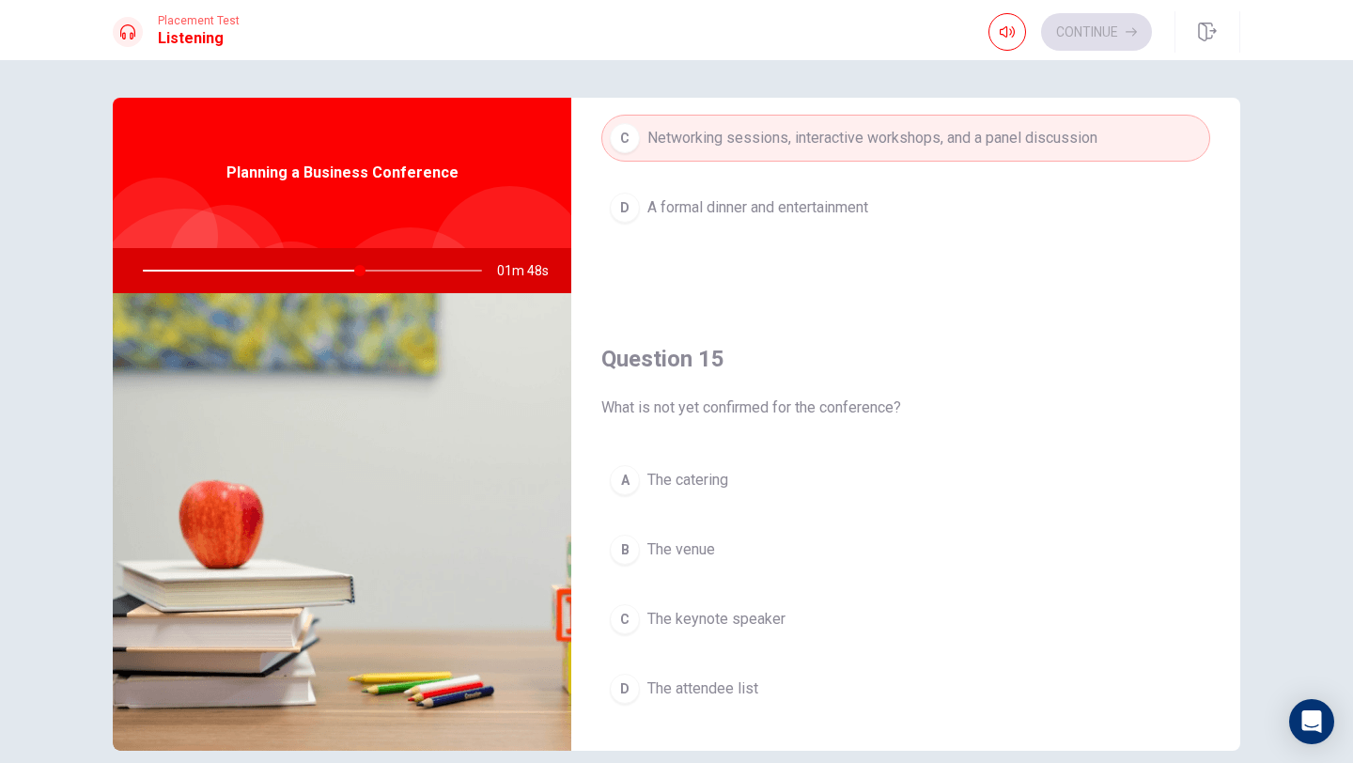
scroll to position [1729, 0]
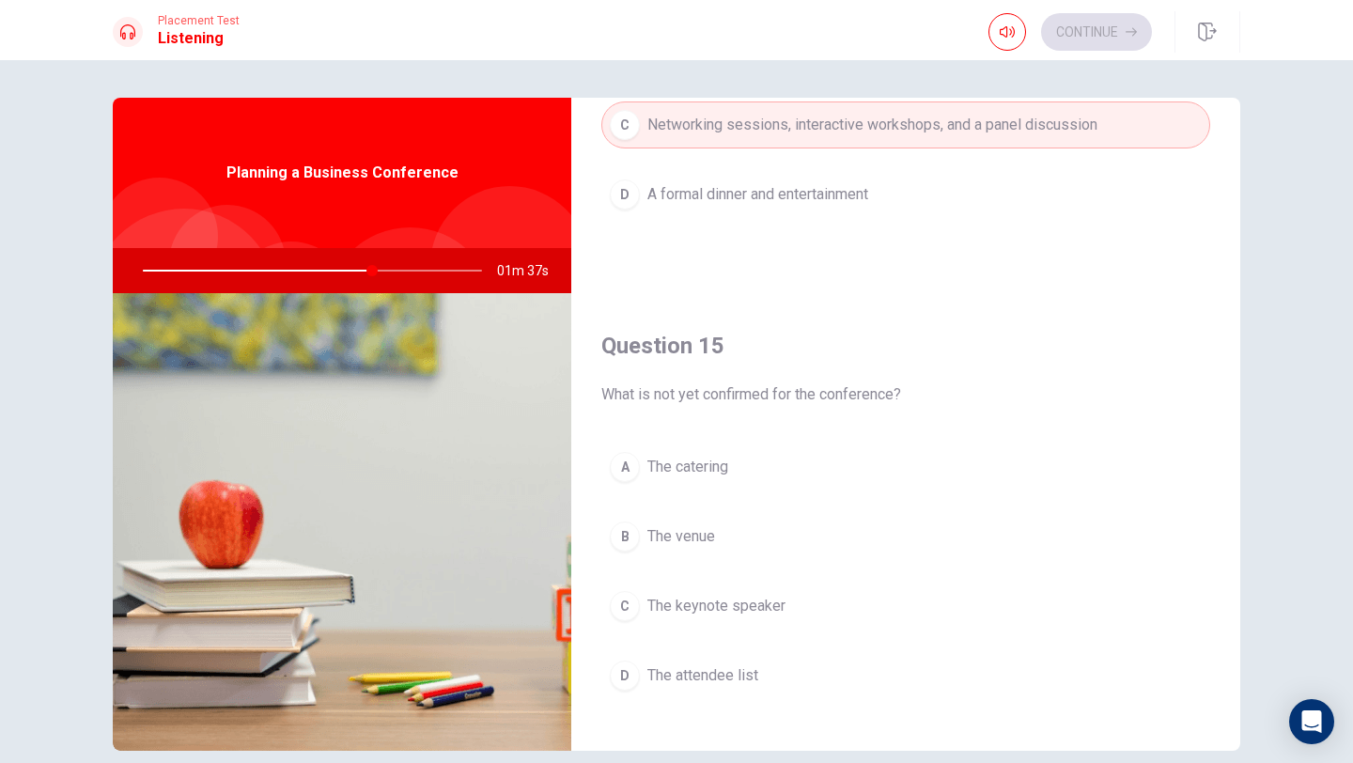
click at [645, 611] on button "C The keynote speaker" at bounding box center [905, 606] width 609 height 47
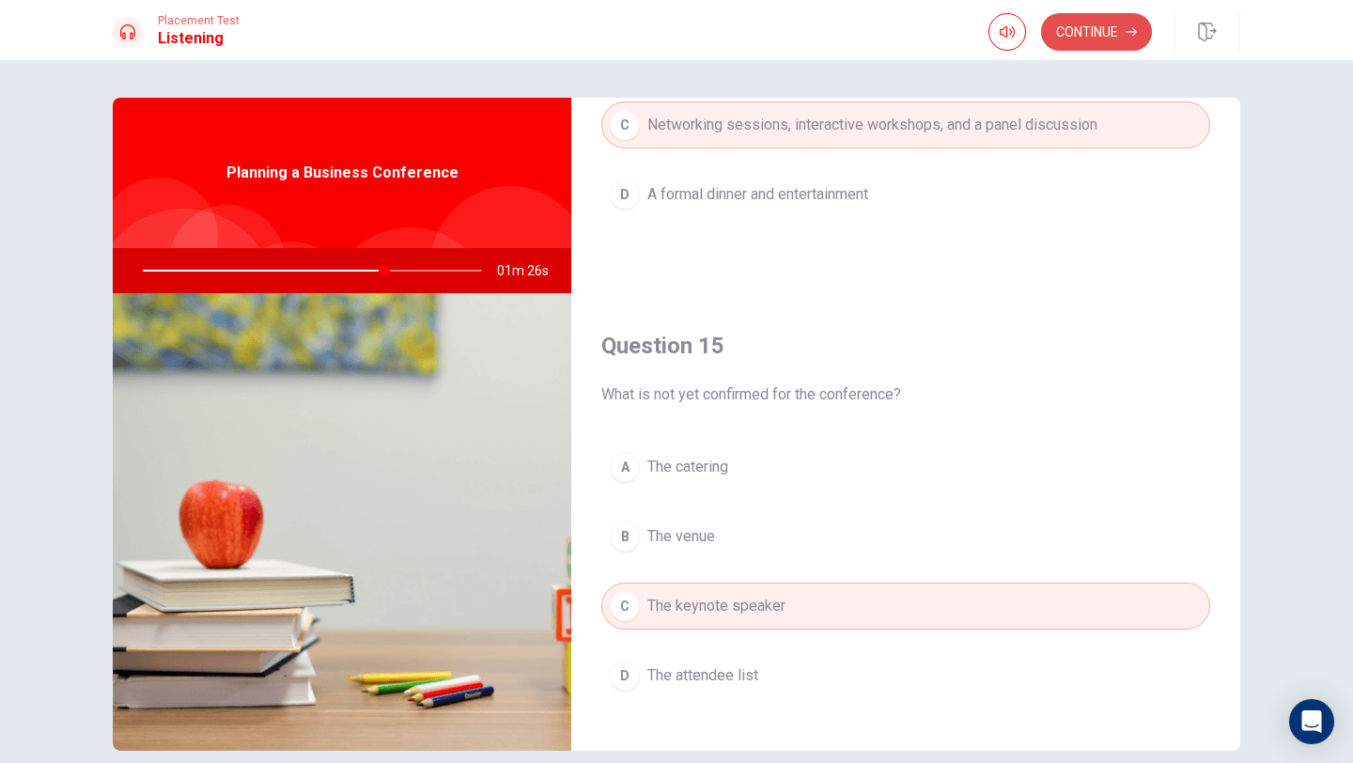
click at [1096, 37] on button "Continue" at bounding box center [1096, 32] width 111 height 38
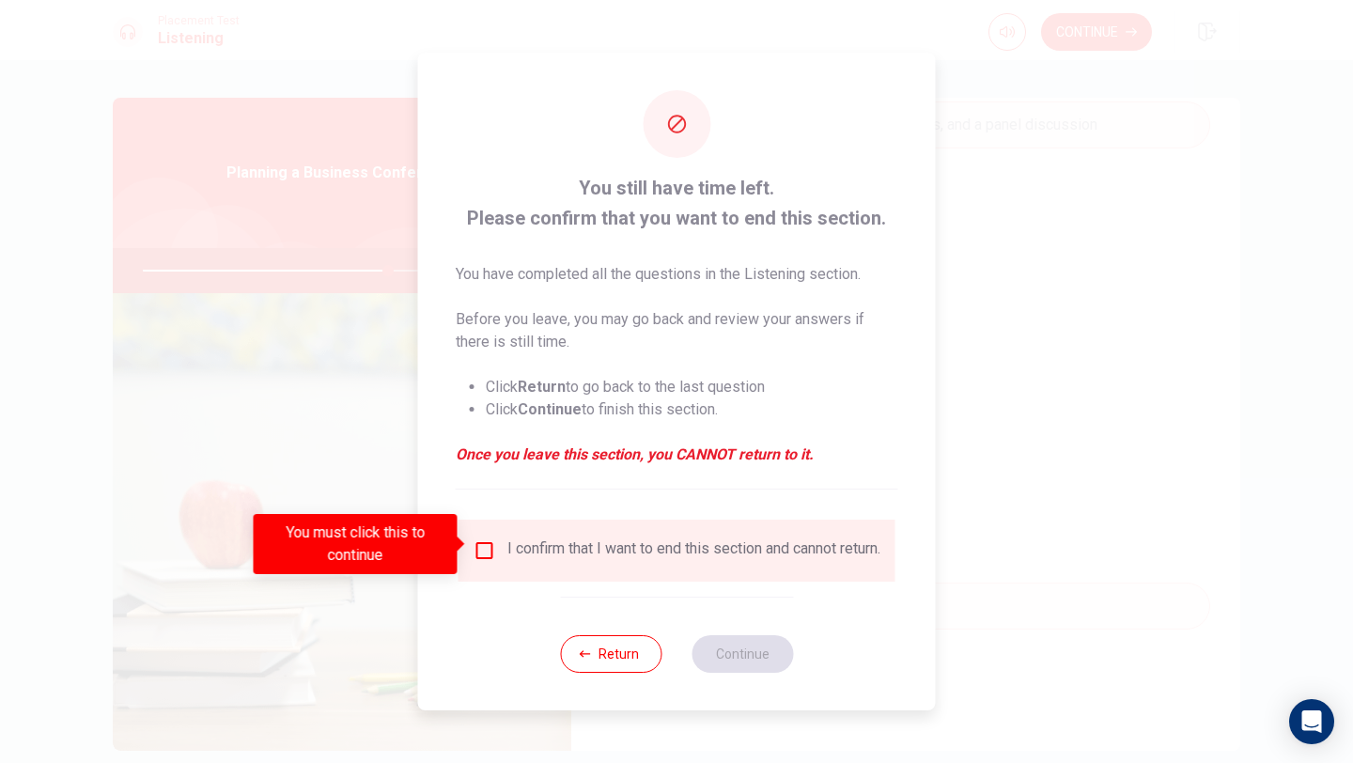
click at [480, 539] on input "You must click this to continue" at bounding box center [485, 550] width 23 height 23
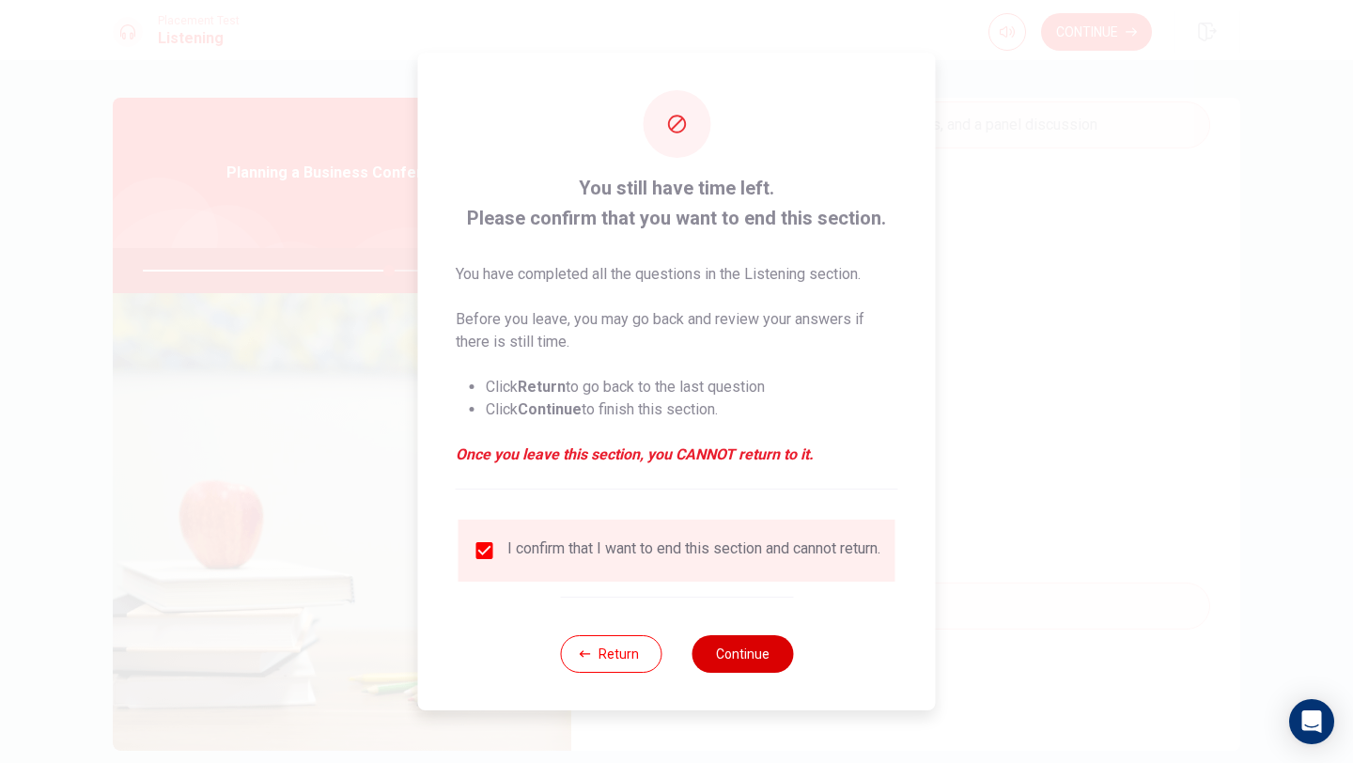
click at [741, 662] on button "Continue" at bounding box center [742, 654] width 101 height 38
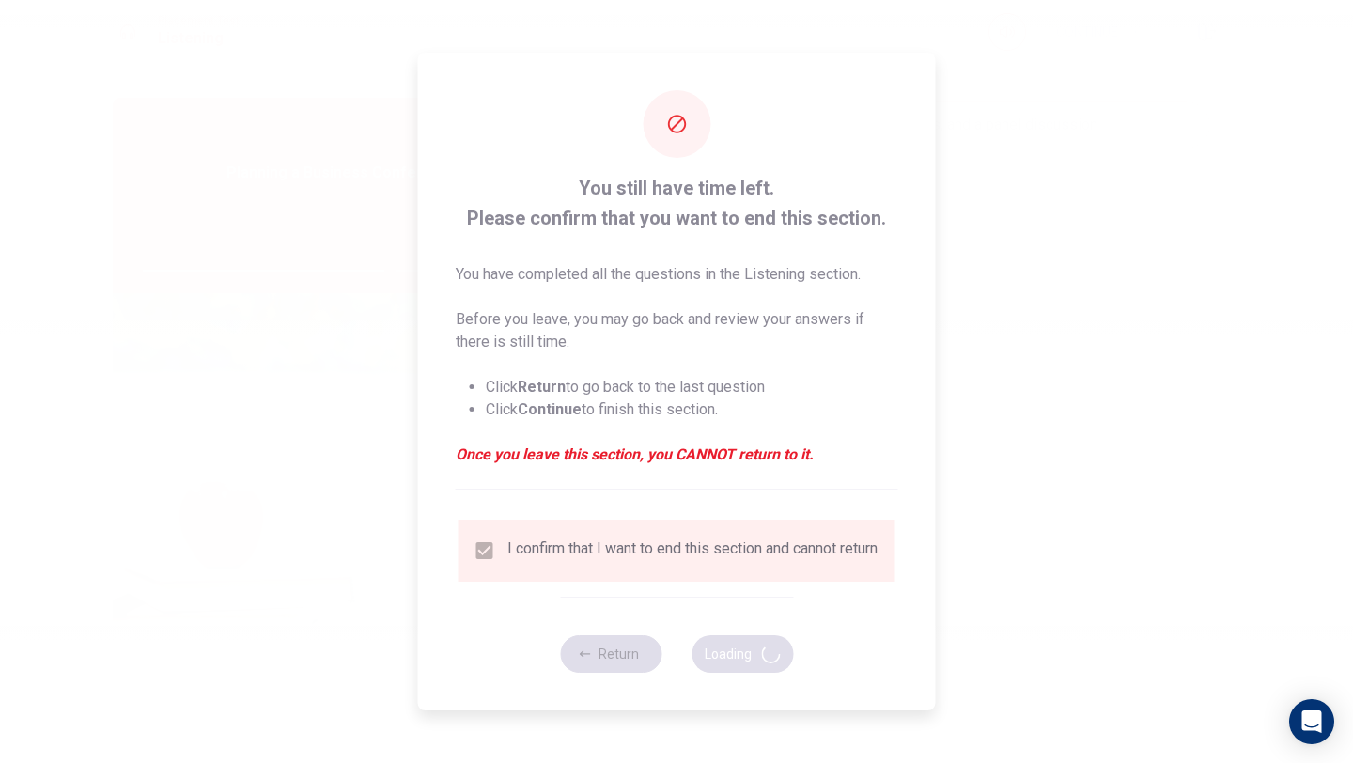
type input "73"
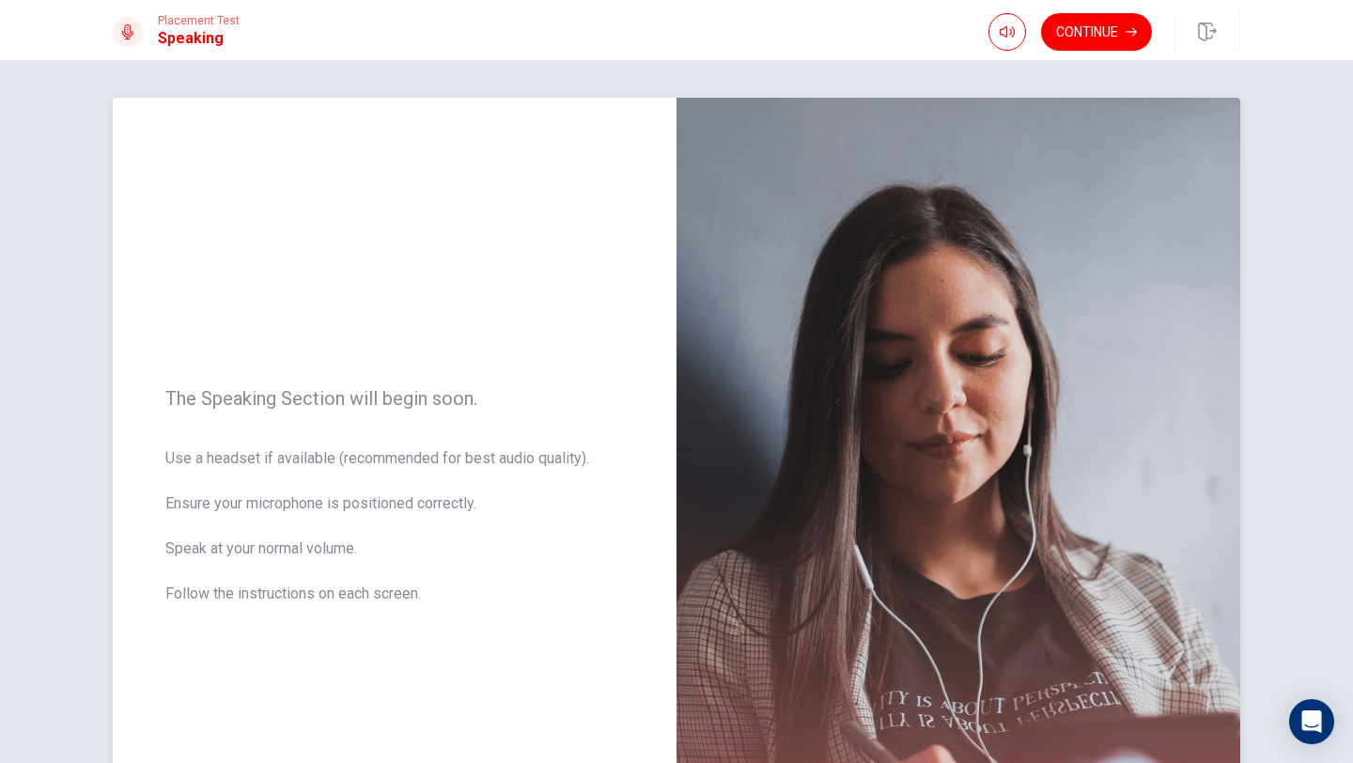
click at [409, 674] on div "The Speaking Section will begin soon. Use a headset if available (recommended f…" at bounding box center [395, 507] width 564 height 819
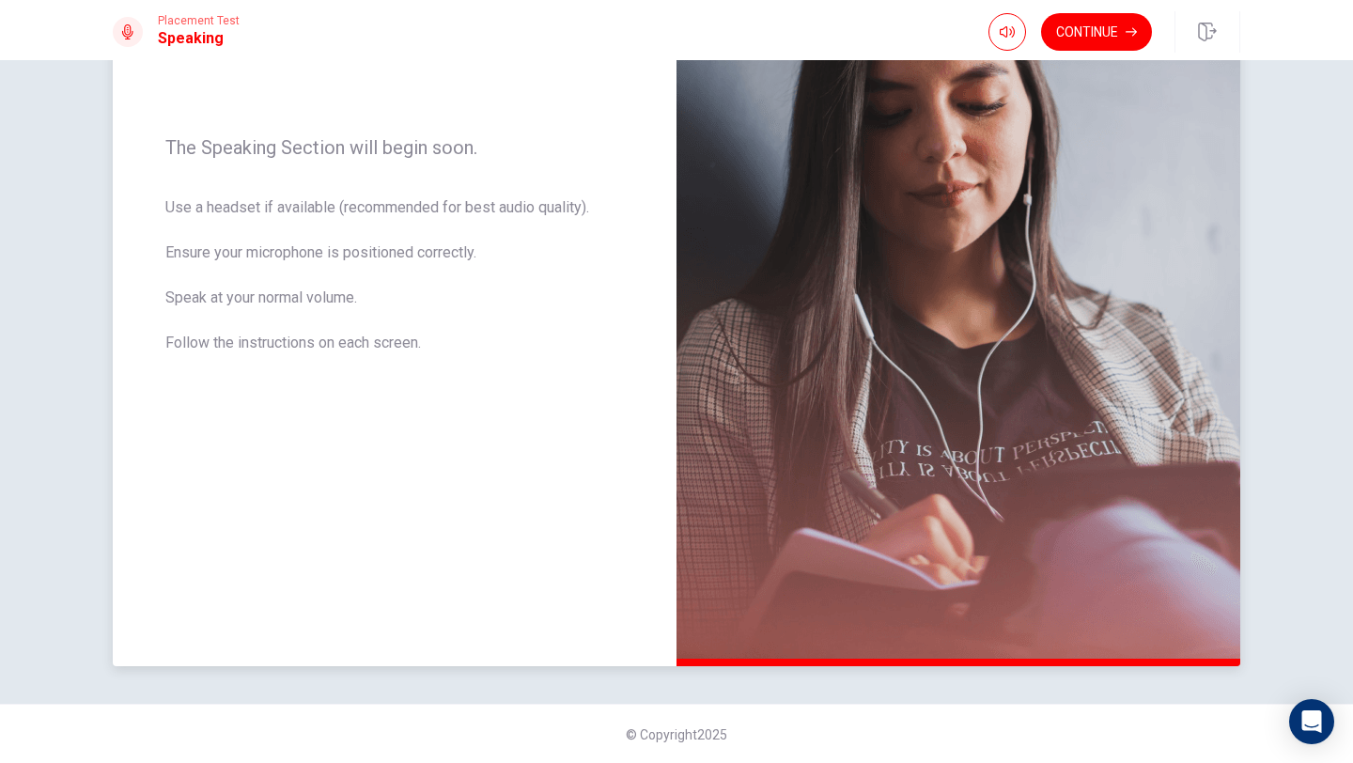
scroll to position [252, 0]
click at [1072, 41] on button "Continue" at bounding box center [1096, 32] width 111 height 38
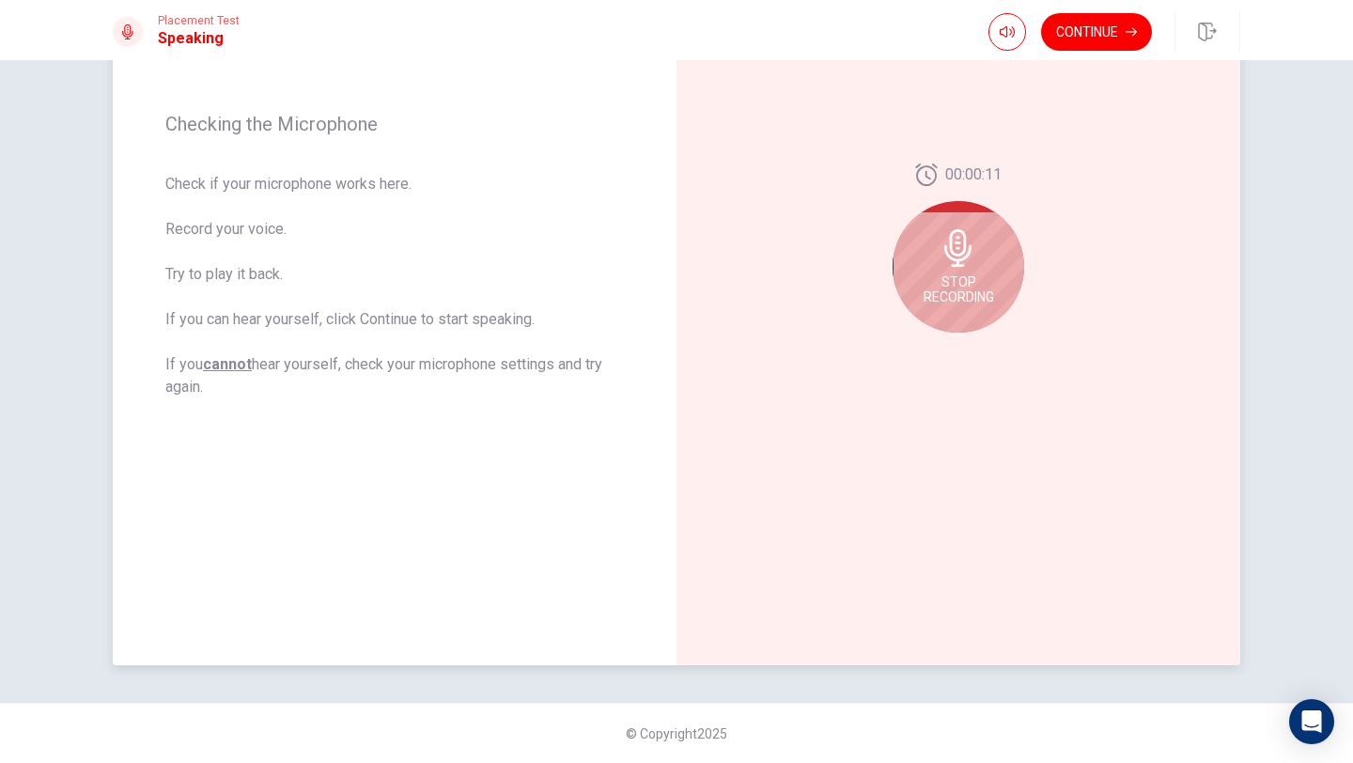
click at [921, 267] on div "Stop Recording" at bounding box center [959, 267] width 132 height 132
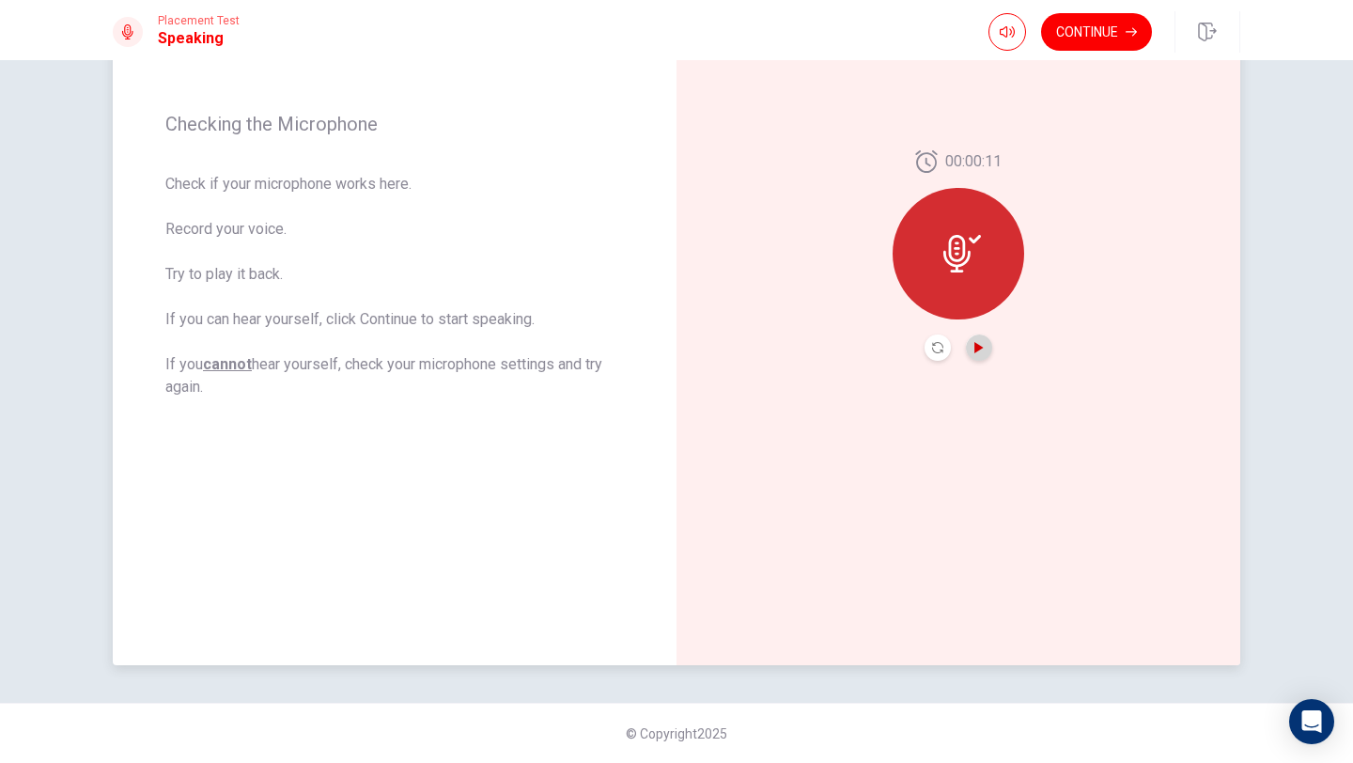
click at [973, 347] on icon "Play Audio" at bounding box center [978, 347] width 11 height 11
click at [933, 347] on icon "Record Again" at bounding box center [937, 347] width 11 height 11
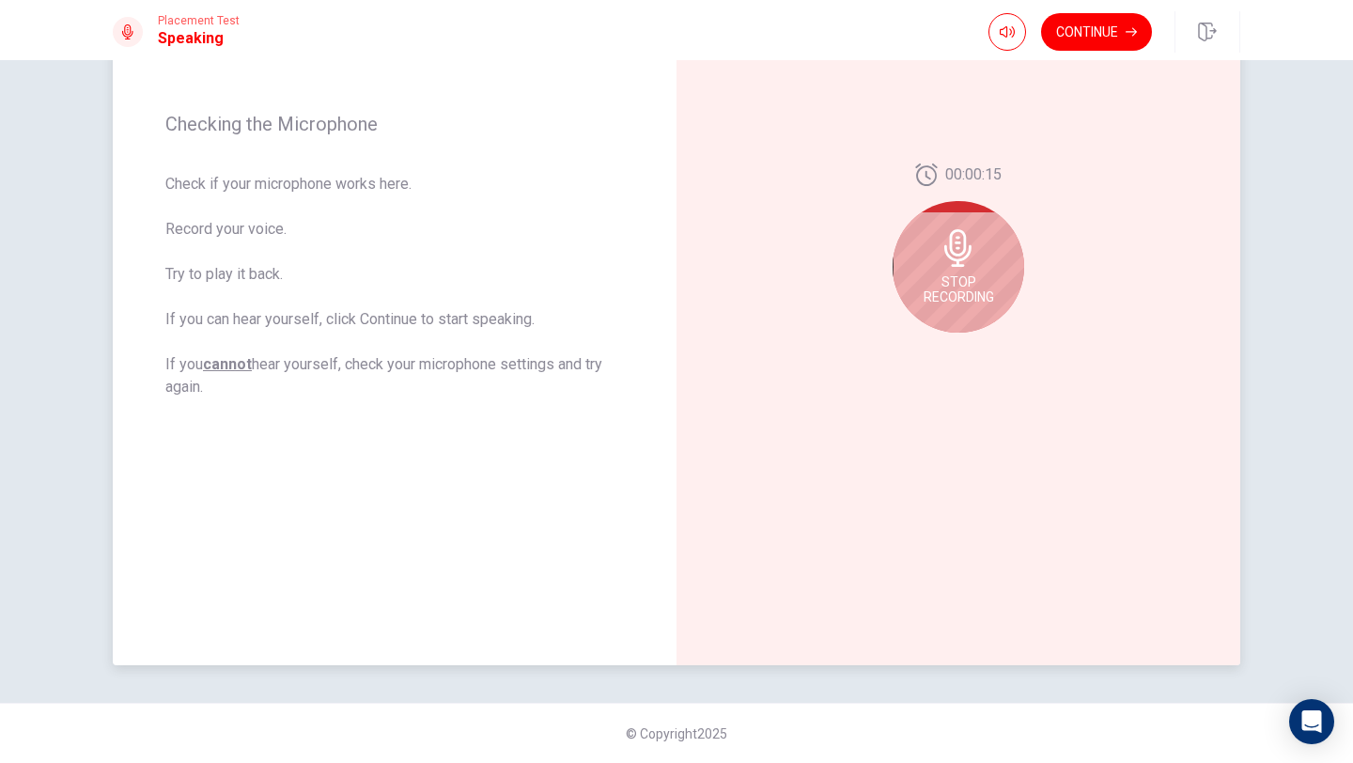
click at [952, 286] on span "Stop Recording" at bounding box center [959, 289] width 70 height 30
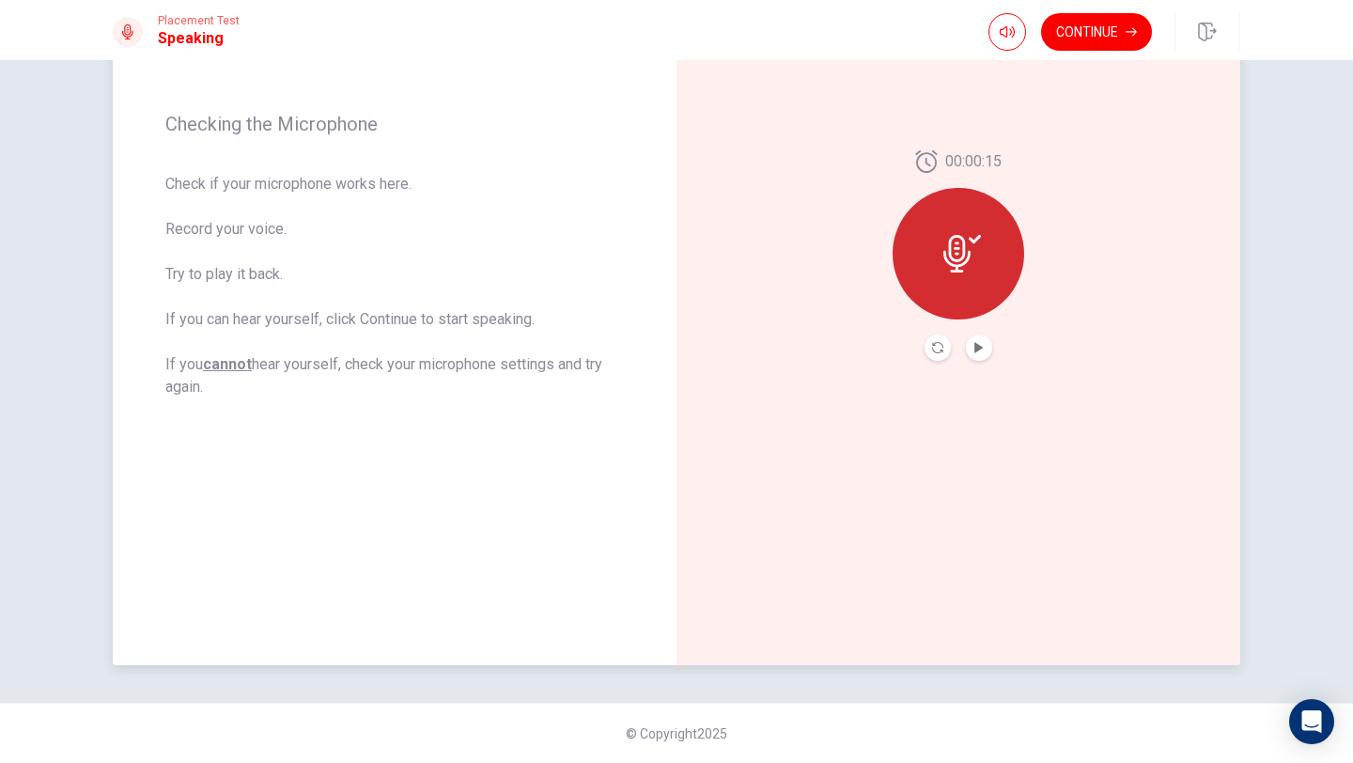
click at [951, 286] on div at bounding box center [959, 254] width 132 height 132
click at [932, 350] on icon "Record Again" at bounding box center [937, 347] width 11 height 11
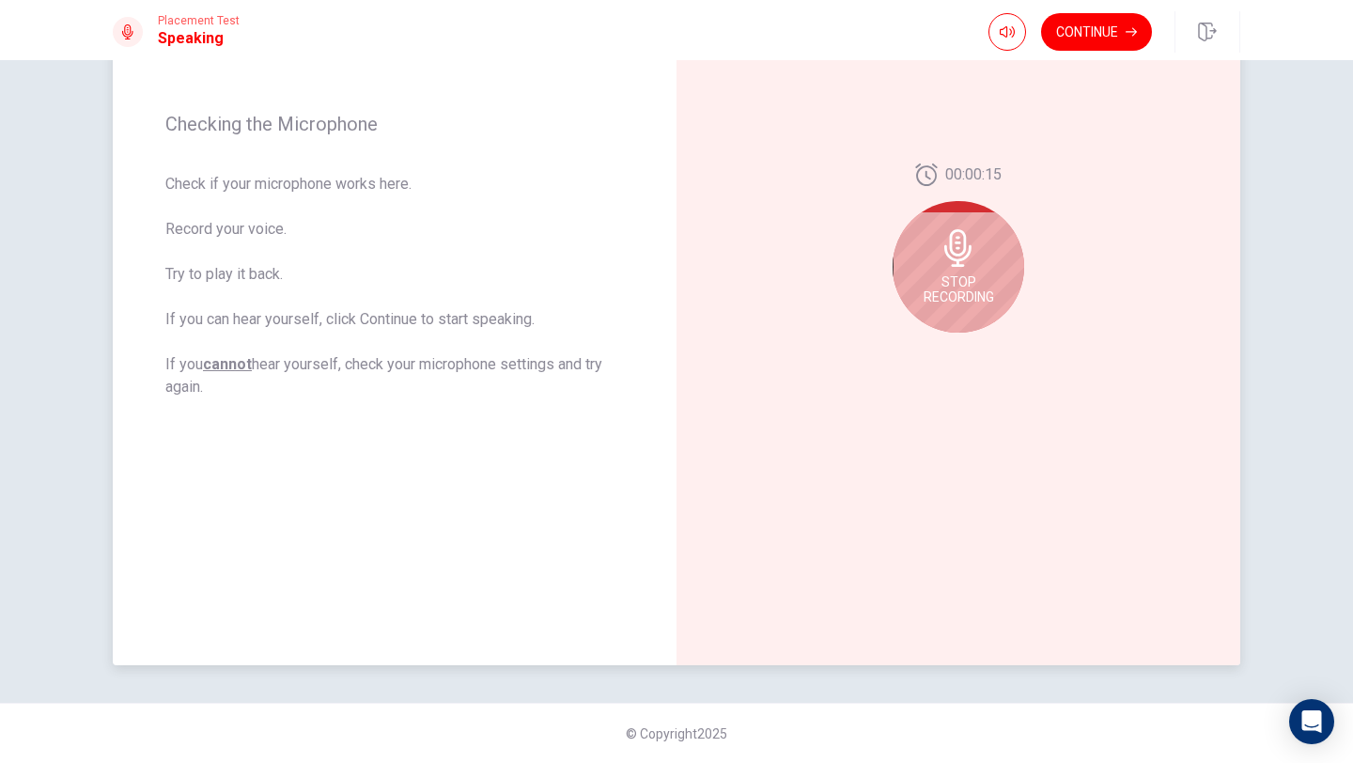
click at [946, 292] on span "Stop Recording" at bounding box center [959, 289] width 70 height 30
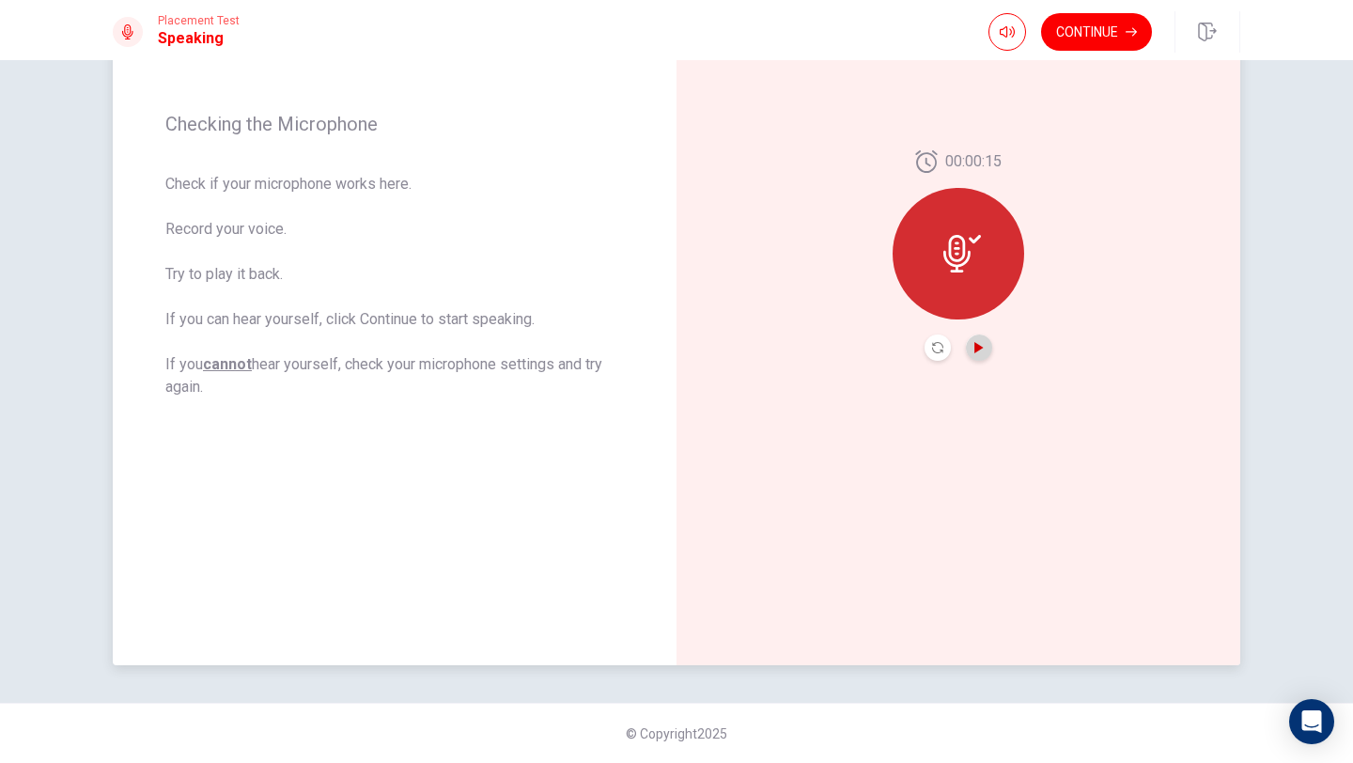
click at [977, 350] on icon "Play Audio" at bounding box center [978, 347] width 8 height 11
click at [977, 353] on button "Play Audio" at bounding box center [979, 347] width 26 height 26
click at [942, 289] on div at bounding box center [959, 254] width 132 height 132
click at [929, 355] on button "Record Again" at bounding box center [938, 347] width 26 height 26
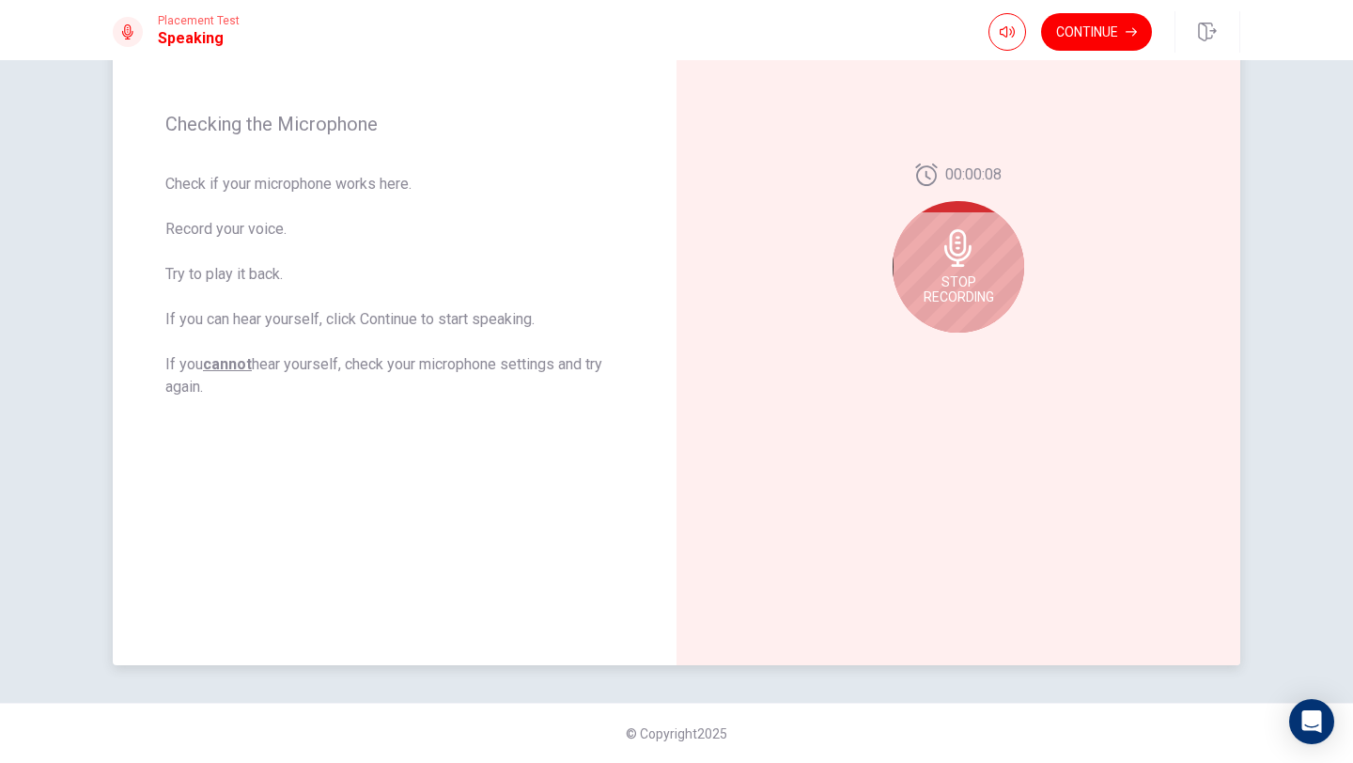
click at [948, 277] on span "Stop Recording" at bounding box center [959, 289] width 70 height 30
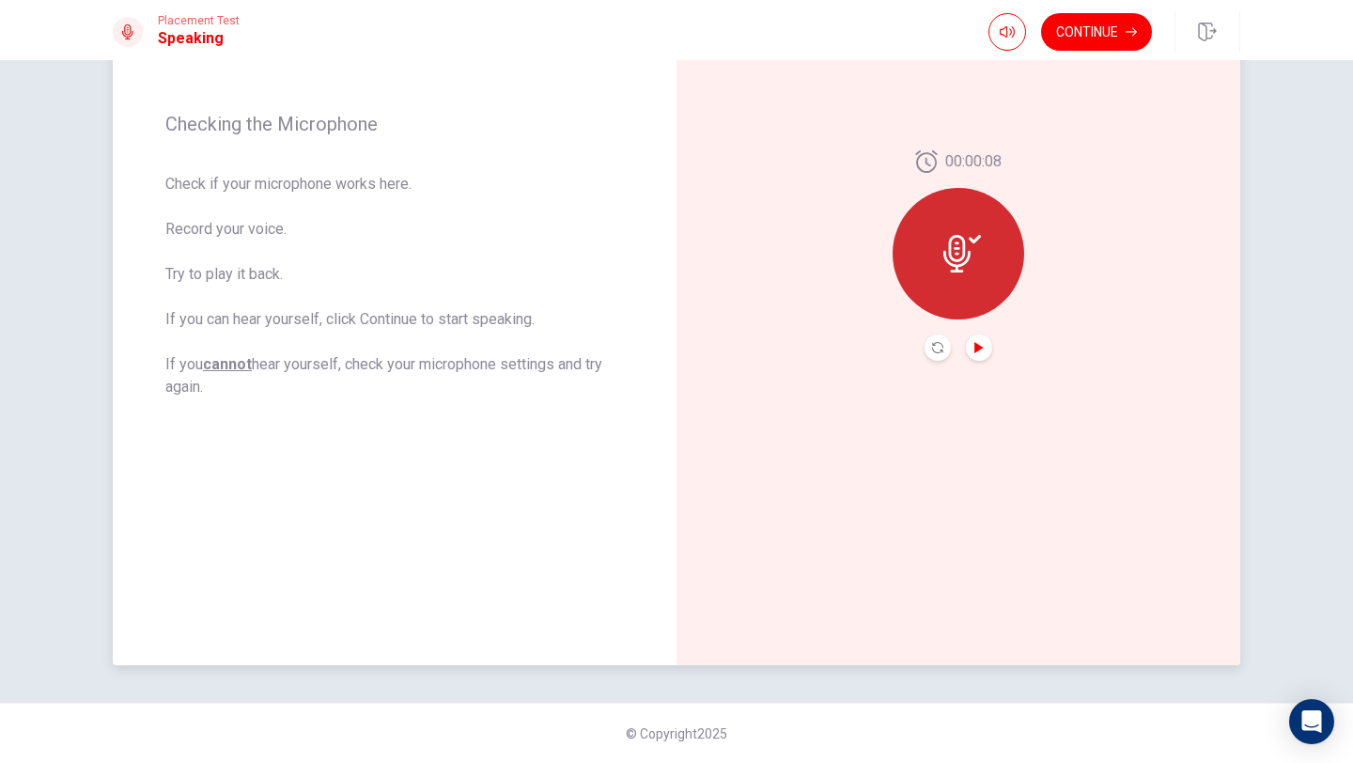
click at [978, 345] on icon "Play Audio" at bounding box center [978, 347] width 8 height 11
click at [930, 348] on button "Record Again" at bounding box center [938, 347] width 26 height 26
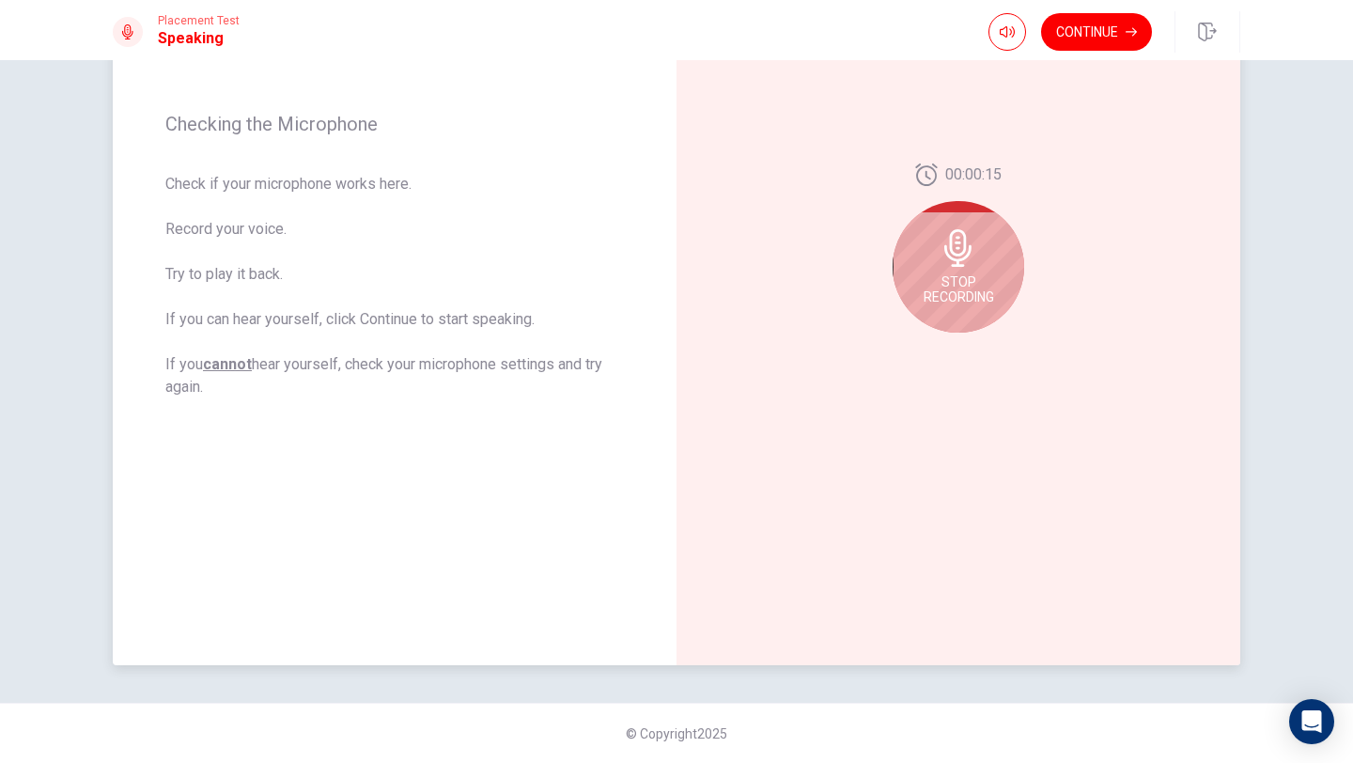
click at [960, 268] on div "Stop Recording" at bounding box center [959, 267] width 132 height 132
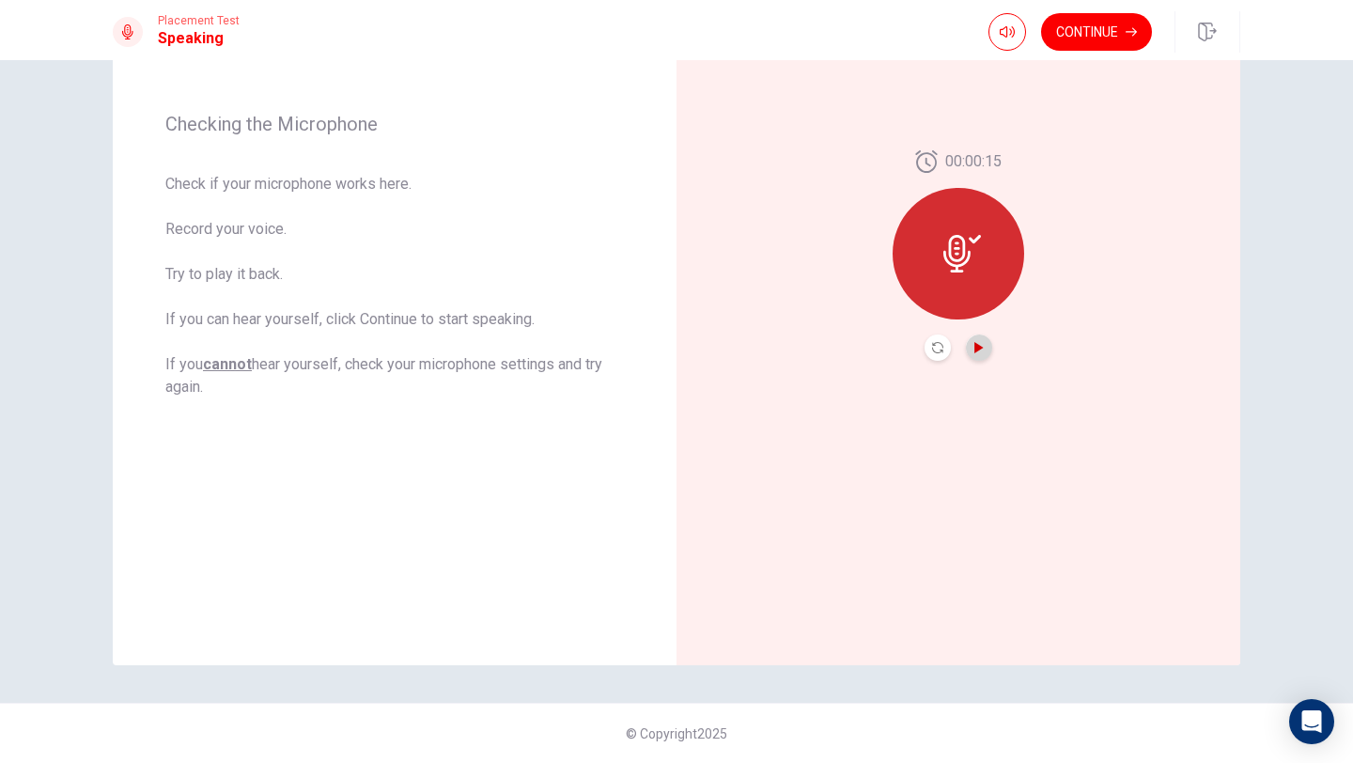
click at [979, 348] on icon "Play Audio" at bounding box center [978, 347] width 8 height 11
click at [973, 351] on icon "Play Audio" at bounding box center [978, 347] width 11 height 11
click at [937, 348] on icon "Record Again" at bounding box center [937, 347] width 11 height 11
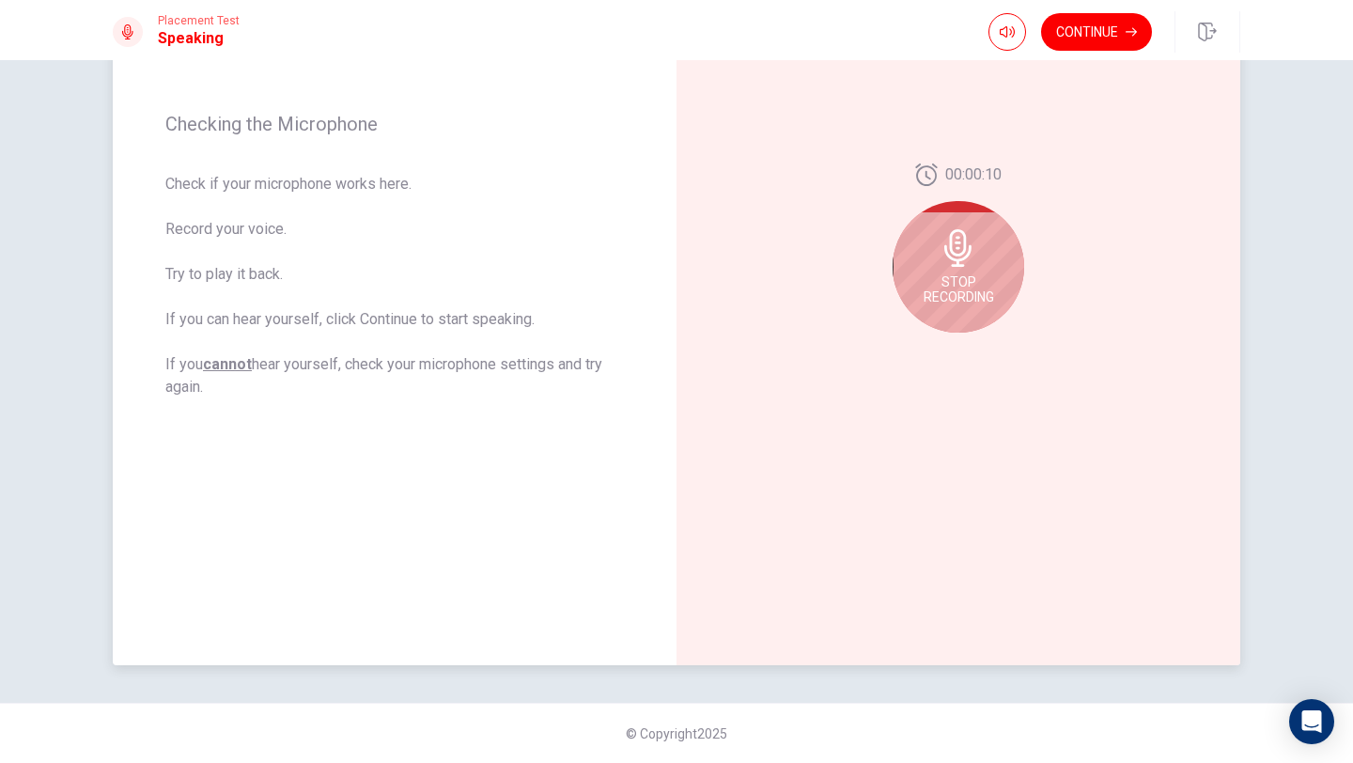
click at [960, 264] on icon at bounding box center [957, 248] width 27 height 38
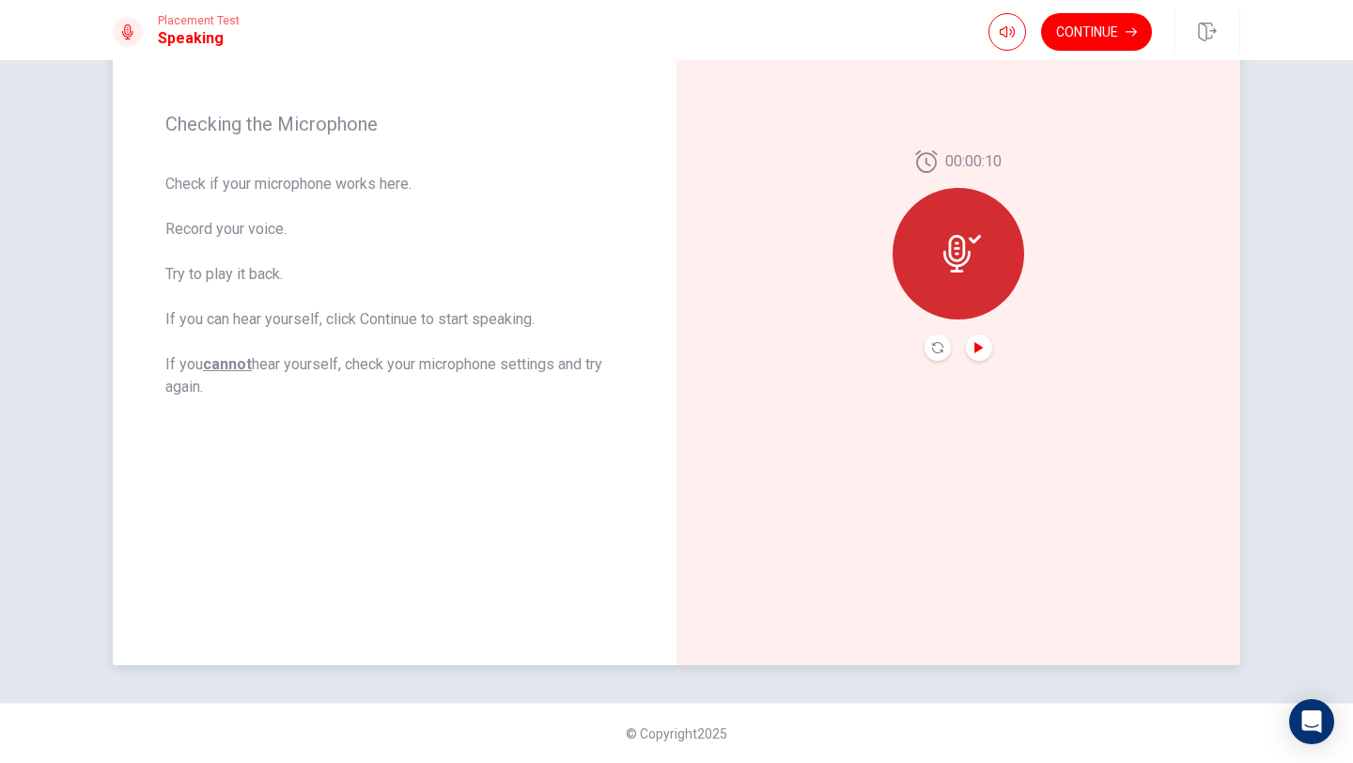
click at [978, 349] on icon "Play Audio" at bounding box center [978, 347] width 8 height 11
click at [1087, 32] on button "Continue" at bounding box center [1096, 32] width 111 height 38
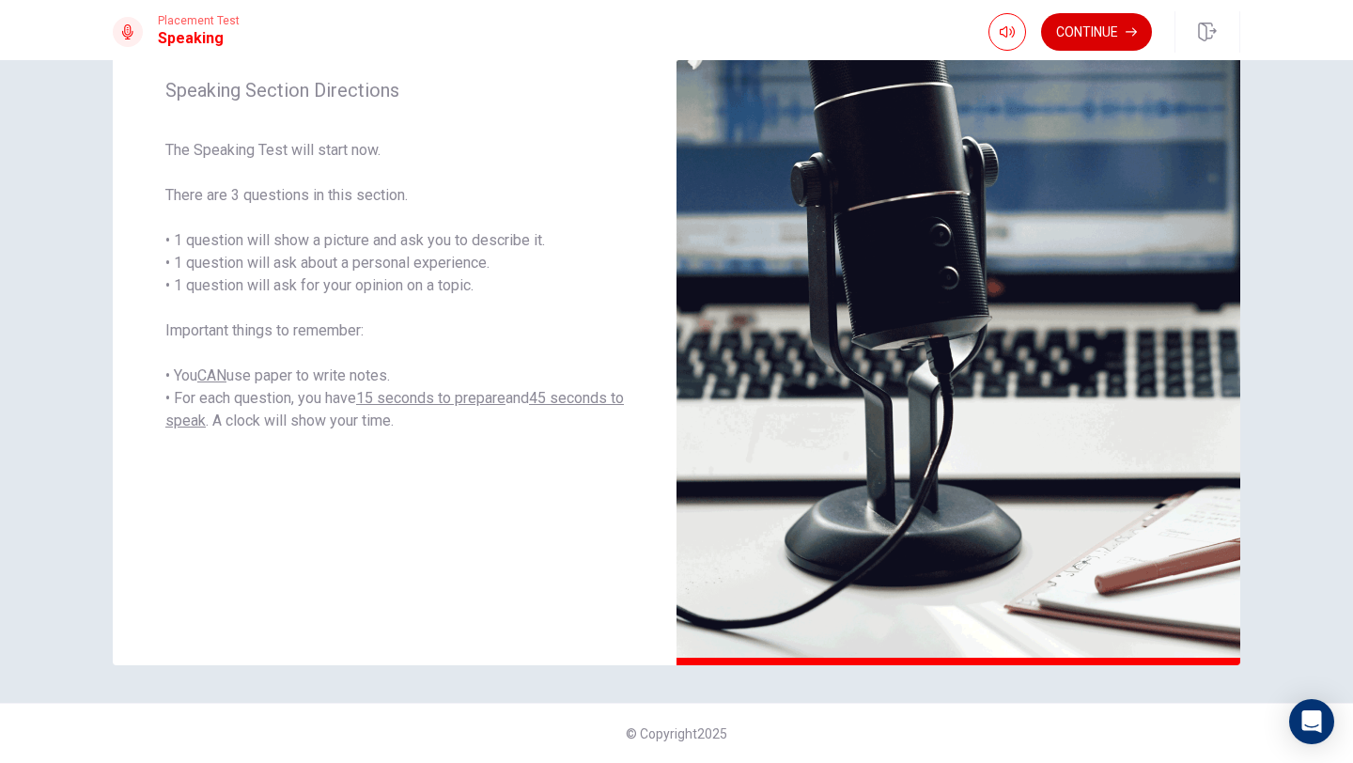
click at [1080, 33] on button "Continue" at bounding box center [1096, 32] width 111 height 38
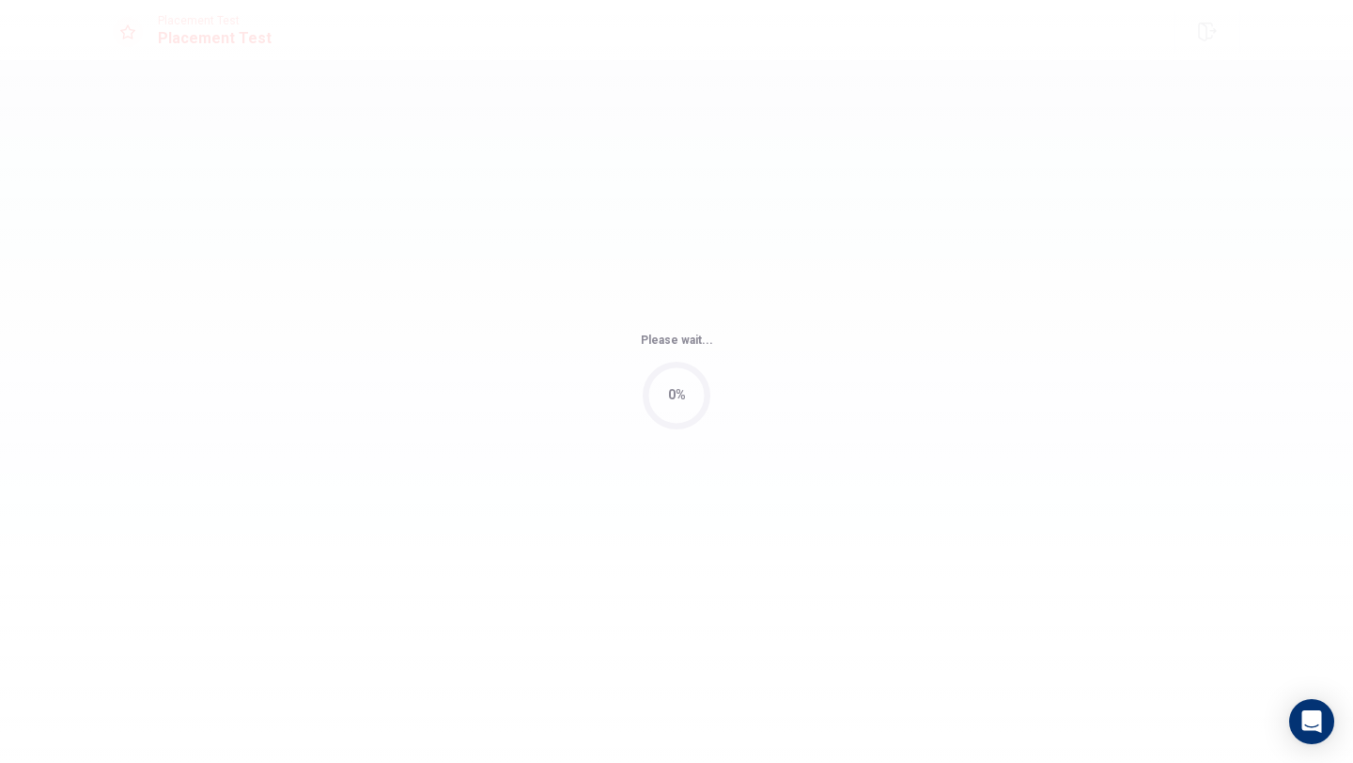
scroll to position [0, 0]
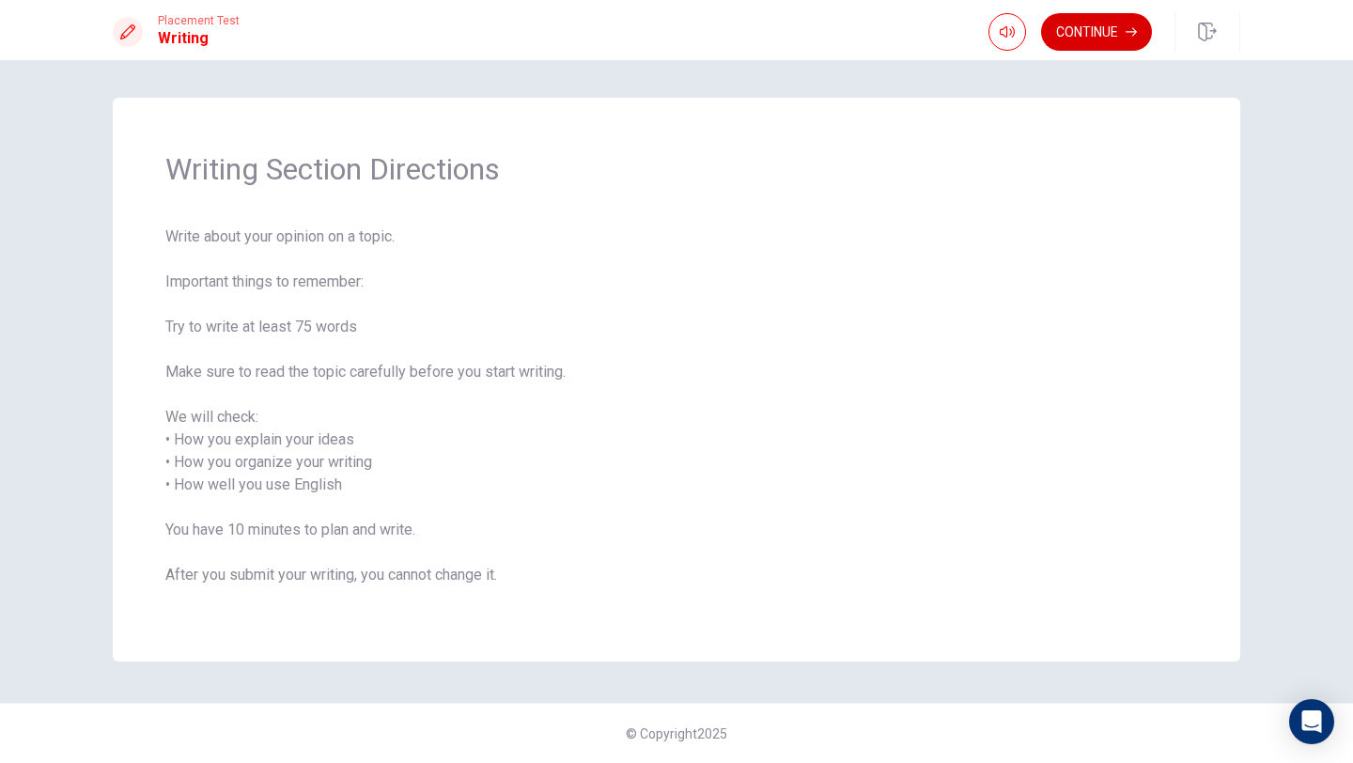
click at [1058, 33] on button "Continue" at bounding box center [1096, 32] width 111 height 38
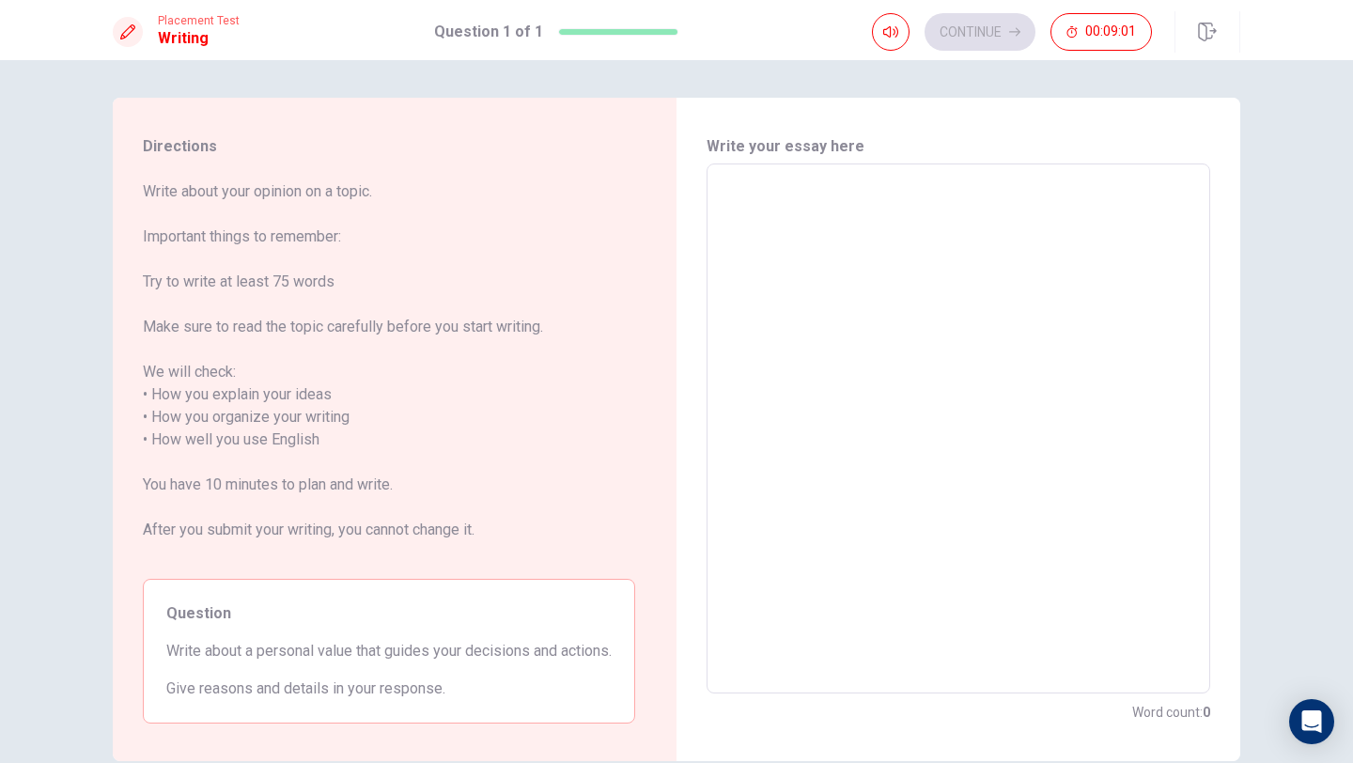
click at [847, 194] on textarea at bounding box center [958, 428] width 477 height 499
type textarea "I"
type textarea "x"
type textarea "I"
type textarea "x"
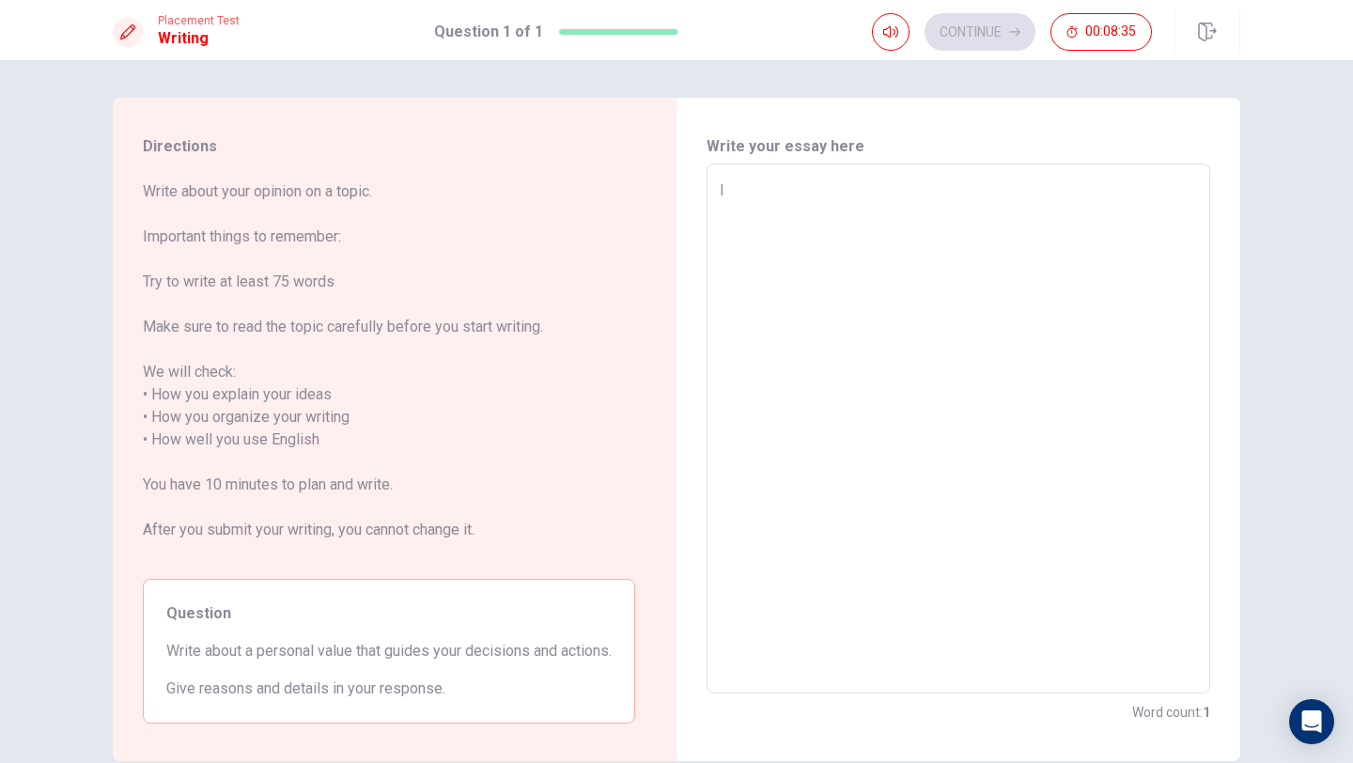
type textarea "I M"
type textarea "x"
type textarea "I M"
type textarea "x"
type textarea "I M"
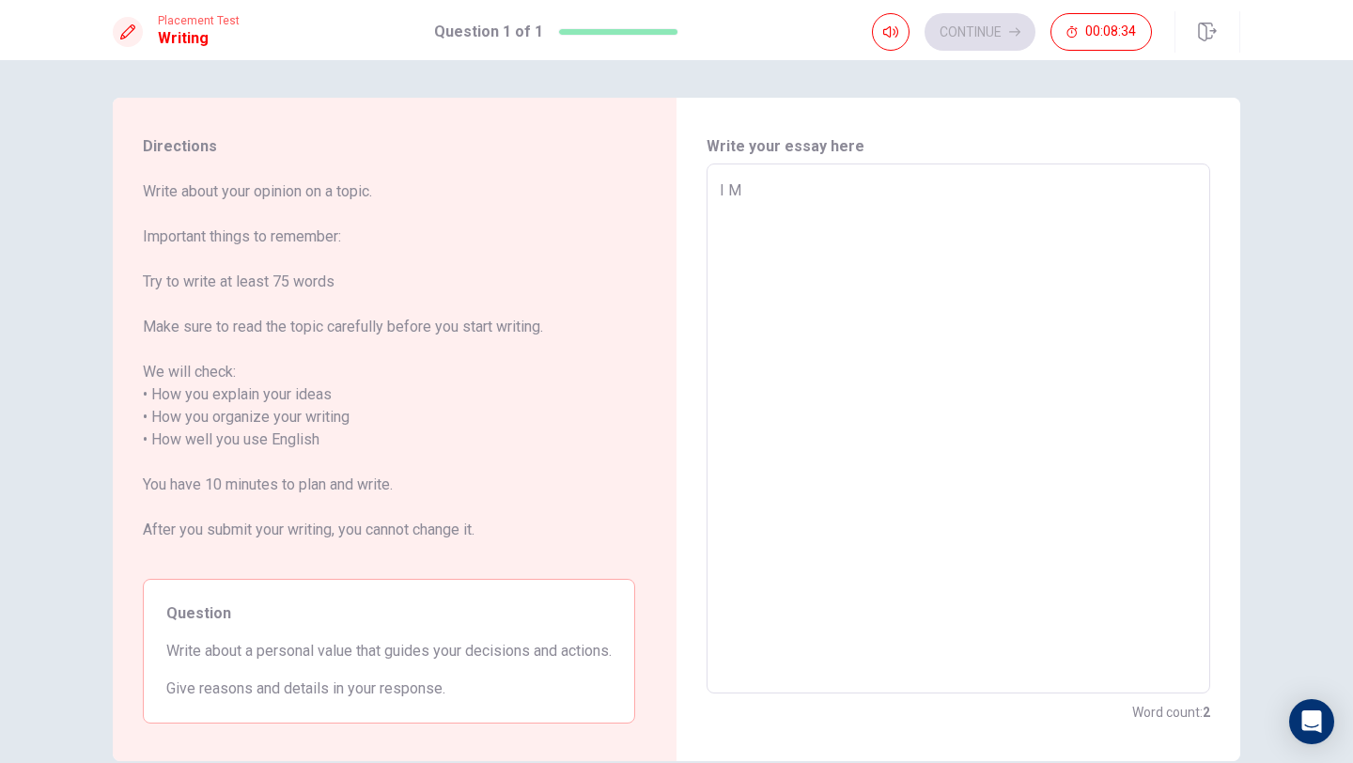
type textarea "x"
type textarea "I MA"
type textarea "x"
type textarea "I M"
type textarea "x"
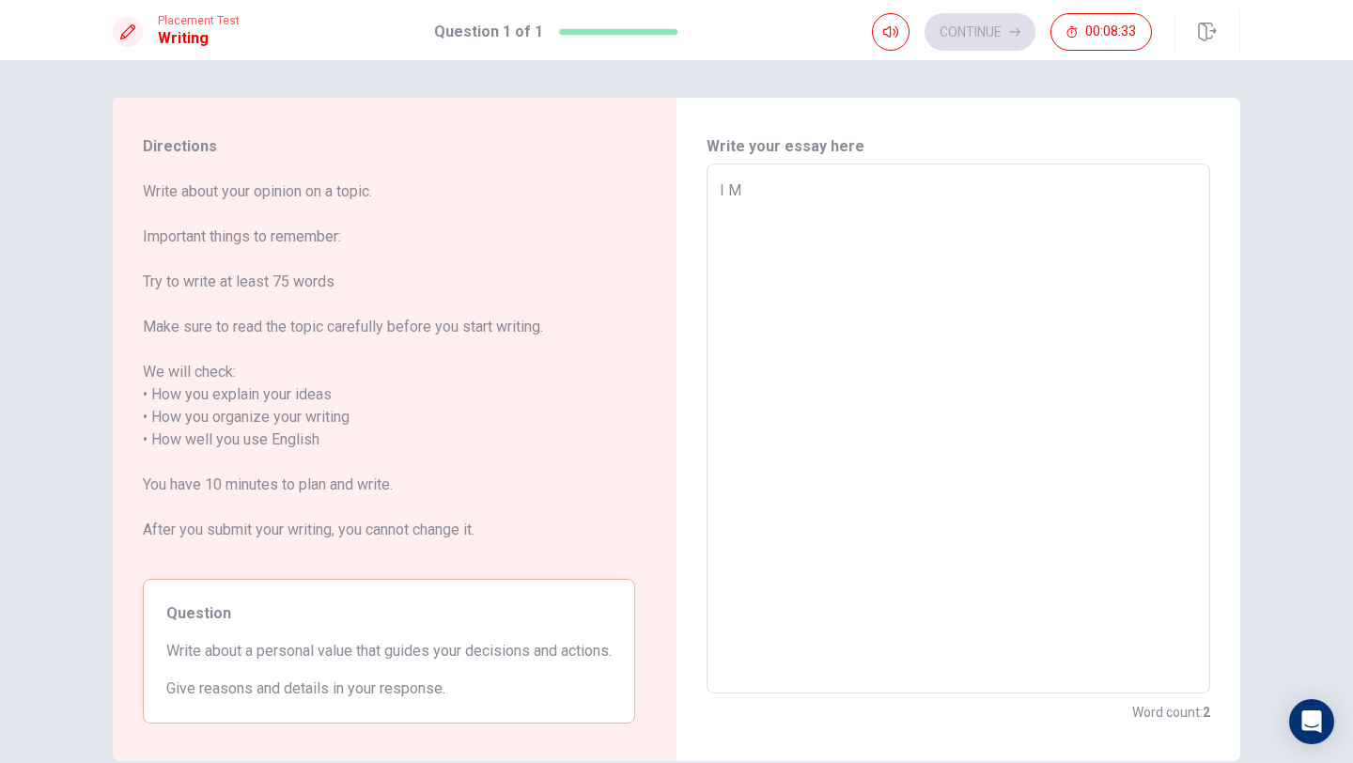
type textarea "I"
type textarea "x"
type textarea "I A"
type textarea "x"
type textarea "I A"
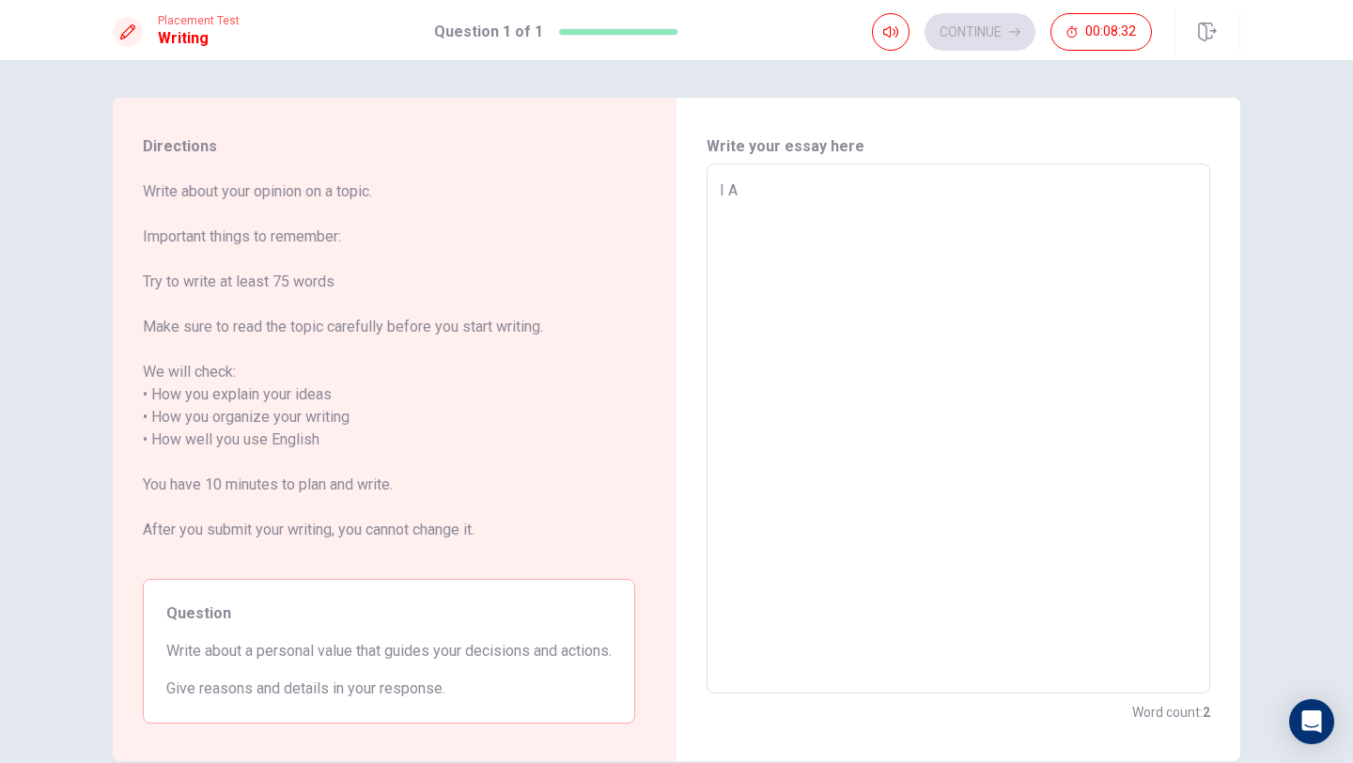
type textarea "x"
type textarea "I A"
type textarea "x"
type textarea "I"
type textarea "x"
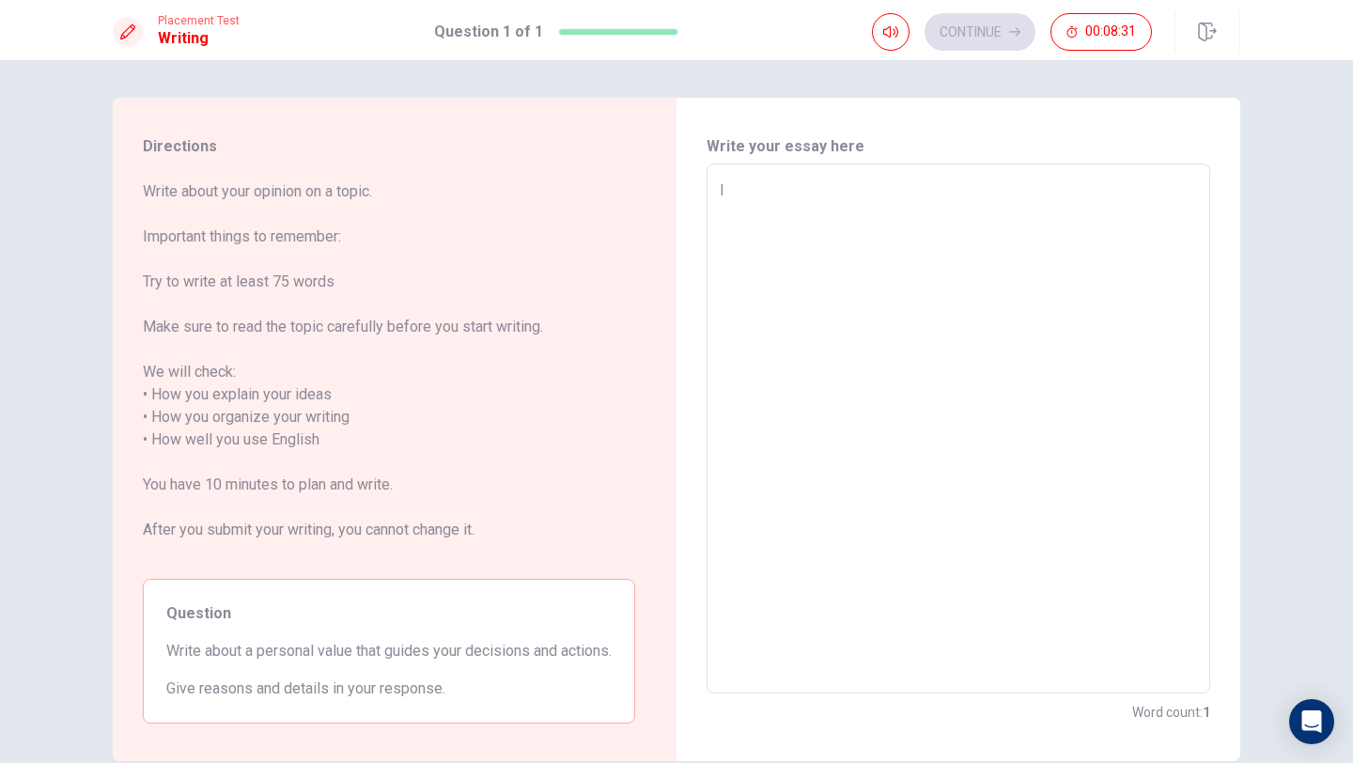
type textarea "I B"
type textarea "x"
type textarea "I BE"
type textarea "x"
type textarea "I BEL"
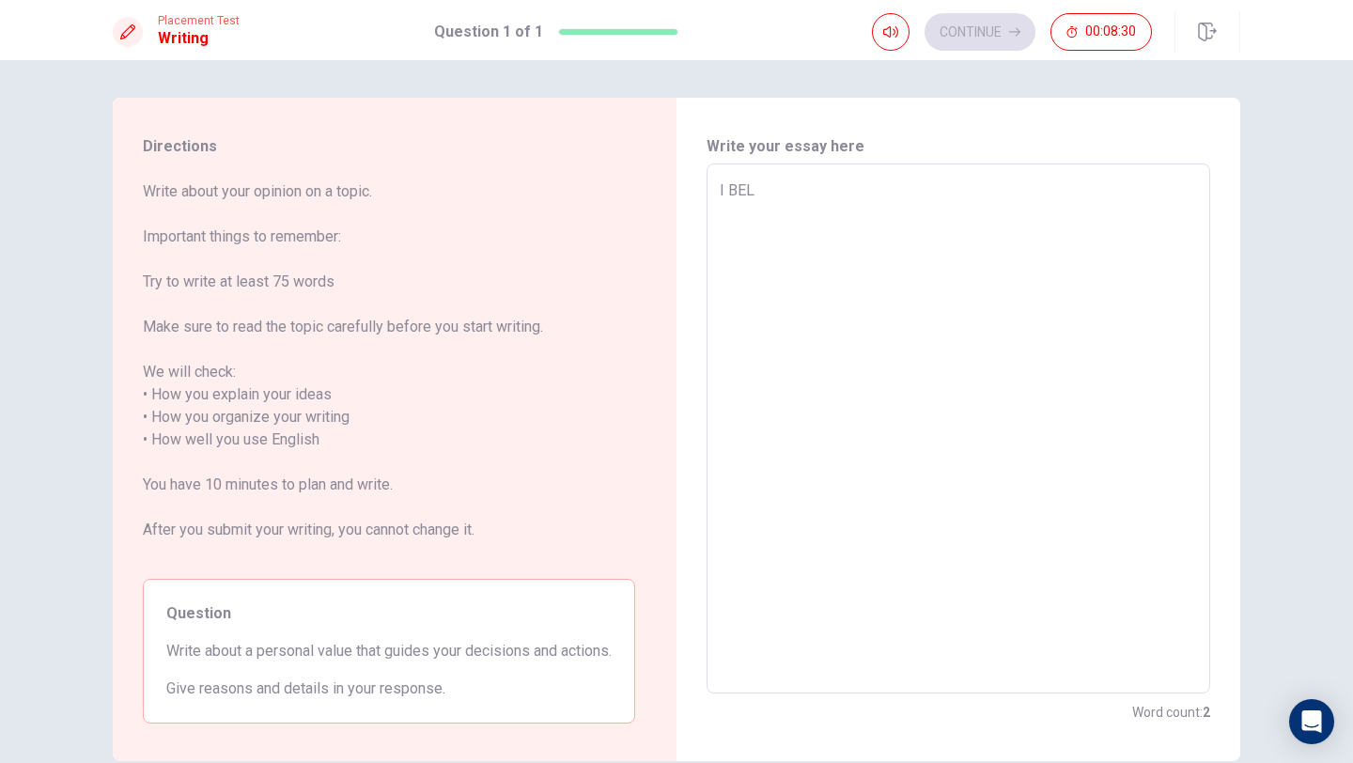
type textarea "x"
type textarea "I BELI"
type textarea "x"
type textarea "I BELIE"
type textarea "x"
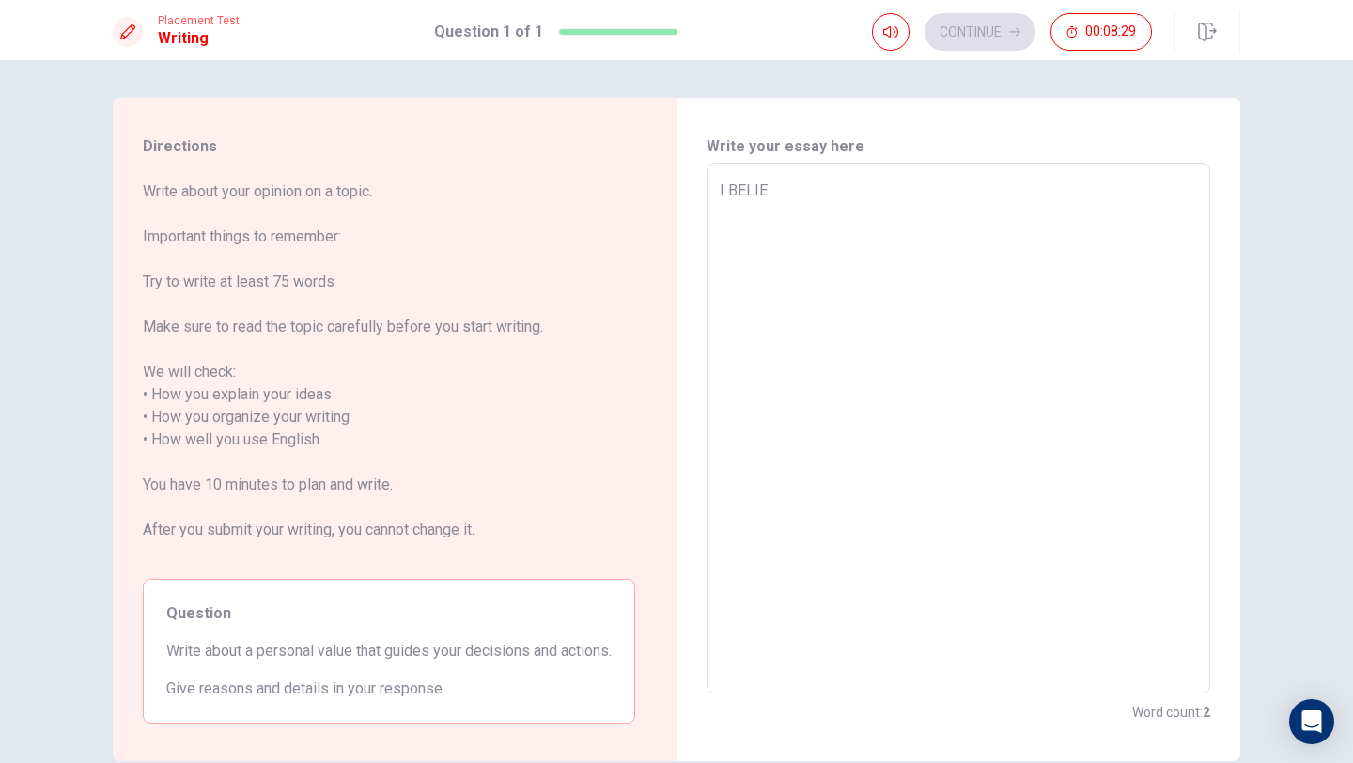
type textarea "I BELIEV"
type textarea "x"
type textarea "I BELIEVE"
type textarea "x"
type textarea "I BELIEVE"
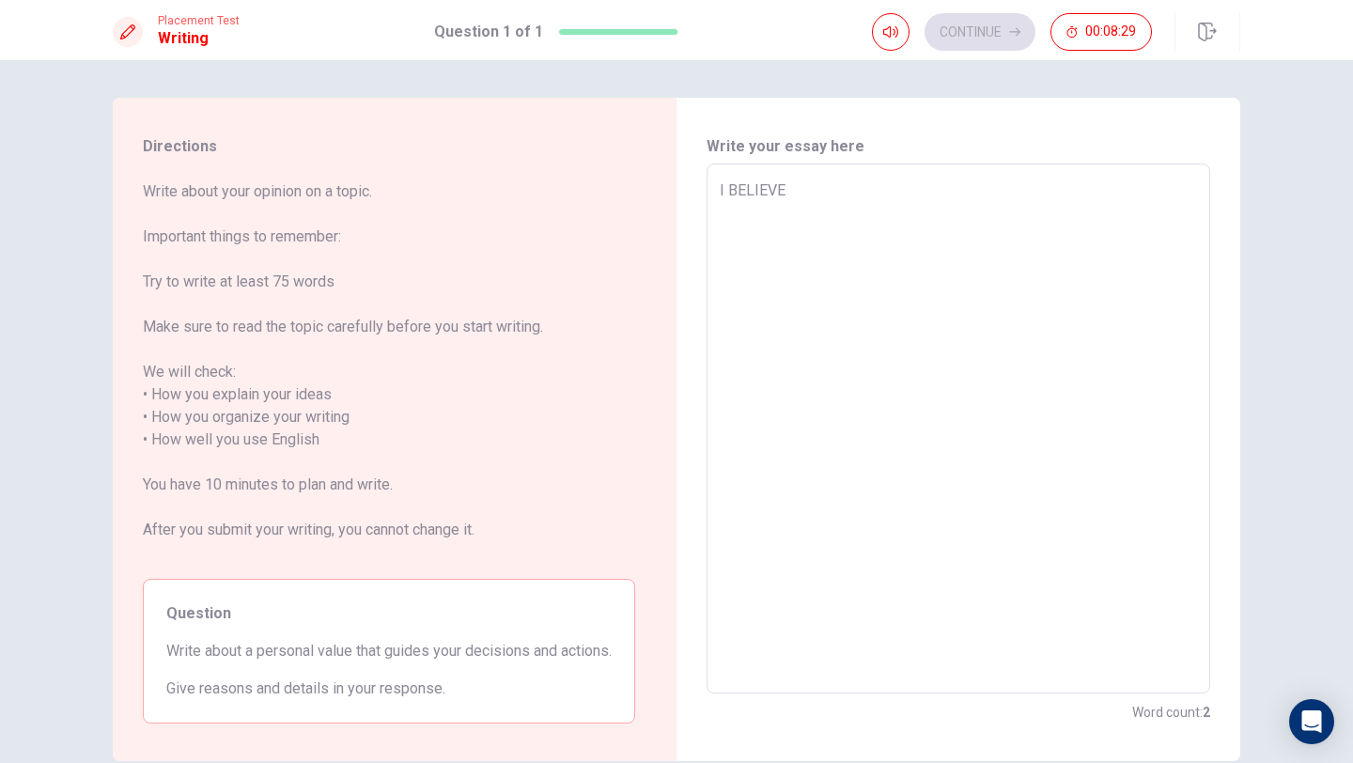
type textarea "x"
type textarea "I BELIEVE O"
type textarea "x"
type textarea "I BELIEVE ON"
type textarea "x"
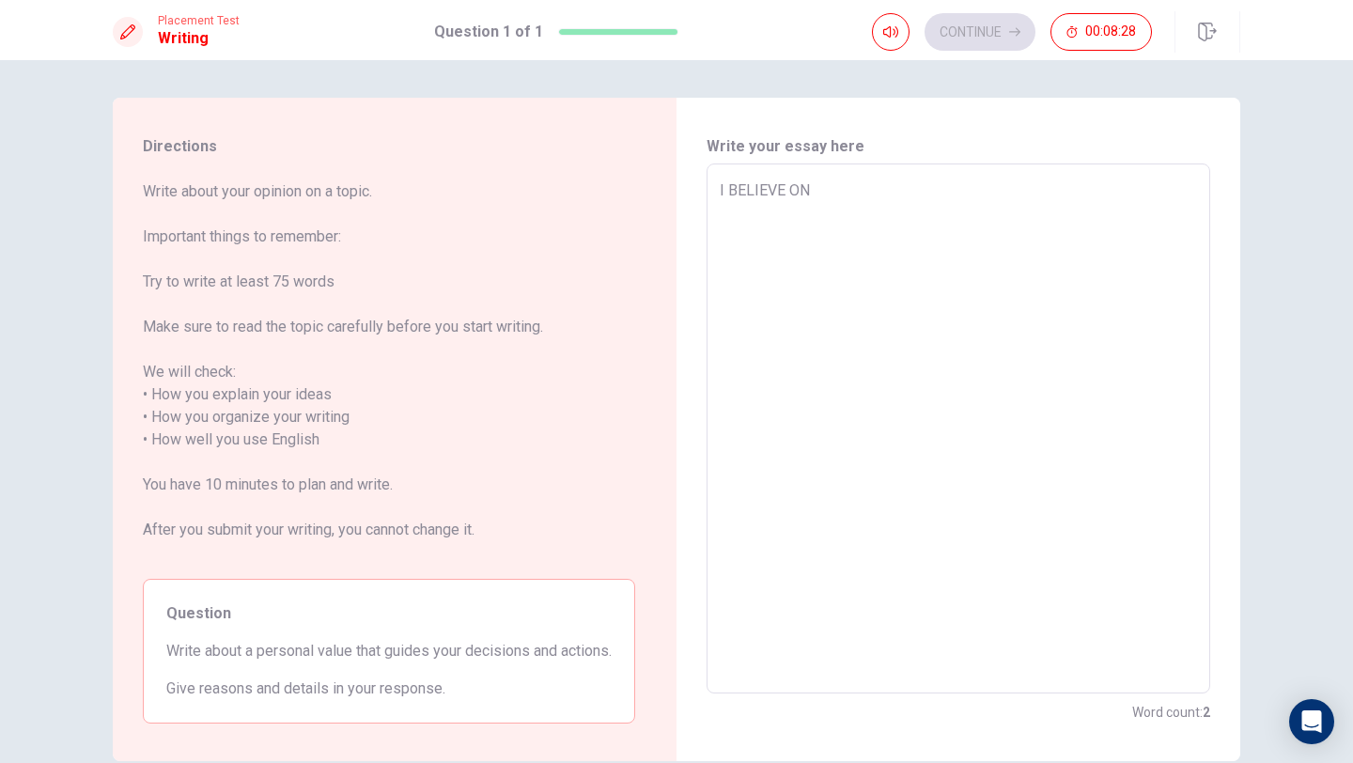
type textarea "I BELIEVE ON"
type textarea "x"
type textarea "I BELIEVE ON T"
type textarea "x"
type textarea "I BELIEVE ON TH"
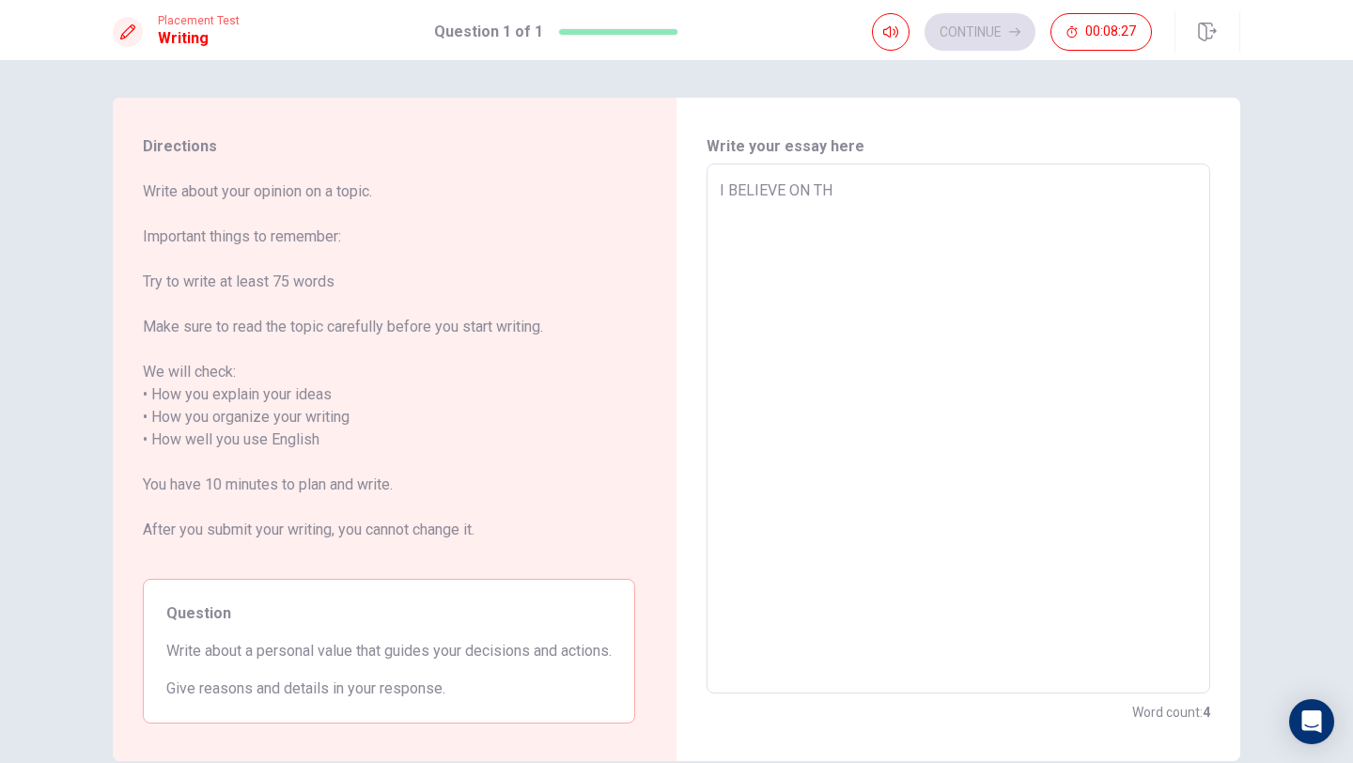
type textarea "x"
type textarea "I BELIEVE ON THE"
type textarea "x"
type textarea "I BELIEVE ON THE"
type textarea "x"
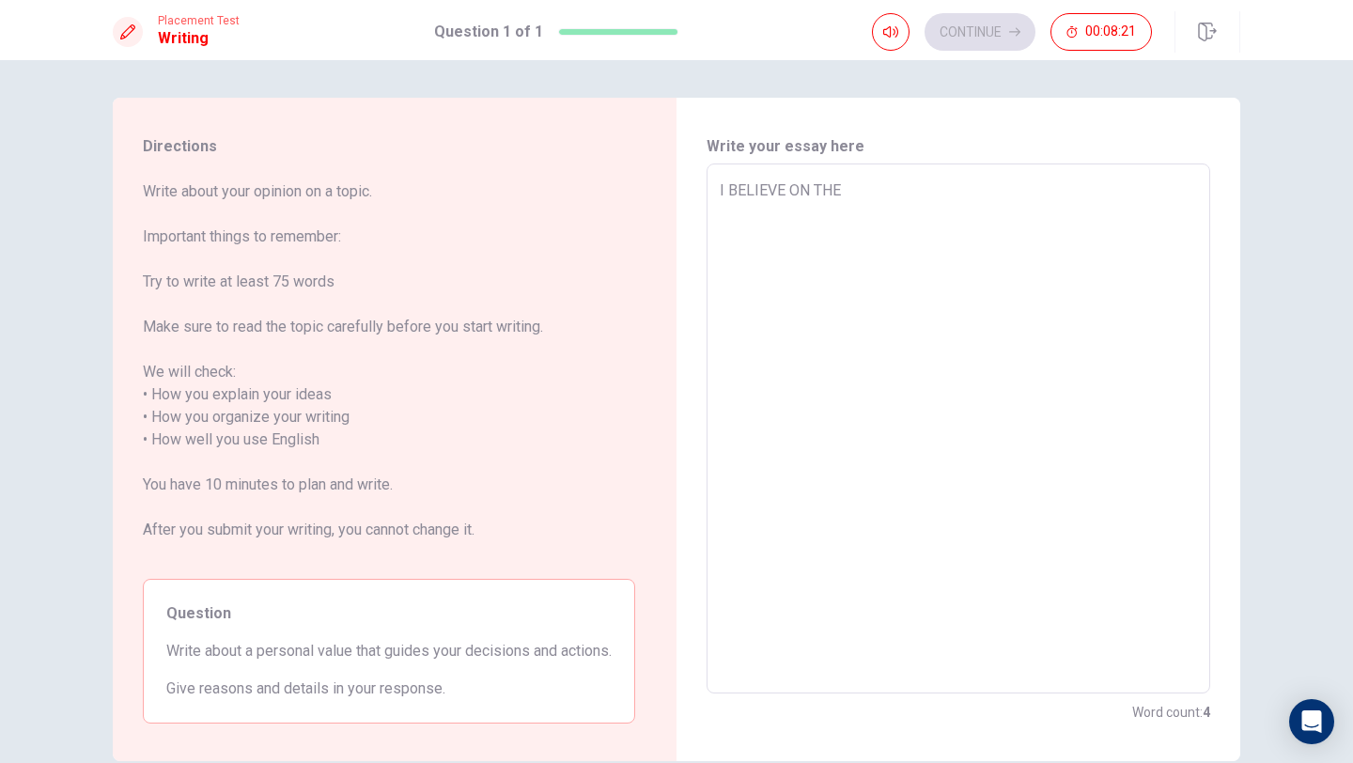
type textarea "I BELIEVE ON THE S"
type textarea "x"
type textarea "I BELIEVE ON THE ST"
type textarea "x"
type textarea "I BELIEVE ON THE STW"
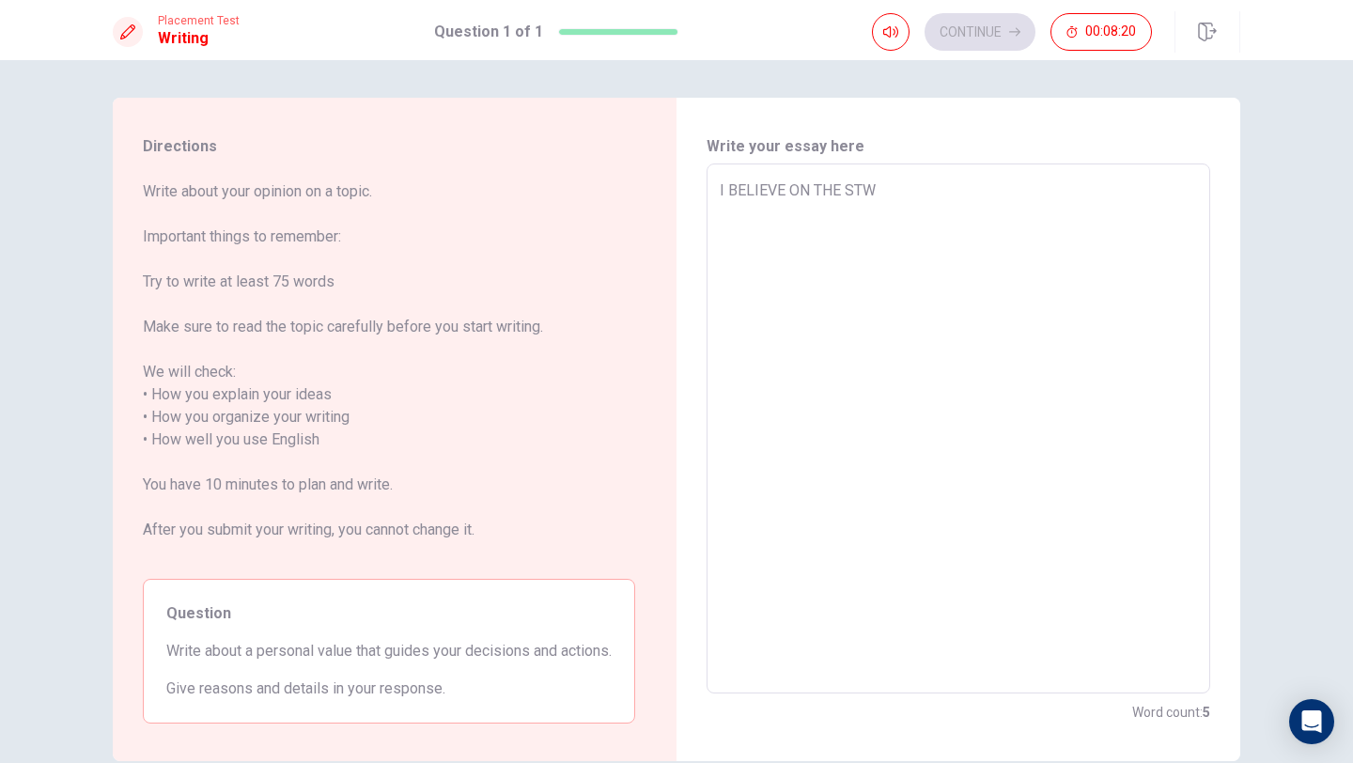
type textarea "x"
type textarea "I BELIEVE ON THE STWN"
type textarea "x"
type textarea "I BELIEVE ON THE STWND"
type textarea "x"
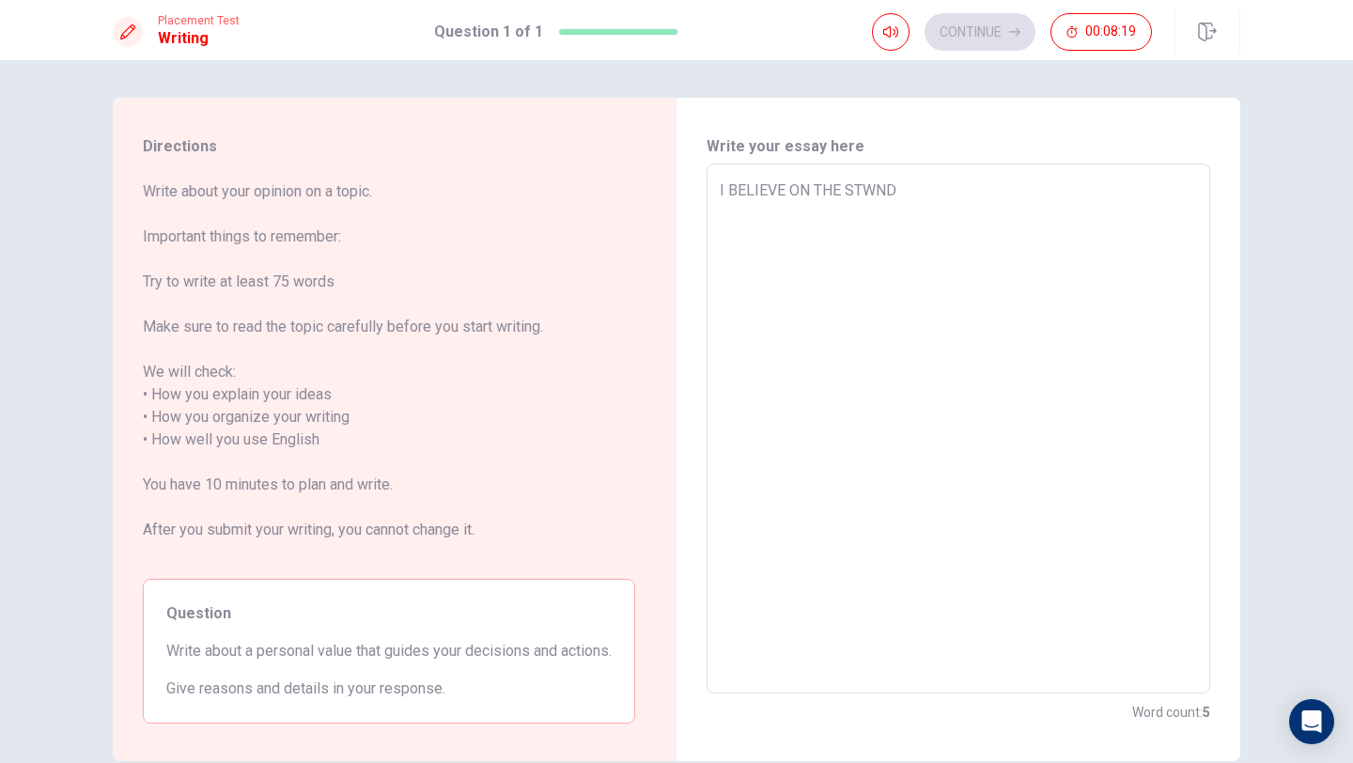
type textarea "I BELIEVE ON THE STWN"
type textarea "x"
type textarea "I BELIEVE ON THE STW"
type textarea "x"
type textarea "I BELIEVE ON THE ST"
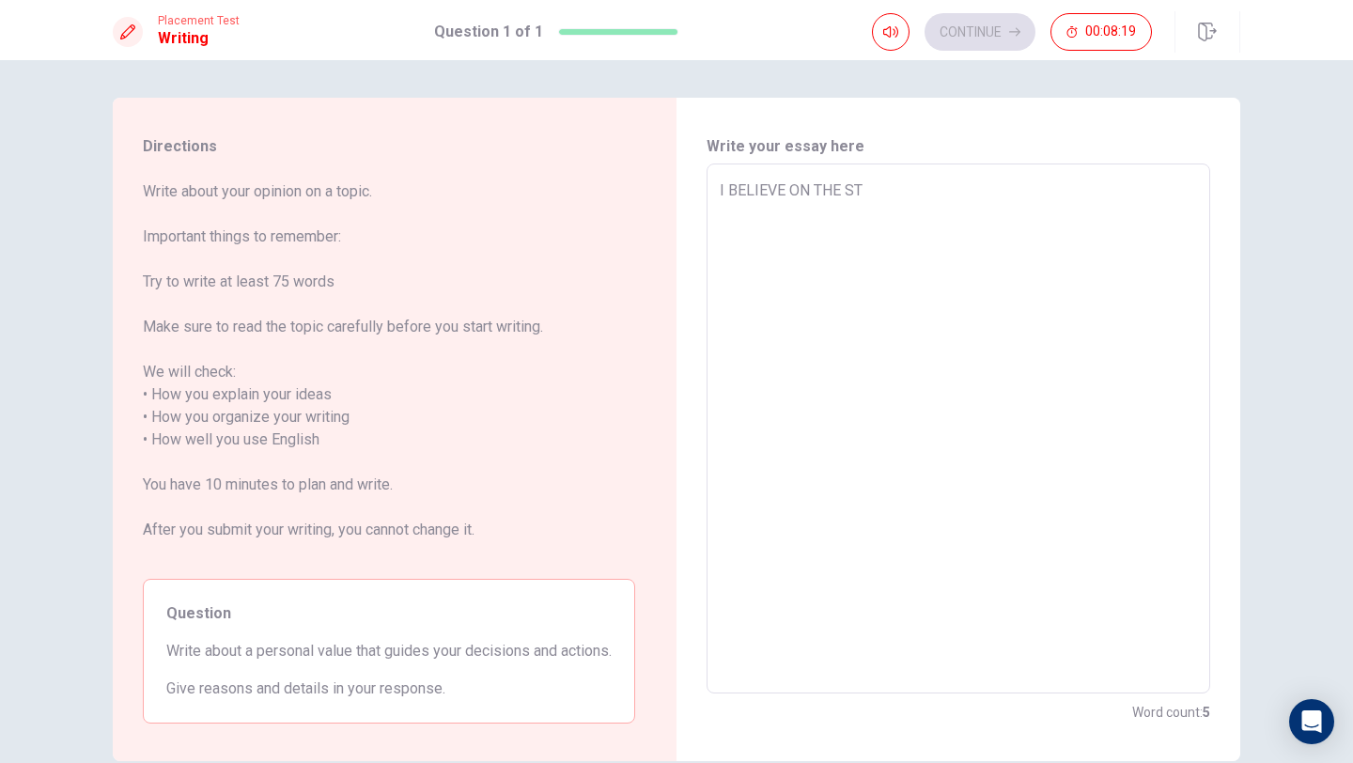
type textarea "x"
type textarea "I BELIEVE ON THE STA"
type textarea "x"
type textarea "I BELIEVE ON THE [PERSON_NAME]"
type textarea "x"
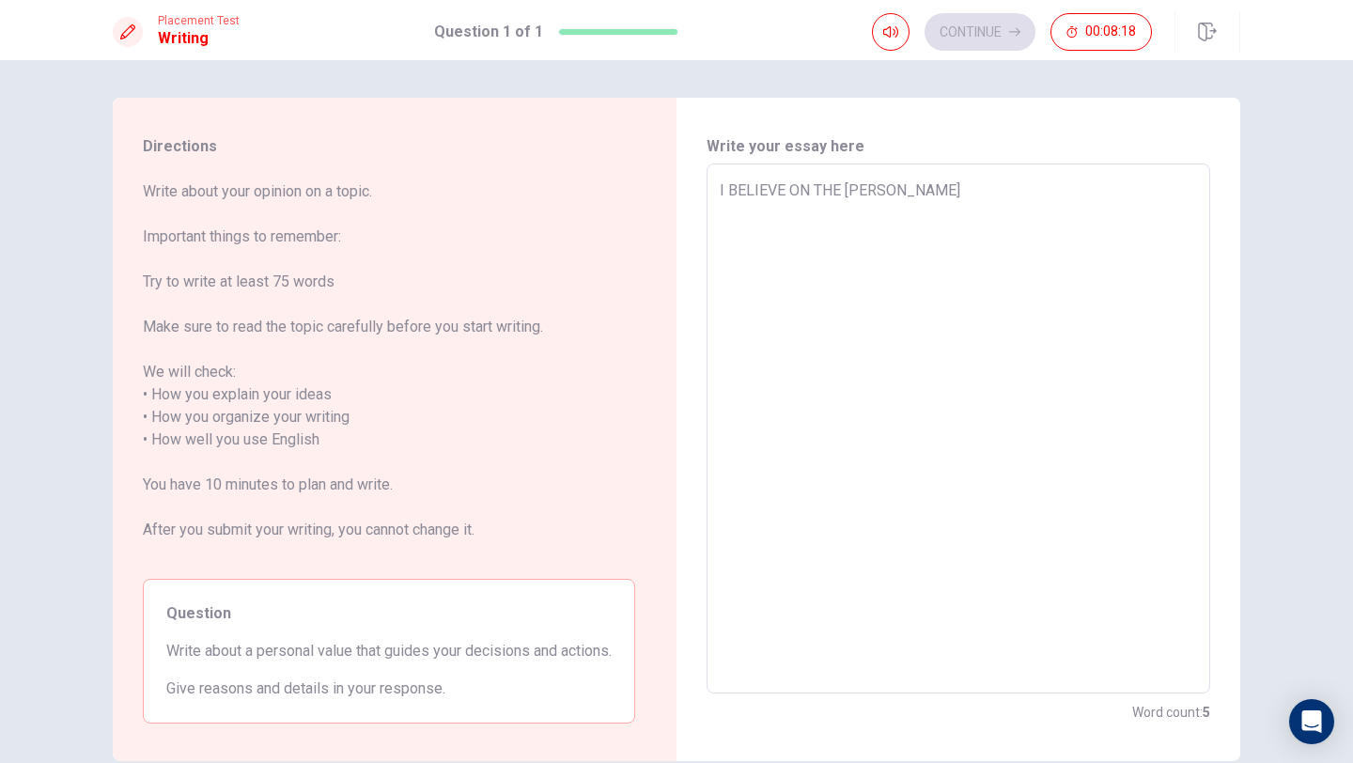
type textarea "I BELIEVE ON THE STAND"
type textarea "x"
type textarea "I BELIEVE ON THE STANDE"
type textarea "x"
type textarea "I BELIEVE ON THE [PERSON_NAME]"
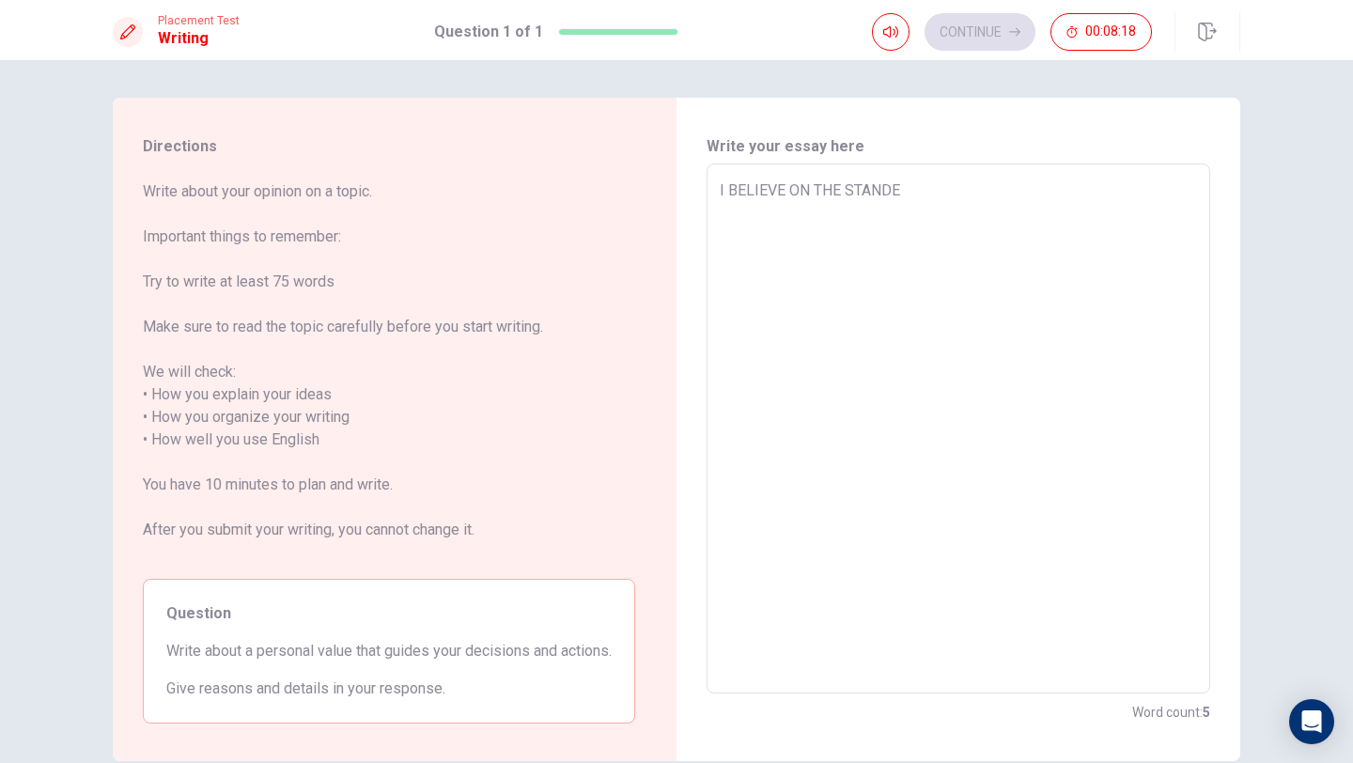
type textarea "x"
type textarea "I BELIEVE ON THE STANDE"
type textarea "x"
type textarea "I BELIEVE ON THE STAND"
type textarea "x"
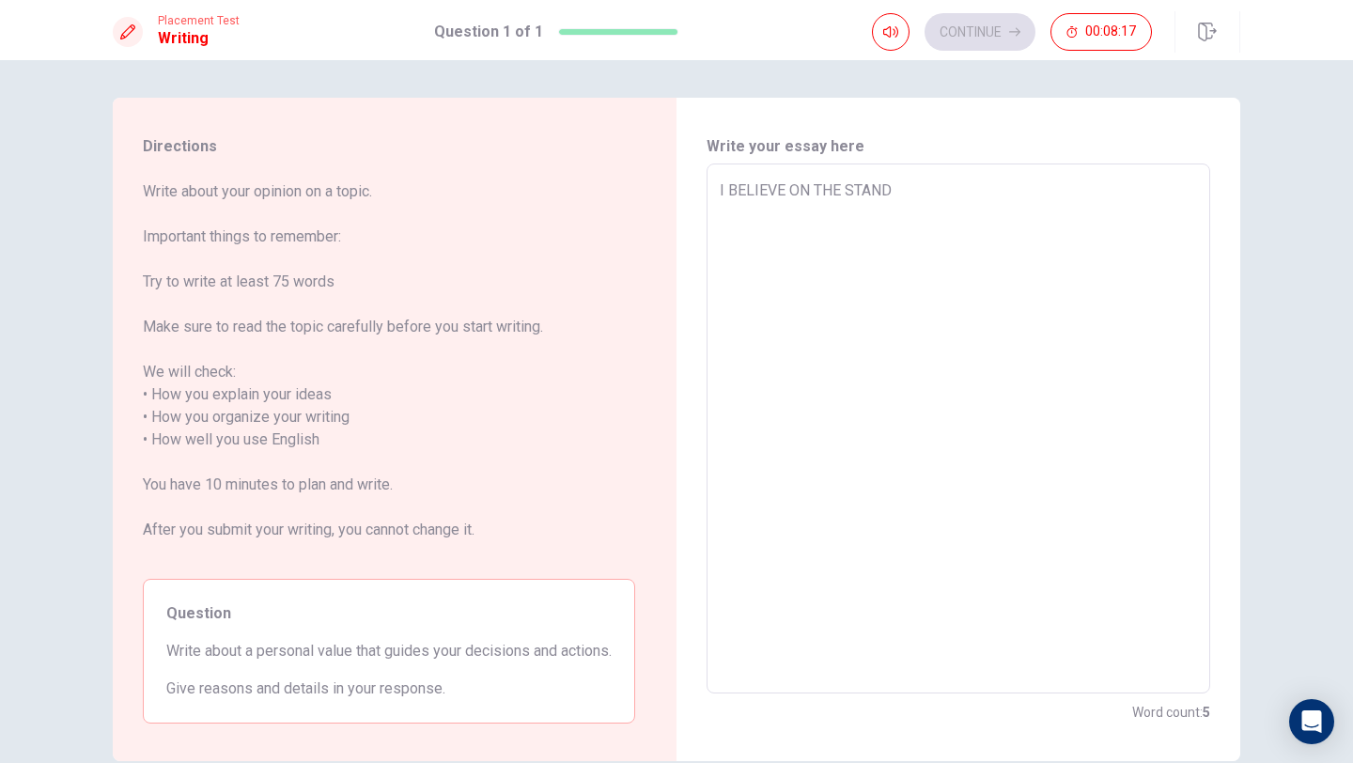
type textarea "I BELIEVE ON THE STANDA"
type textarea "x"
type textarea "I BELIEVE ON THE STANDAD"
type textarea "x"
type textarea "I BELIEVE ON THE STANDA"
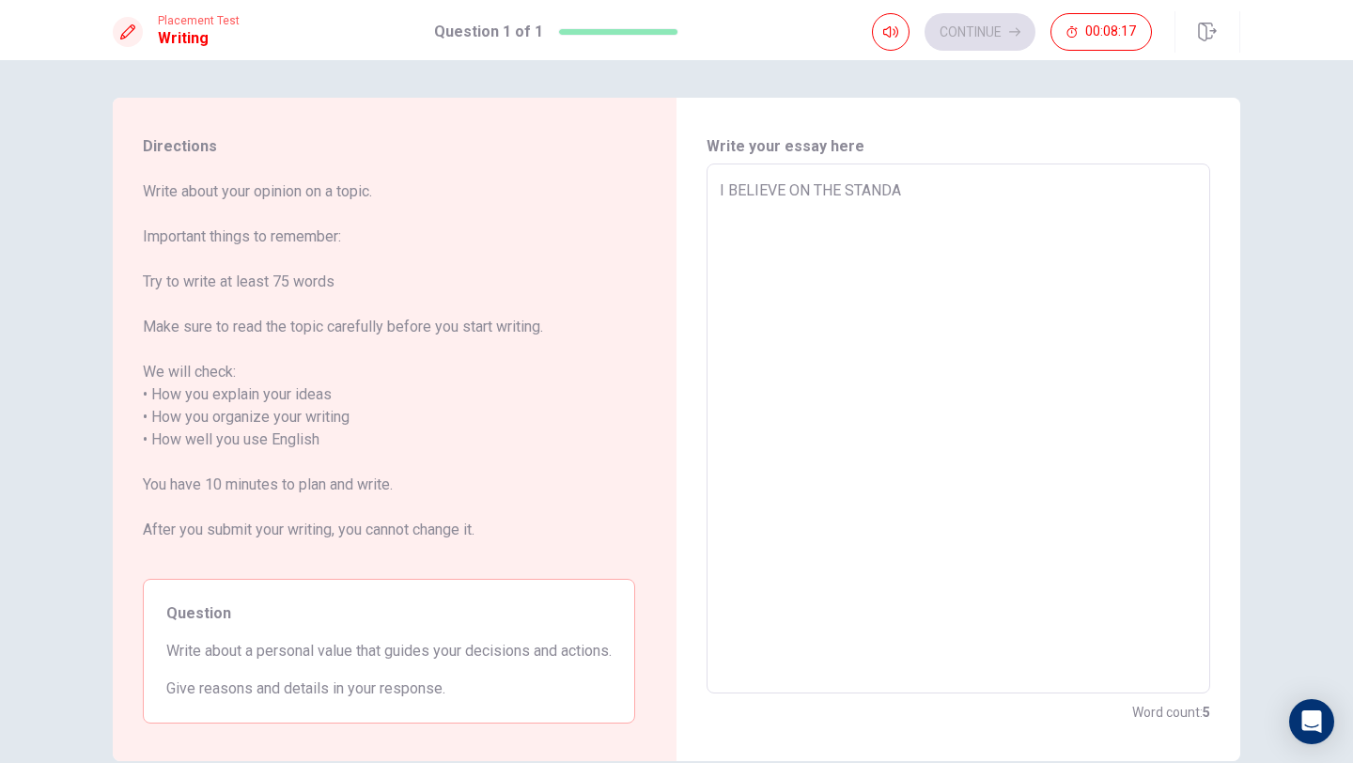
type textarea "x"
type textarea "I BELIEVE ON THE STANDAR"
type textarea "x"
type textarea "I BELIEVE ON THE STANDARD"
type textarea "x"
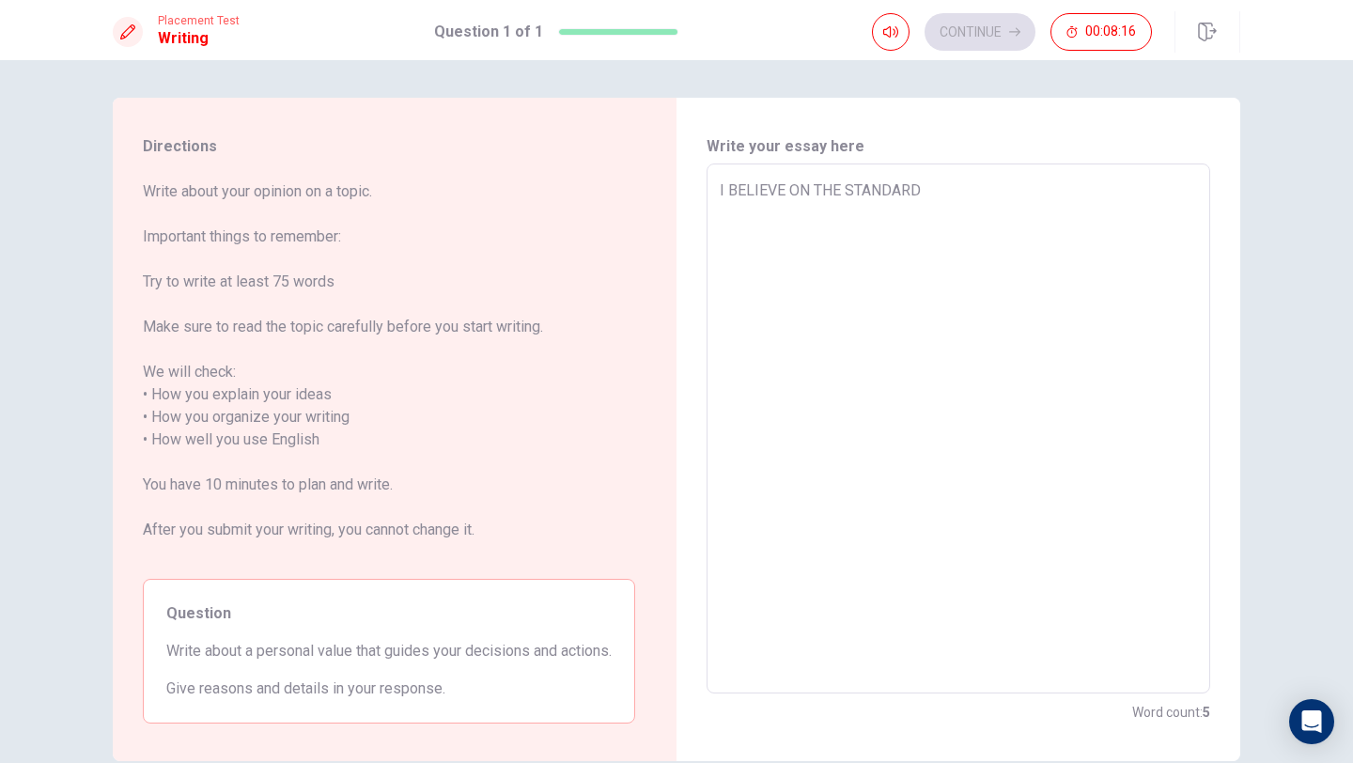
type textarea "I BELIEVE ON THE STANDARD"
type textarea "x"
type textarea "I BELIEVE ON THE STANDARD V"
type textarea "x"
type textarea "I BELIEVE ON THE STANDARD VA"
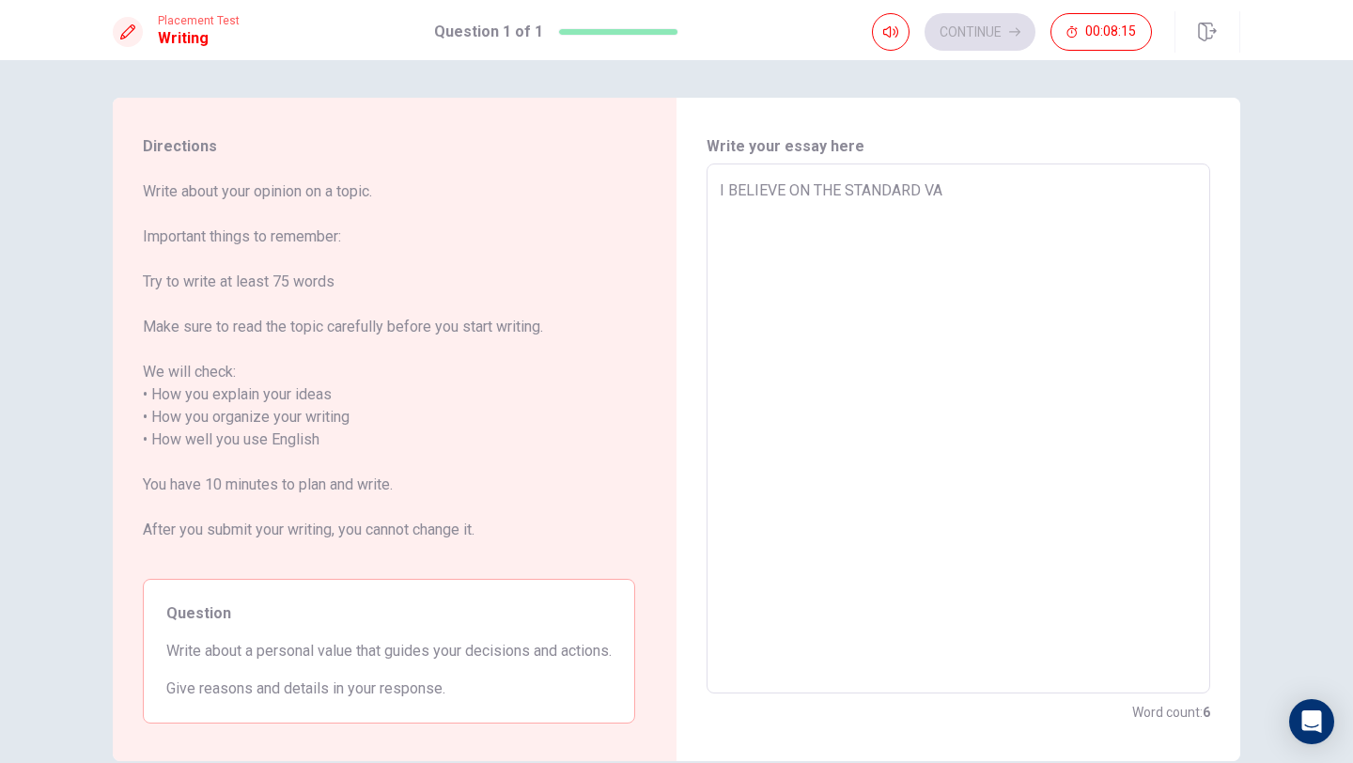
type textarea "x"
type textarea "I BELIEVE ON THE STANDARD VAL"
type textarea "x"
type textarea "I BELIEVE ON THE STANDARD VALU"
type textarea "x"
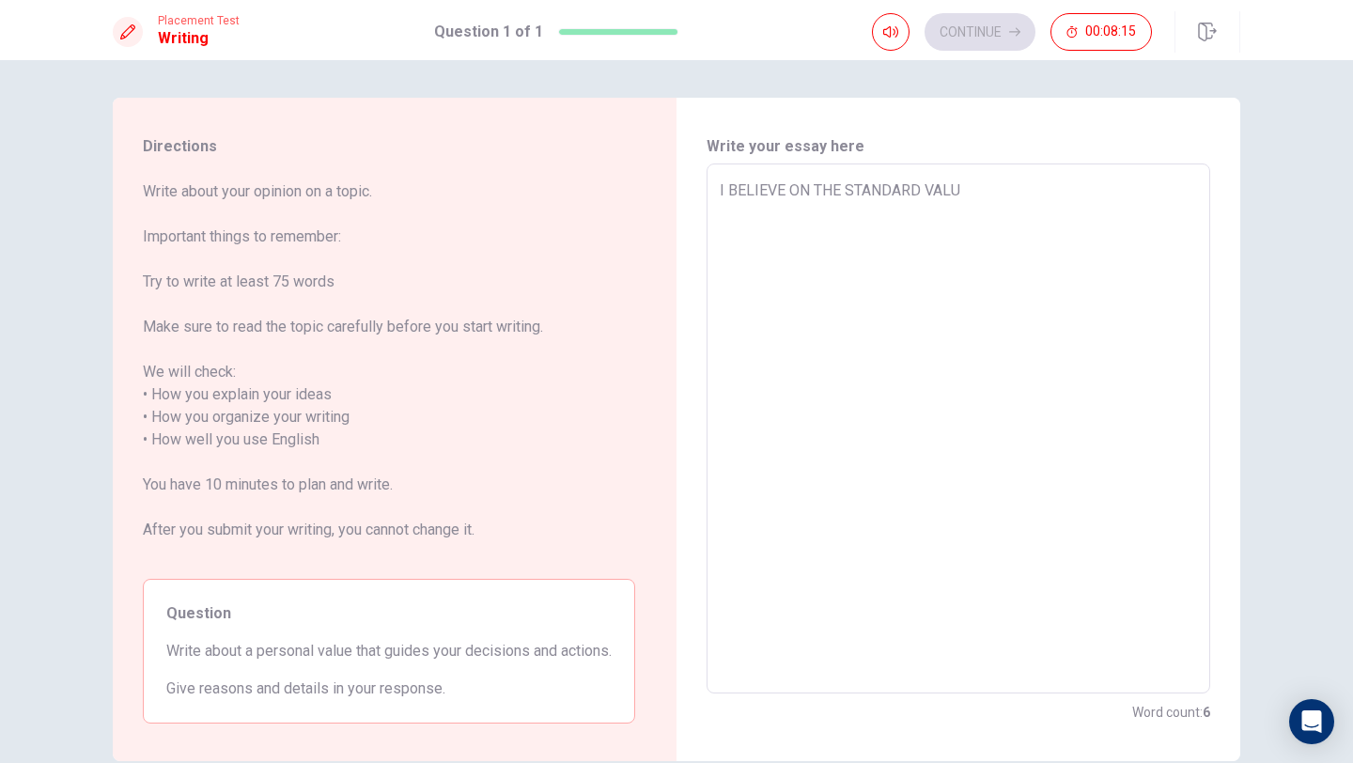
type textarea "I BELIEVE ON THE STANDARD VALUE"
type textarea "x"
type textarea "I BELIEVE ON THE STANDARD VALUES"
type textarea "x"
type textarea "I BELIEVE ON THE STANDARD VALUES"
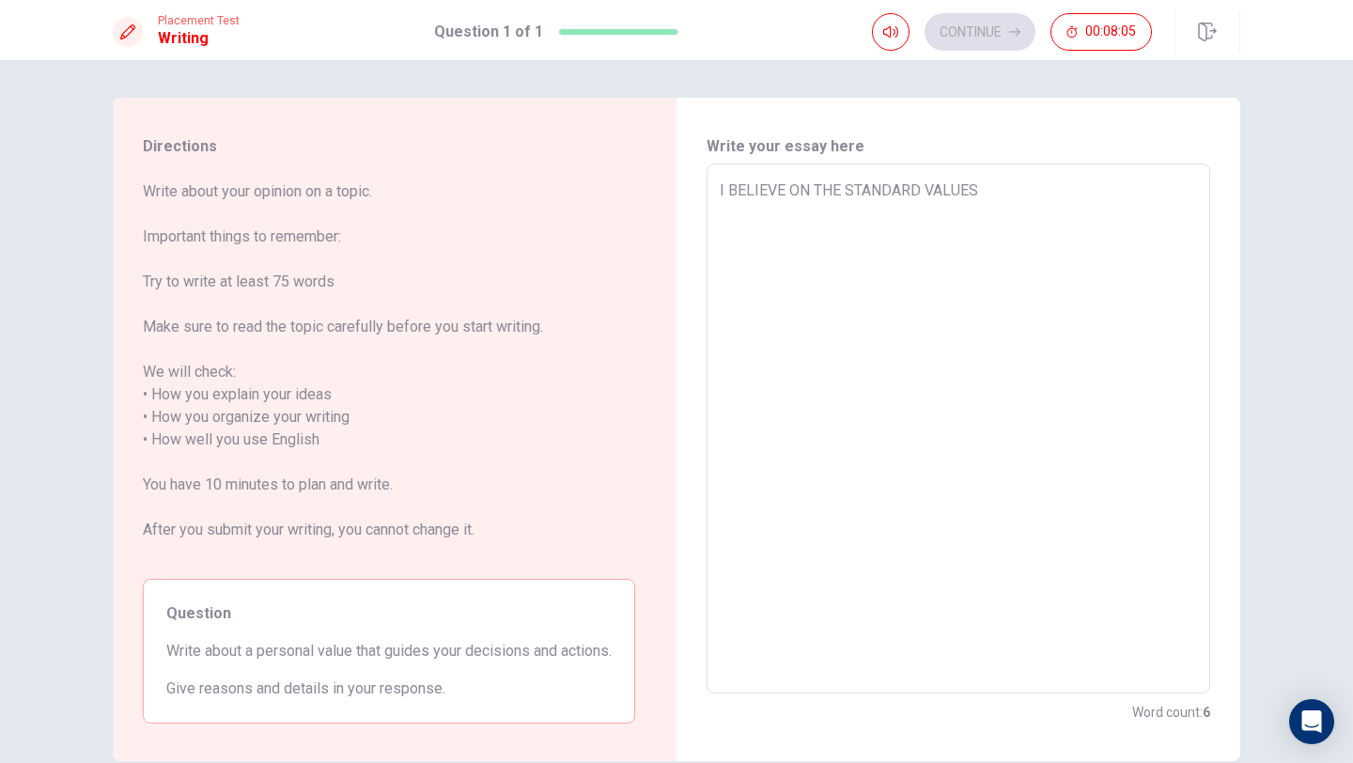
type textarea "x"
type textarea "I BELIEVE ON THE STANDARD VALUES ,"
type textarea "x"
type textarea "I BELIEVE ON THE STANDARD VALUES"
type textarea "x"
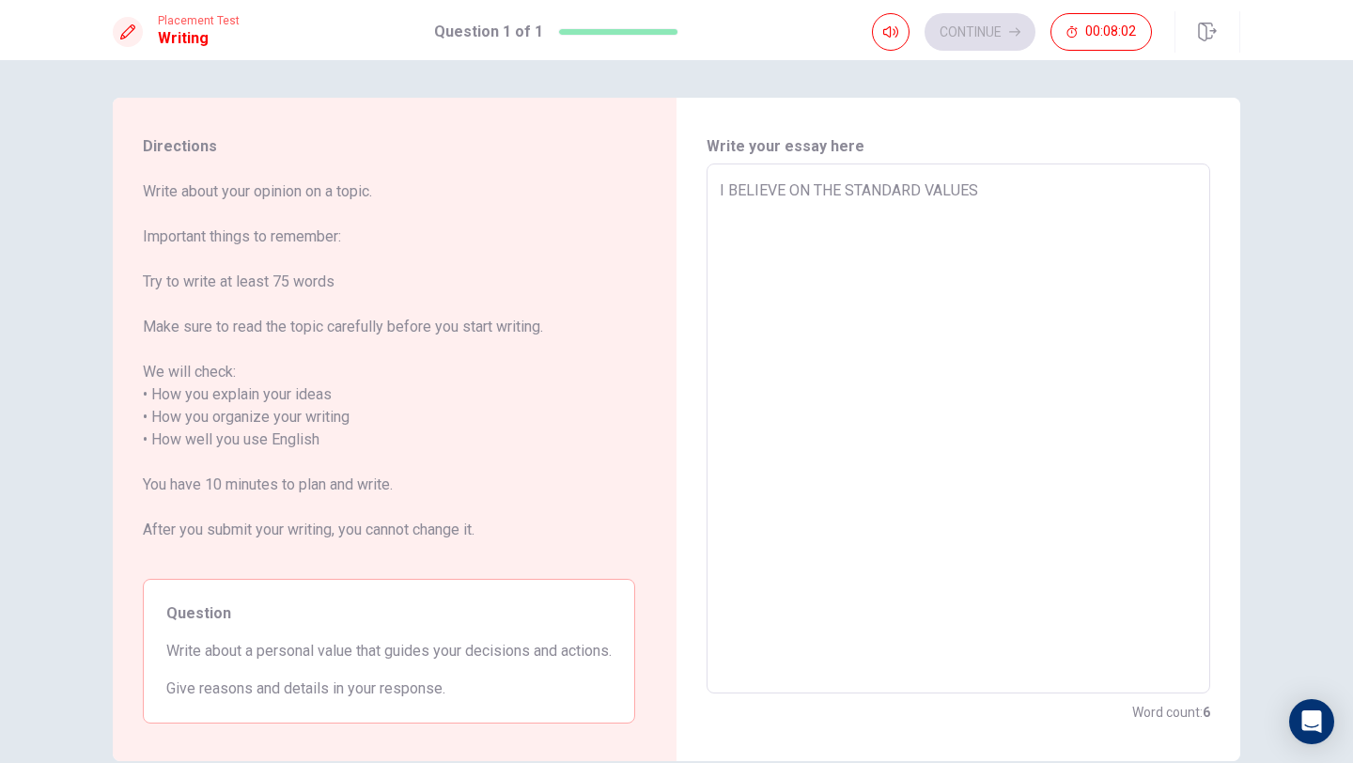
type textarea "I BELIEVE ON THE STANDARD VALUES"
type textarea "x"
type textarea "I BELIEVE ON THE STANDARD VALUES,"
type textarea "x"
type textarea "I BELIEVE ON THE STANDARD VALUES,"
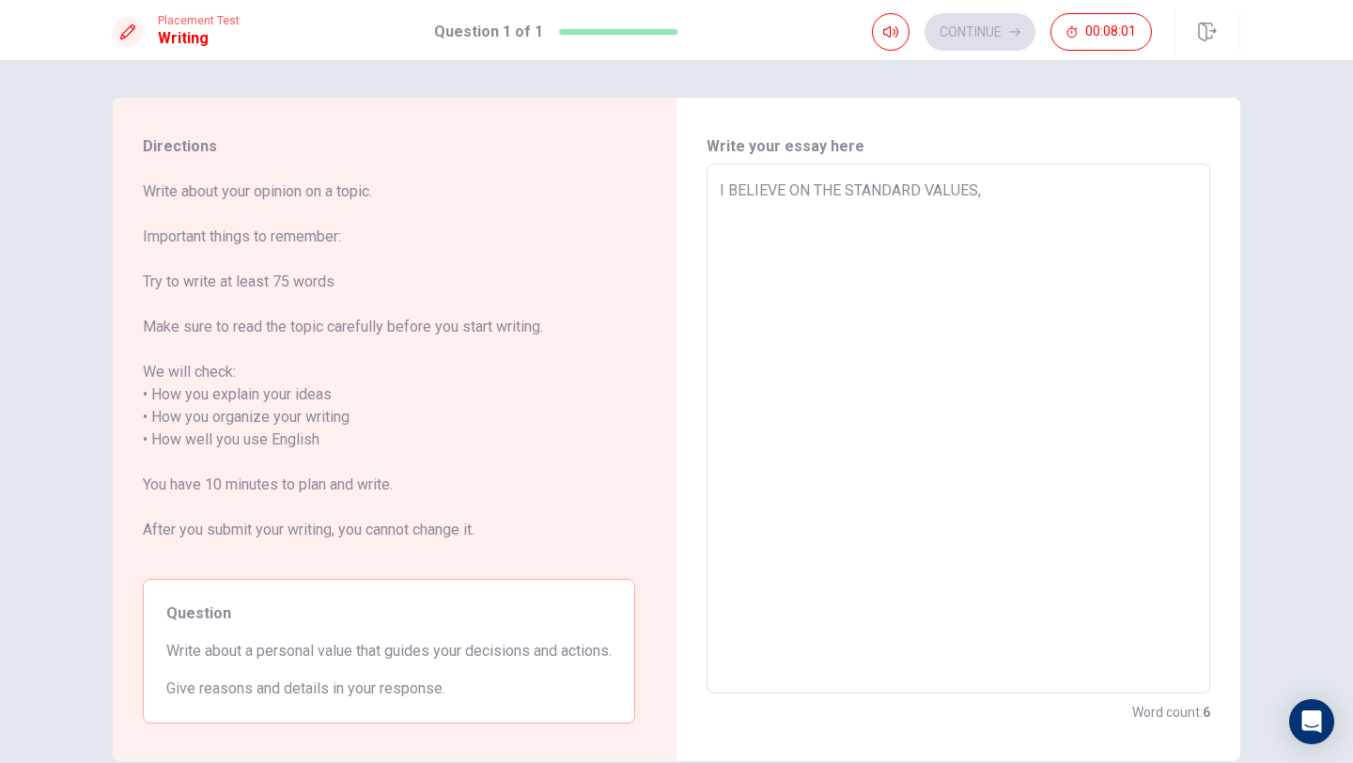
type textarea "x"
type textarea "I BELIEVE ON THE STANDARD VALUES, A"
type textarea "x"
type textarea "I BELIEVE ON THE STANDARD VALUES, AN"
type textarea "x"
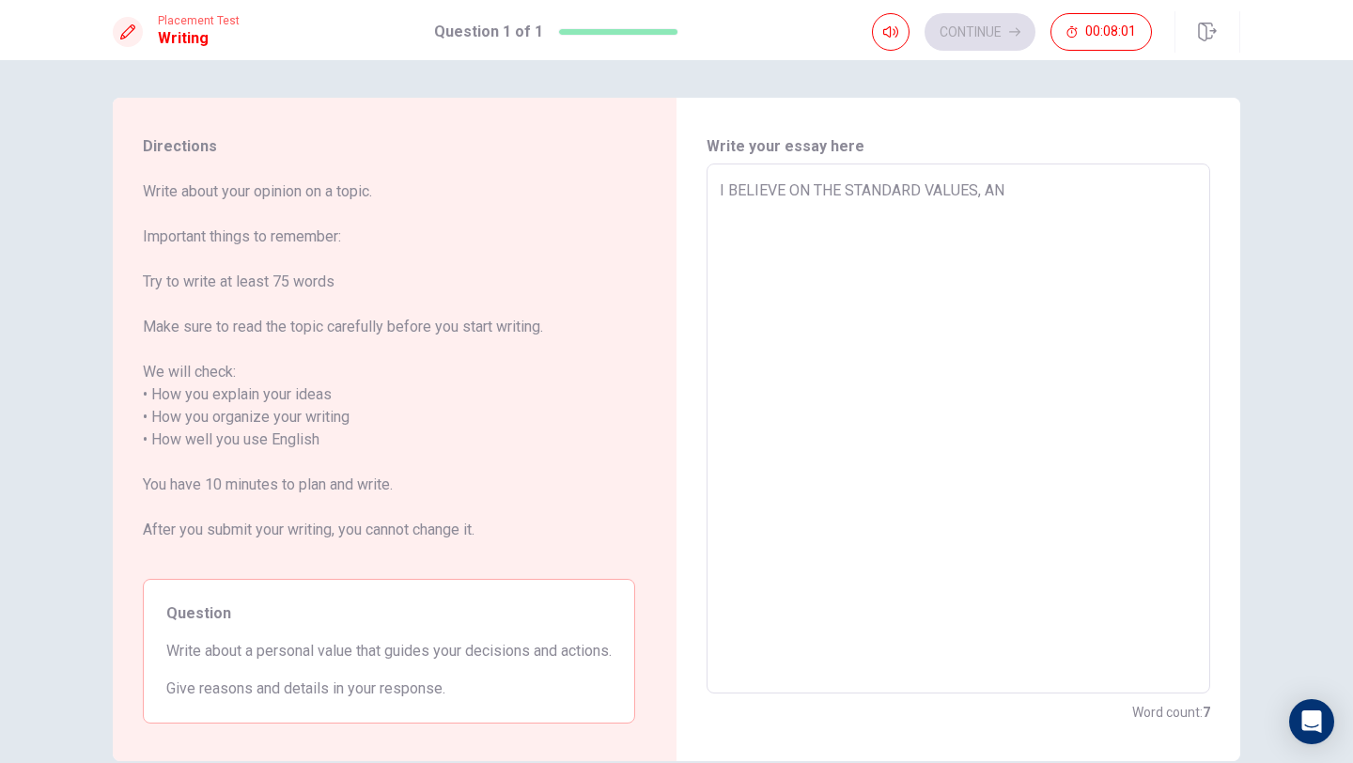
type textarea "I BELIEVE ON THE STANDARD VALUES, AND"
type textarea "x"
type textarea "I BELIEVE ON THE STANDARD VALUES, AN"
type textarea "x"
type textarea "I BELIEVE ON THE STANDARD VALUES, A"
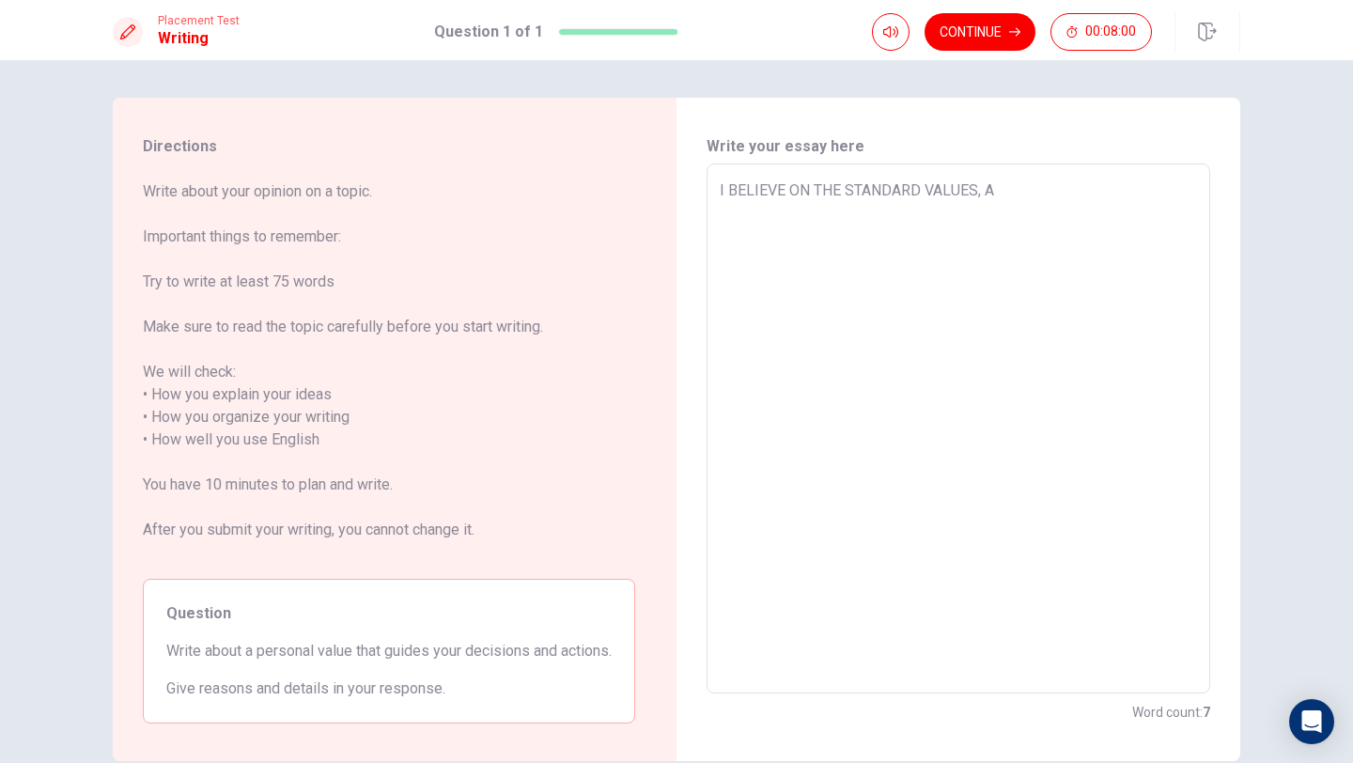
type textarea "x"
type textarea "I BELIEVE ON THE STANDARD VALUES,"
type textarea "x"
type textarea "I BELIEVE ON THE STANDARD VALUES,"
type textarea "x"
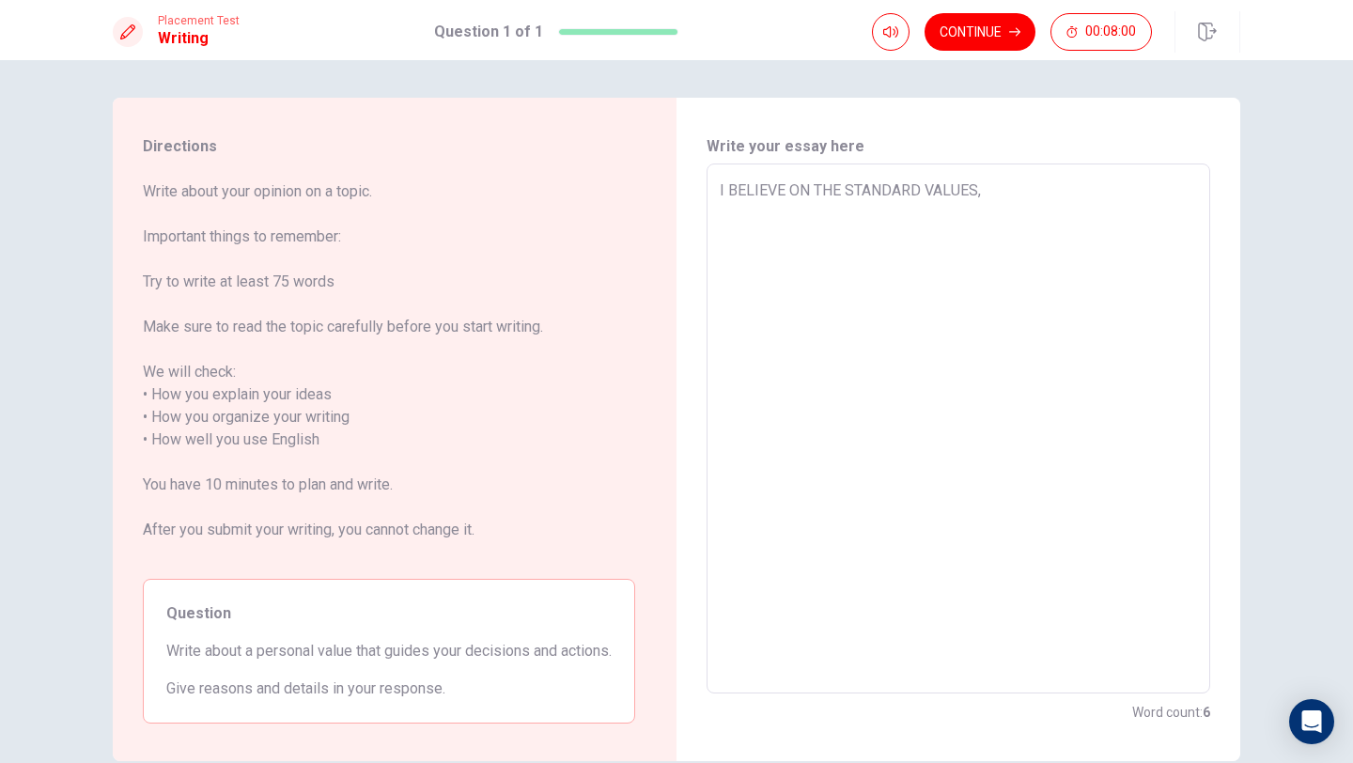
type textarea "I BELIEVE ON THE STANDARD VALUES,"
type textarea "x"
type textarea "I BELIEVE ON THE STANDARD VALUES,"
type textarea "x"
type textarea "I BELIEVE ON THE STANDARD VALUES"
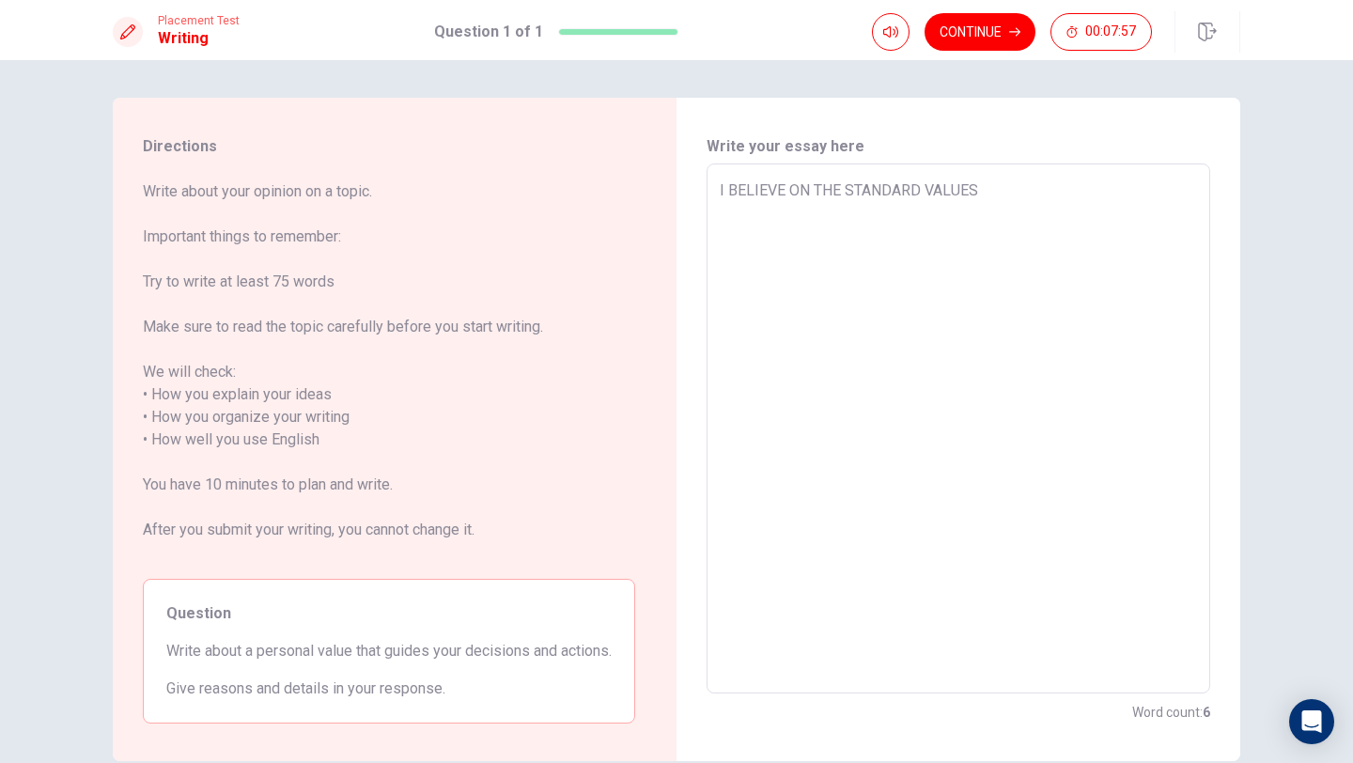
type textarea "x"
type textarea "I BELIEVE ON THE STANDARD VALUES"
type textarea "x"
type textarea "I BELIEVE ON THE STANDARD VALUES A"
type textarea "x"
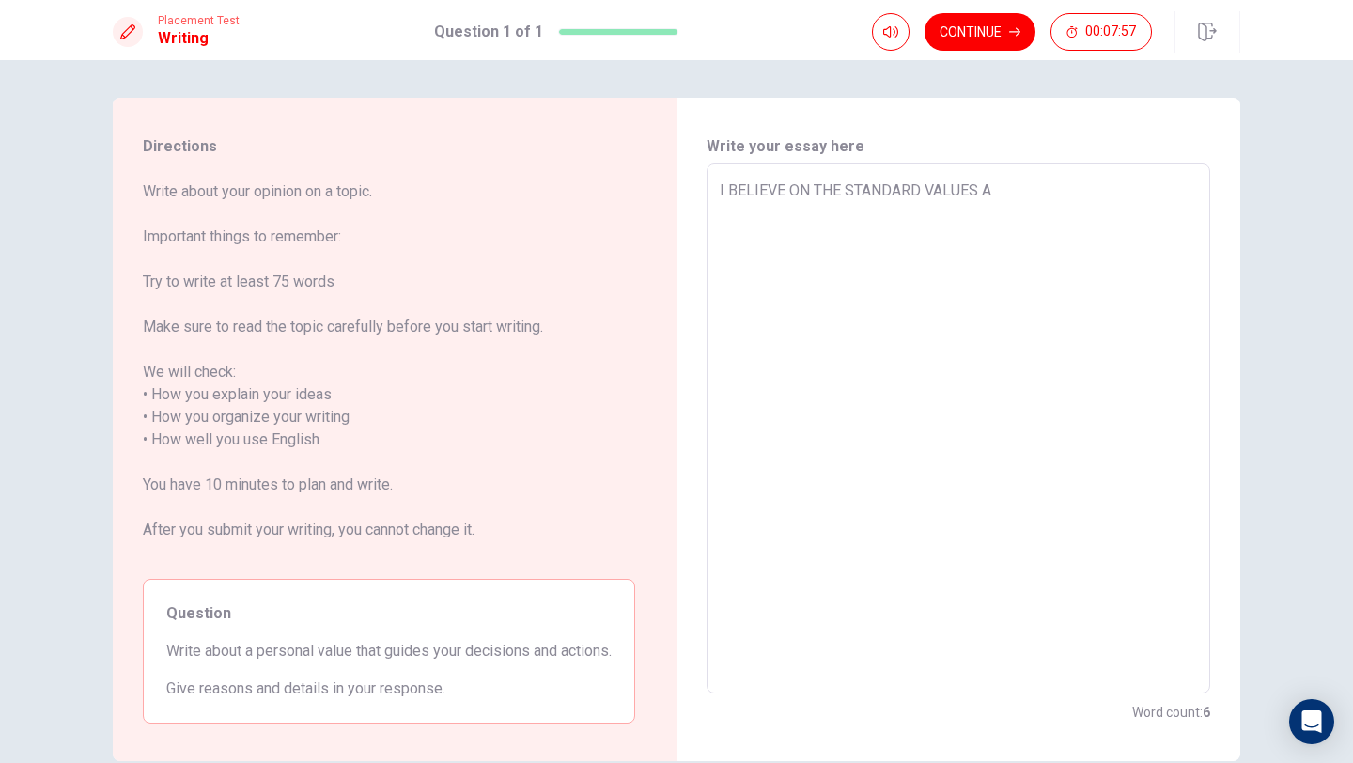
type textarea "I BELIEVE ON THE STANDARD VALUES AN"
type textarea "x"
type textarea "I BELIEVE ON THE STANDARD VALUES AND"
type textarea "x"
type textarea "I BELIEVE ON THE STANDARD VALUES AND"
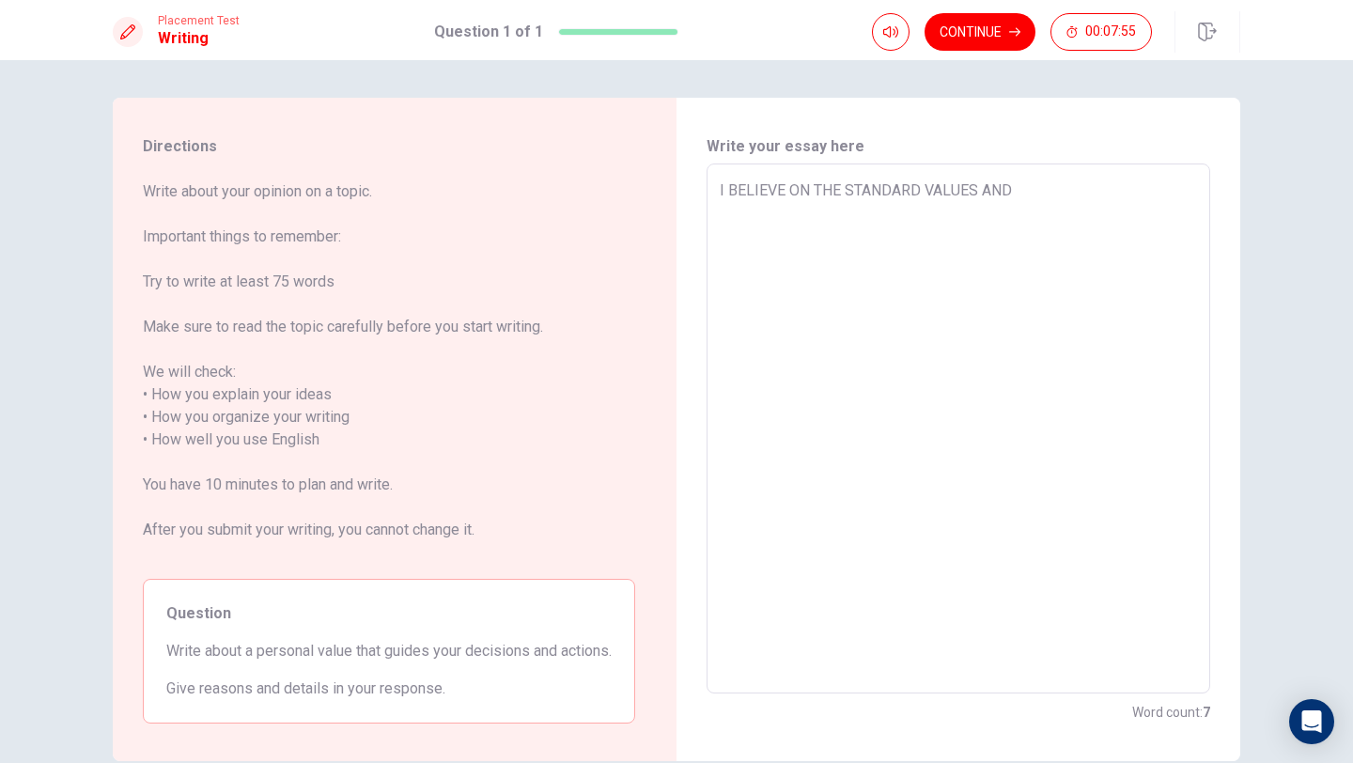
type textarea "x"
type textarea "I BELIEVE ON THE STANDARD VALUES AND I"
type textarea "x"
type textarea "I BELIEVE ON THE STANDARD VALUES AND I"
type textarea "x"
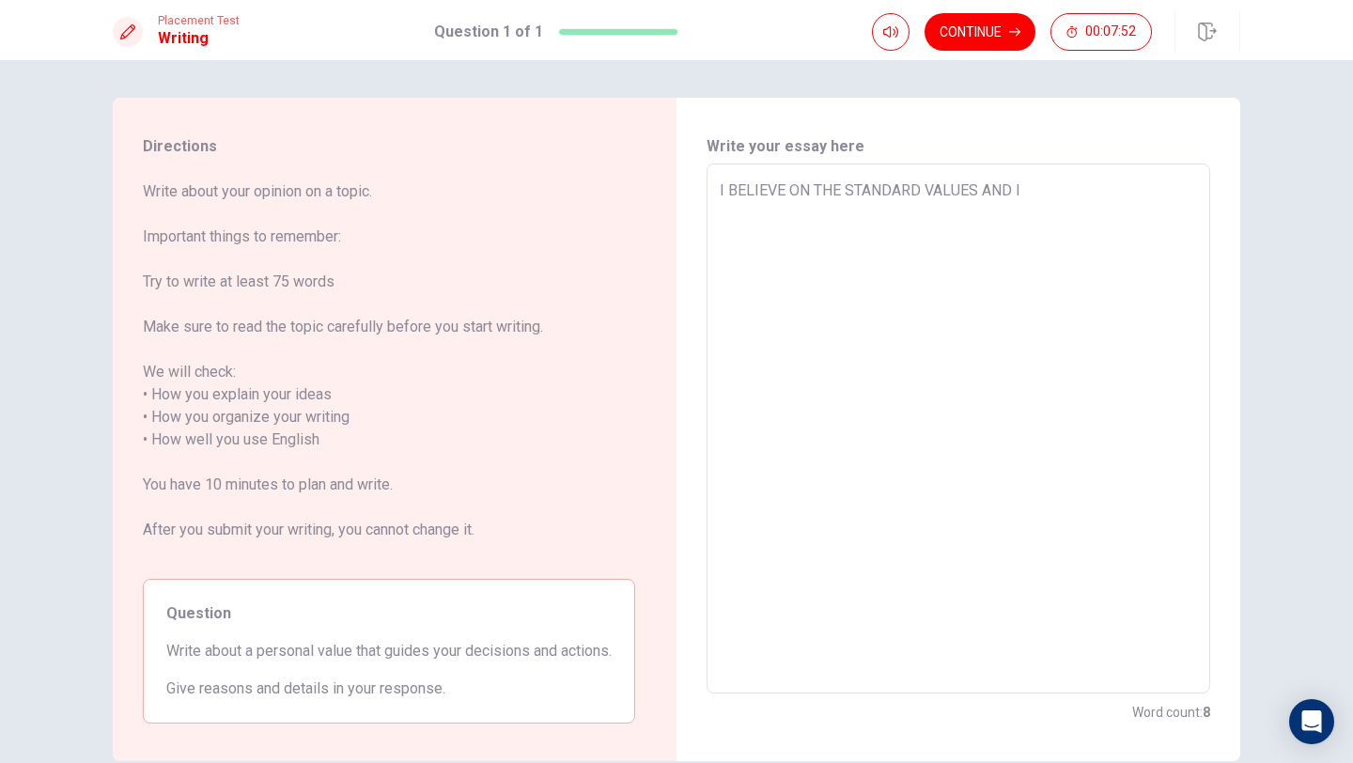
type textarea "I BELIEVE ON THE STANDARD VALUES AND I D"
type textarea "x"
type textarea "I BELIEVE ON THE STANDARD VALUES AND I DO"
type textarea "x"
type textarea "I BELIEVE ON THE STANDARD VALUES AND I DON"
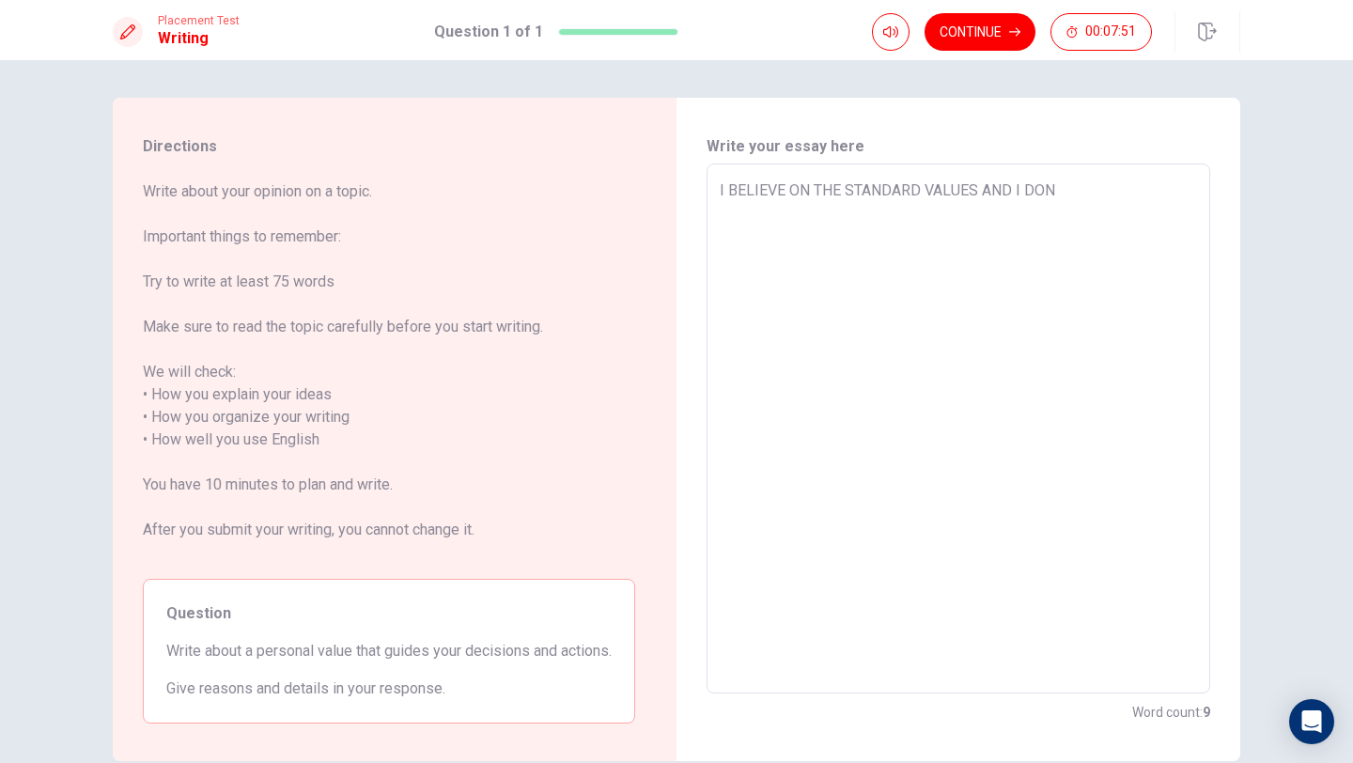
type textarea "x"
type textarea "I BELIEVE ON THE STANDARD VALUES AND I DON'"
type textarea "x"
type textarea "I BELIEVE ON THE STANDARD VALUES AND I DON'T"
type textarea "x"
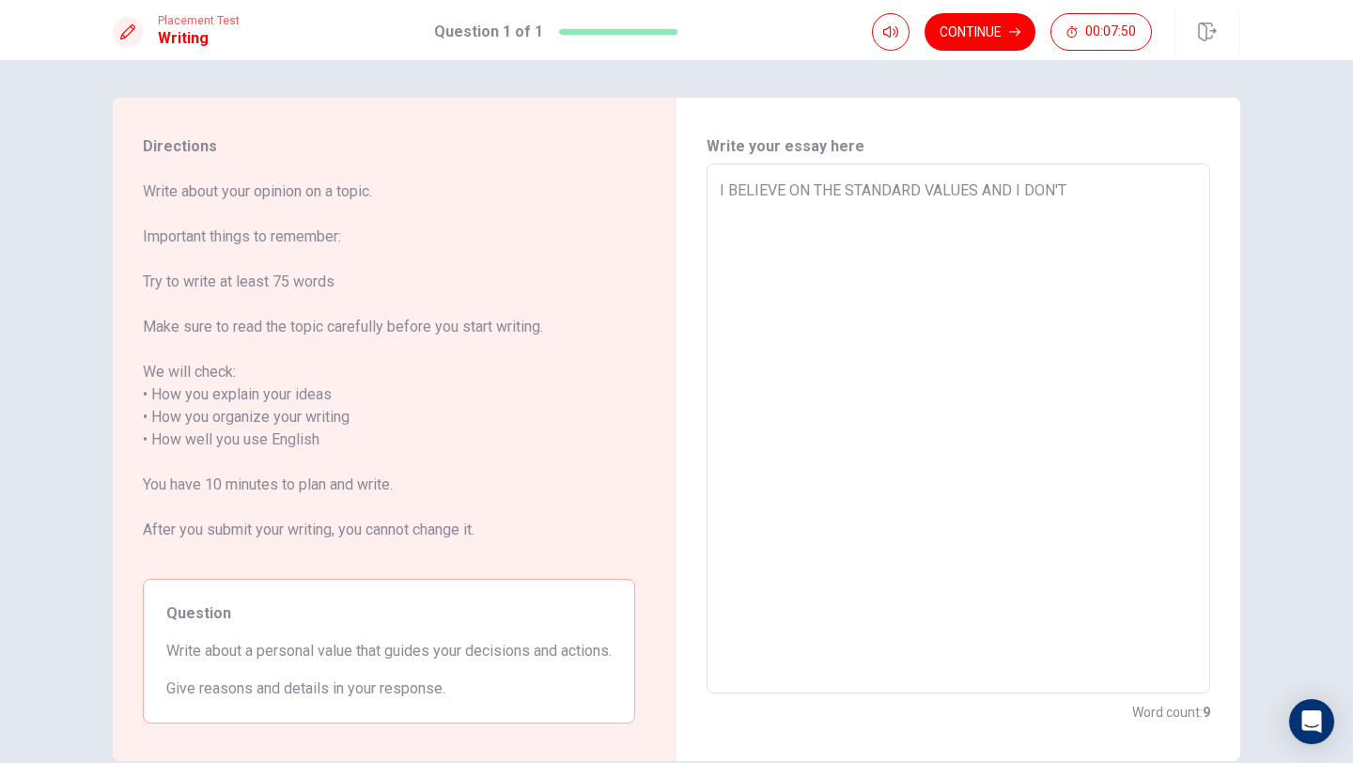
type textarea "I BELIEVE ON THE STANDARD VALUES AND I DON'T"
type textarea "x"
type textarea "I BELIEVE ON THE STANDARD VALUES AND I DON'T T"
type textarea "x"
type textarea "I BELIEVE ON THE STANDARD VALUES AND I DON'T TH"
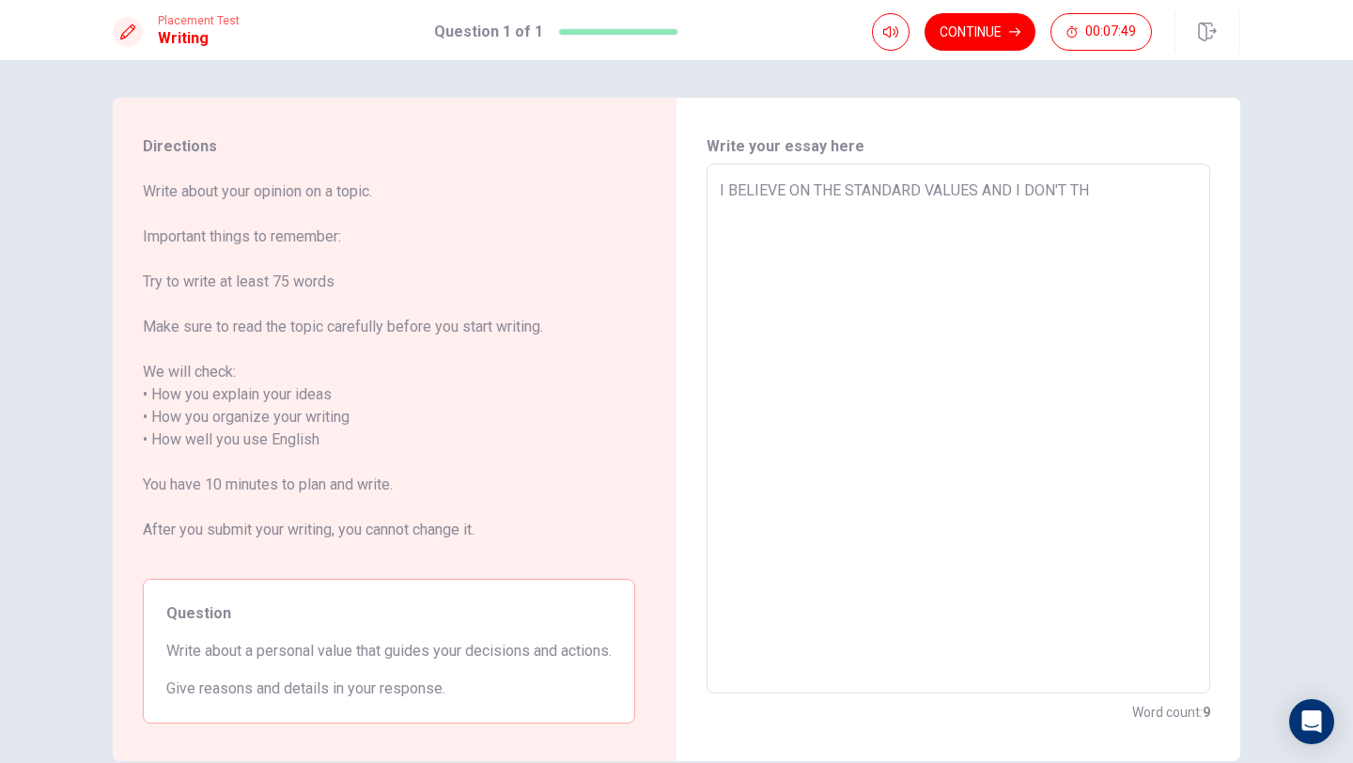
type textarea "x"
type textarea "I BELIEVE ON THE STANDARD VALUES AND I DON'T THI"
click at [839, 217] on textarea "I BELIEVE ON THE STANDARD VALUES AND I DON'T THINK THEY ARE OLD FASHIONED. BEIN…" at bounding box center [958, 428] width 477 height 499
click at [1128, 215] on textarea "I BELIEVE ON THE STANDARD VALUES AND I DON'T THINK THEY ARE OLD FASHIONED. LIKE…" at bounding box center [958, 428] width 477 height 499
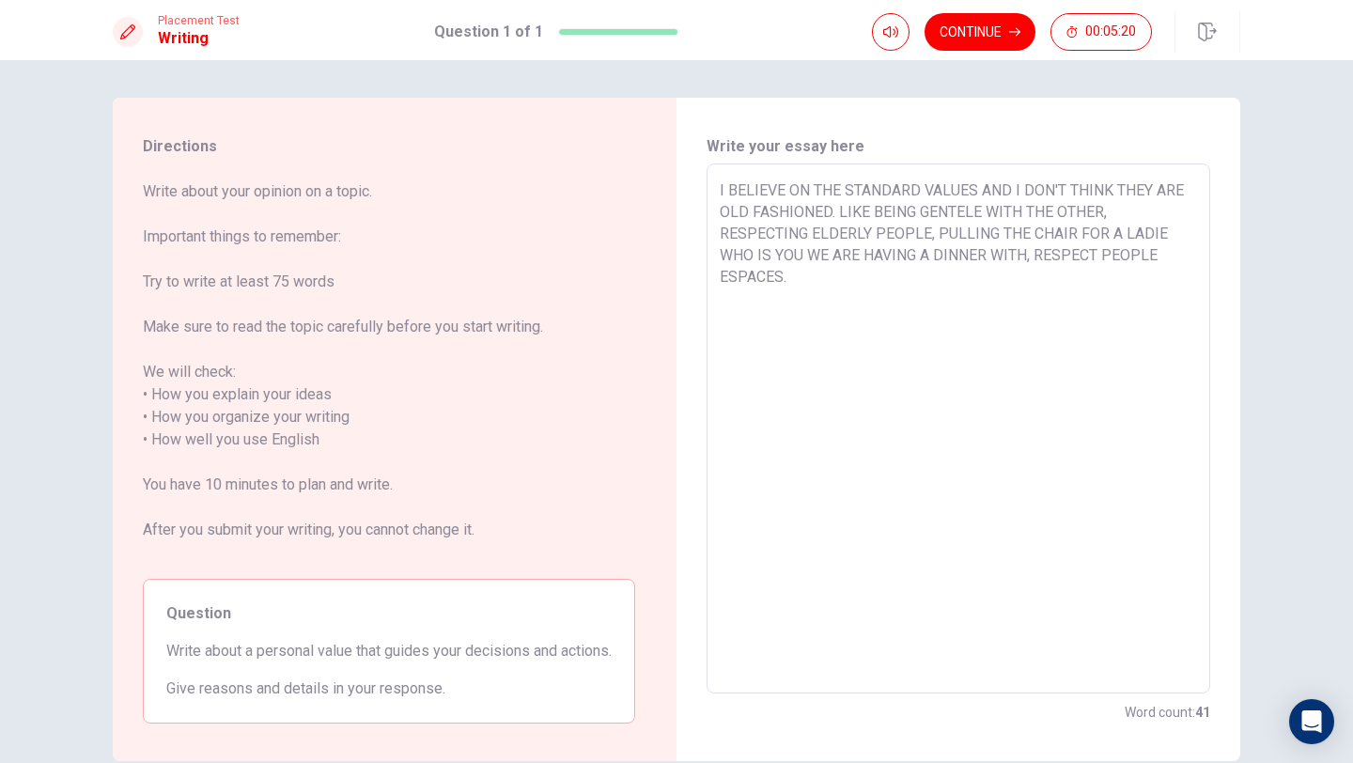
click at [821, 272] on textarea "I BELIEVE ON THE STANDARD VALUES AND I DON'T THINK THEY ARE OLD FASHIONED. LIKE…" at bounding box center [958, 428] width 477 height 499
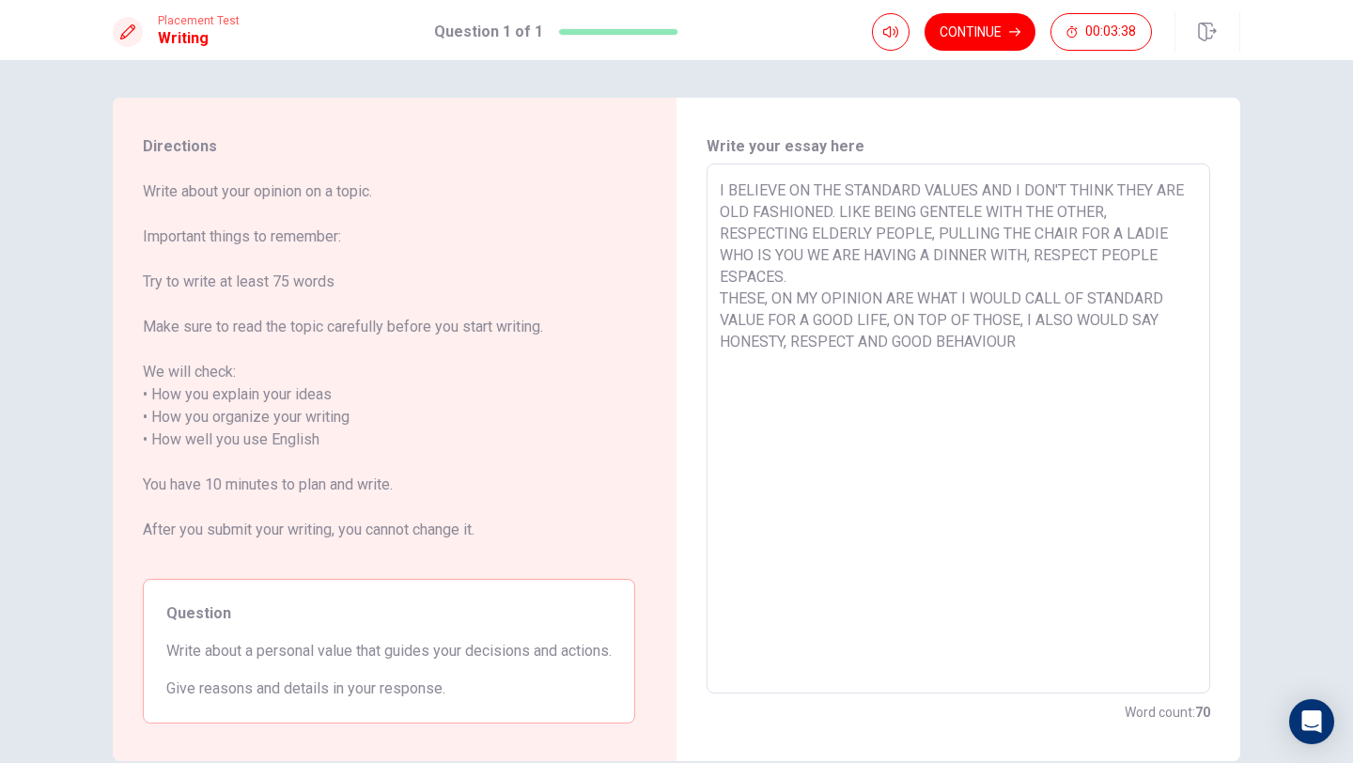
click at [991, 345] on textarea "I BELIEVE ON THE STANDARD VALUES AND I DON'T THINK THEY ARE OLD FASHIONED. LIKE…" at bounding box center [958, 428] width 477 height 499
click at [1027, 350] on textarea "I BELIEVE ON THE STANDARD VALUES AND I DON'T THINK THEY ARE OLD FASHIONED. LIKE…" at bounding box center [958, 428] width 477 height 499
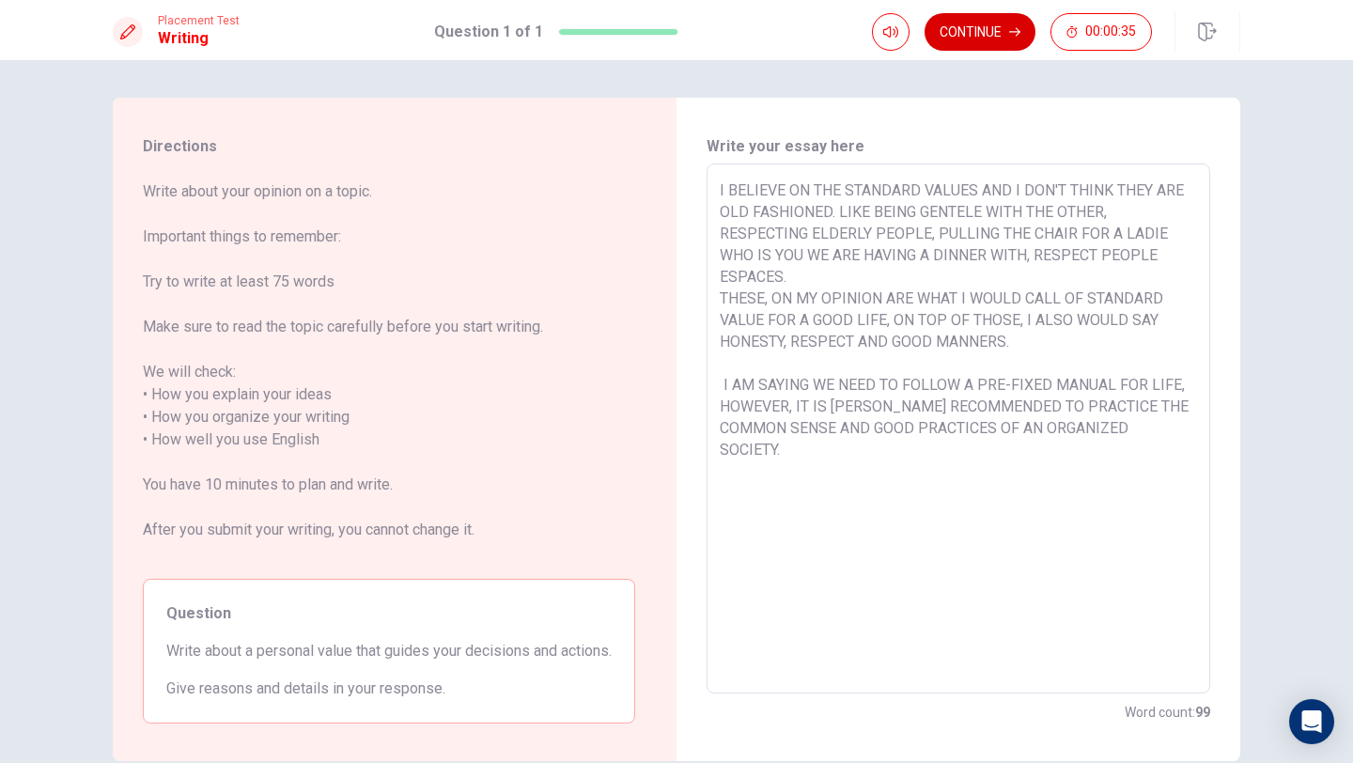
click at [979, 30] on button "Continue" at bounding box center [980, 32] width 111 height 38
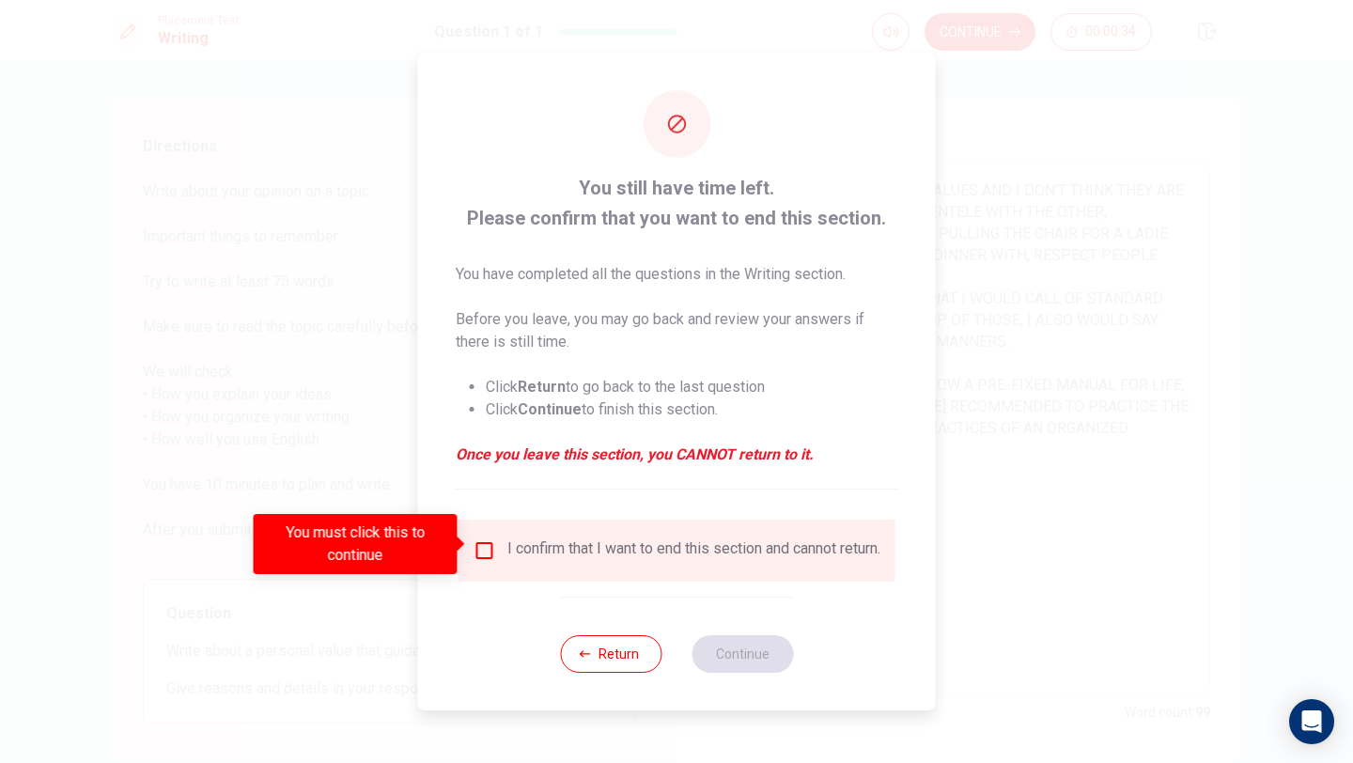
click at [474, 539] on input "You must click this to continue" at bounding box center [485, 550] width 23 height 23
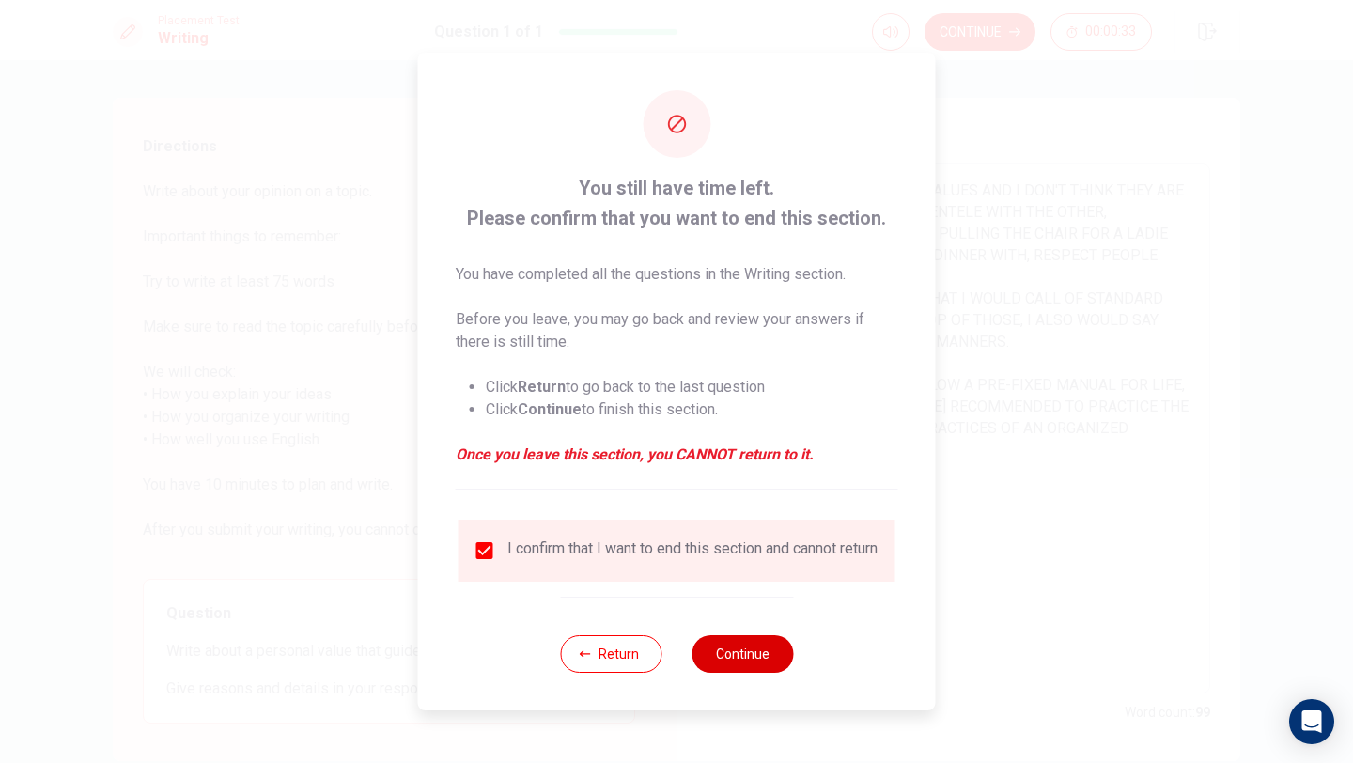
click at [730, 661] on button "Continue" at bounding box center [742, 654] width 101 height 38
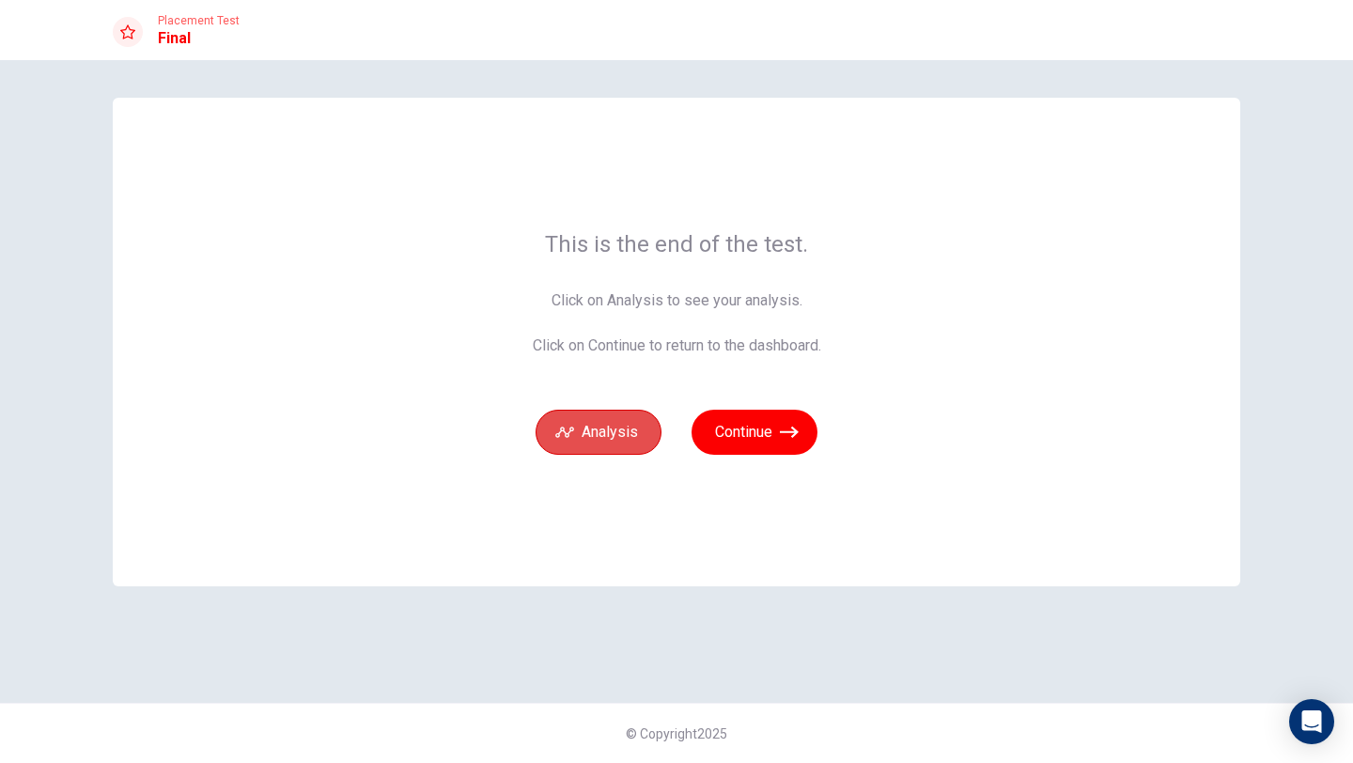
click at [587, 436] on button "Analysis" at bounding box center [599, 432] width 126 height 45
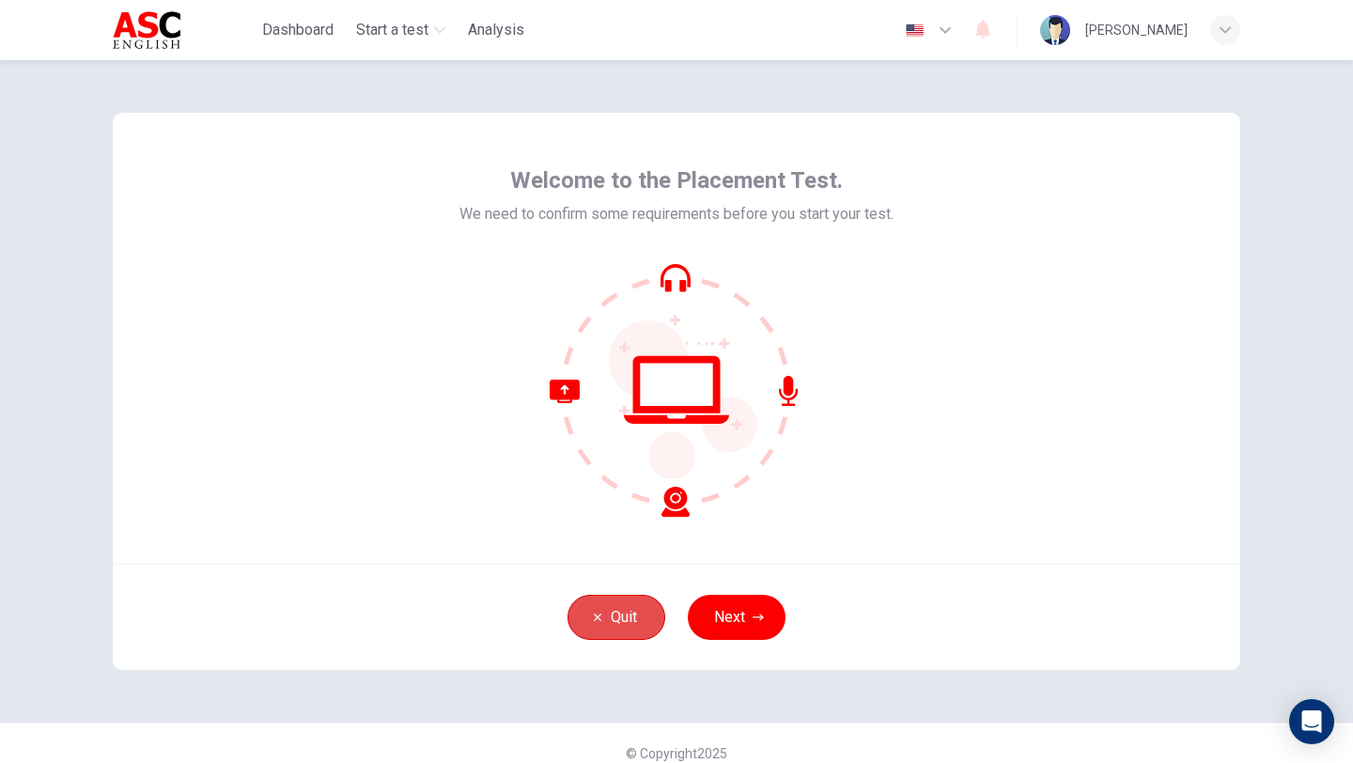
click at [592, 630] on button "Quit" at bounding box center [616, 617] width 98 height 45
